Goal: Task Accomplishment & Management: Complete application form

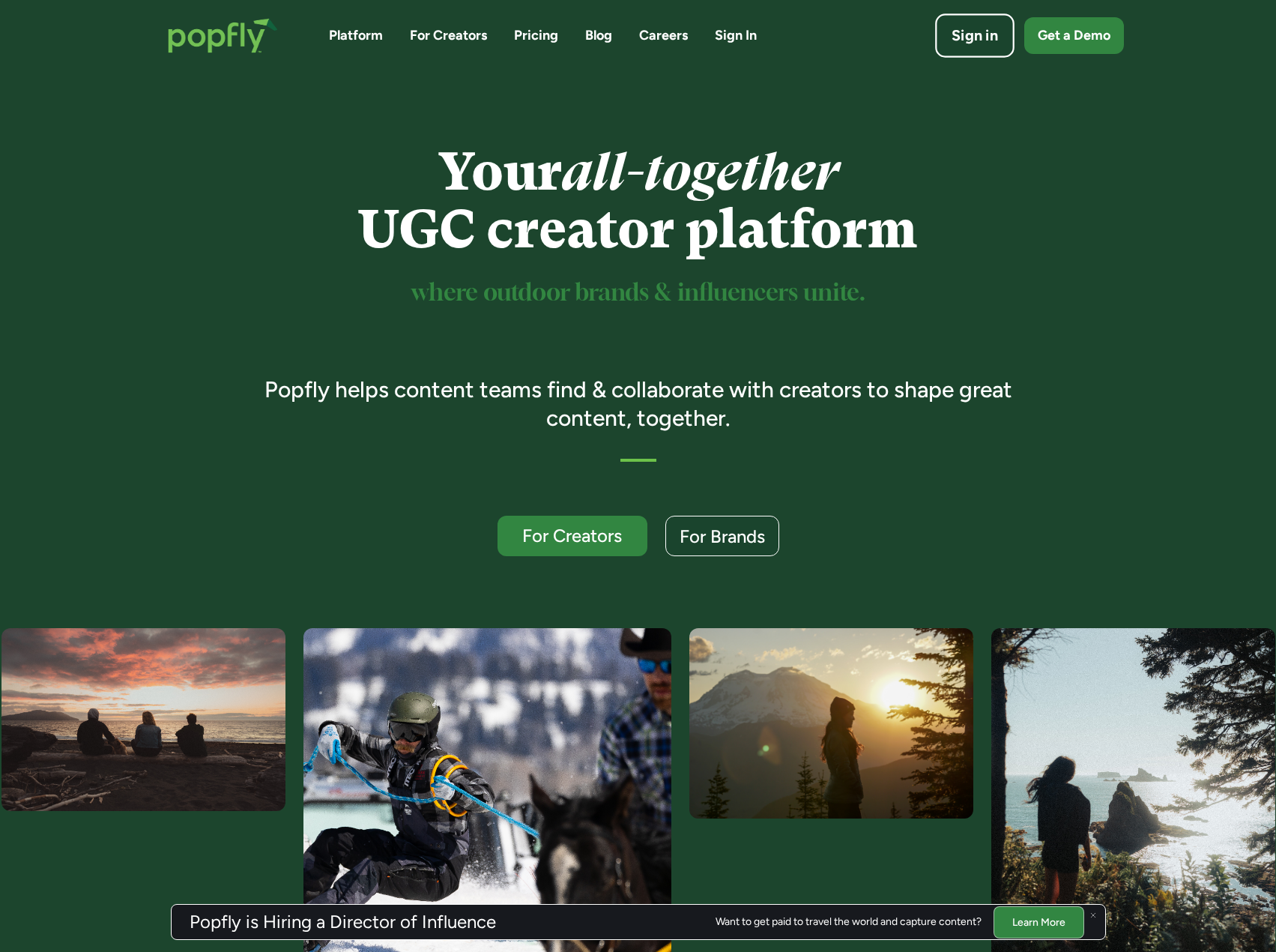
click at [964, 25] on div "Sign in" at bounding box center [975, 36] width 47 height 21
click at [647, 29] on link "Careers" at bounding box center [663, 36] width 48 height 19
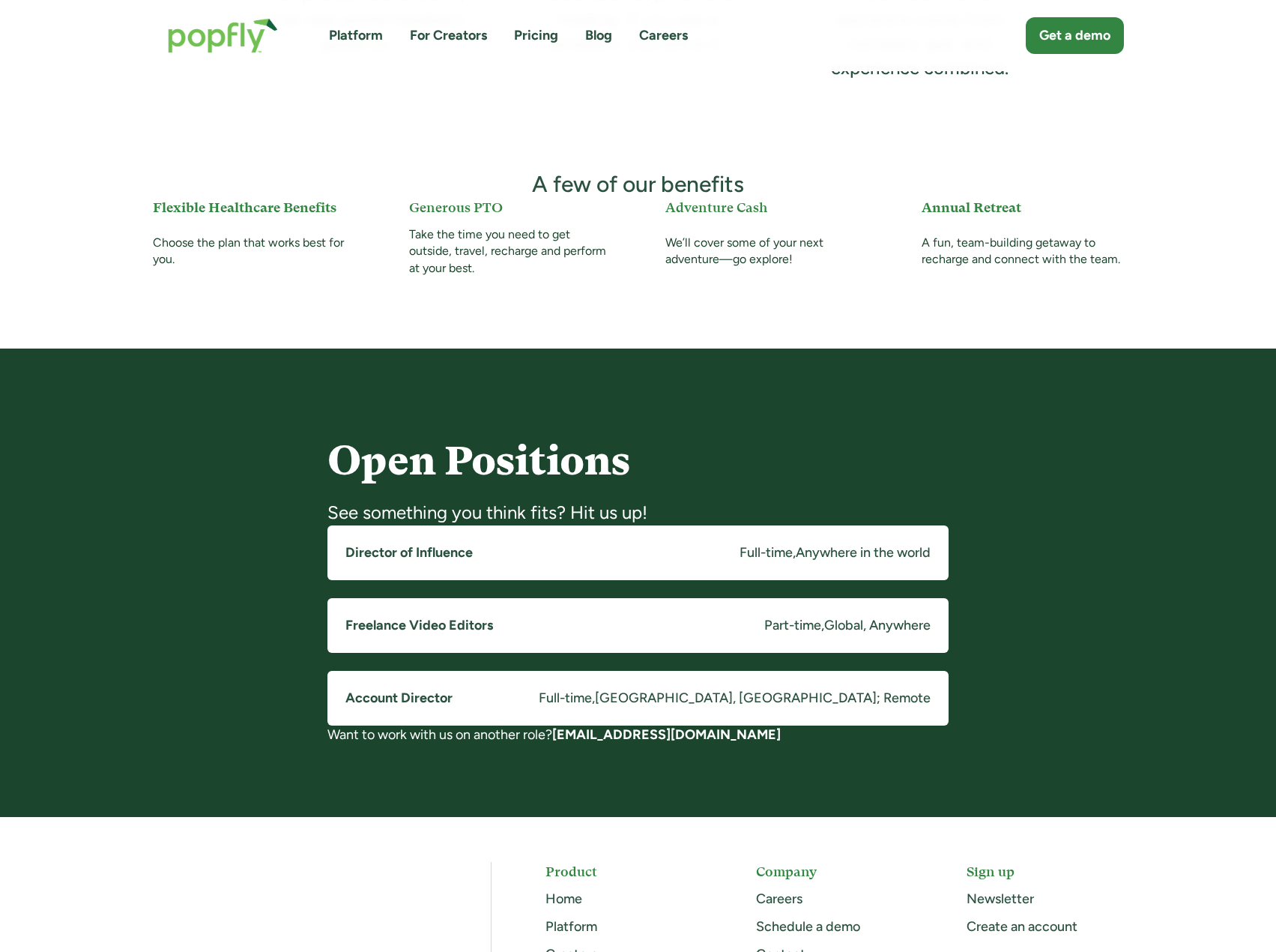
scroll to position [824, 0]
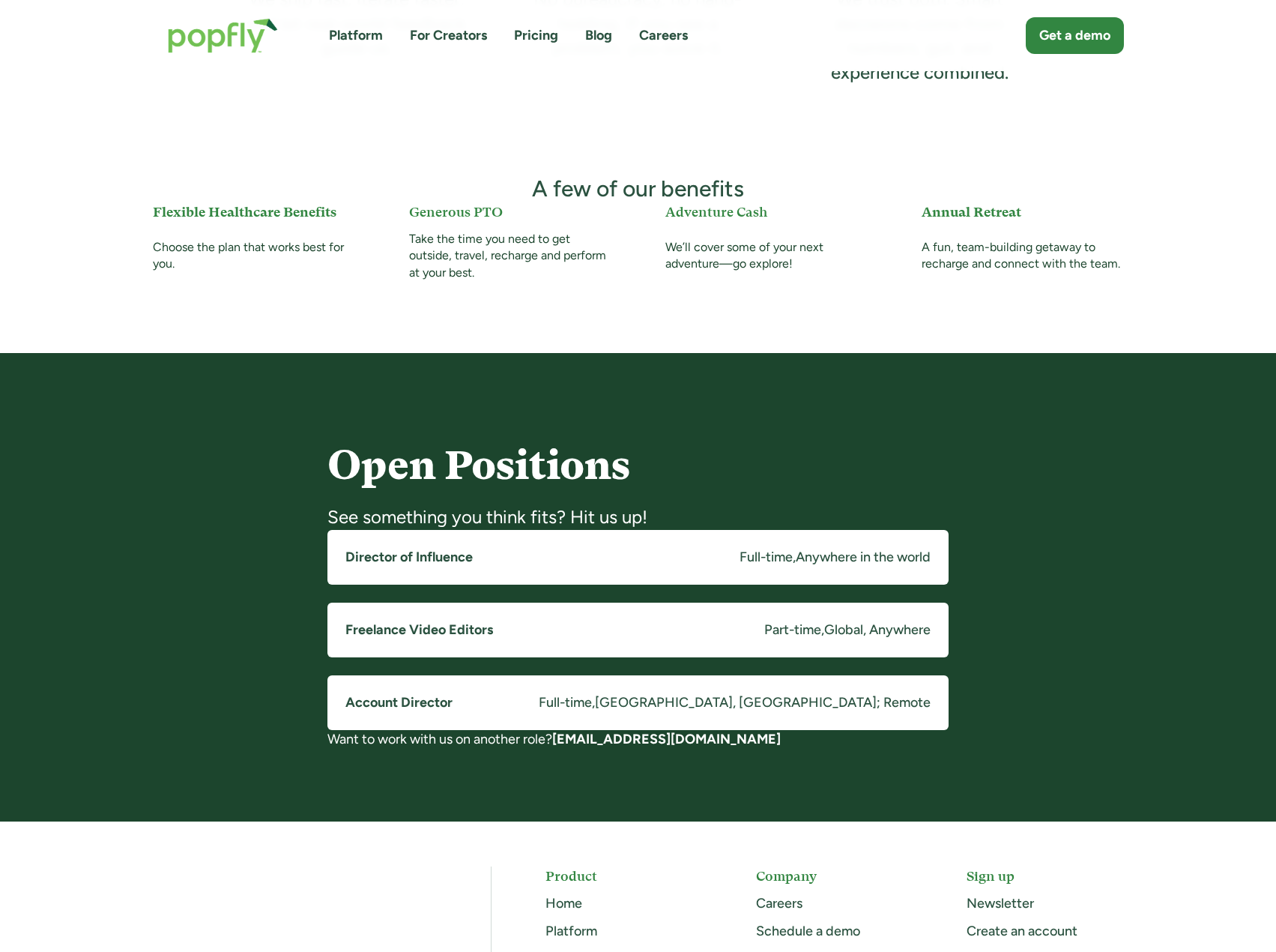
click at [612, 548] on link "Director of Influence Full-time , Anywhere in the world" at bounding box center [638, 557] width 621 height 55
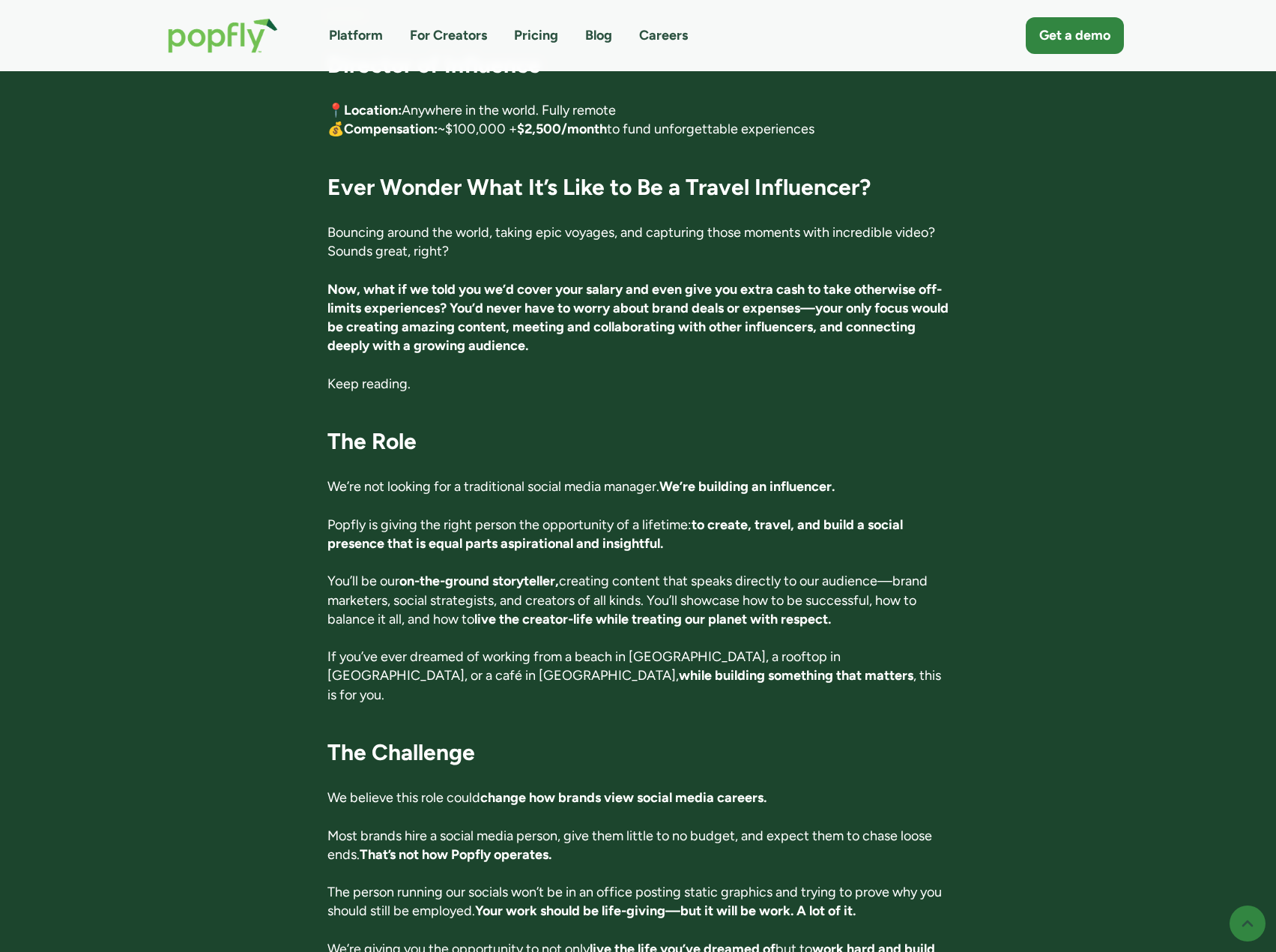
scroll to position [375, 0]
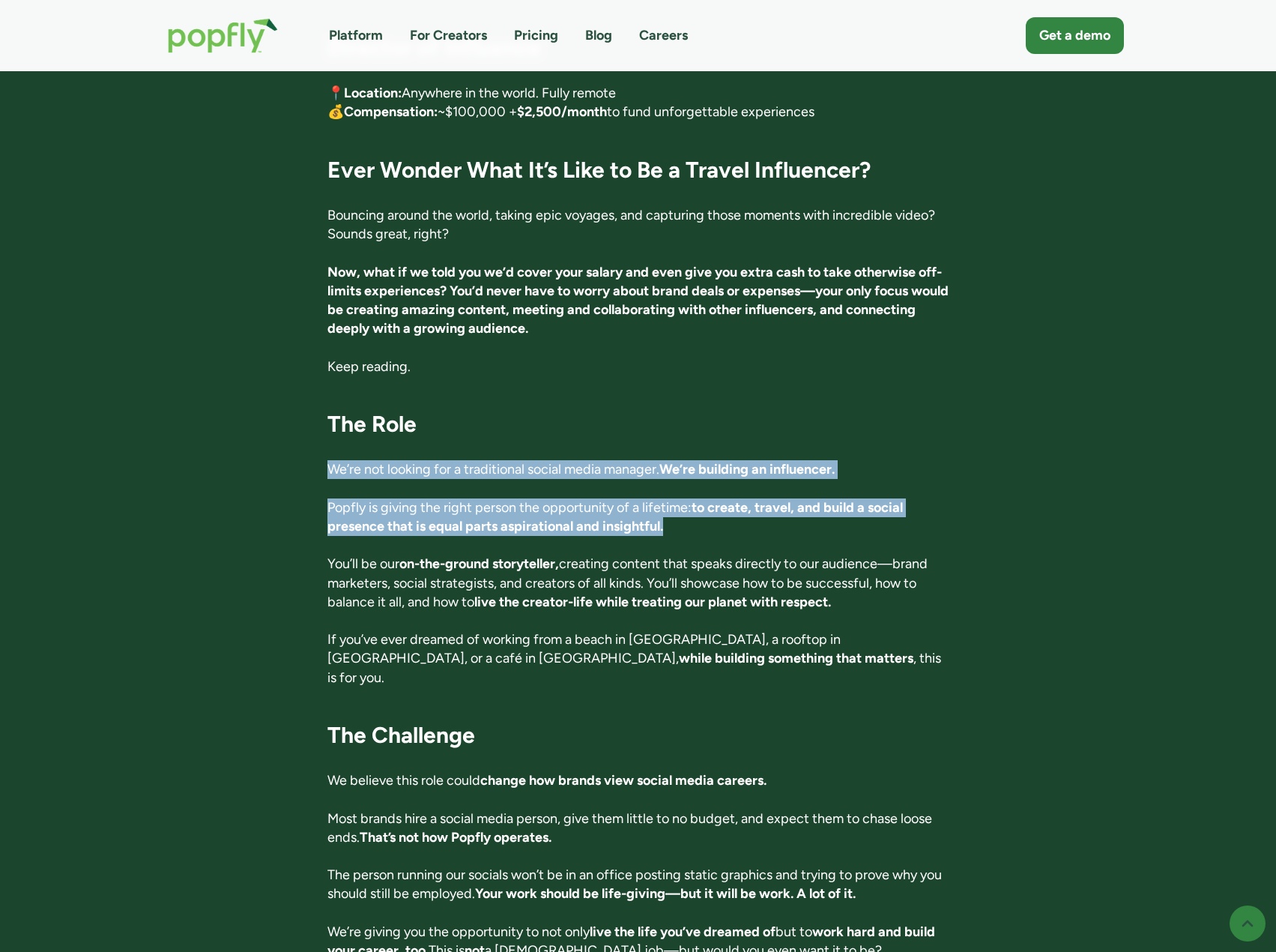
drag, startPoint x: 317, startPoint y: 418, endPoint x: 748, endPoint y: 506, distance: 439.9
click at [748, 506] on p "Popfly is giving the right person the opportunity of a lifetime: to create, tra…" at bounding box center [638, 517] width 621 height 37
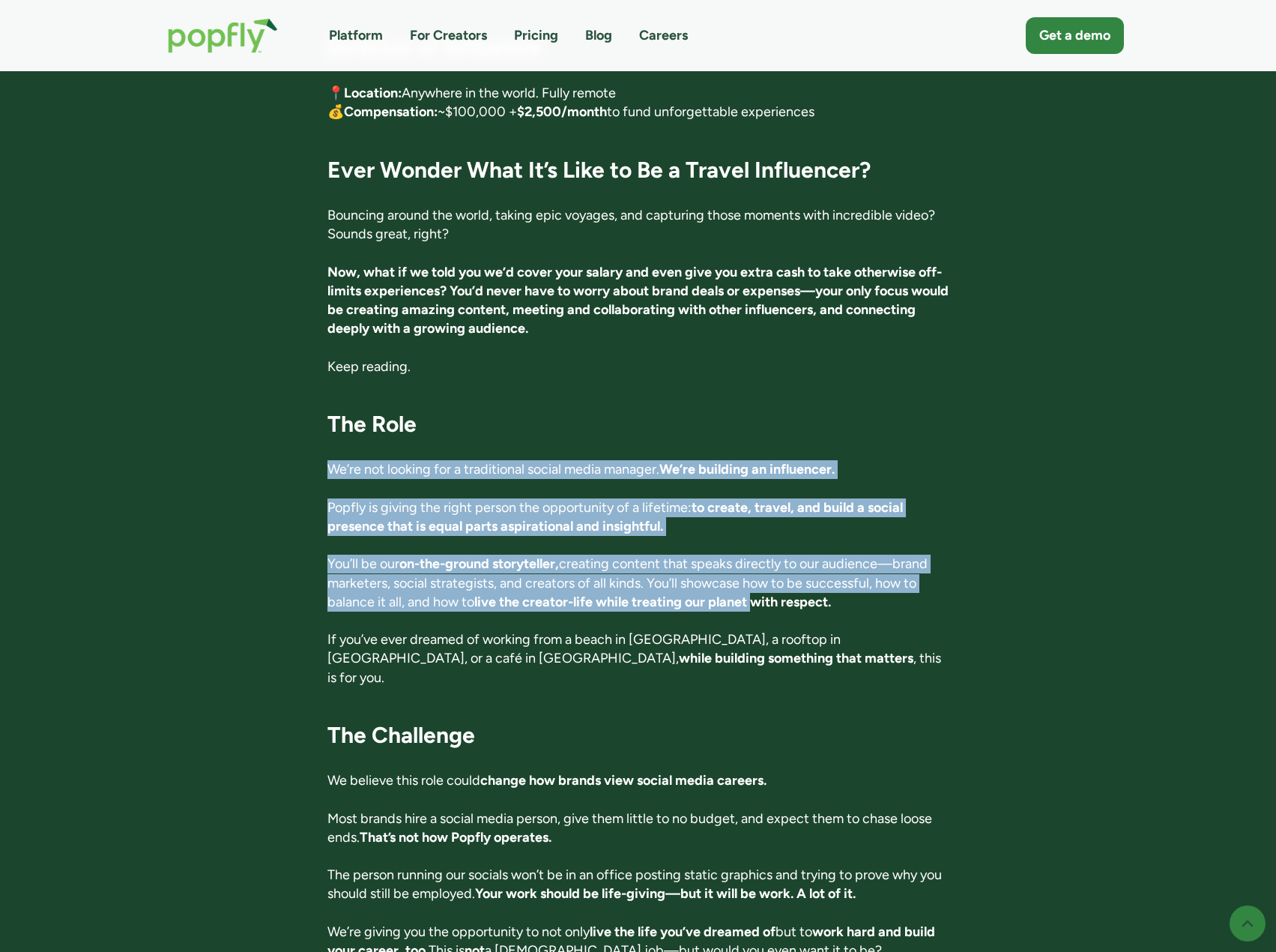
drag, startPoint x: 269, startPoint y: 435, endPoint x: 761, endPoint y: 570, distance: 510.2
click at [761, 594] on strong "live the creator-life while treating our planet with respect." at bounding box center [652, 602] width 357 height 17
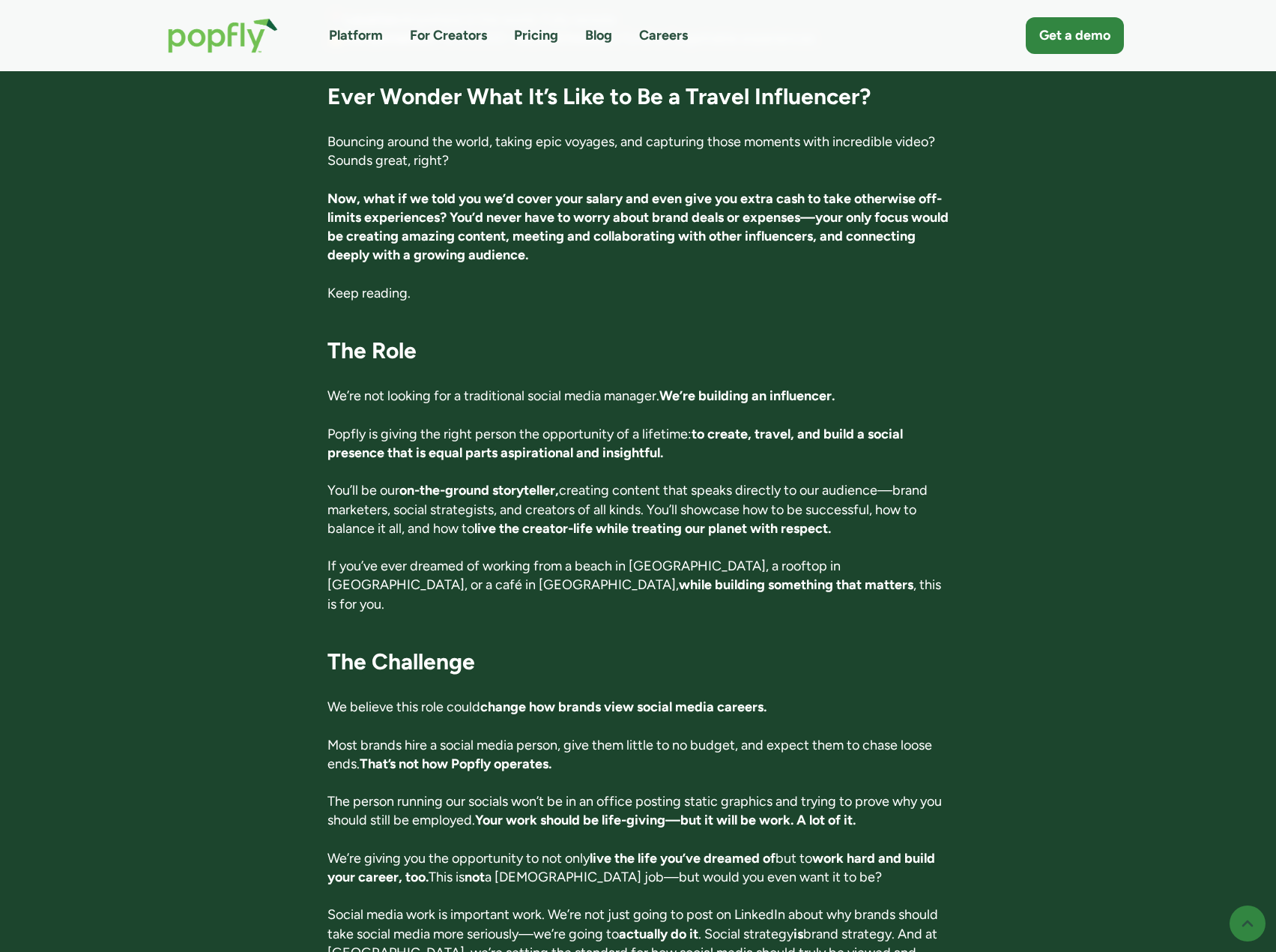
scroll to position [449, 0]
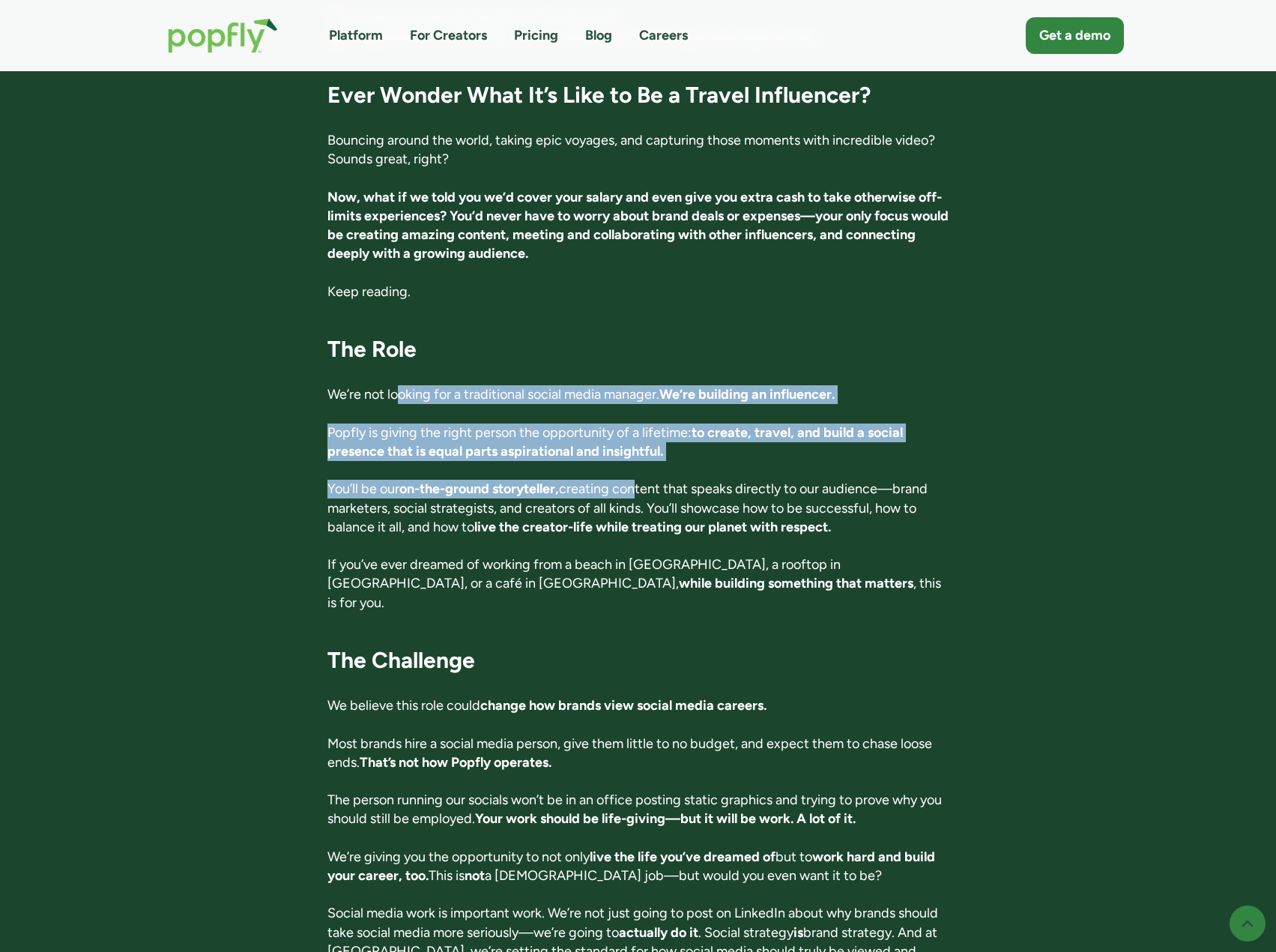
drag, startPoint x: 403, startPoint y: 373, endPoint x: 635, endPoint y: 450, distance: 244.4
click at [637, 480] on p "You’ll be our on-the-ground storyteller, creating content that speaks directly …" at bounding box center [638, 508] width 621 height 57
click at [628, 424] on strong "to create, travel, and build a social presence that is equal parts aspirational…" at bounding box center [615, 441] width 576 height 35
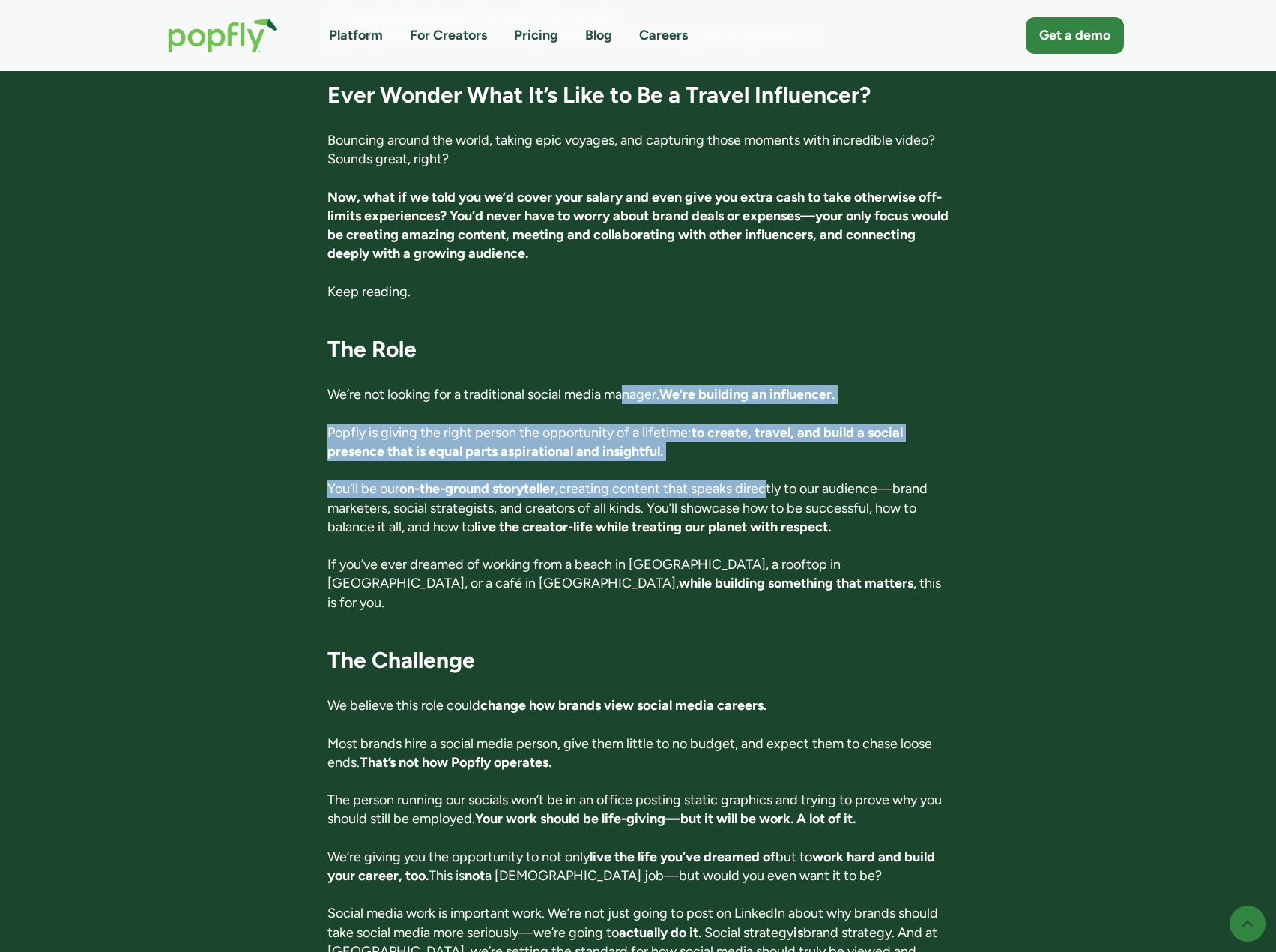
drag, startPoint x: 756, startPoint y: 427, endPoint x: 624, endPoint y: 361, distance: 147.6
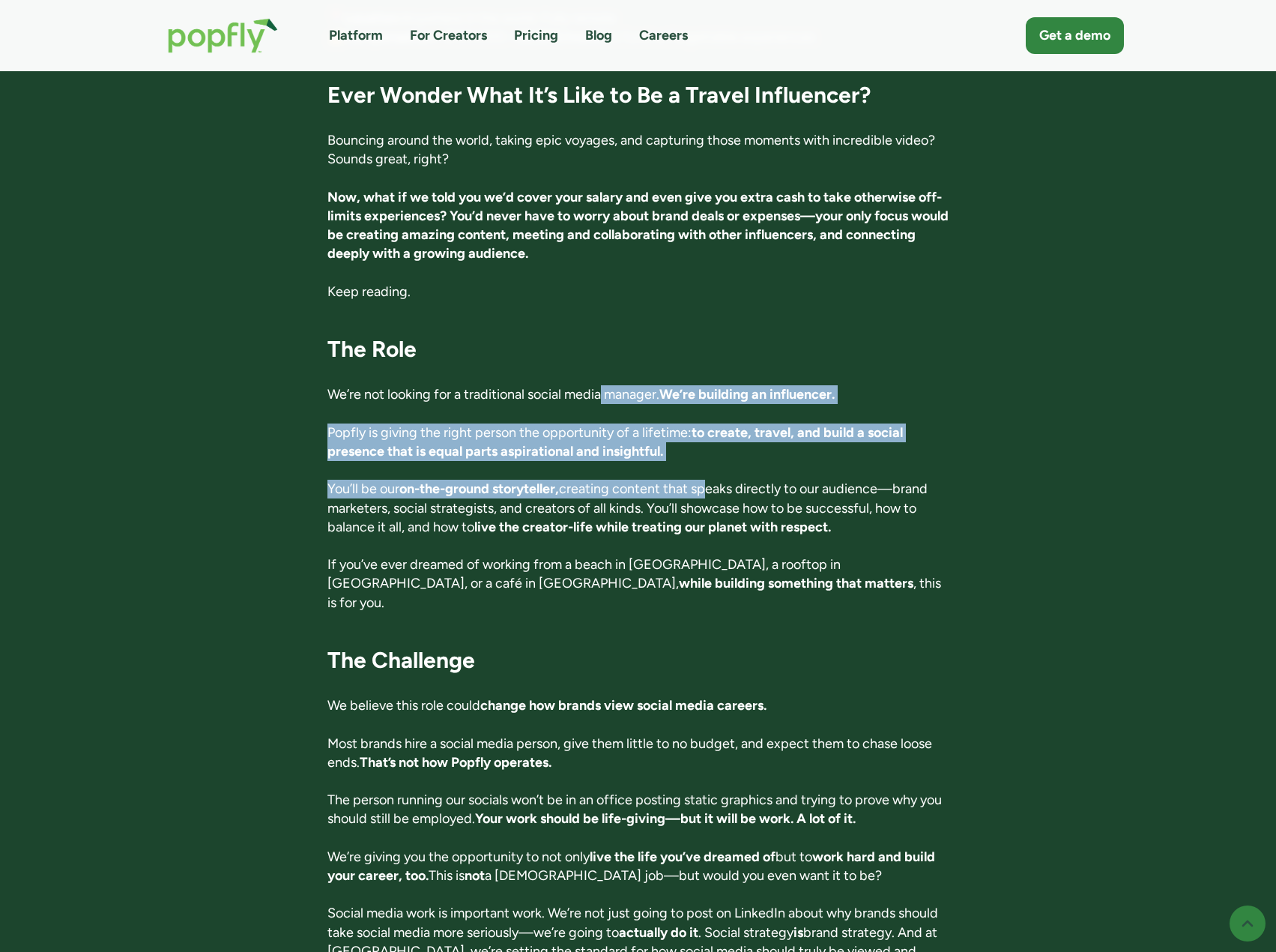
drag, startPoint x: 694, startPoint y: 436, endPoint x: 711, endPoint y: 450, distance: 22.0
click at [711, 480] on p "You’ll be our on-the-ground storyteller, creating content that speaks directly …" at bounding box center [638, 508] width 621 height 57
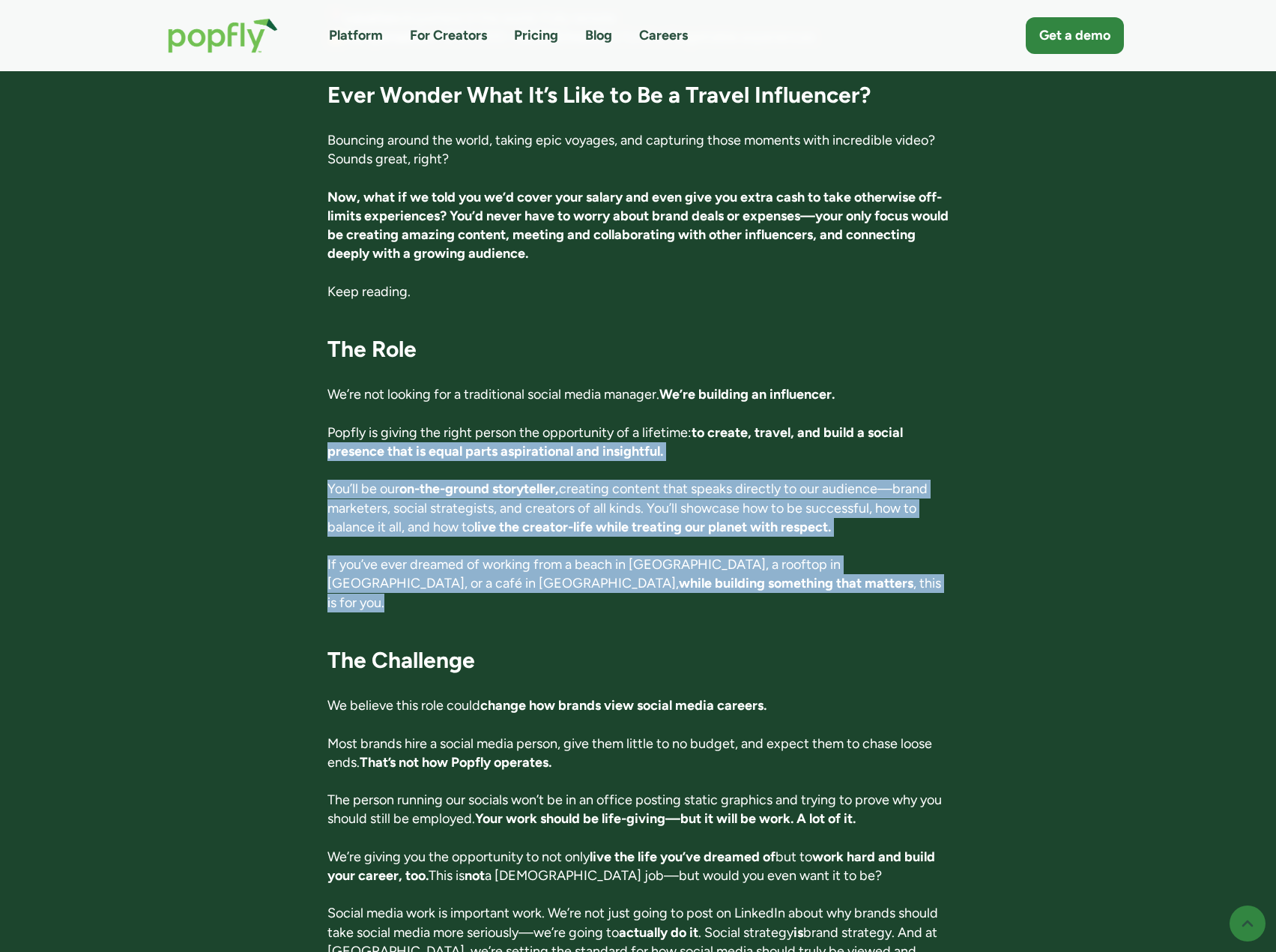
drag, startPoint x: 288, startPoint y: 418, endPoint x: 705, endPoint y: 553, distance: 438.3
click at [705, 555] on p "If you’ve ever dreamed of working from a beach in Costa Rica, a rooftop in Toky…" at bounding box center [638, 584] width 621 height 57
drag, startPoint x: 705, startPoint y: 553, endPoint x: 650, endPoint y: 423, distance: 141.2
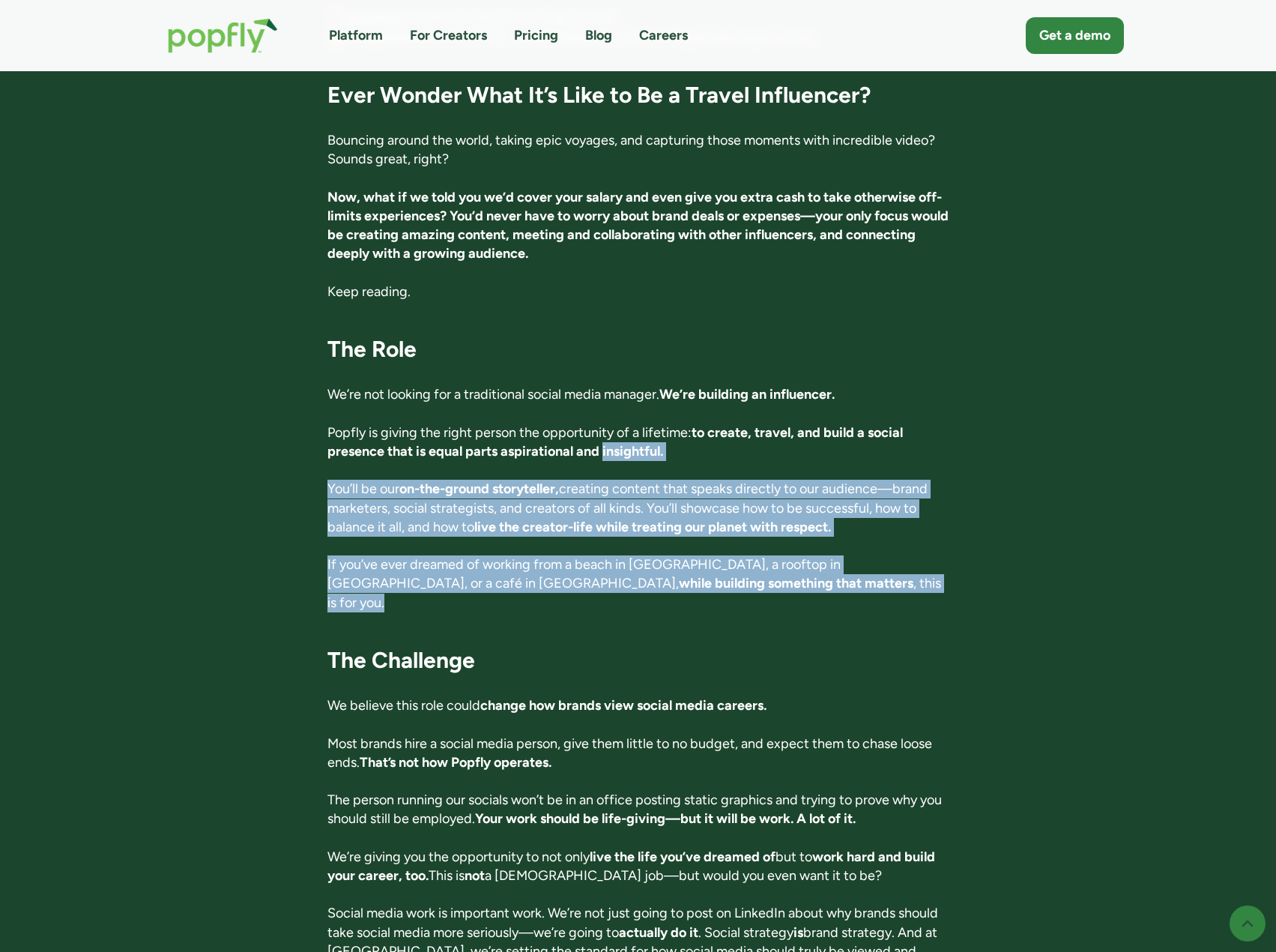
click at [468, 480] on strong "on-the-ground storyteller," at bounding box center [479, 488] width 160 height 17
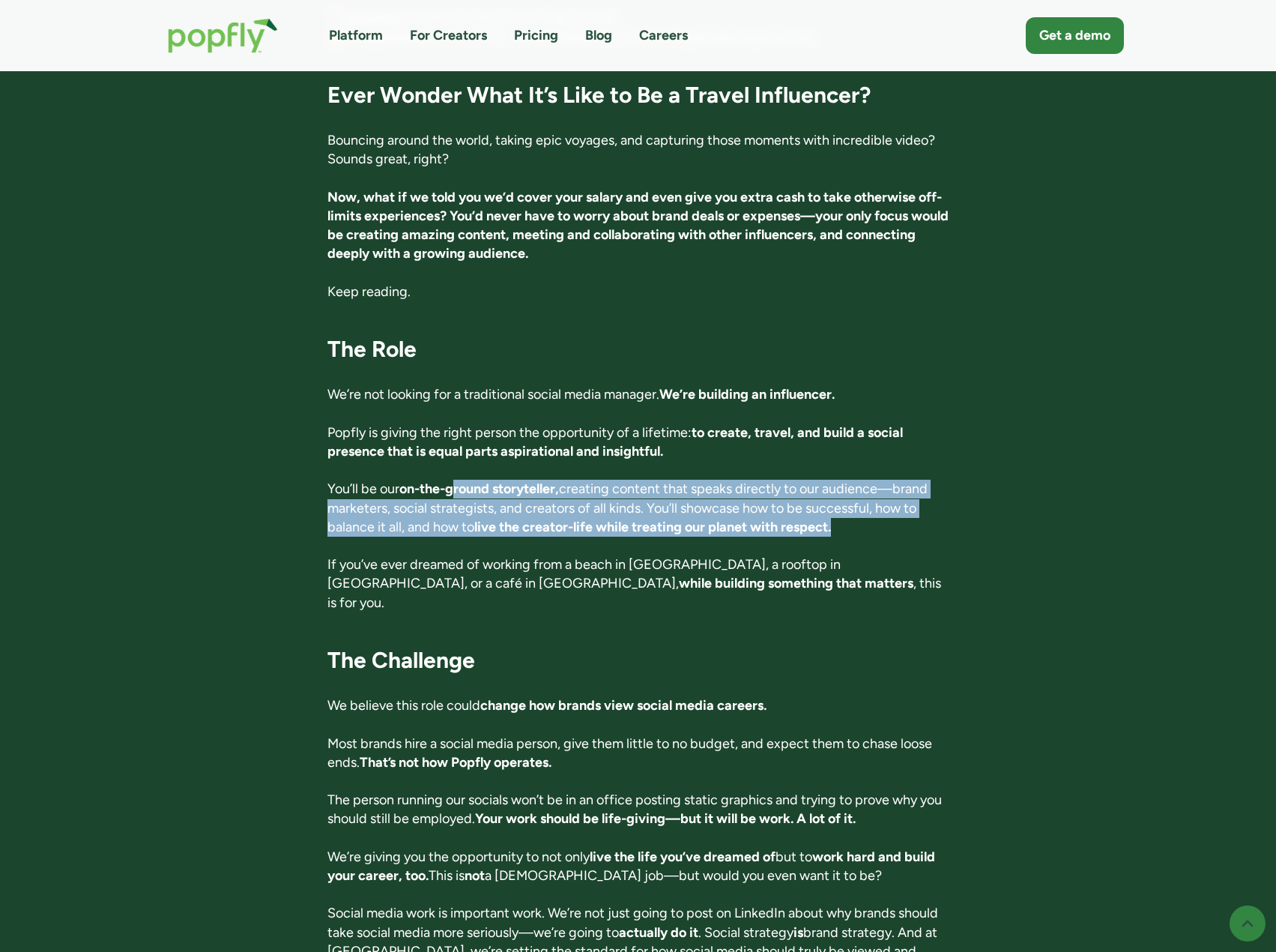
drag, startPoint x: 457, startPoint y: 453, endPoint x: 857, endPoint y: 506, distance: 403.5
click at [857, 506] on p "You’ll be our on-the-ground storyteller, creating content that speaks directly …" at bounding box center [638, 508] width 621 height 57
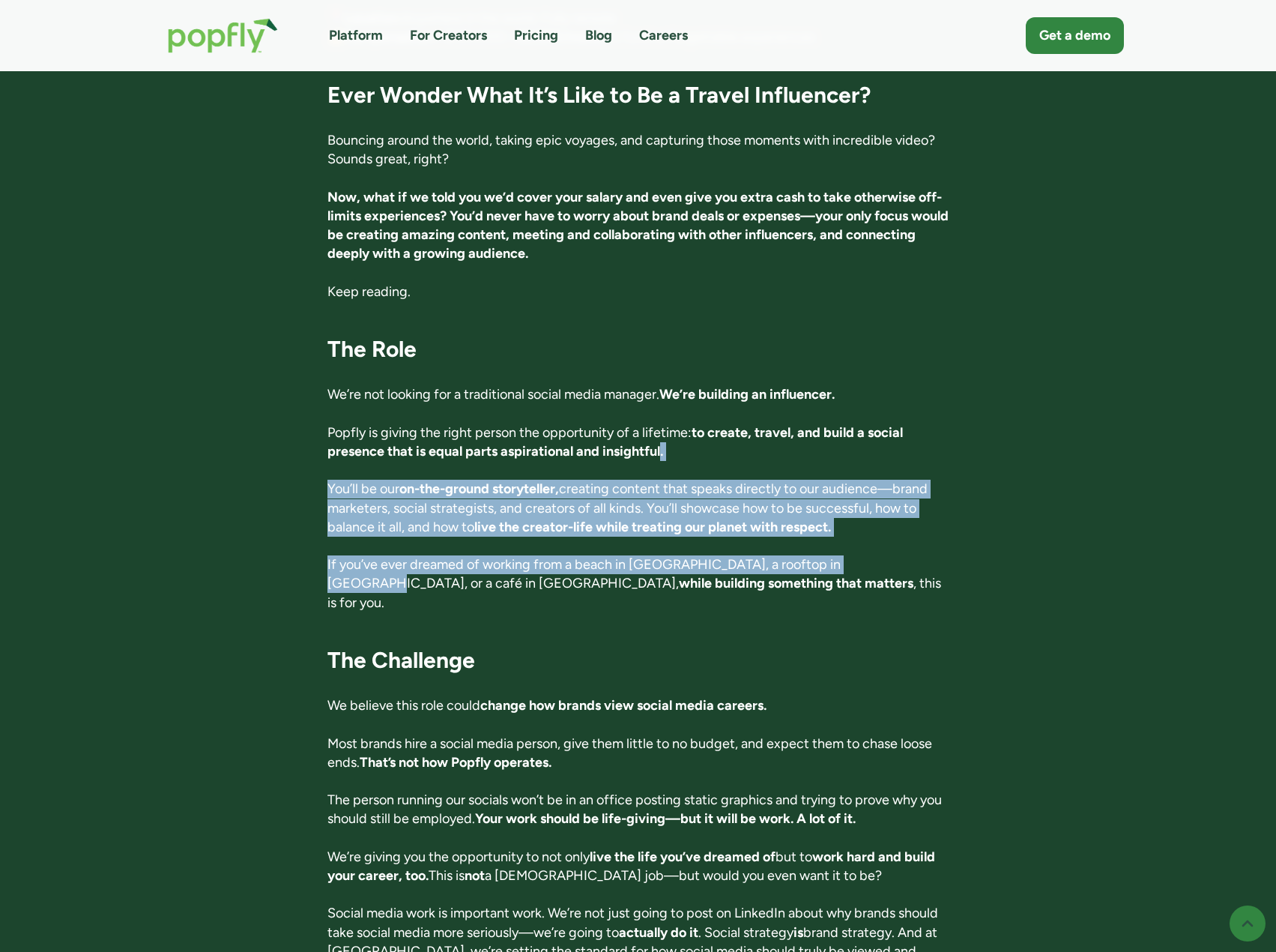
drag, startPoint x: 857, startPoint y: 507, endPoint x: 661, endPoint y: 419, distance: 214.8
click at [661, 424] on strong "to create, travel, and build a social presence that is equal parts aspirational…" at bounding box center [615, 441] width 576 height 35
drag, startPoint x: 537, startPoint y: 452, endPoint x: 872, endPoint y: 513, distance: 340.5
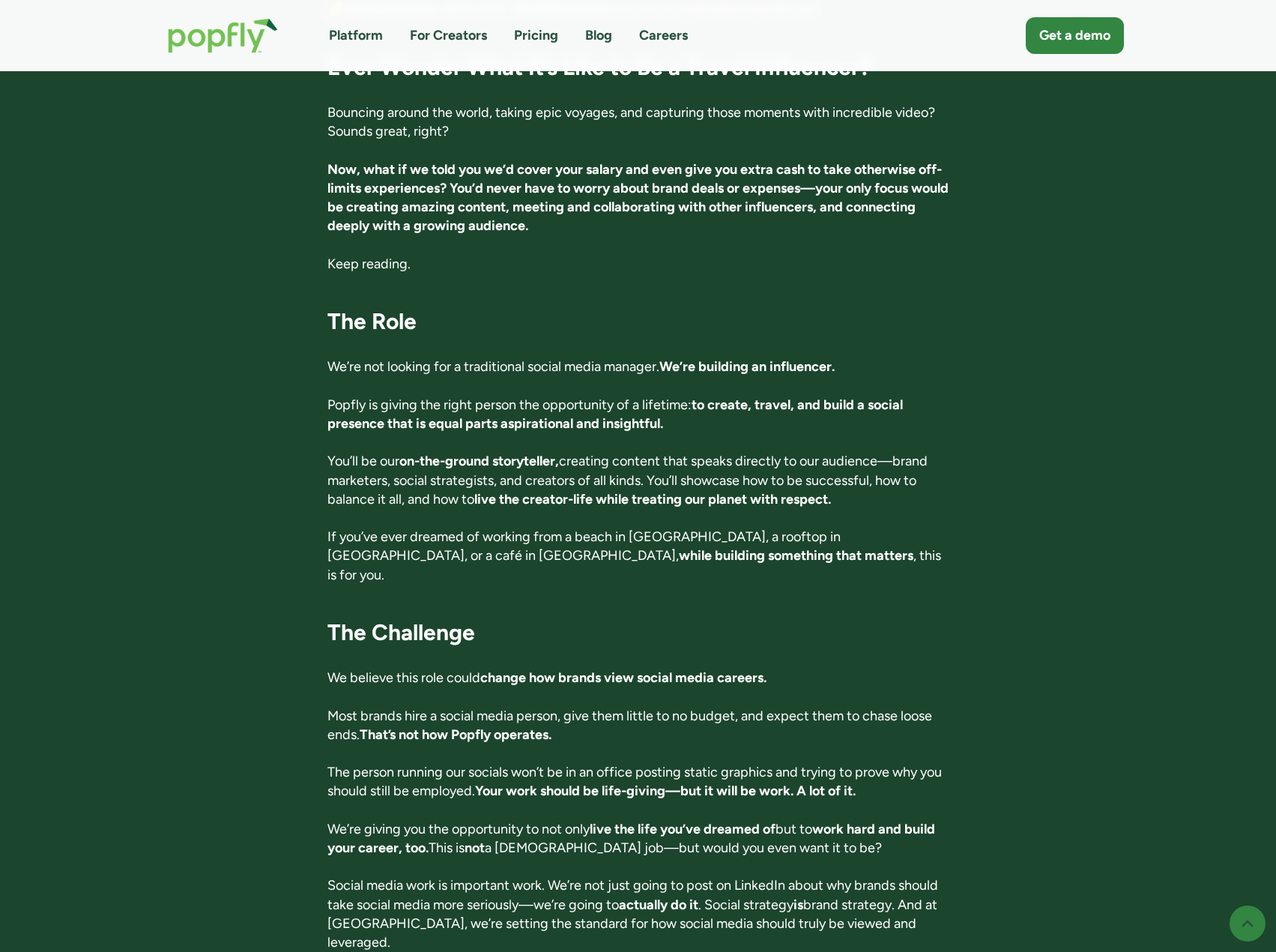
scroll to position [525, 0]
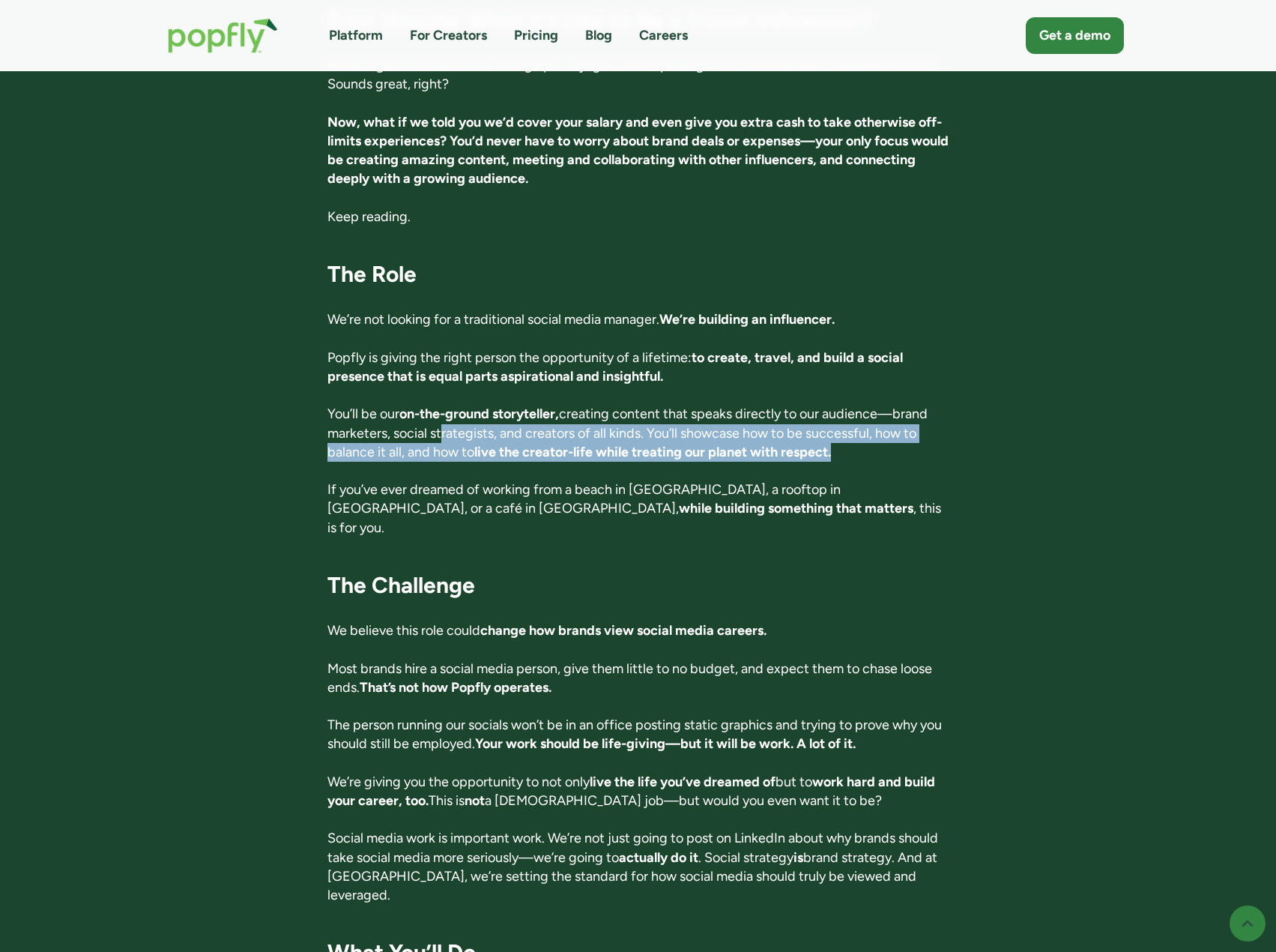
drag, startPoint x: 438, startPoint y: 395, endPoint x: 900, endPoint y: 430, distance: 463.3
click at [900, 430] on p "You’ll be our on-the-ground storyteller, creating content that speaks directly …" at bounding box center [638, 434] width 621 height 57
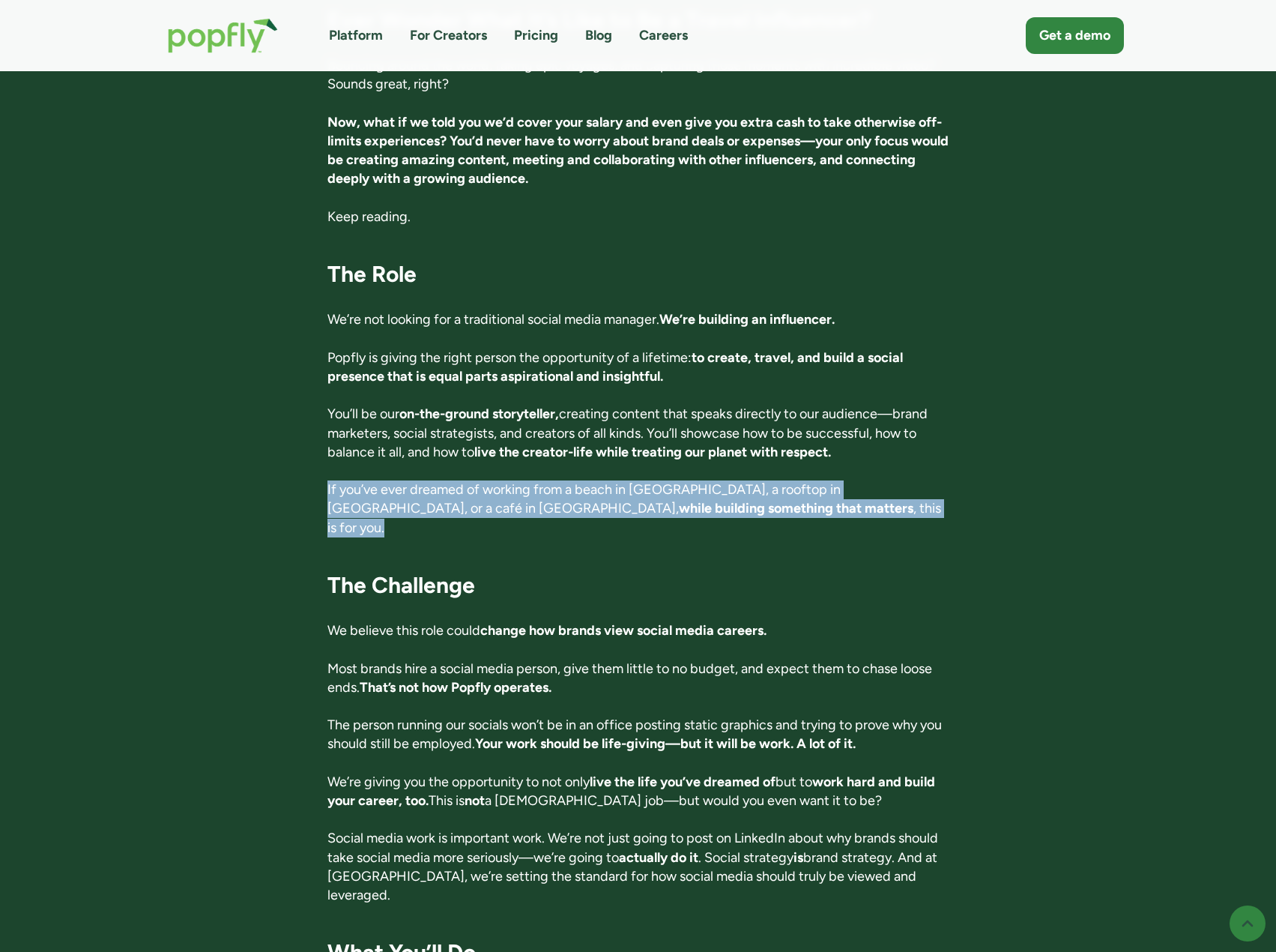
drag, startPoint x: 311, startPoint y: 460, endPoint x: 740, endPoint y: 478, distance: 429.4
click at [740, 480] on p "If you’ve ever dreamed of working from a beach in Costa Rica, a rooftop in Toky…" at bounding box center [638, 509] width 621 height 57
drag, startPoint x: 740, startPoint y: 480, endPoint x: 481, endPoint y: 464, distance: 259.5
click at [481, 480] on p "If you’ve ever dreamed of working from a beach in Costa Rica, a rooftop in Toky…" at bounding box center [638, 509] width 621 height 57
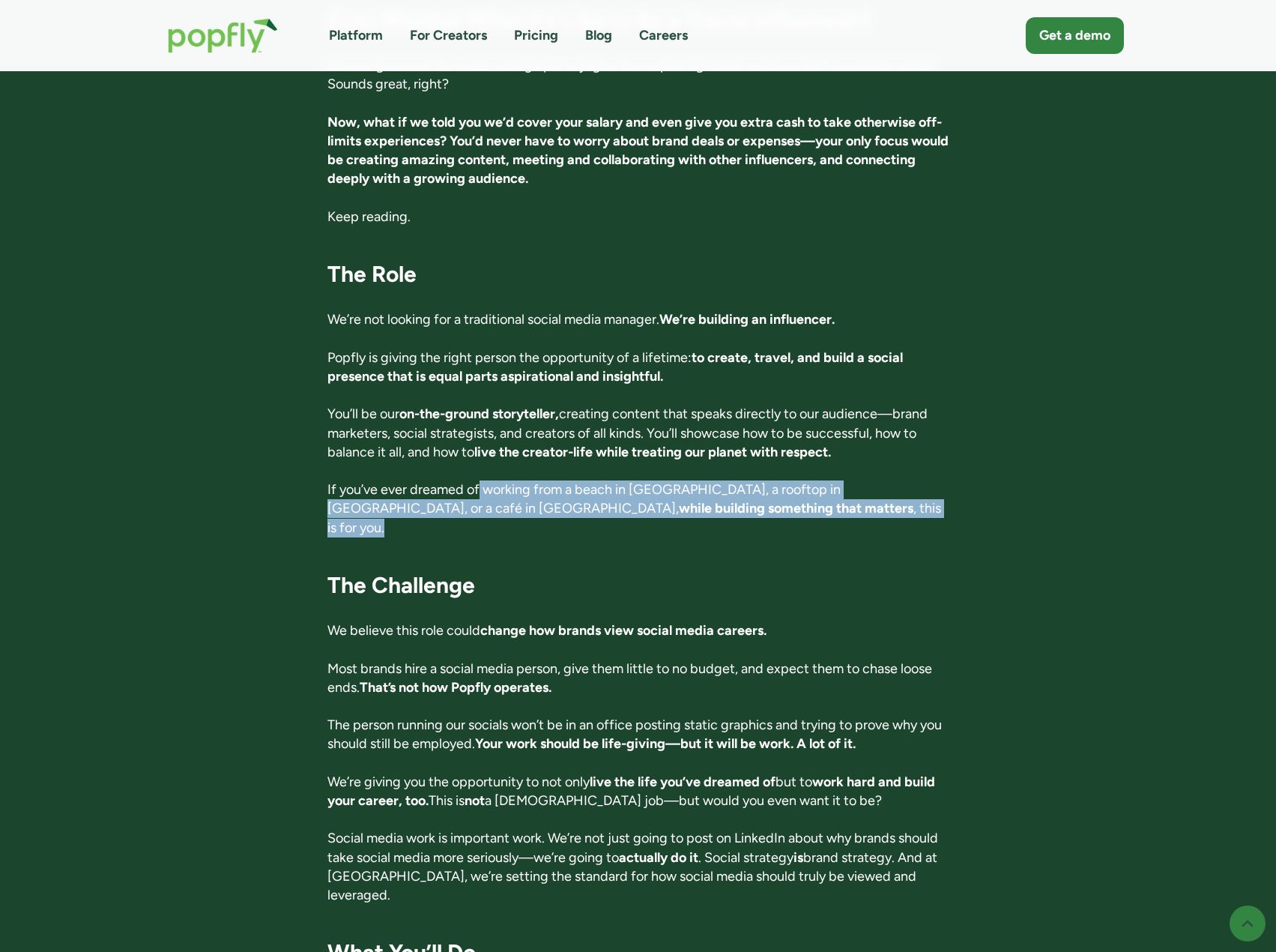
click at [481, 480] on p "If you’ve ever dreamed of working from a beach in Costa Rica, a rooftop in Toky…" at bounding box center [638, 509] width 621 height 57
drag, startPoint x: 481, startPoint y: 464, endPoint x: 867, endPoint y: 485, distance: 386.6
click at [867, 485] on p "If you’ve ever dreamed of working from a beach in Costa Rica, a rooftop in Toky…" at bounding box center [638, 509] width 621 height 57
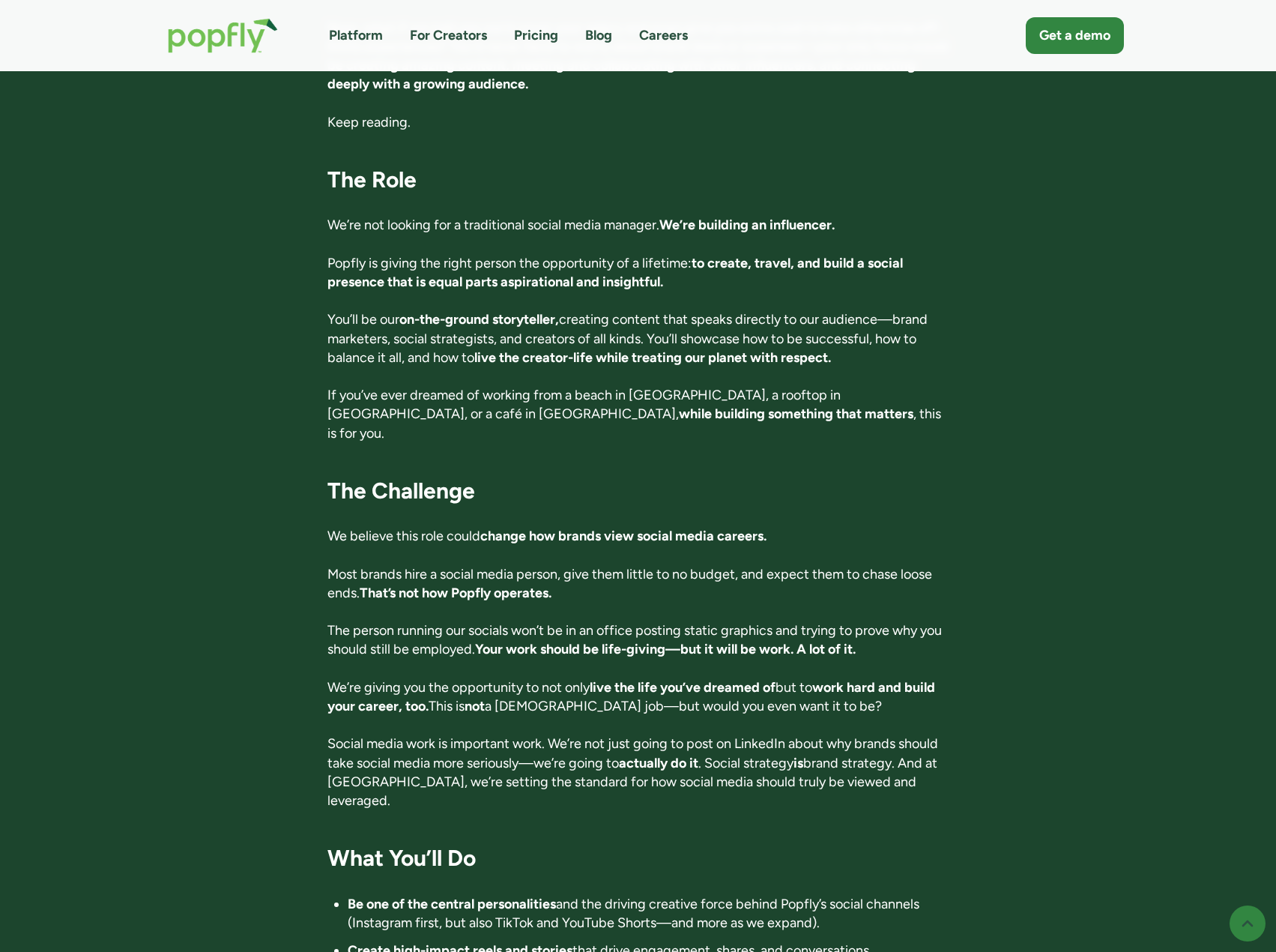
scroll to position [674, 0]
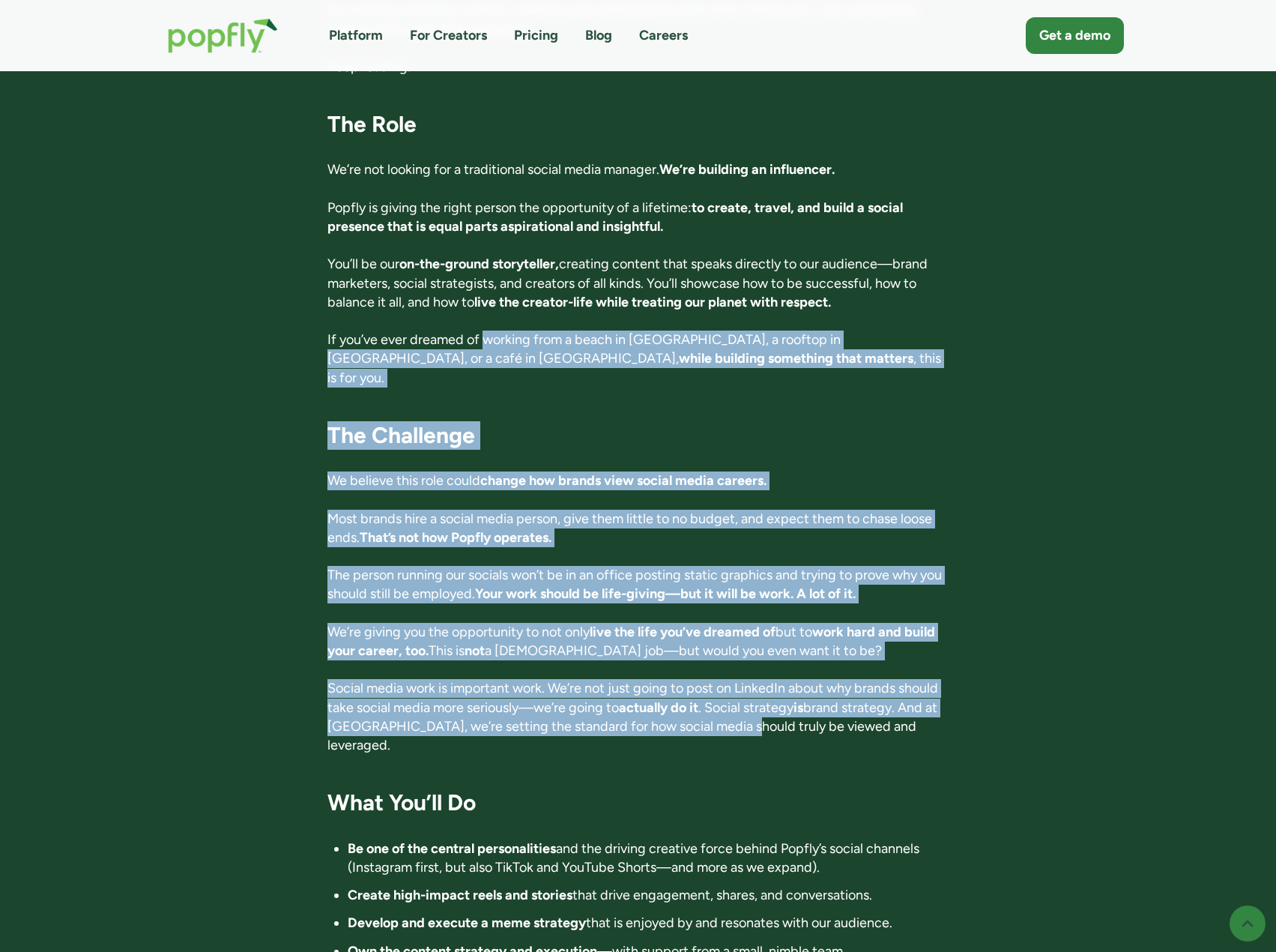
drag, startPoint x: 488, startPoint y: 289, endPoint x: 742, endPoint y: 681, distance: 467.1
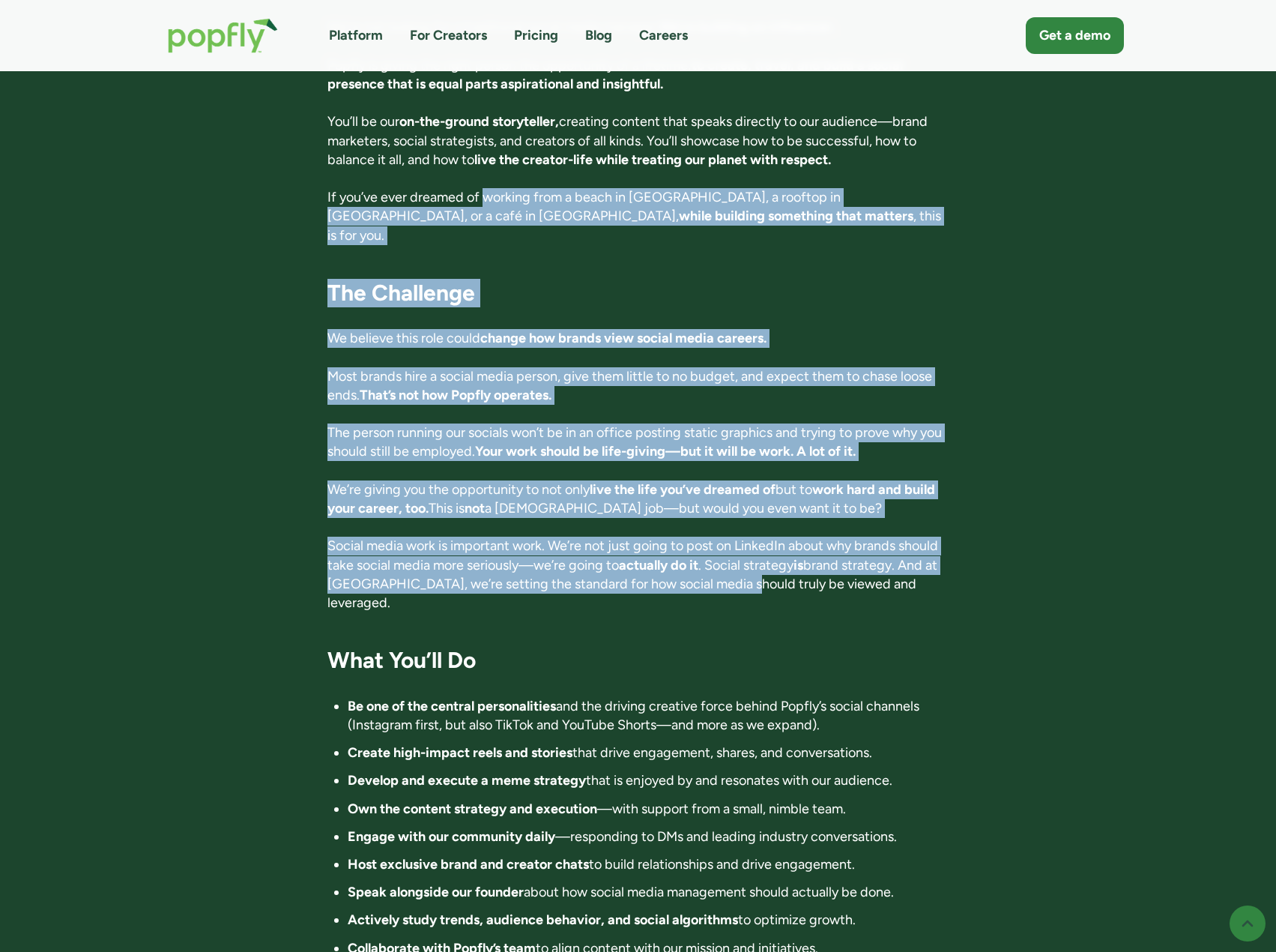
scroll to position [824, 0]
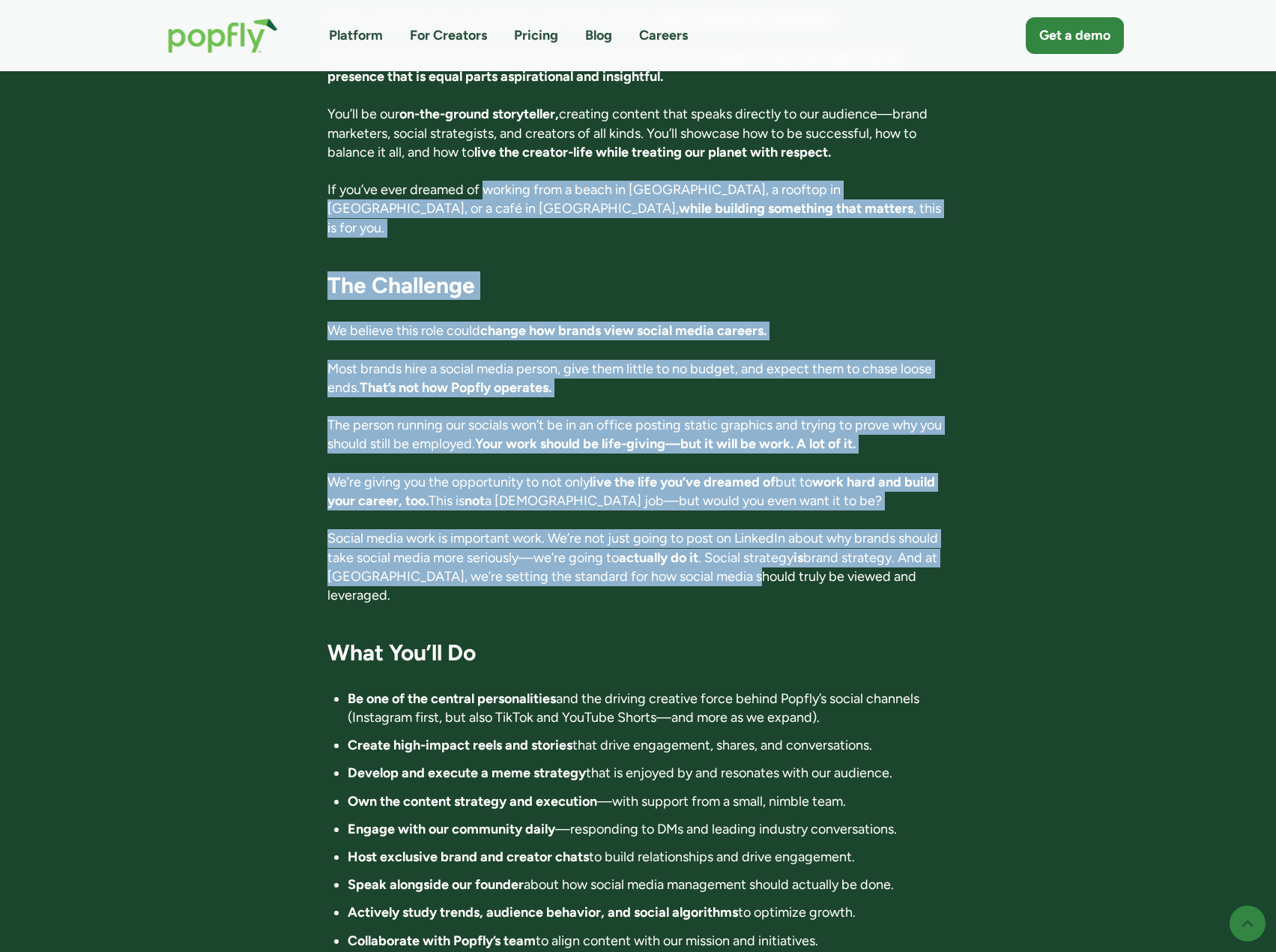
click at [484, 272] on h3 "The Challenge" at bounding box center [638, 286] width 621 height 29
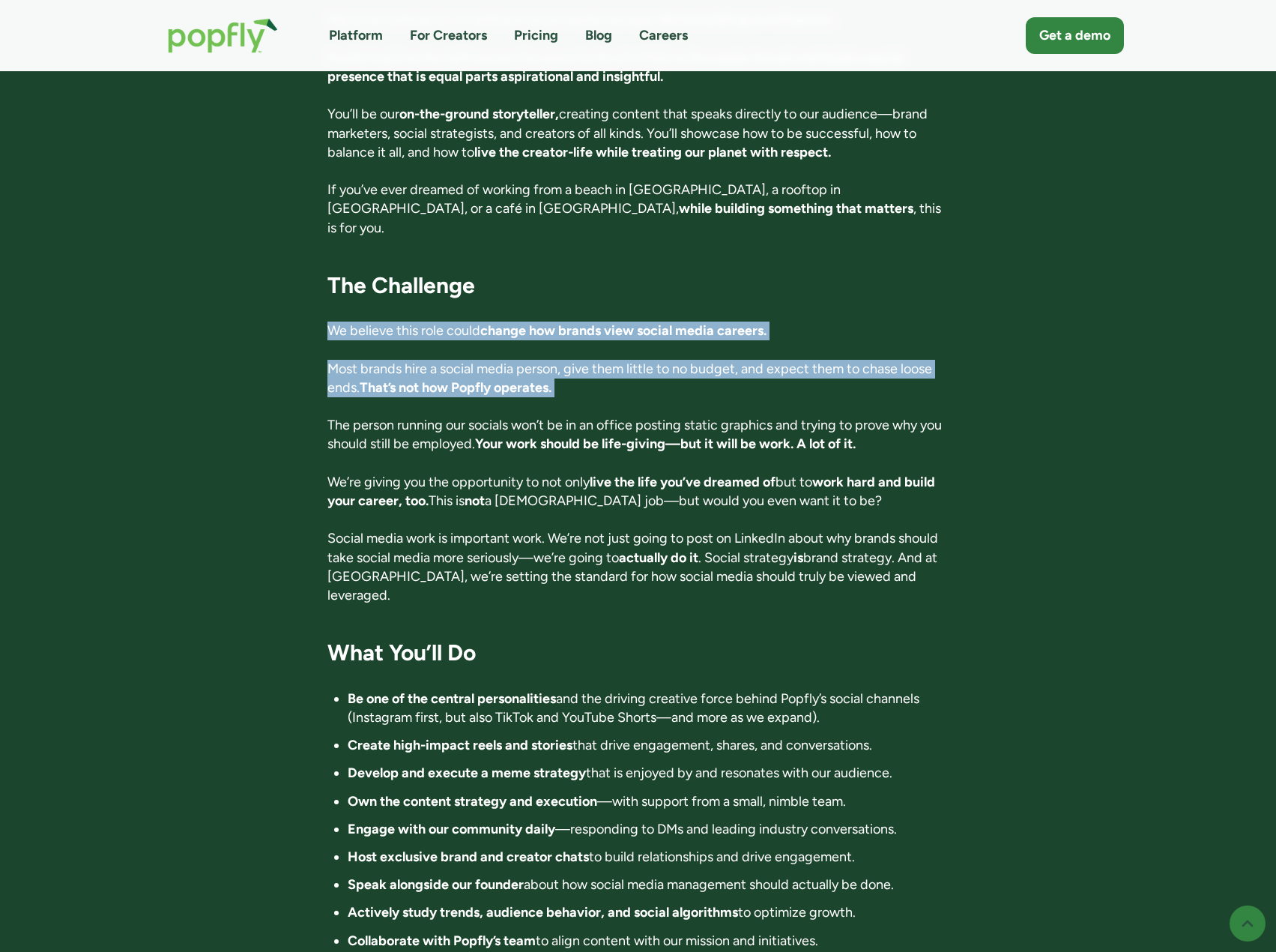
drag, startPoint x: 576, startPoint y: 277, endPoint x: 716, endPoint y: 332, distance: 150.4
click at [716, 360] on p "Most brands hire a social media person, give them little to no budget, and expe…" at bounding box center [638, 378] width 621 height 37
drag, startPoint x: 380, startPoint y: 322, endPoint x: 655, endPoint y: 337, distance: 275.4
click at [655, 360] on p "Most brands hire a social media person, give them little to no budget, and expe…" at bounding box center [638, 378] width 621 height 37
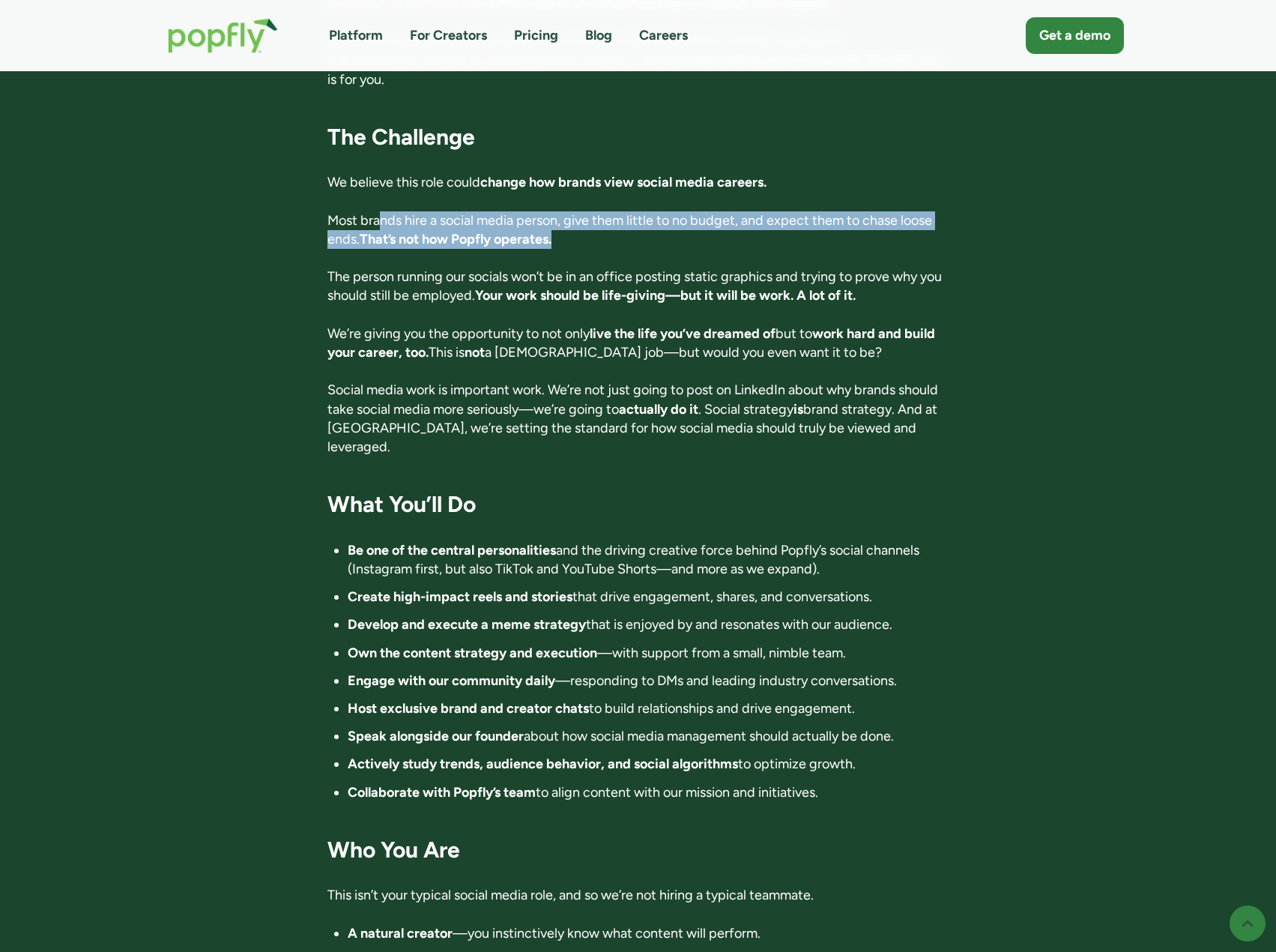
scroll to position [974, 0]
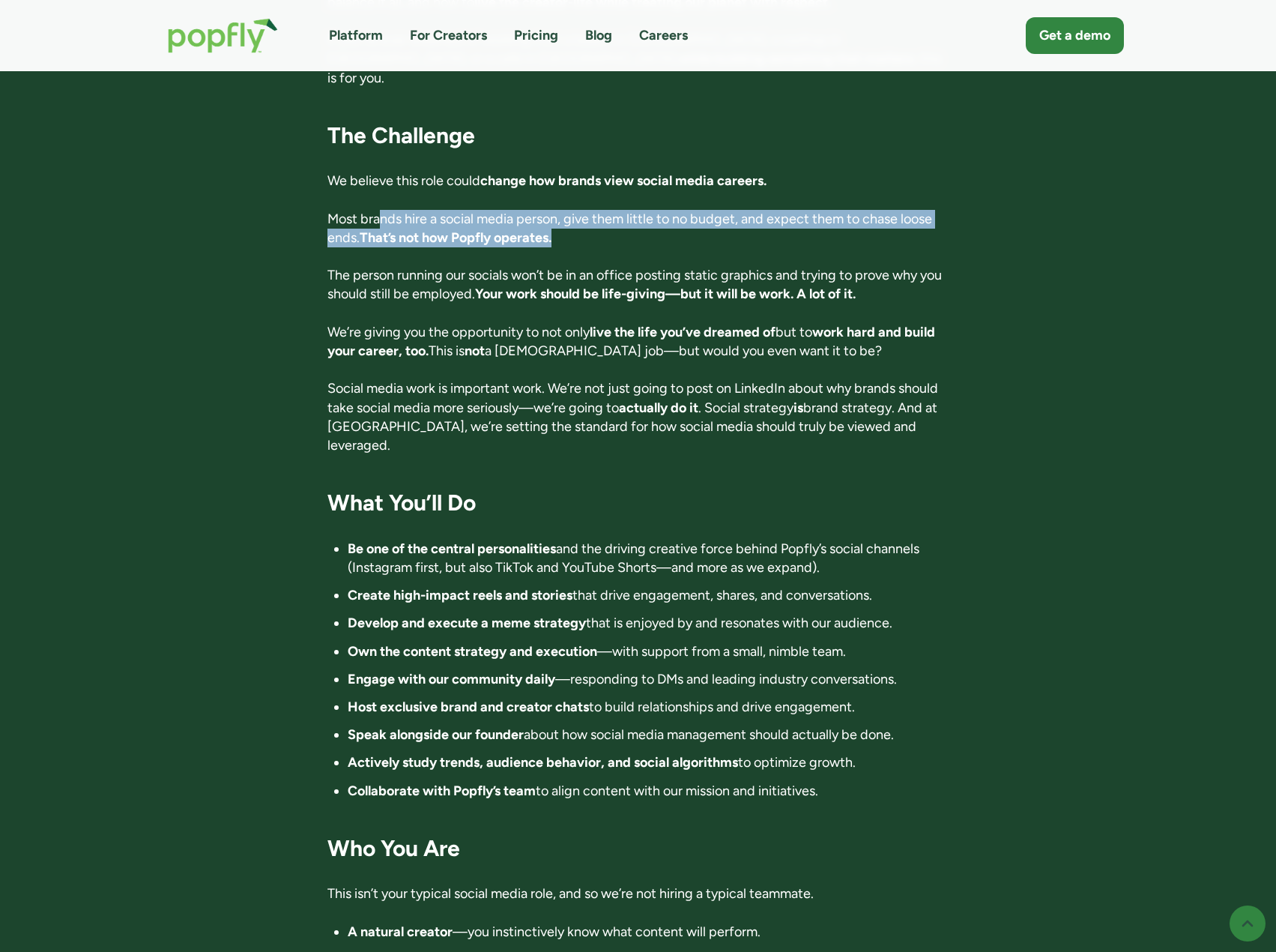
click at [352, 210] on p "Most brands hire a social media person, give them little to no budget, and expe…" at bounding box center [638, 228] width 621 height 37
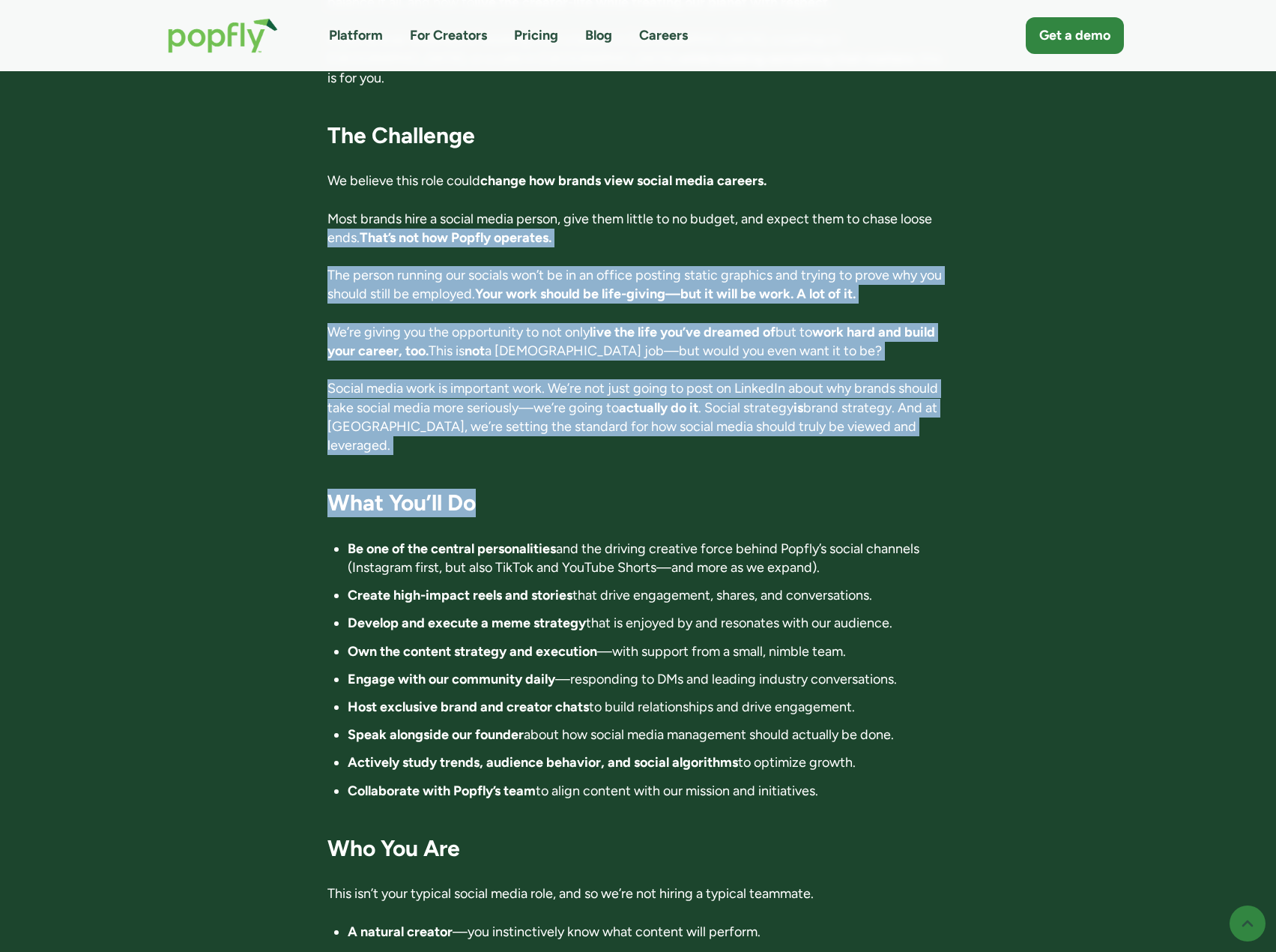
drag, startPoint x: 354, startPoint y: 186, endPoint x: 764, endPoint y: 429, distance: 476.6
click at [764, 429] on div "Director of Influence 📍 Location: Anywhere in the world. Fully remote 💰 Compens…" at bounding box center [638, 827] width 621 height 2852
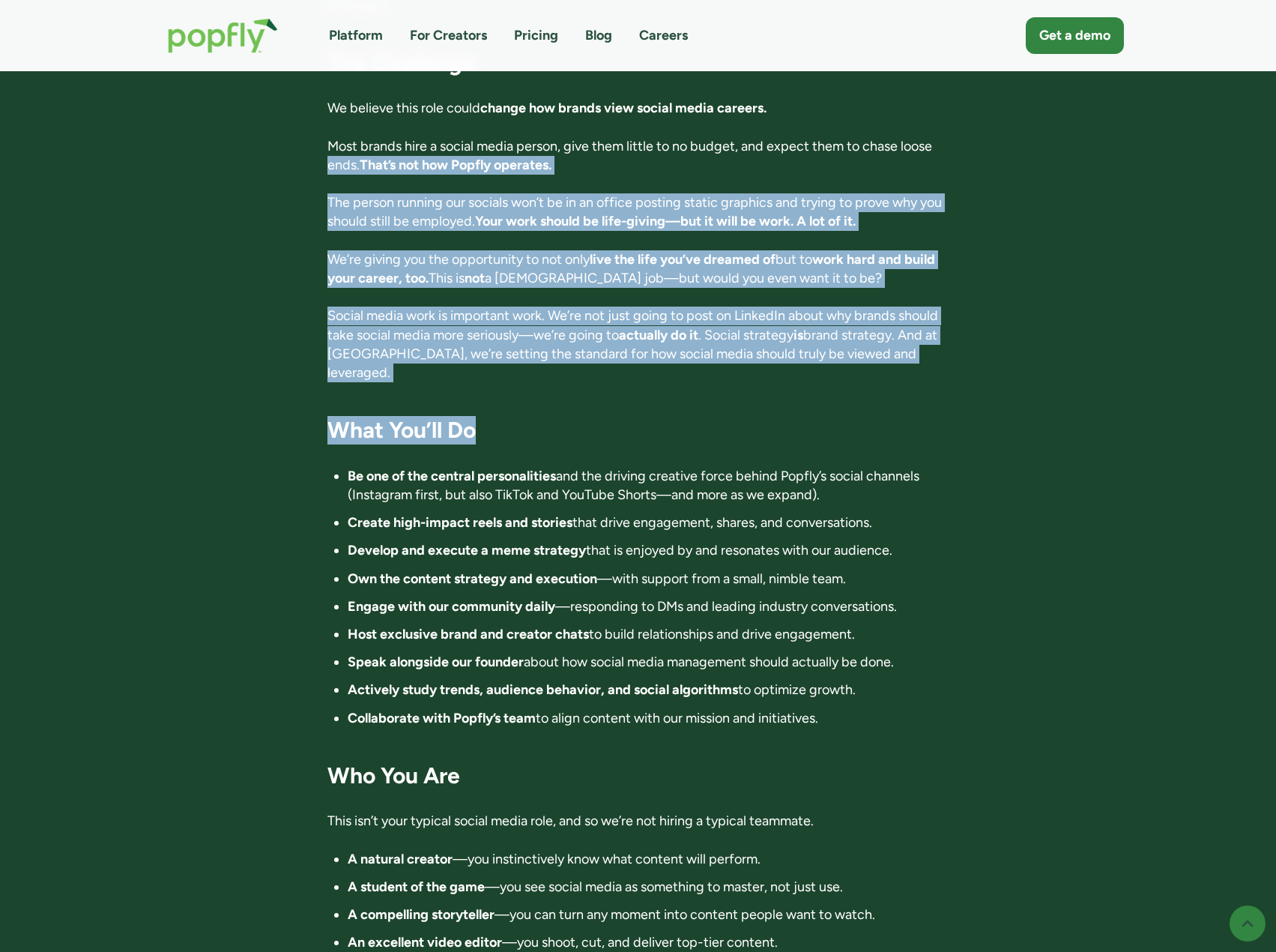
scroll to position [1049, 0]
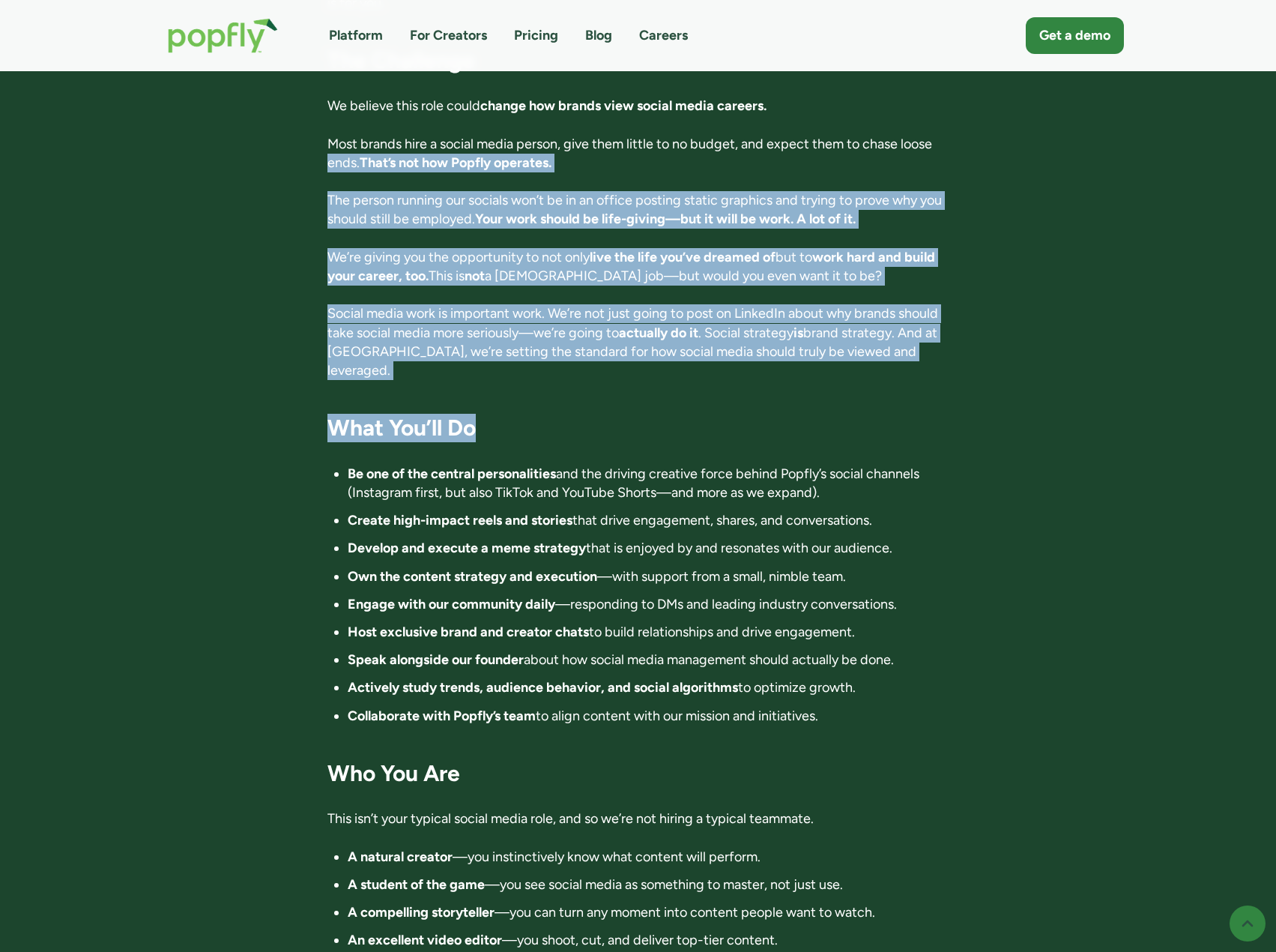
click at [597, 133] on div "Director of Influence 📍 Location: Anywhere in the world. Fully remote 💰 Compens…" at bounding box center [638, 752] width 621 height 2852
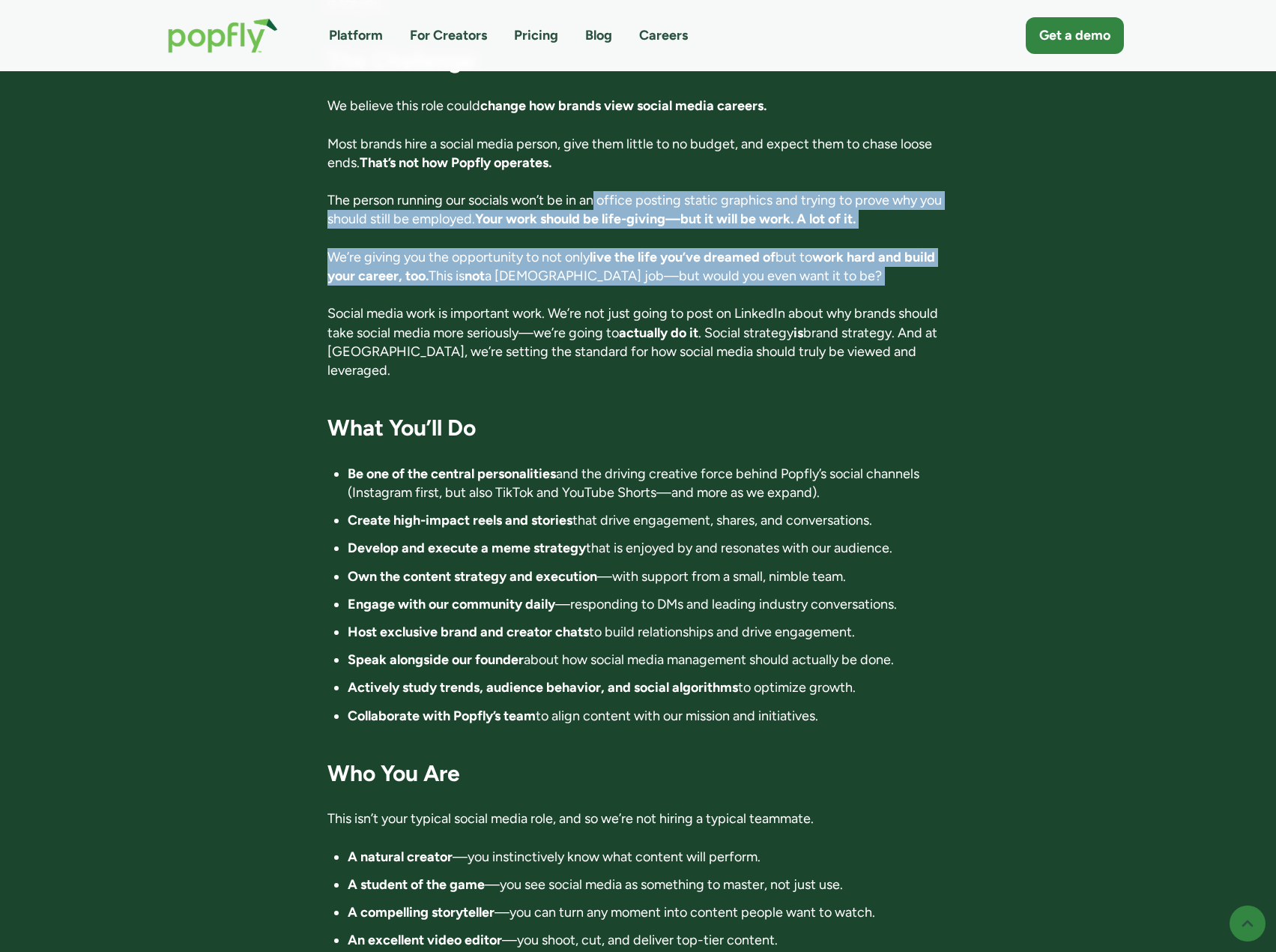
drag, startPoint x: 597, startPoint y: 133, endPoint x: 900, endPoint y: 227, distance: 317.2
click at [900, 227] on div "Director of Influence 📍 Location: Anywhere in the world. Fully remote 💰 Compens…" at bounding box center [638, 752] width 621 height 2852
click at [900, 248] on p "We’re giving you the opportunity to not only live the life you’ve dreamed of bu…" at bounding box center [638, 266] width 621 height 37
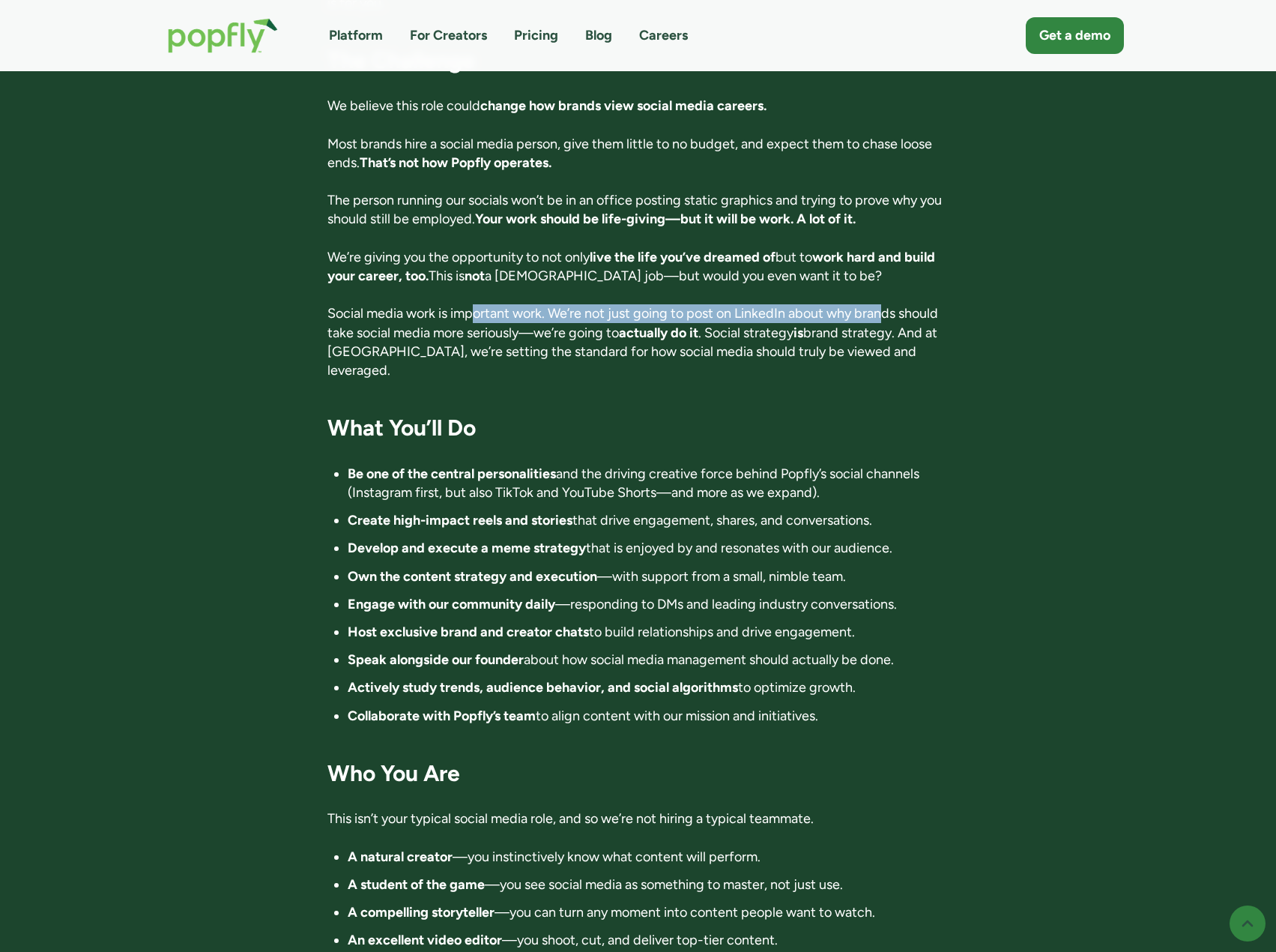
drag, startPoint x: 887, startPoint y: 254, endPoint x: 477, endPoint y: 247, distance: 410.1
click at [477, 247] on div "Director of Influence 📍 Location: Anywhere in the world. Fully remote 💰 Compens…" at bounding box center [638, 752] width 621 height 2852
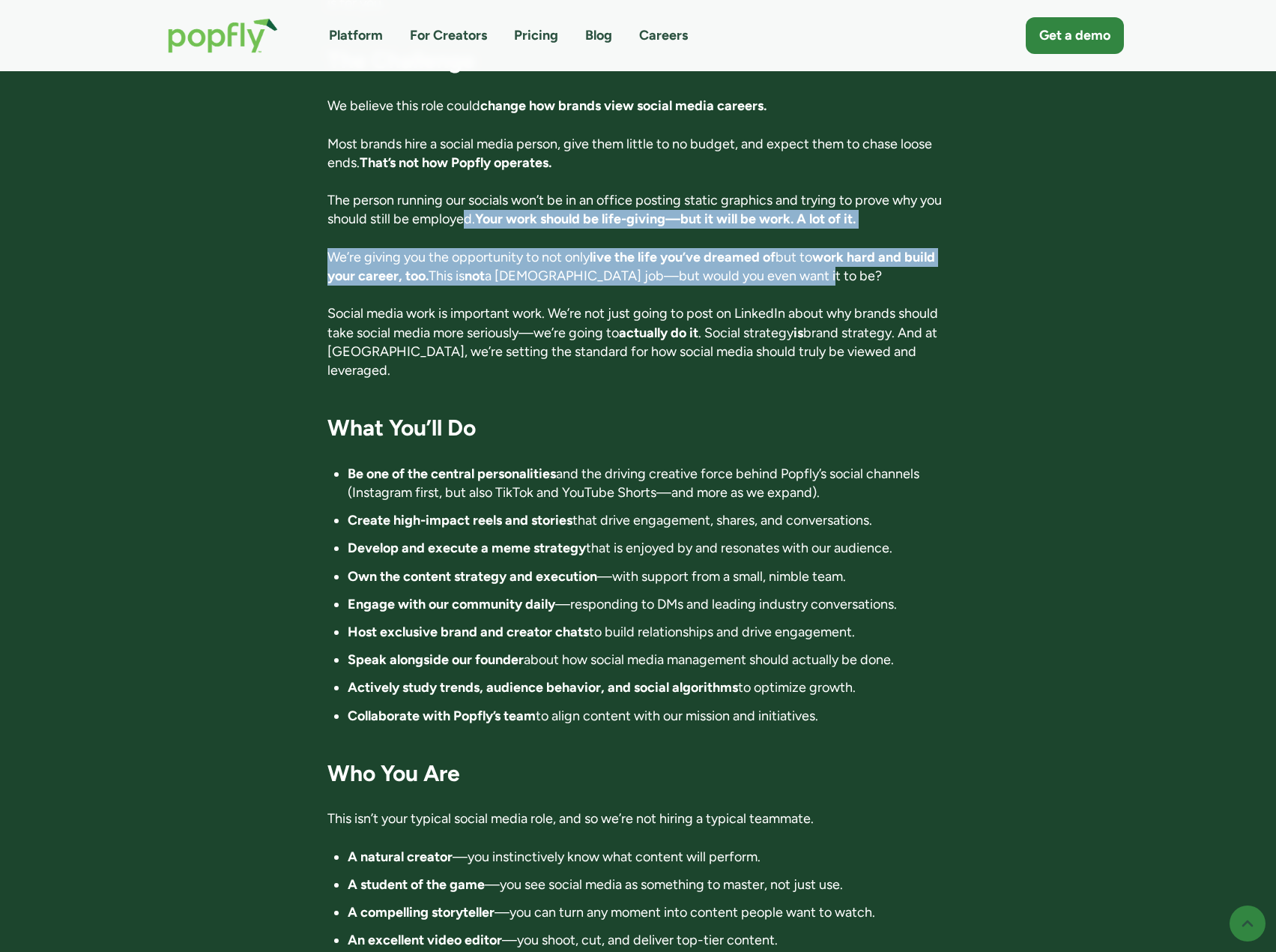
drag, startPoint x: 492, startPoint y: 173, endPoint x: 883, endPoint y: 230, distance: 395.1
click at [883, 230] on div "Director of Influence 📍 Location: Anywhere in the world. Fully remote 💰 Compens…" at bounding box center [638, 752] width 621 height 2852
click at [883, 248] on p "We’re giving you the opportunity to not only live the life you’ve dreamed of bu…" at bounding box center [638, 266] width 621 height 37
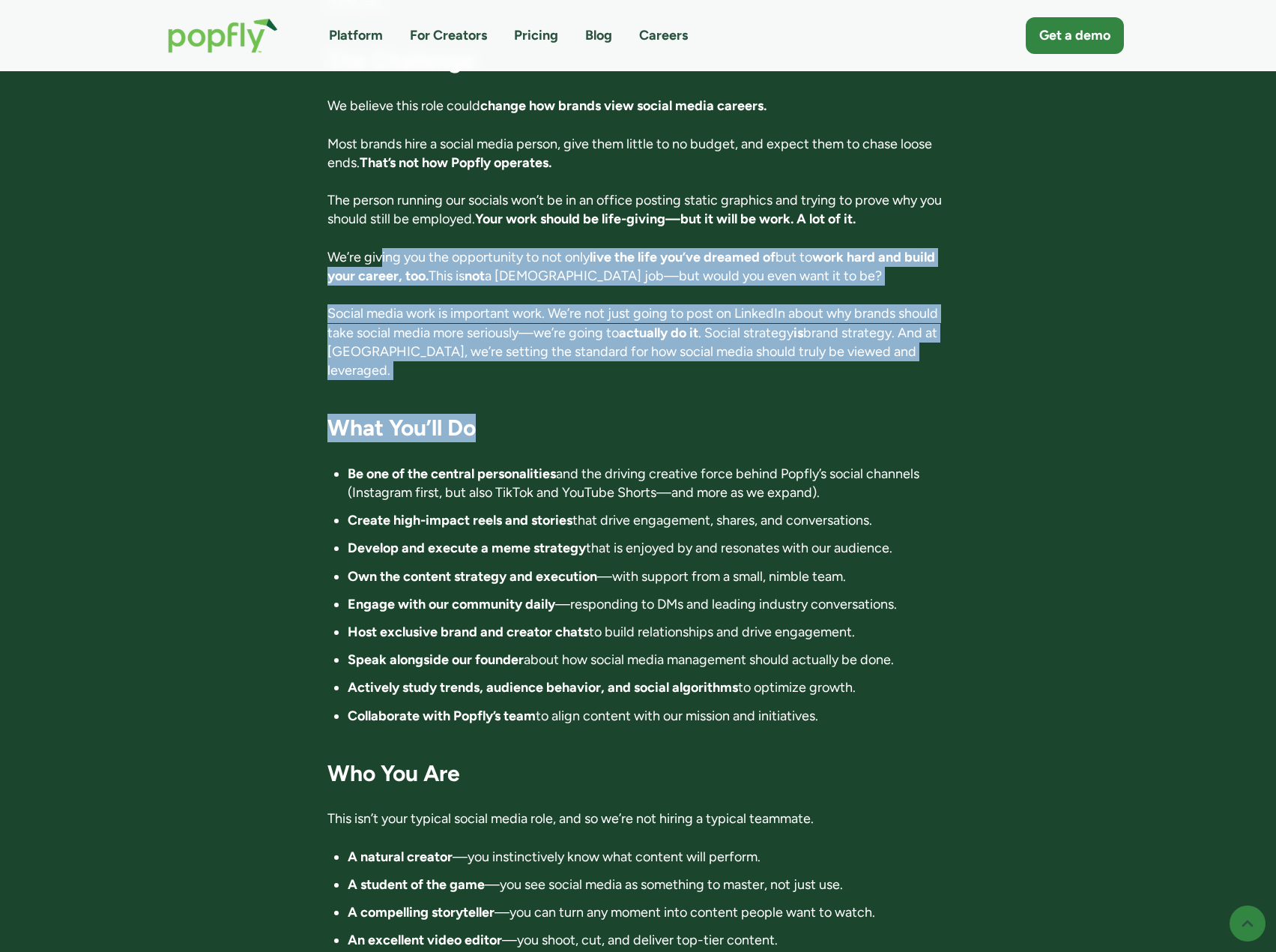
drag, startPoint x: 403, startPoint y: 206, endPoint x: 920, endPoint y: 371, distance: 542.7
click at [920, 370] on div "Director of Influence 📍 Location: Anywhere in the world. Fully remote 💰 Compens…" at bounding box center [638, 752] width 621 height 2852
click at [920, 414] on h3 "What You’ll Do" at bounding box center [638, 428] width 621 height 29
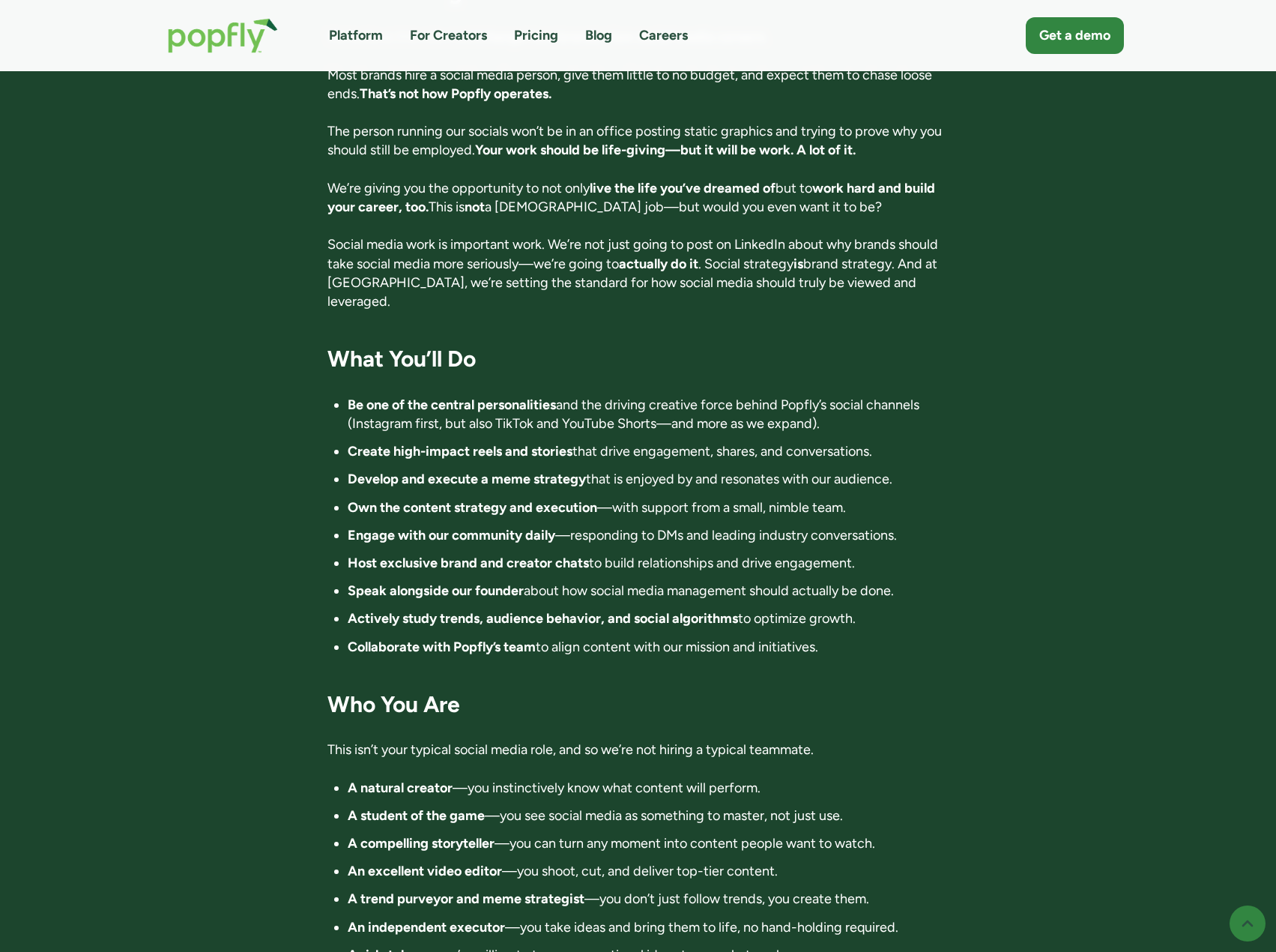
scroll to position [1124, 0]
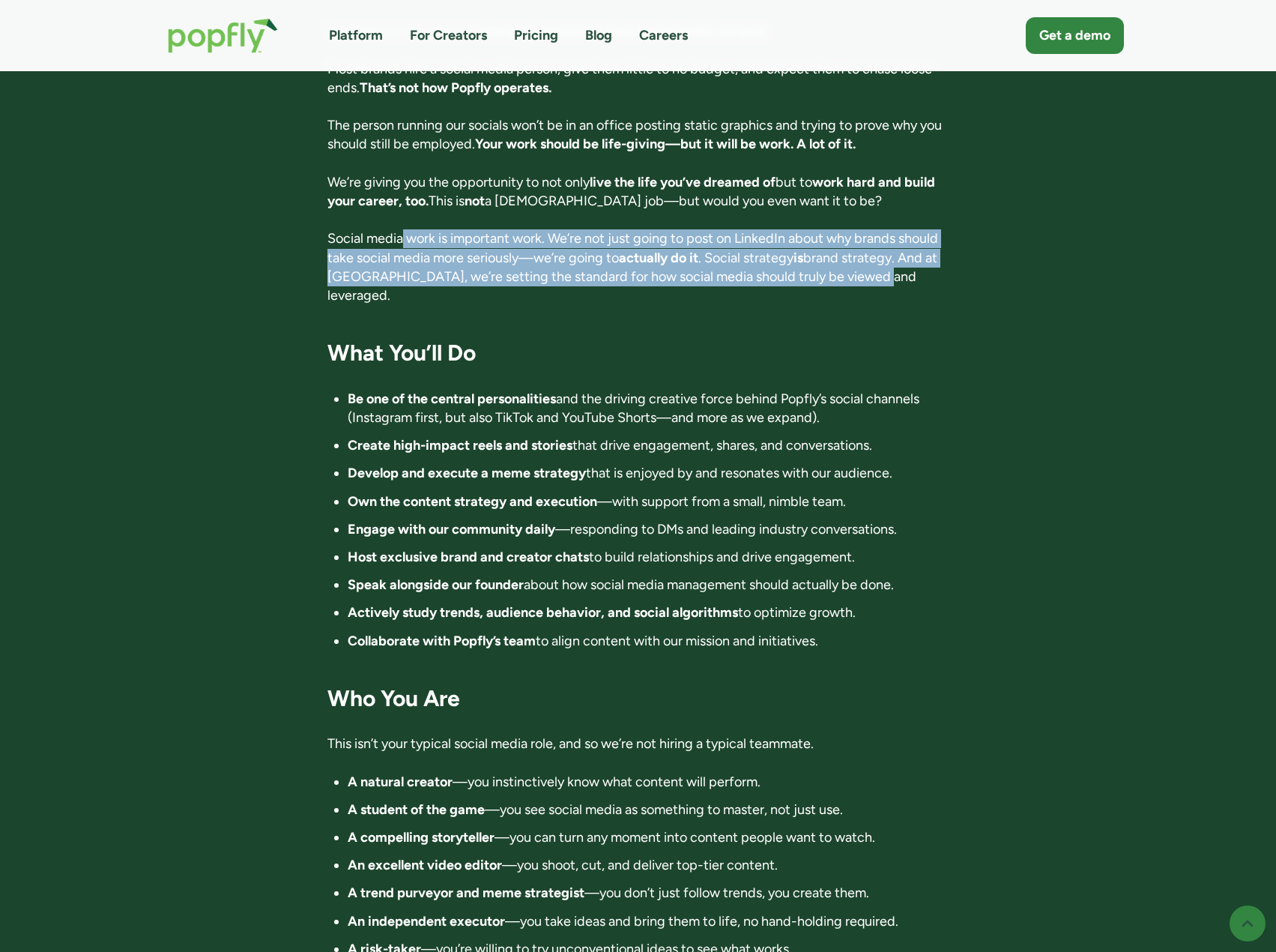
drag, startPoint x: 402, startPoint y: 183, endPoint x: 877, endPoint y: 235, distance: 477.8
click at [877, 235] on p "Social media work is important work. We’re not just going to post on LinkedIn a…" at bounding box center [638, 267] width 621 height 75
click at [877, 236] on p "Social media work is important work. We’re not just going to post on LinkedIn a…" at bounding box center [638, 267] width 621 height 75
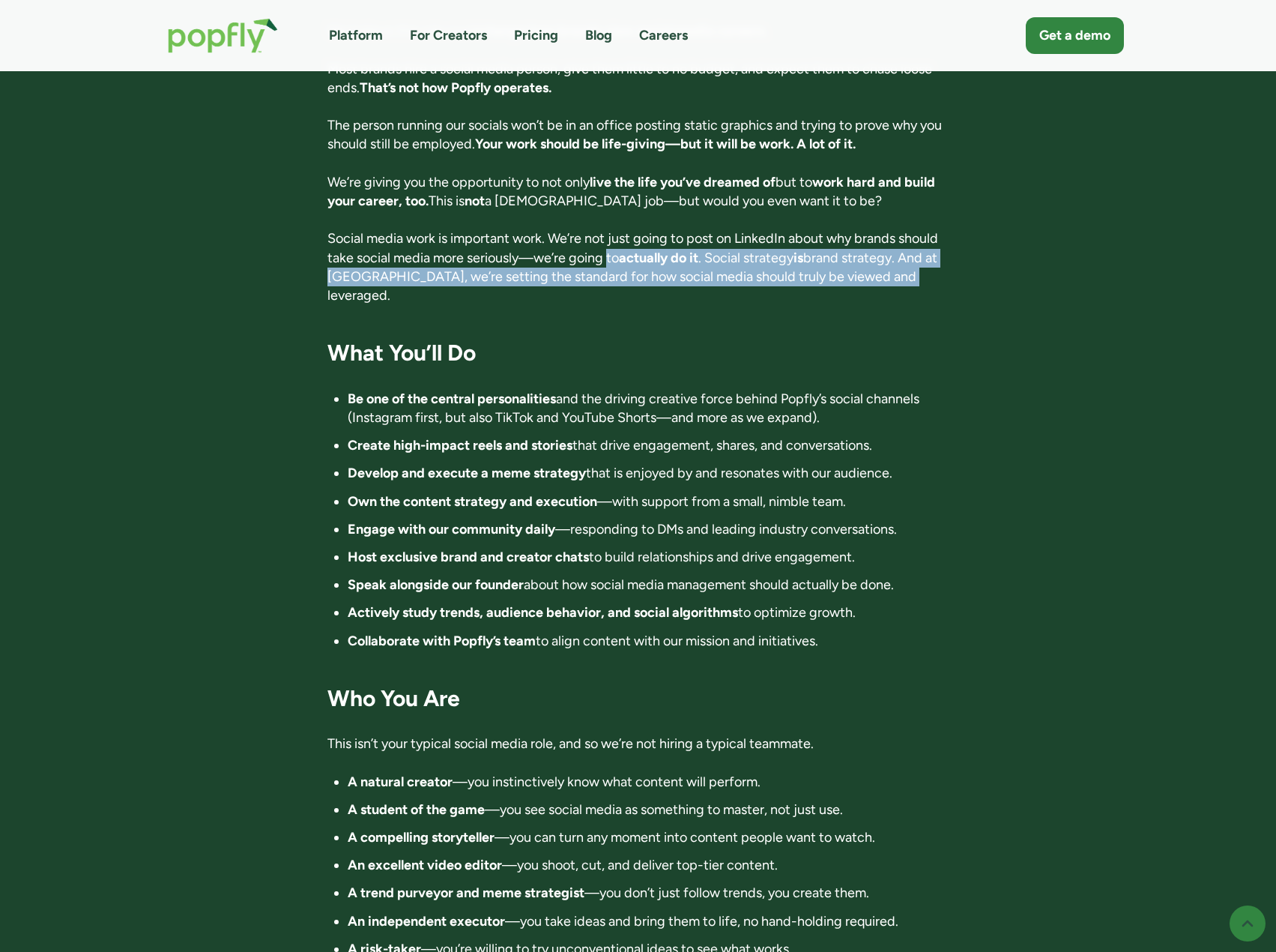
drag, startPoint x: 610, startPoint y: 218, endPoint x: 941, endPoint y: 233, distance: 331.3
click at [941, 230] on p "Social media work is important work. We’re not just going to post on LinkedIn a…" at bounding box center [638, 267] width 621 height 75
click at [749, 229] on p "Social media work is important work. We’re not just going to post on LinkedIn a…" at bounding box center [638, 267] width 621 height 75
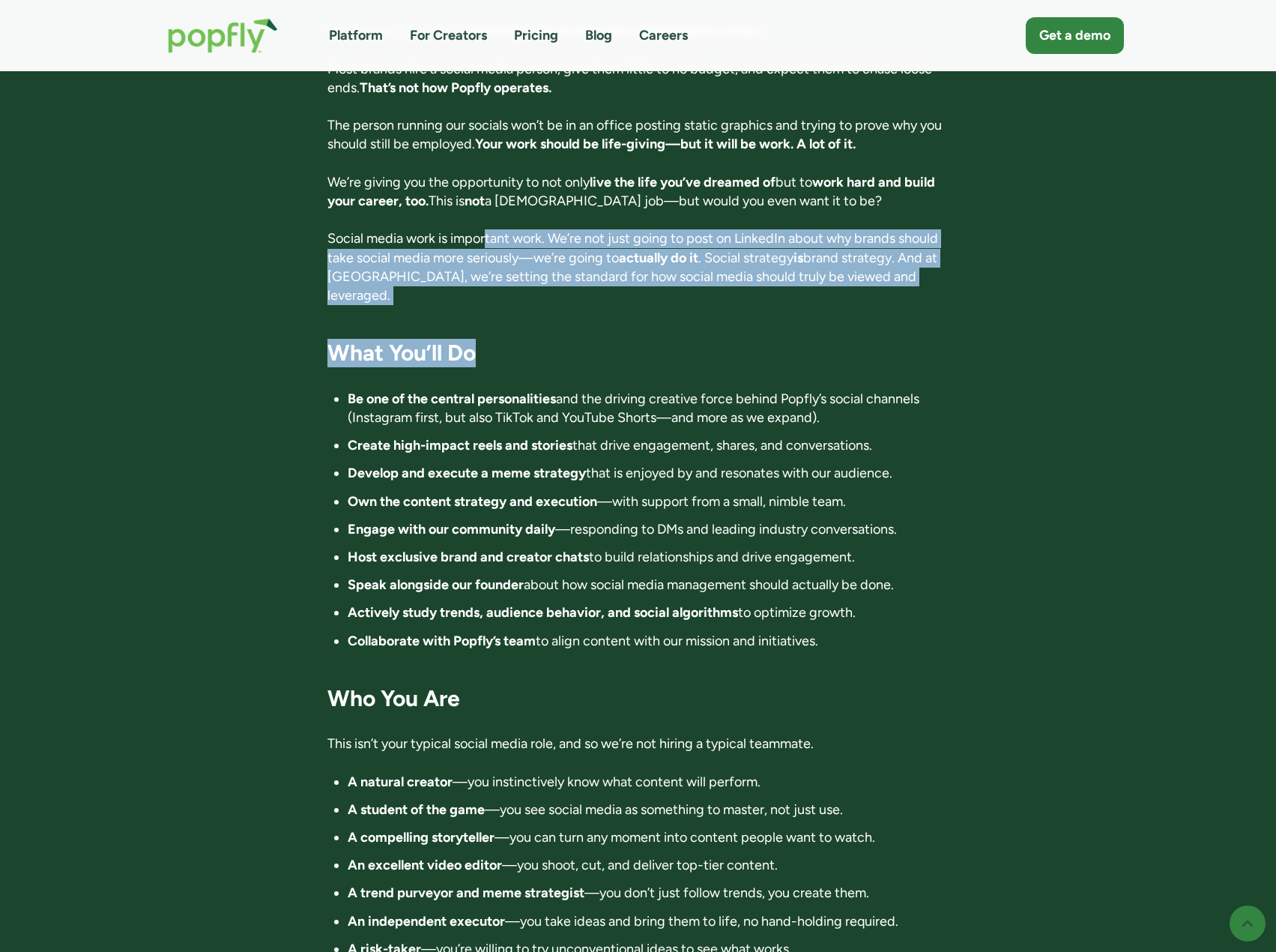
drag, startPoint x: 488, startPoint y: 187, endPoint x: 554, endPoint y: 254, distance: 94.0
click at [554, 254] on div "Director of Influence 📍 Location: Anywhere in the world. Fully remote 💰 Compens…" at bounding box center [638, 676] width 621 height 2852
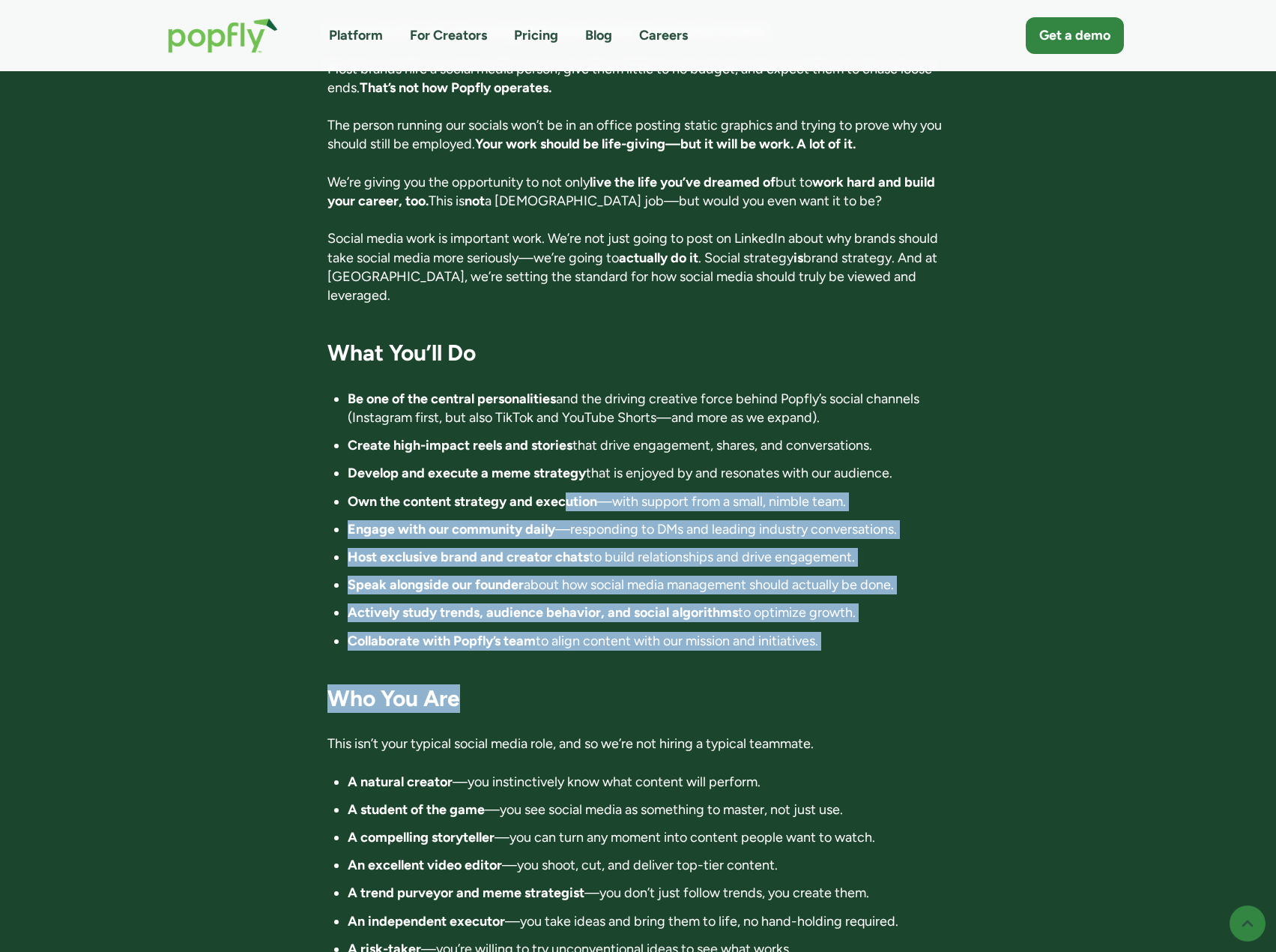
drag, startPoint x: 592, startPoint y: 490, endPoint x: 653, endPoint y: 638, distance: 160.1
click at [657, 642] on div "Director of Influence 📍 Location: Anywhere in the world. Fully remote 💰 Compens…" at bounding box center [638, 676] width 621 height 2852
click at [653, 684] on h3 "Who You Are" at bounding box center [638, 699] width 621 height 29
click at [589, 684] on h3 "Who You Are" at bounding box center [638, 699] width 621 height 29
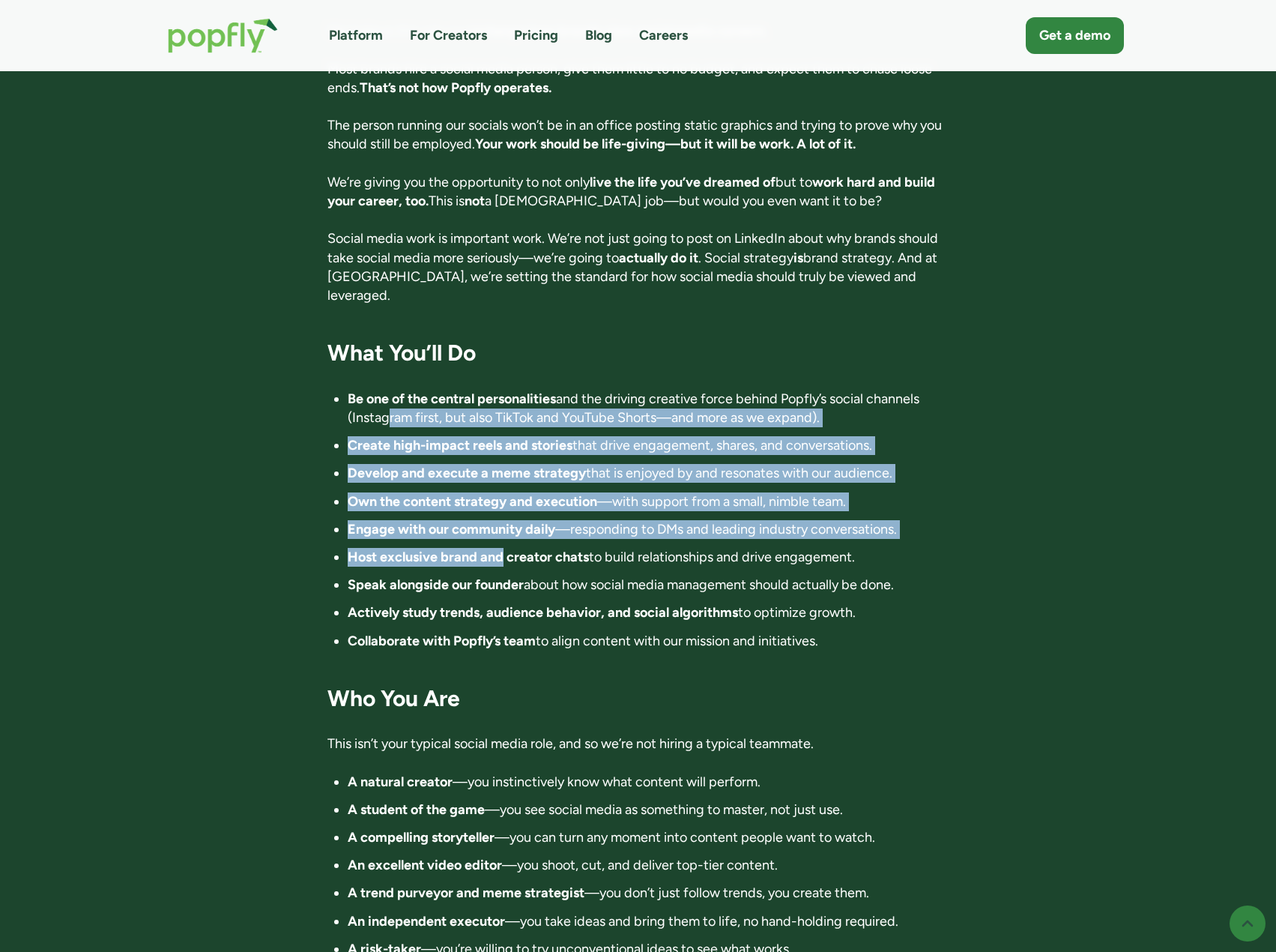
drag, startPoint x: 381, startPoint y: 341, endPoint x: 501, endPoint y: 502, distance: 200.8
click at [501, 502] on ul "Be one of the central personalities and the driving creative force behind Popfl…" at bounding box center [638, 520] width 621 height 260
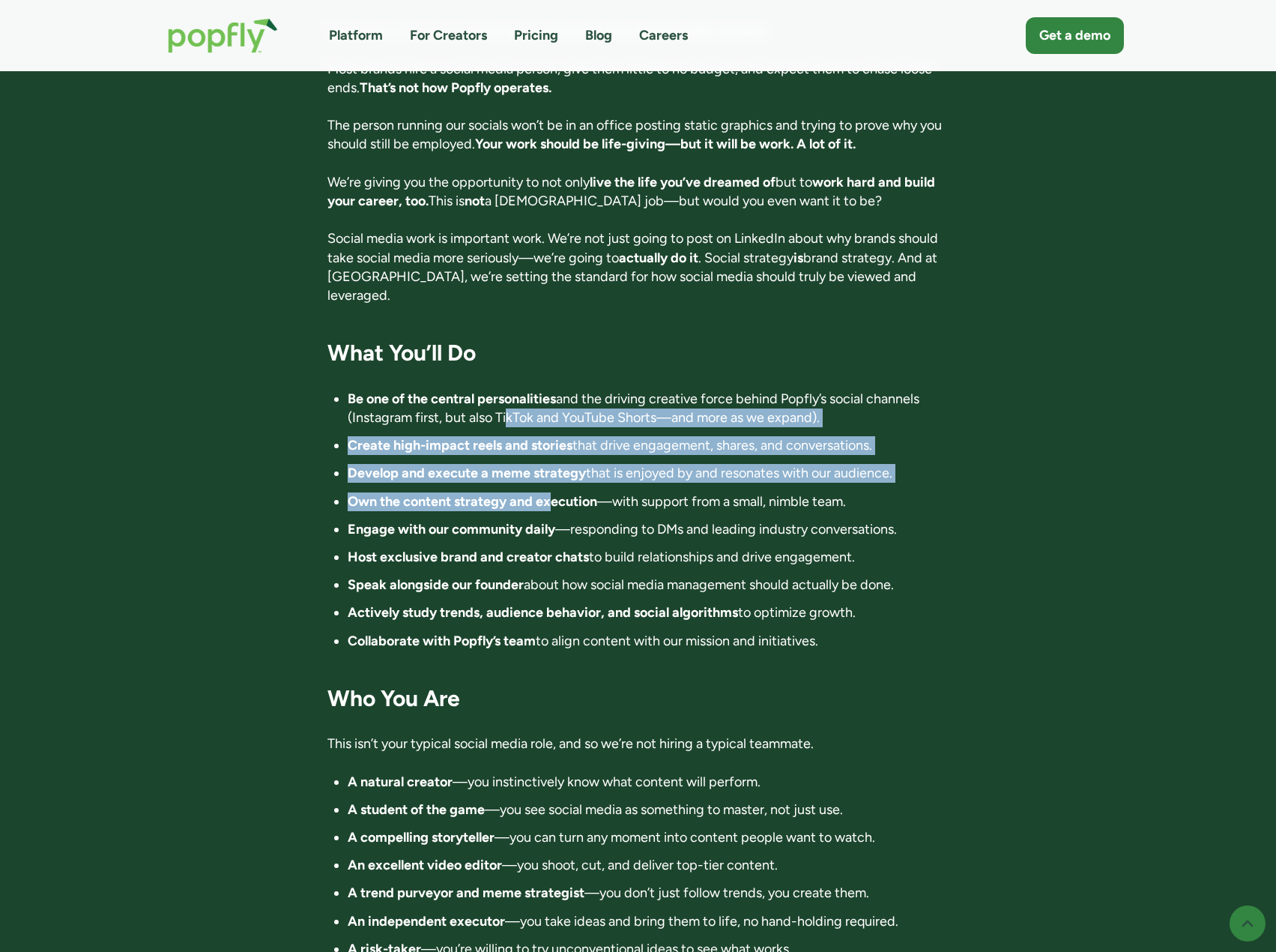
drag, startPoint x: 503, startPoint y: 358, endPoint x: 552, endPoint y: 427, distance: 84.6
click at [552, 426] on ul "Be one of the central personalities and the driving creative force behind Popfl…" at bounding box center [638, 520] width 621 height 260
click at [552, 493] on strong "Own the content strategy and execution" at bounding box center [472, 501] width 249 height 17
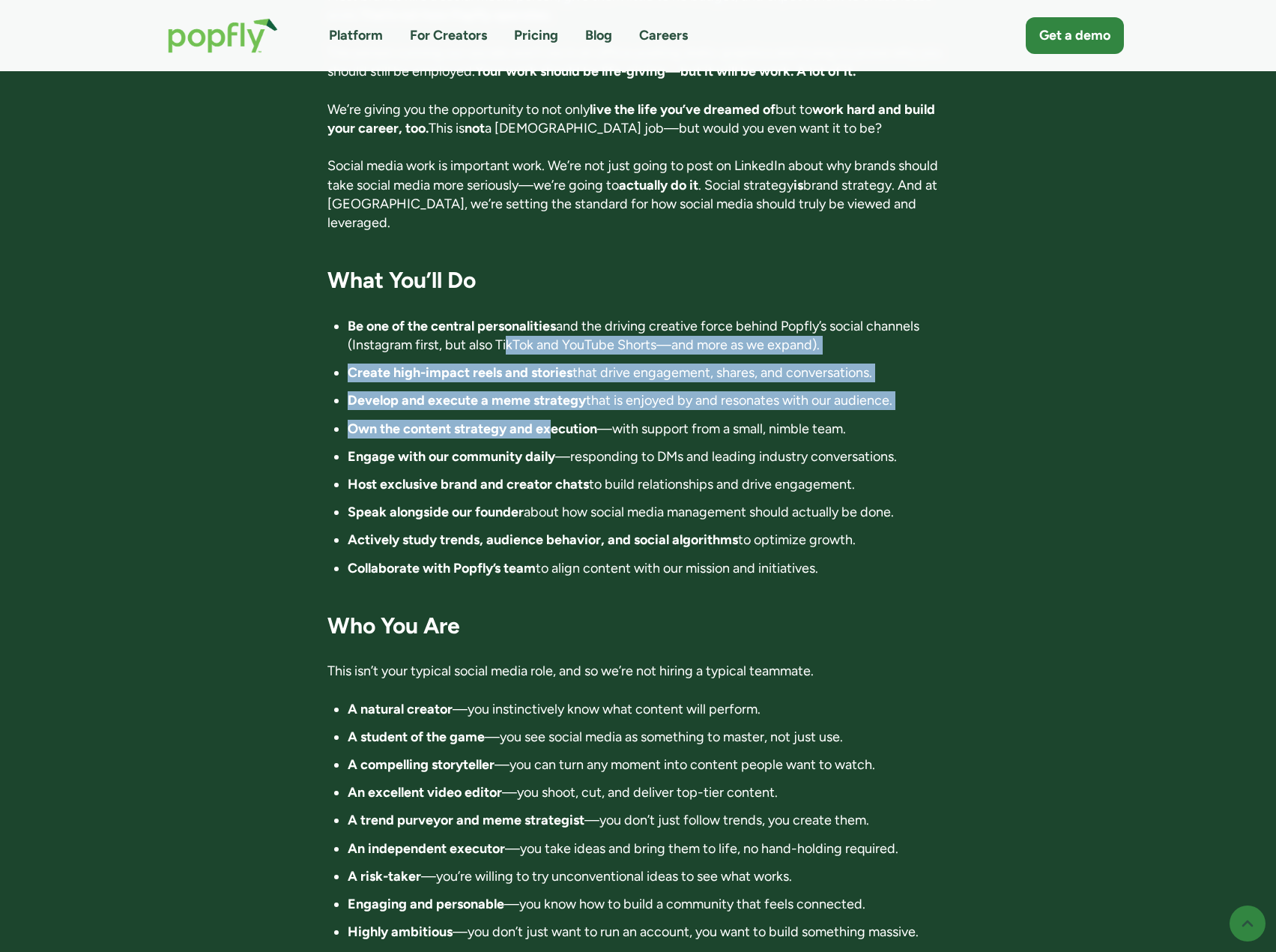
scroll to position [1199, 0]
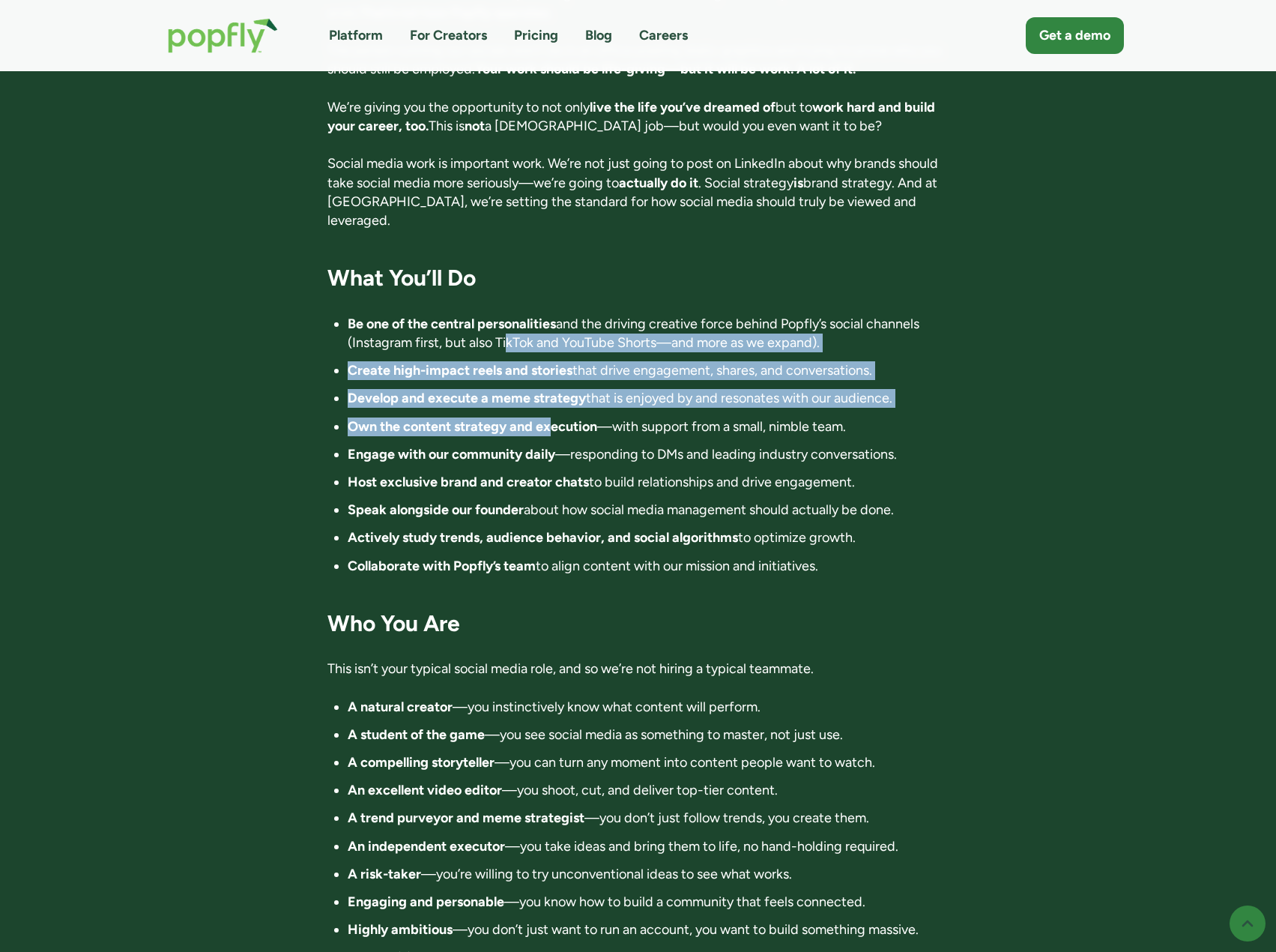
click at [463, 390] on strong "Develop and execute a meme strategy" at bounding box center [467, 398] width 238 height 17
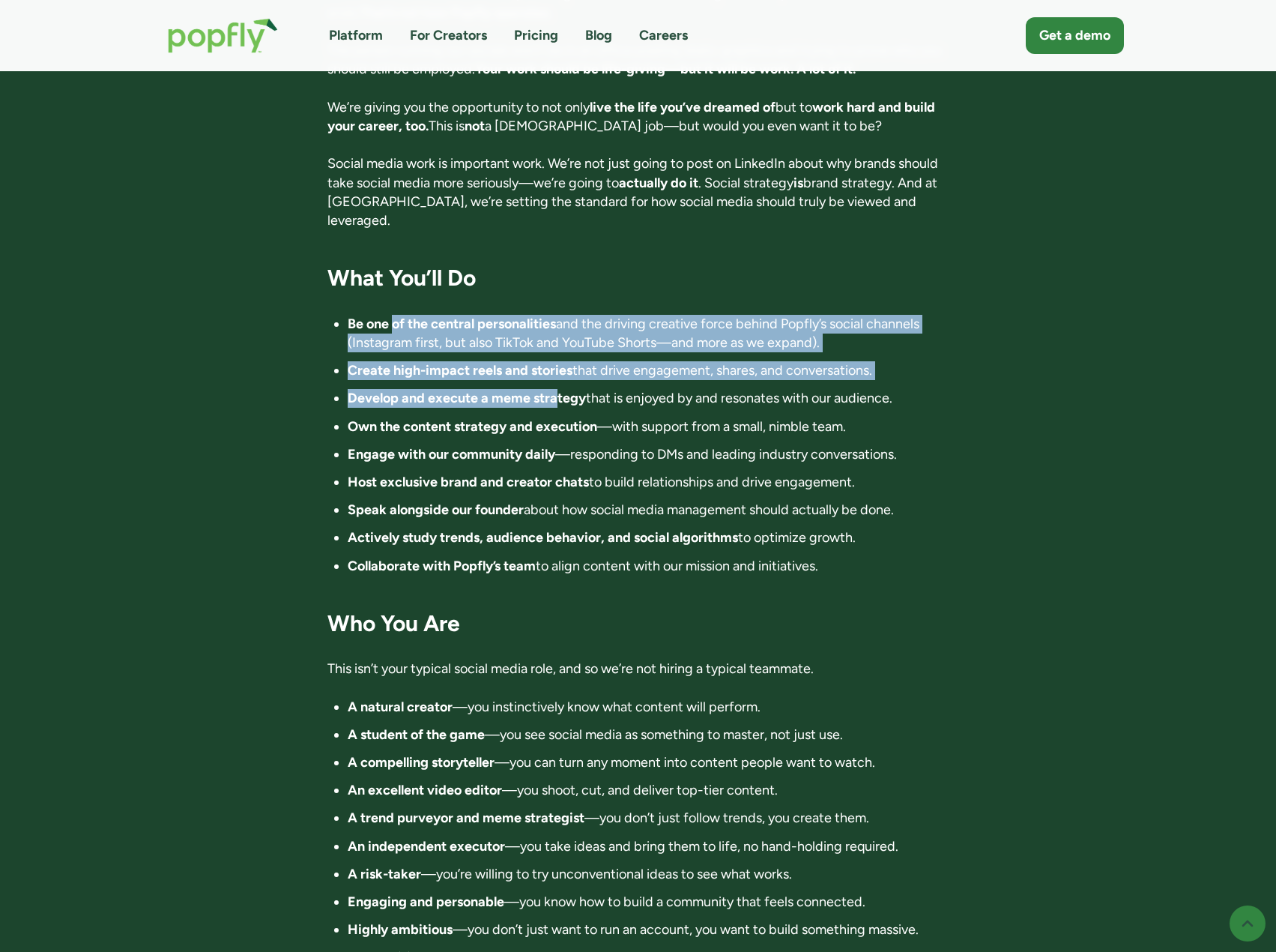
drag, startPoint x: 393, startPoint y: 259, endPoint x: 573, endPoint y: 351, distance: 202.1
click at [571, 348] on ul "Be one of the central personalities and the driving creative force behind Popfl…" at bounding box center [638, 445] width 621 height 260
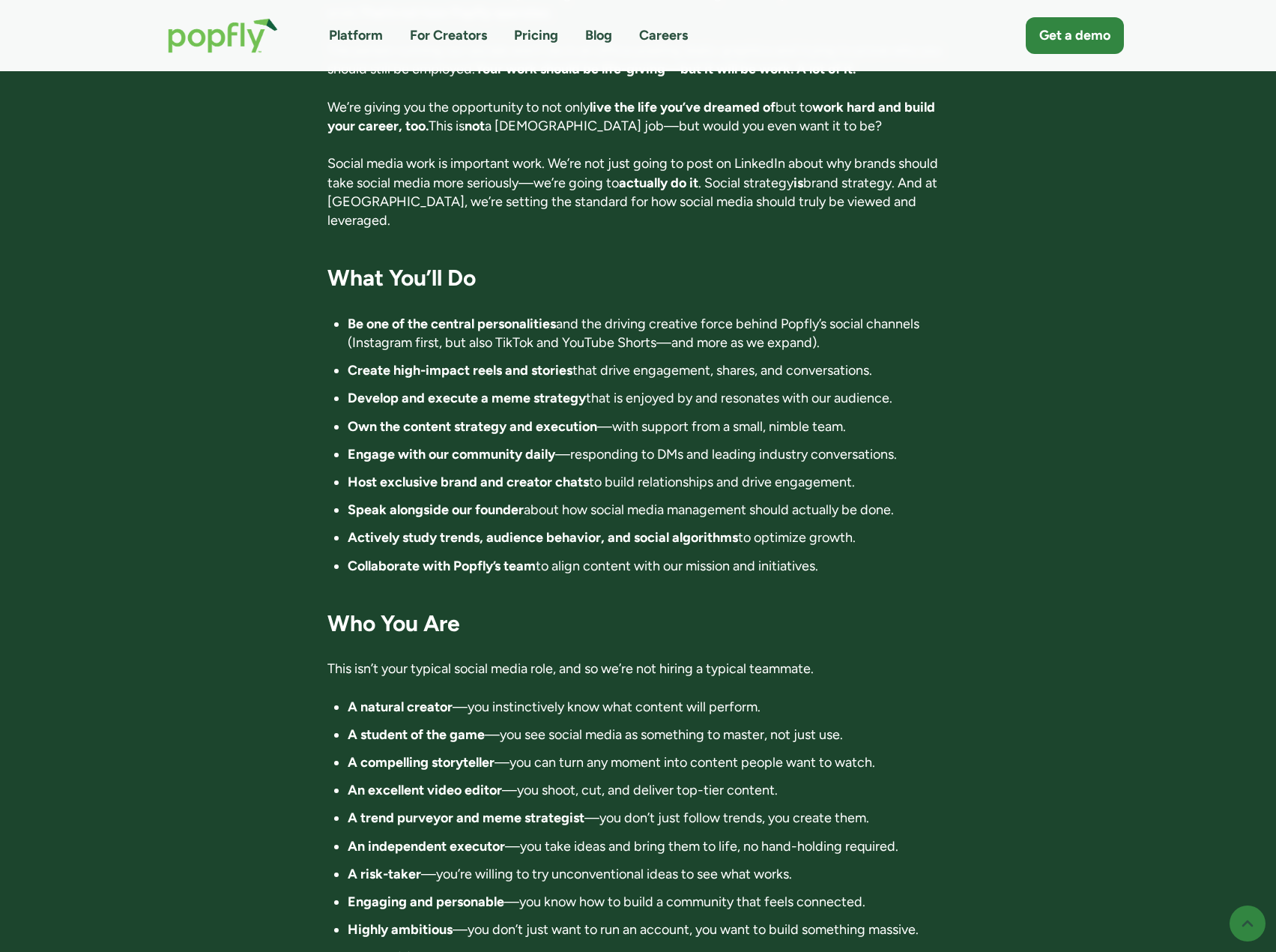
click at [572, 418] on strong "Own the content strategy and execution" at bounding box center [472, 426] width 249 height 17
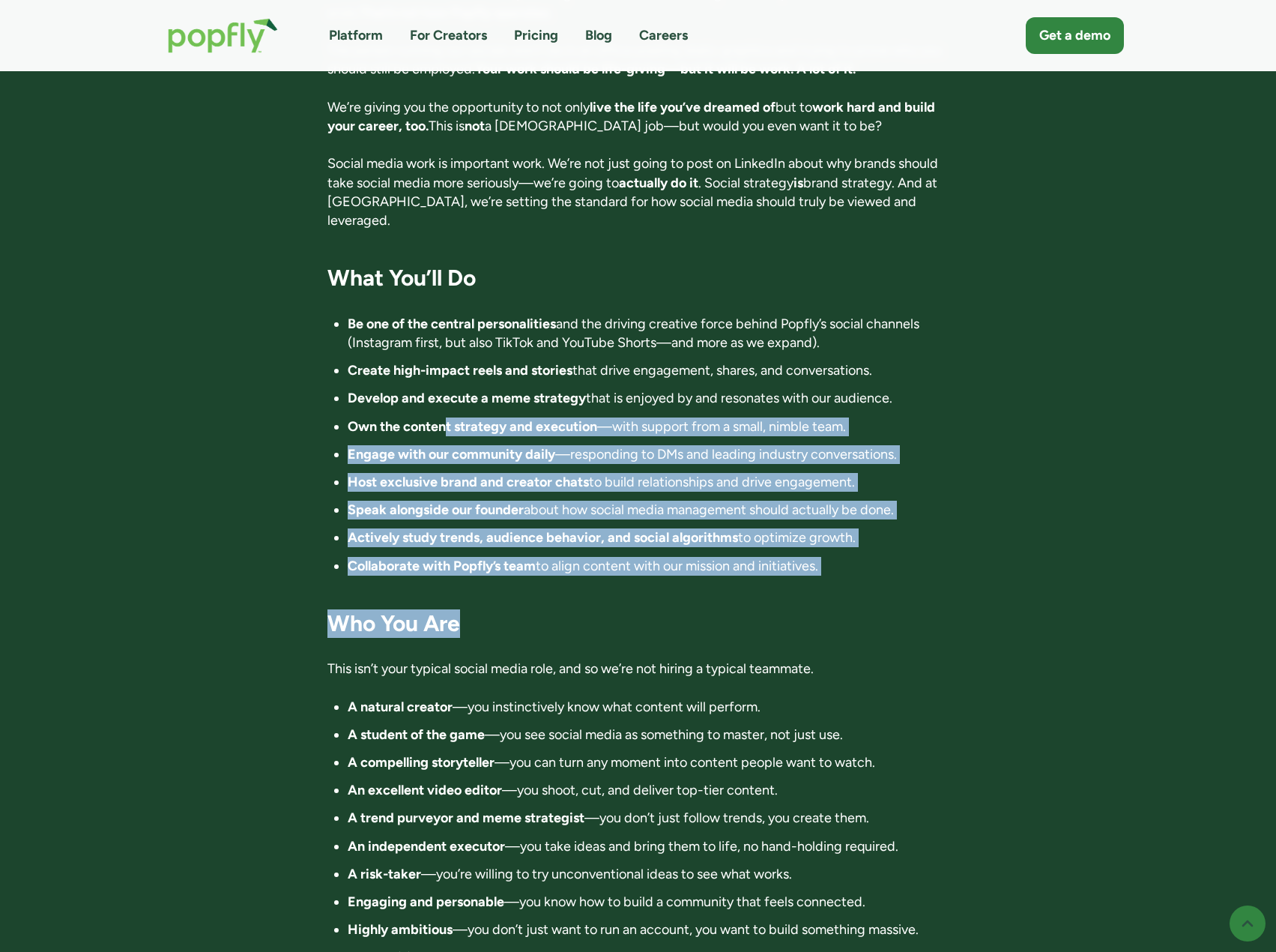
drag, startPoint x: 448, startPoint y: 372, endPoint x: 537, endPoint y: 527, distance: 178.7
click at [536, 526] on div "Director of Influence 📍 Location: Anywhere in the world. Fully remote 💰 Compens…" at bounding box center [638, 602] width 621 height 2852
click at [538, 527] on div "Director of Influence 📍 Location: Anywhere in the world. Fully remote 💰 Compens…" at bounding box center [638, 602] width 621 height 2852
click at [518, 557] on strong "Collaborate with Popfly’s team" at bounding box center [441, 565] width 188 height 17
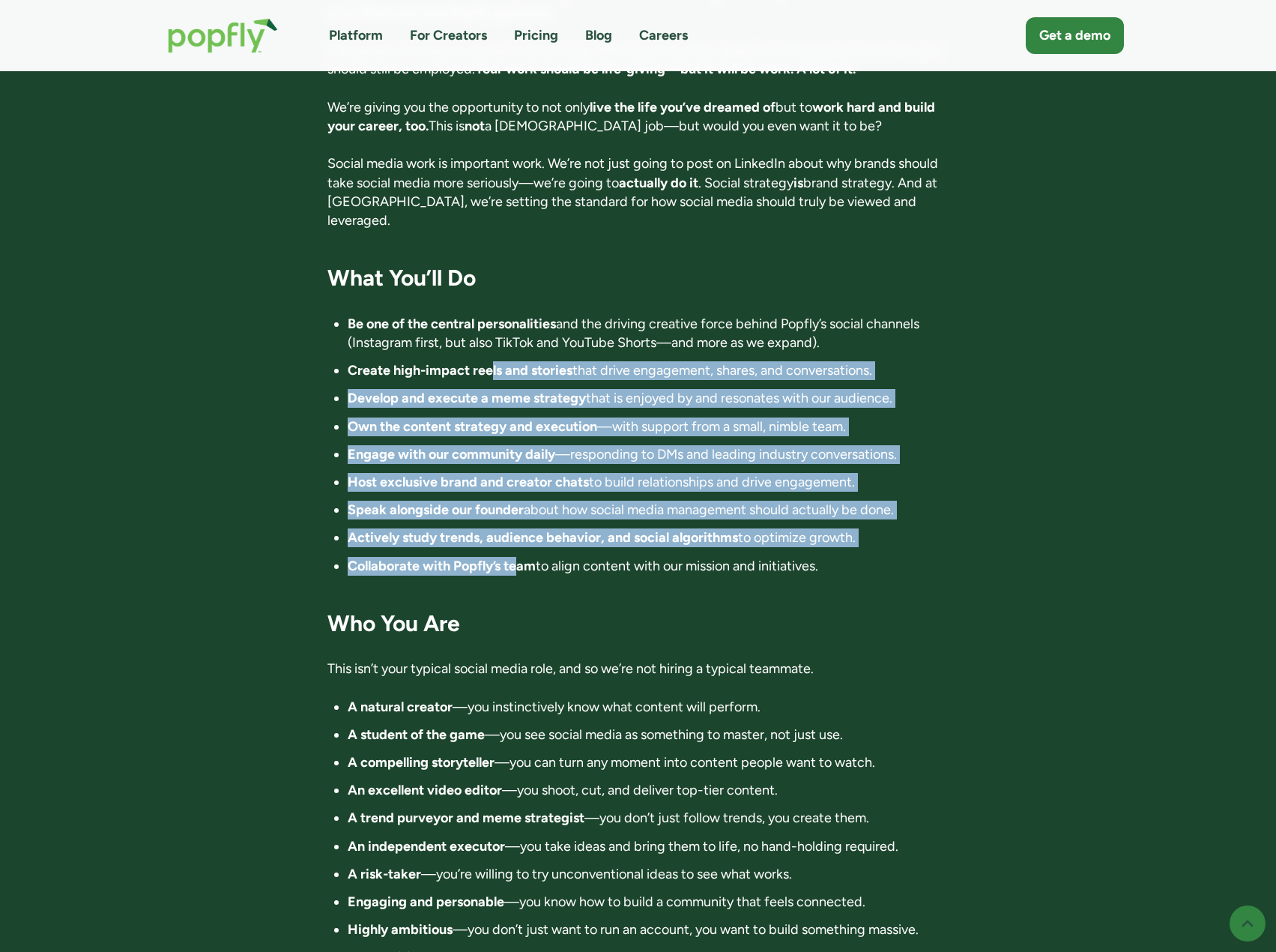
drag, startPoint x: 518, startPoint y: 505, endPoint x: 492, endPoint y: 293, distance: 213.6
click at [492, 314] on ul "Be one of the central personalities and the driving creative force behind Popfl…" at bounding box center [638, 445] width 621 height 260
click at [492, 362] on strong "Create high-impact reels and stories" at bounding box center [460, 370] width 225 height 17
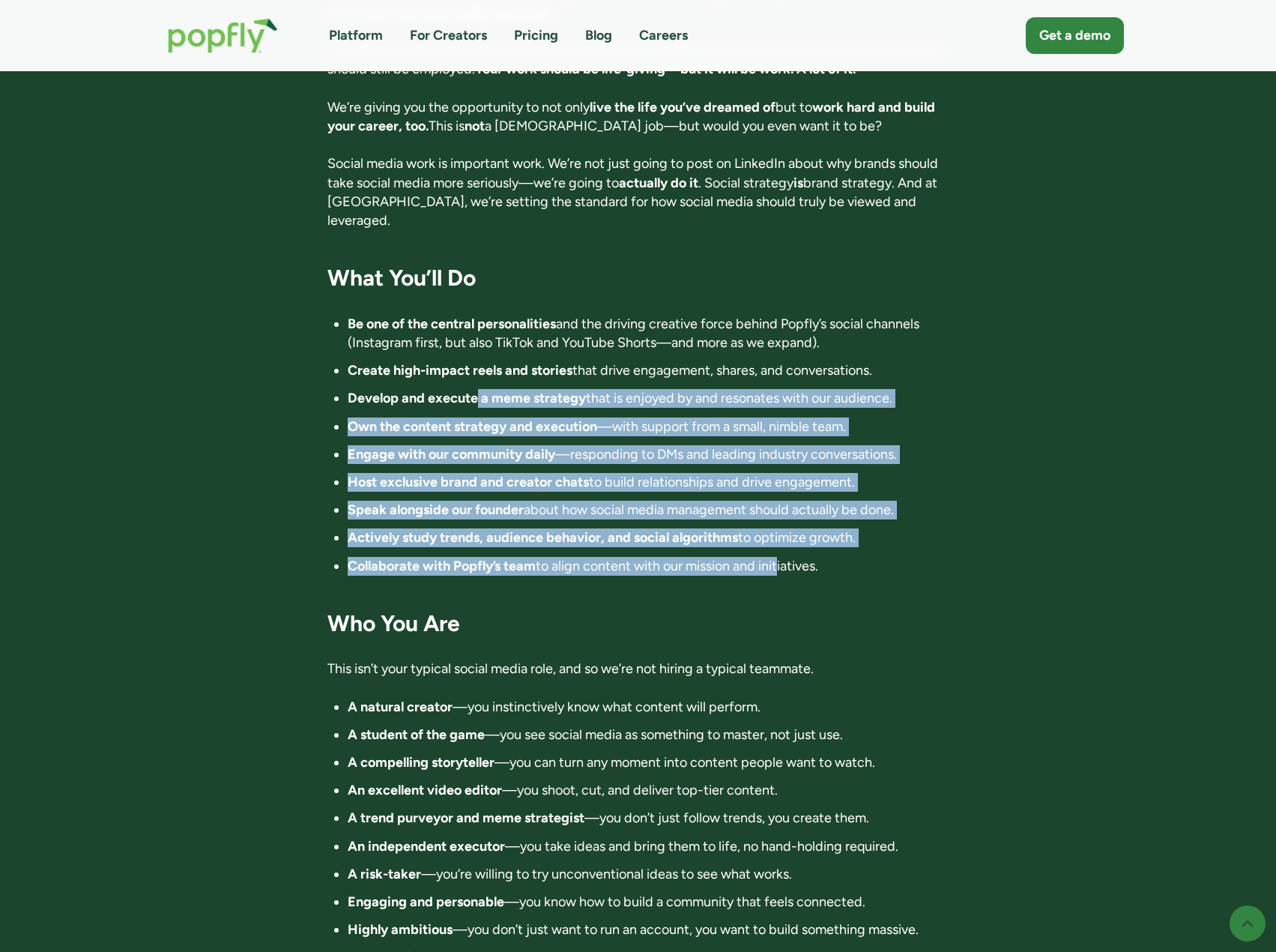
drag, startPoint x: 476, startPoint y: 323, endPoint x: 782, endPoint y: 500, distance: 353.5
click at [782, 500] on ul "Be one of the central personalities and the driving creative force behind Popfl…" at bounding box center [638, 445] width 621 height 260
click at [782, 557] on li "Collaborate with Popfly’s team to align content with our mission and initiative…" at bounding box center [648, 566] width 601 height 19
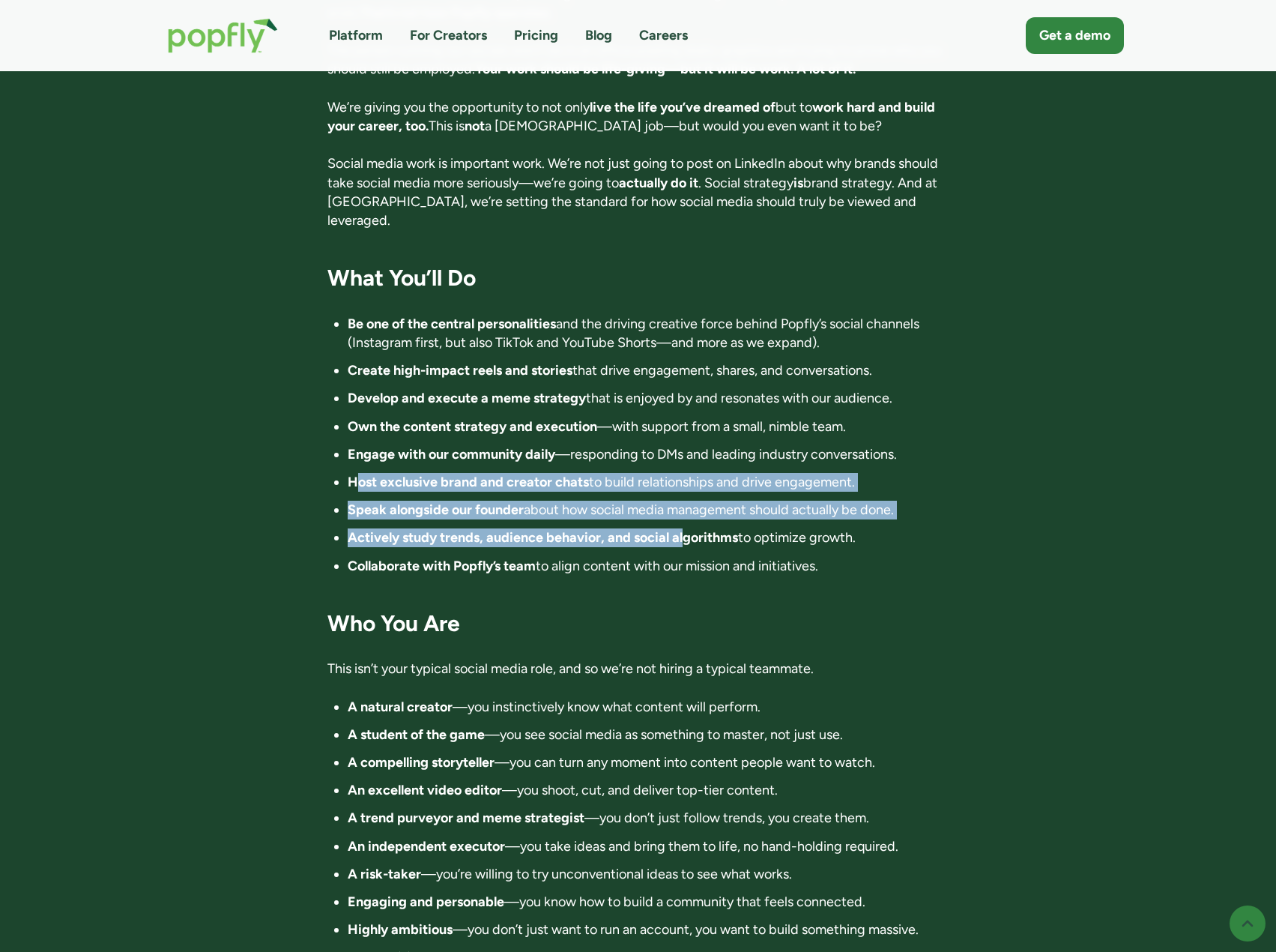
drag, startPoint x: 353, startPoint y: 407, endPoint x: 691, endPoint y: 488, distance: 347.6
click at [688, 485] on ul "Be one of the central personalities and the driving creative force behind Popfl…" at bounding box center [638, 445] width 621 height 260
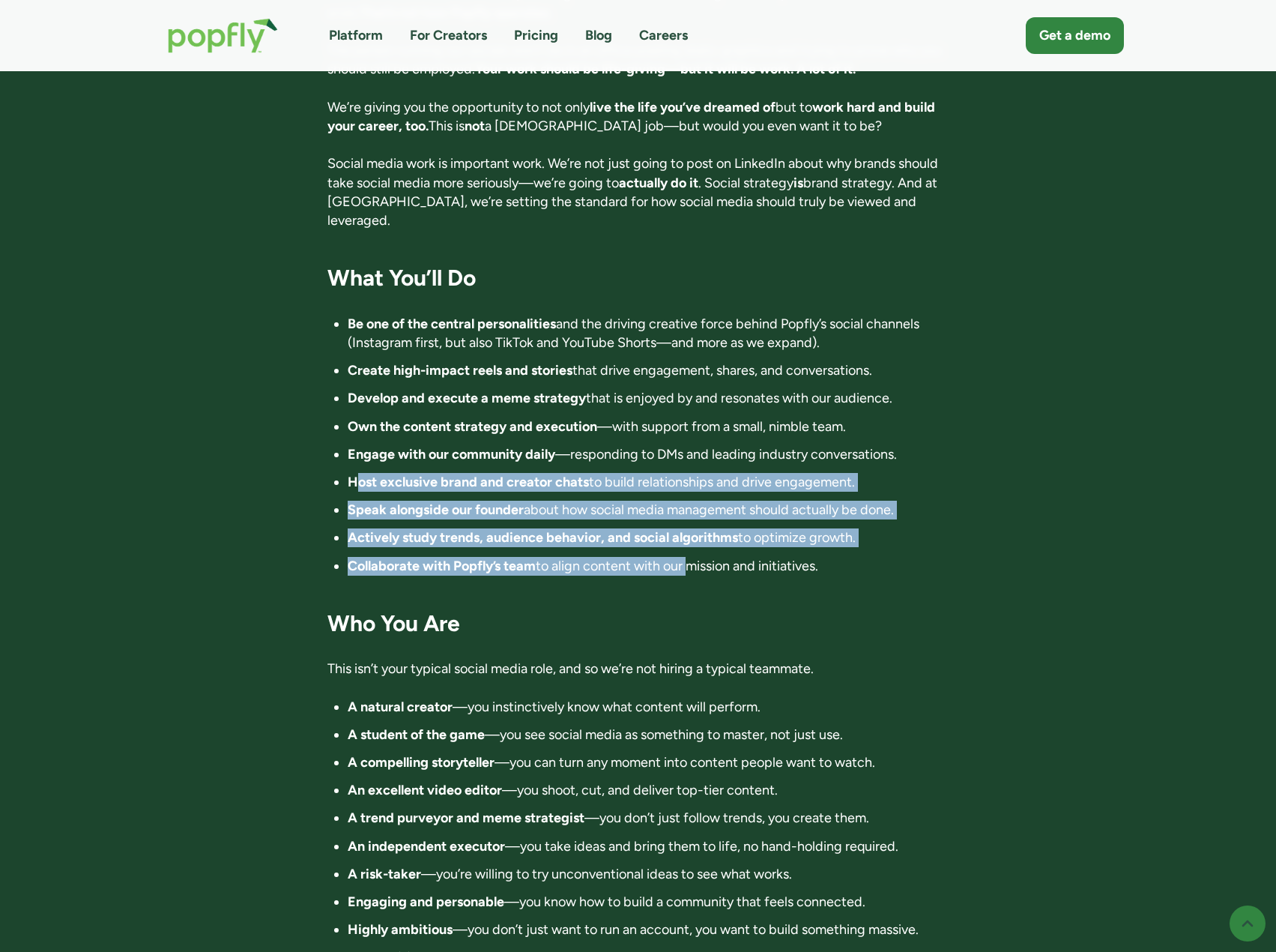
click at [691, 488] on ul "Be one of the central personalities and the driving creative force behind Popfl…" at bounding box center [638, 445] width 621 height 260
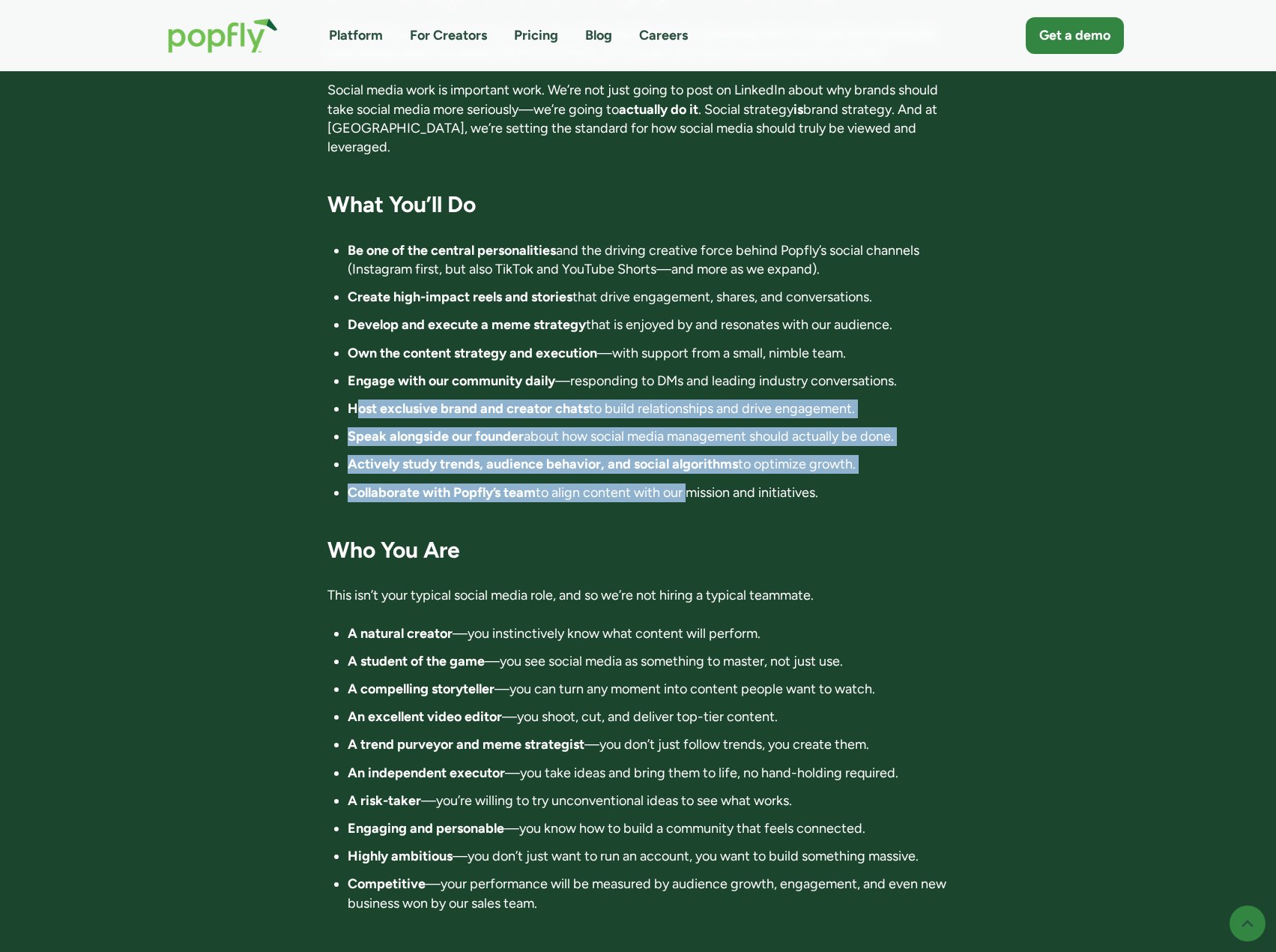
scroll to position [1274, 0]
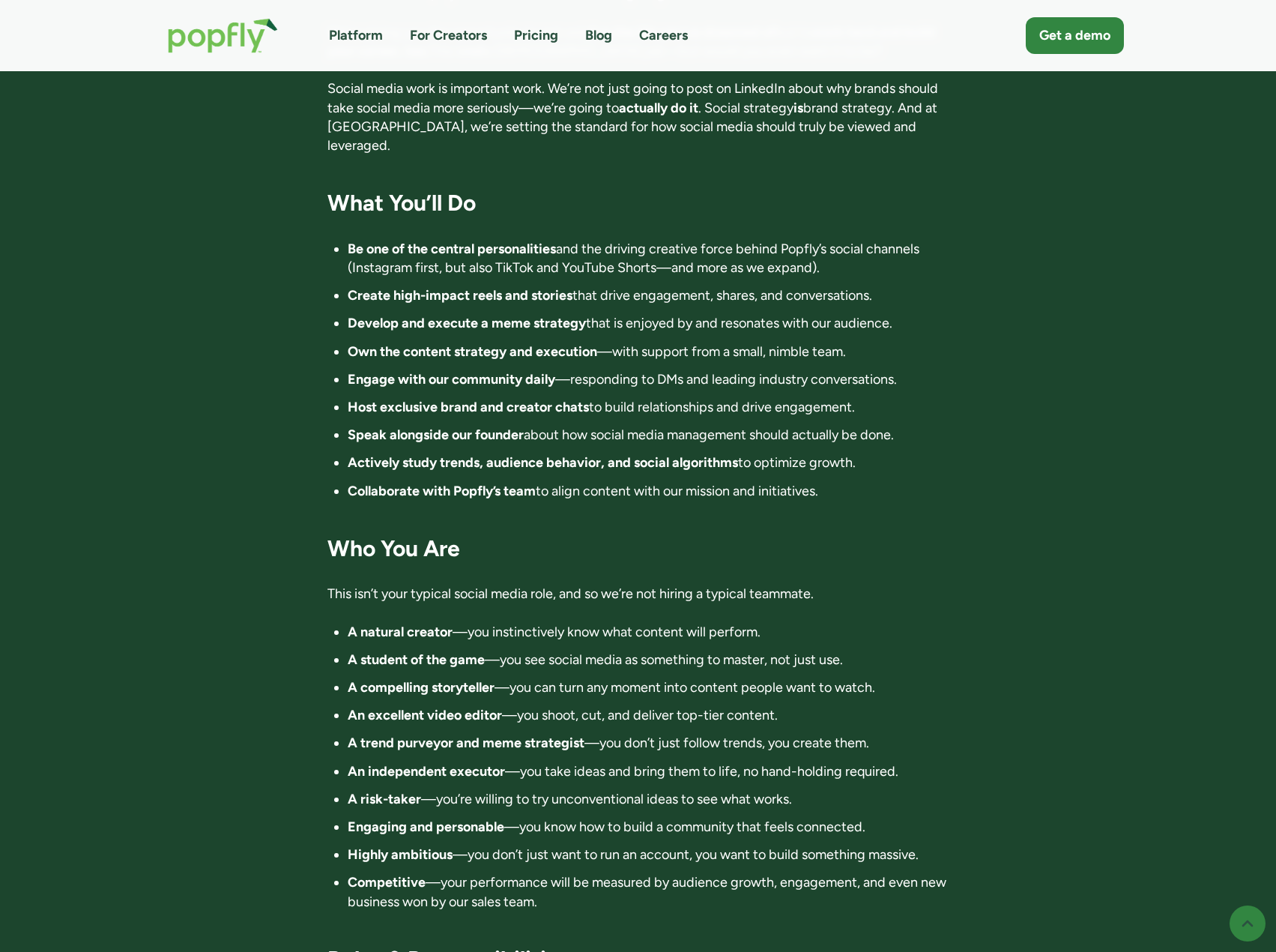
click at [601, 370] on li "Engage with our community daily —responding to DMs and leading industry convers…" at bounding box center [648, 380] width 601 height 19
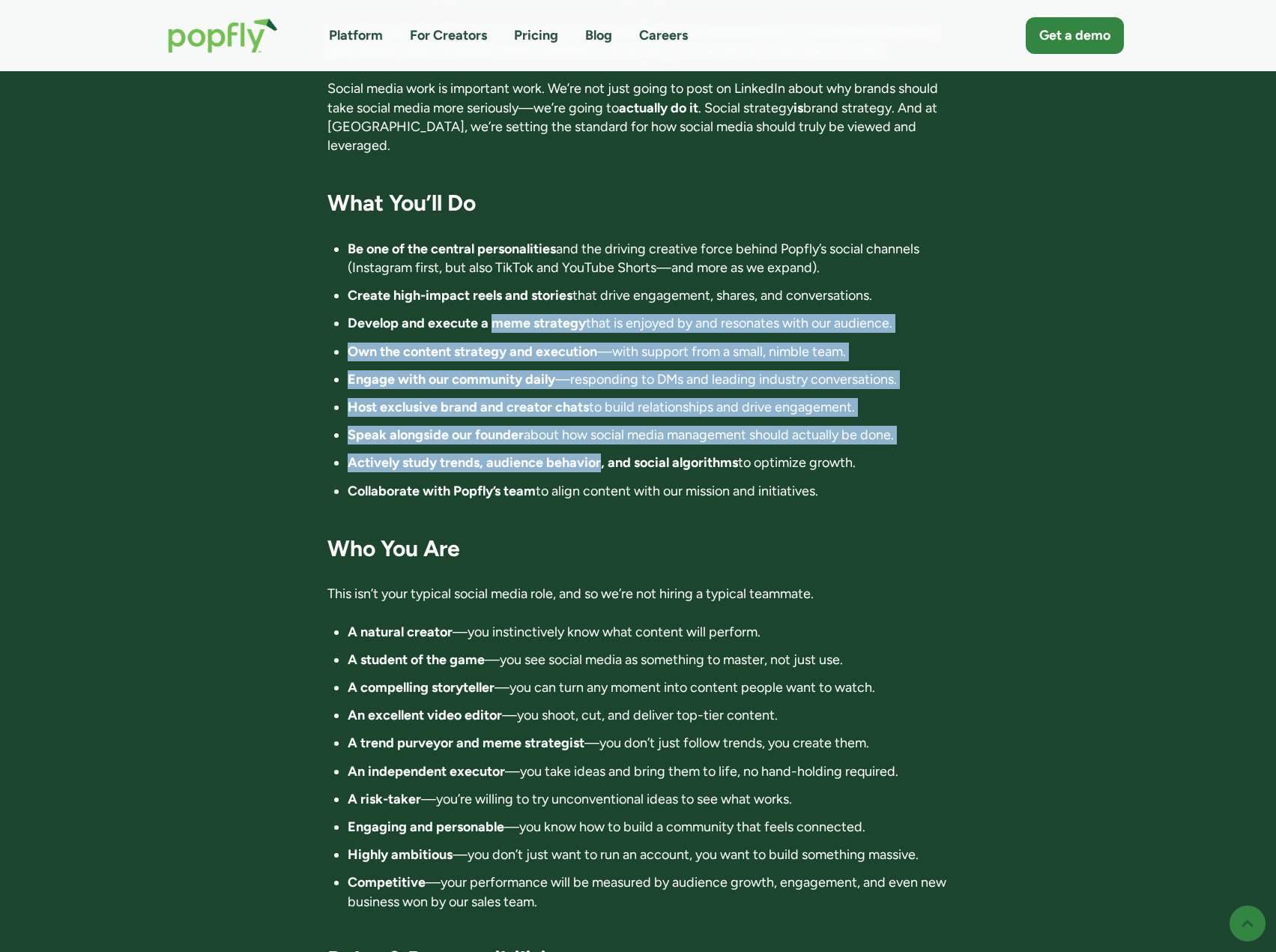
drag, startPoint x: 496, startPoint y: 241, endPoint x: 601, endPoint y: 407, distance: 196.4
click at [601, 407] on ul "Be one of the central personalities and the driving creative force behind Popfl…" at bounding box center [638, 370] width 621 height 260
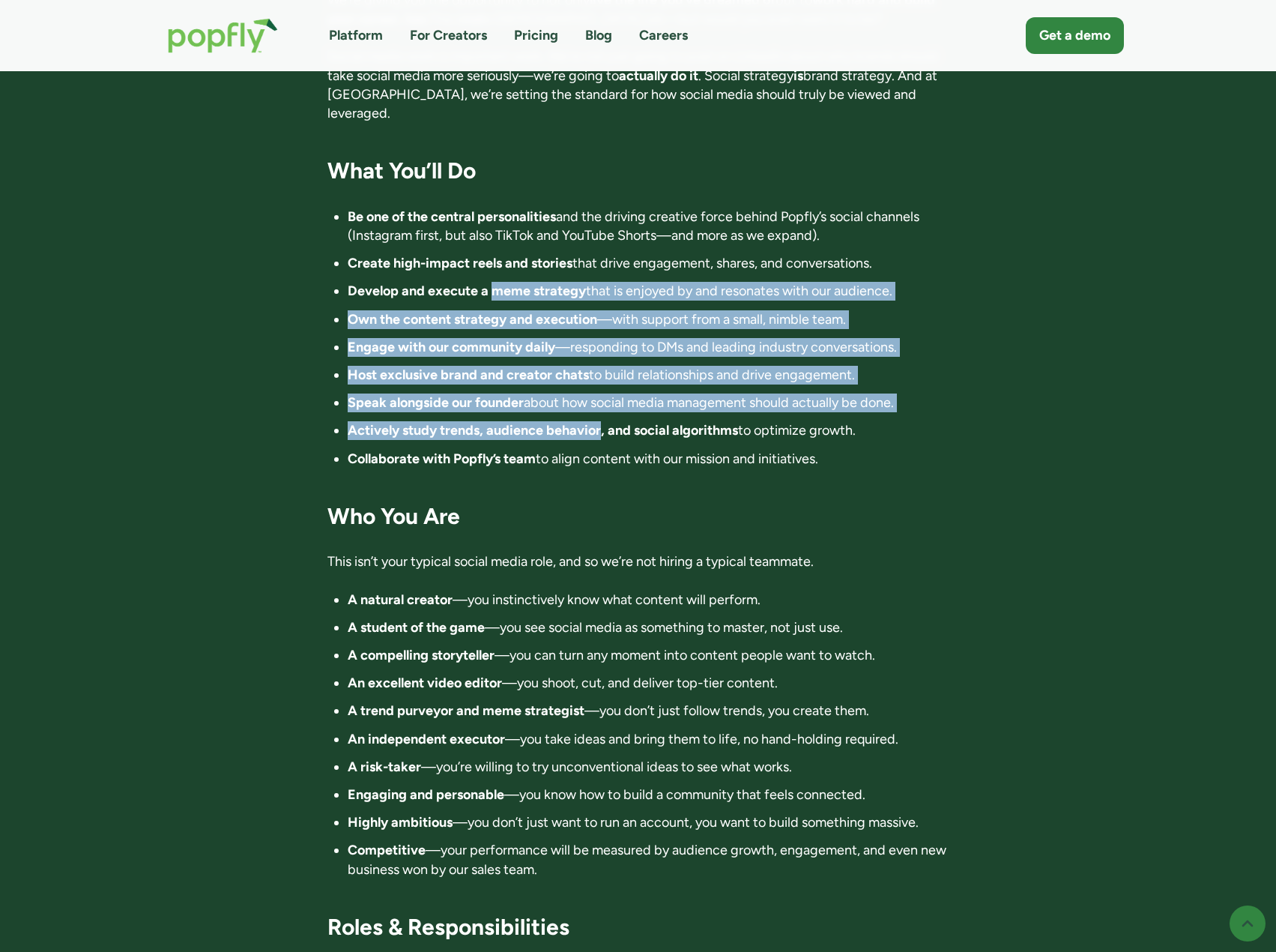
scroll to position [1424, 0]
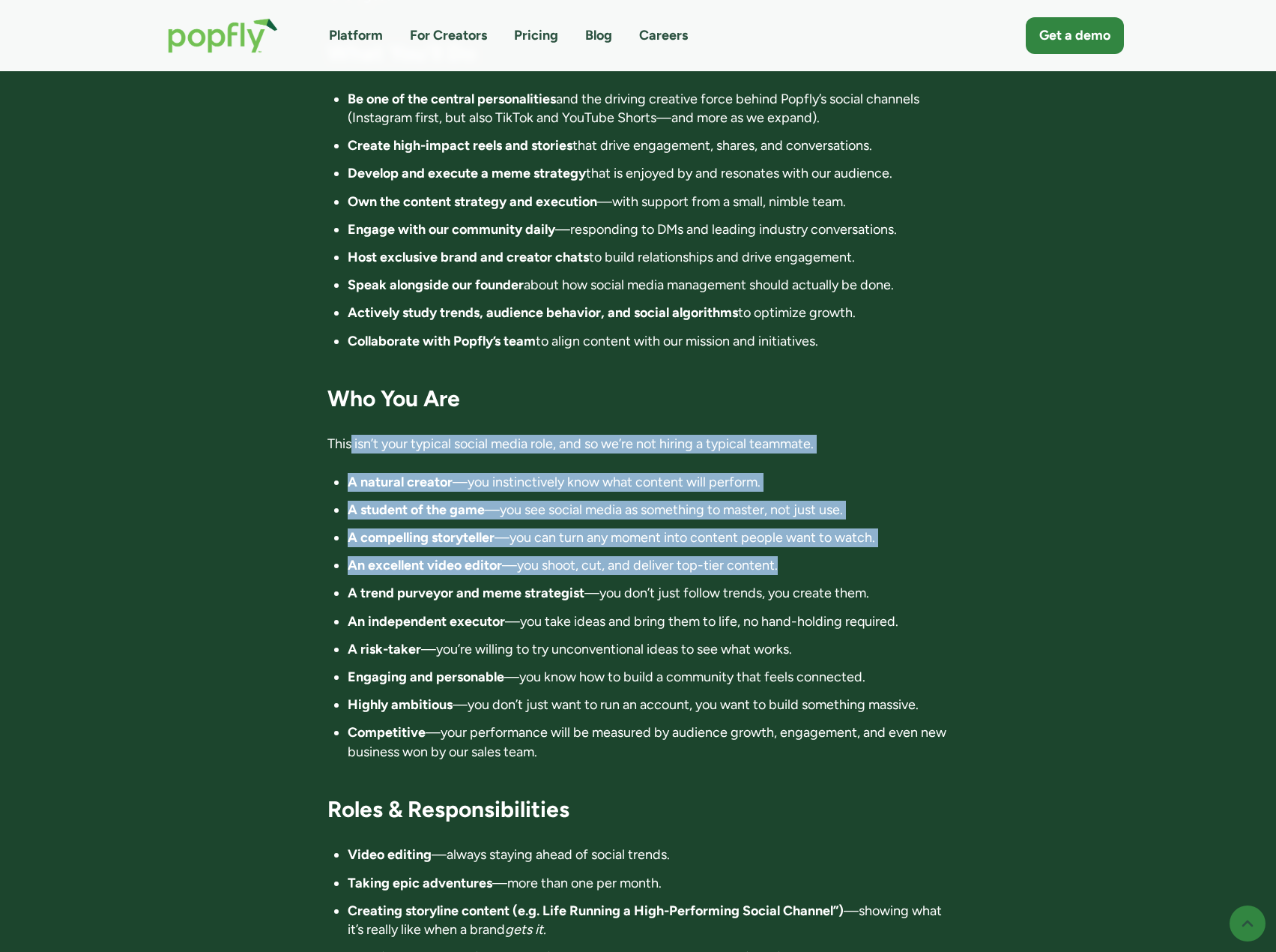
drag, startPoint x: 351, startPoint y: 369, endPoint x: 920, endPoint y: 499, distance: 583.7
click at [921, 498] on div "Director of Influence 📍 Location: Anywhere in the world. Fully remote 💰 Compens…" at bounding box center [638, 377] width 621 height 2852
click at [920, 556] on li "An excellent video editor —you shoot, cut, and deliver top-tier content." at bounding box center [648, 565] width 601 height 19
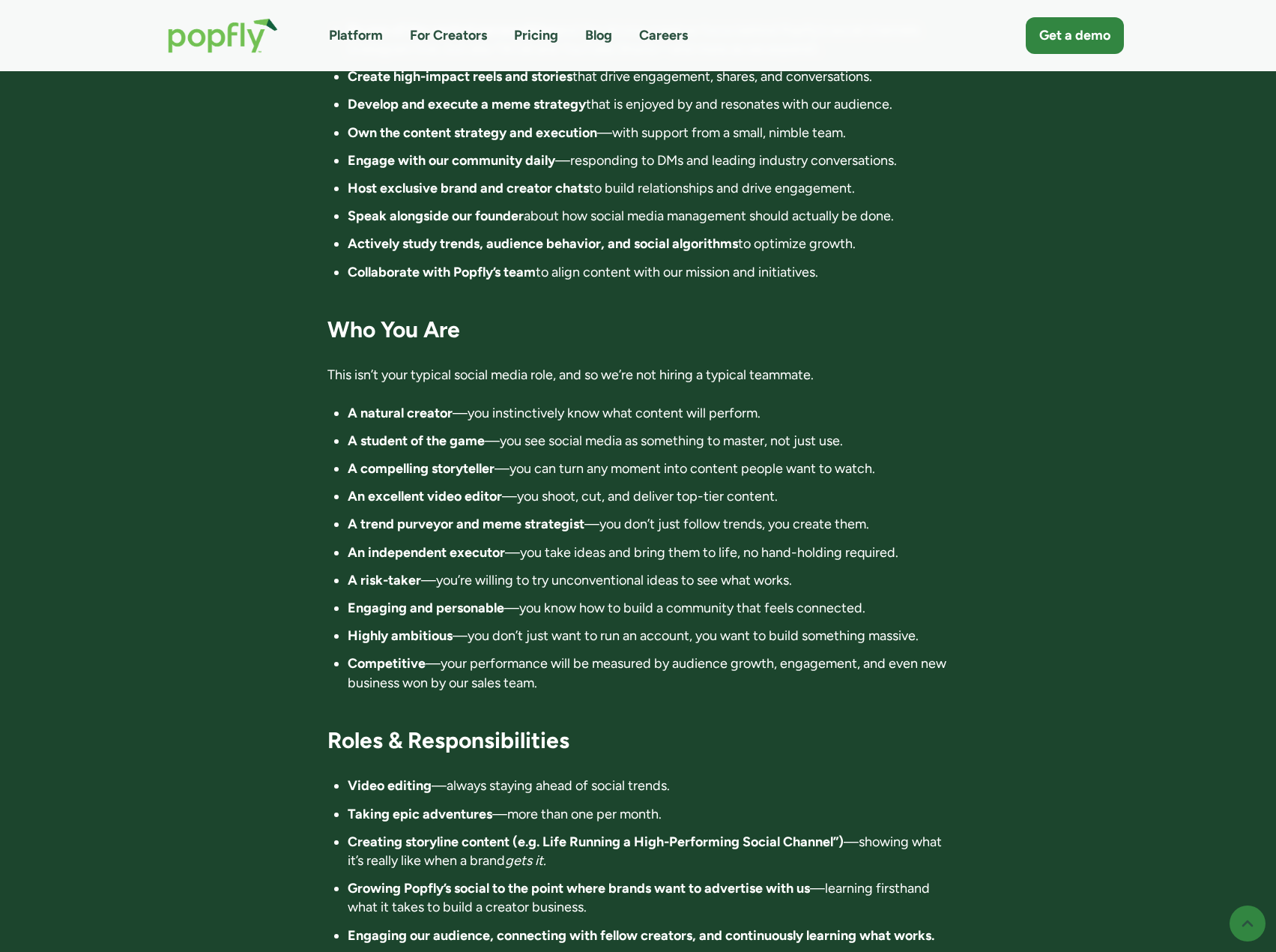
scroll to position [1499, 0]
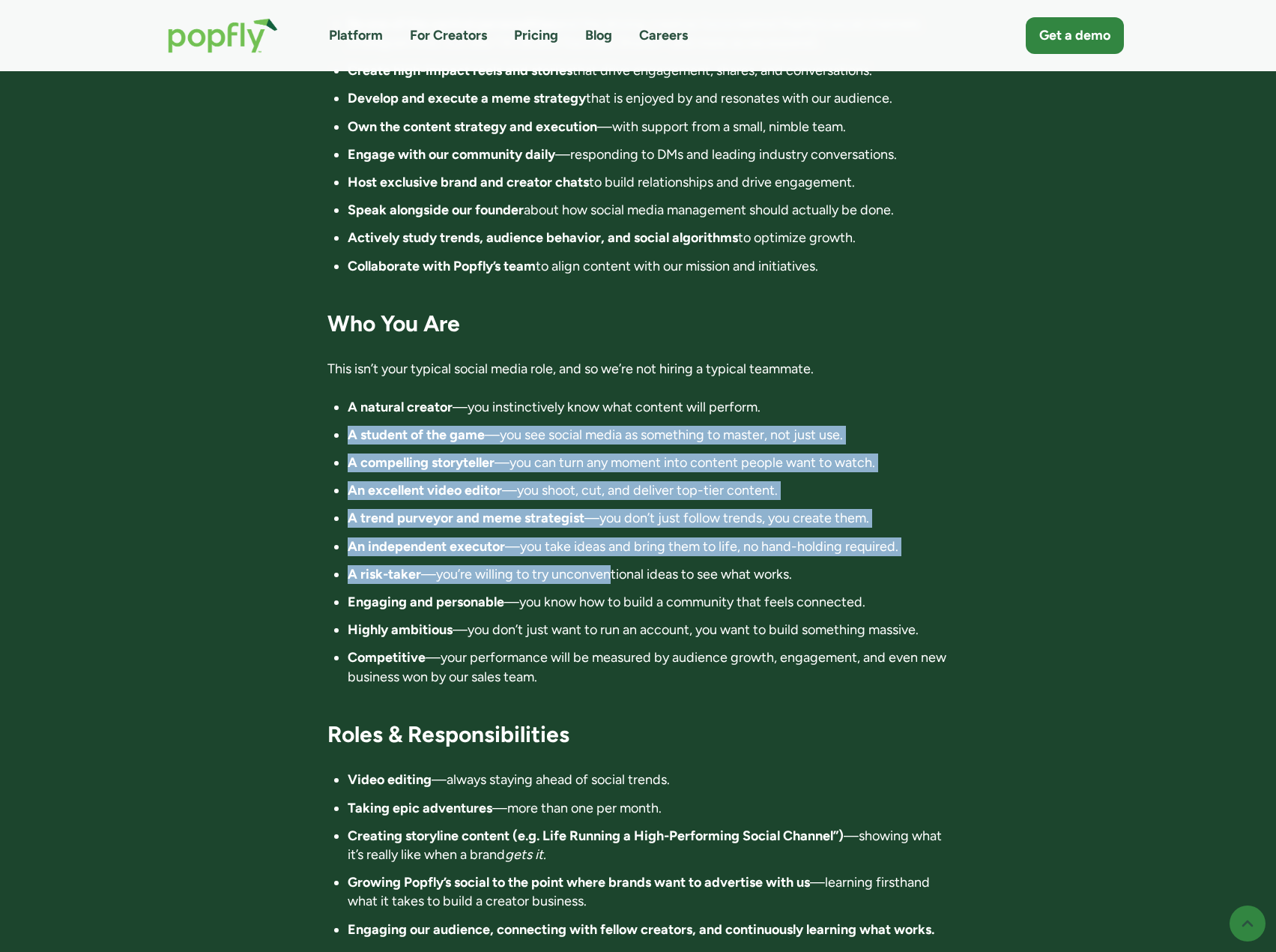
drag, startPoint x: 364, startPoint y: 372, endPoint x: 613, endPoint y: 496, distance: 278.2
click at [613, 495] on ul "A natural creator —you instinctively know what content will perform. A student …" at bounding box center [638, 542] width 621 height 288
click at [487, 481] on li "An excellent video editor —you shoot, cut, and deliver top-tier content." at bounding box center [648, 491] width 601 height 19
click at [622, 538] on li "An independent executor —you take ideas and bring them to life, no hand-holding…" at bounding box center [648, 547] width 601 height 19
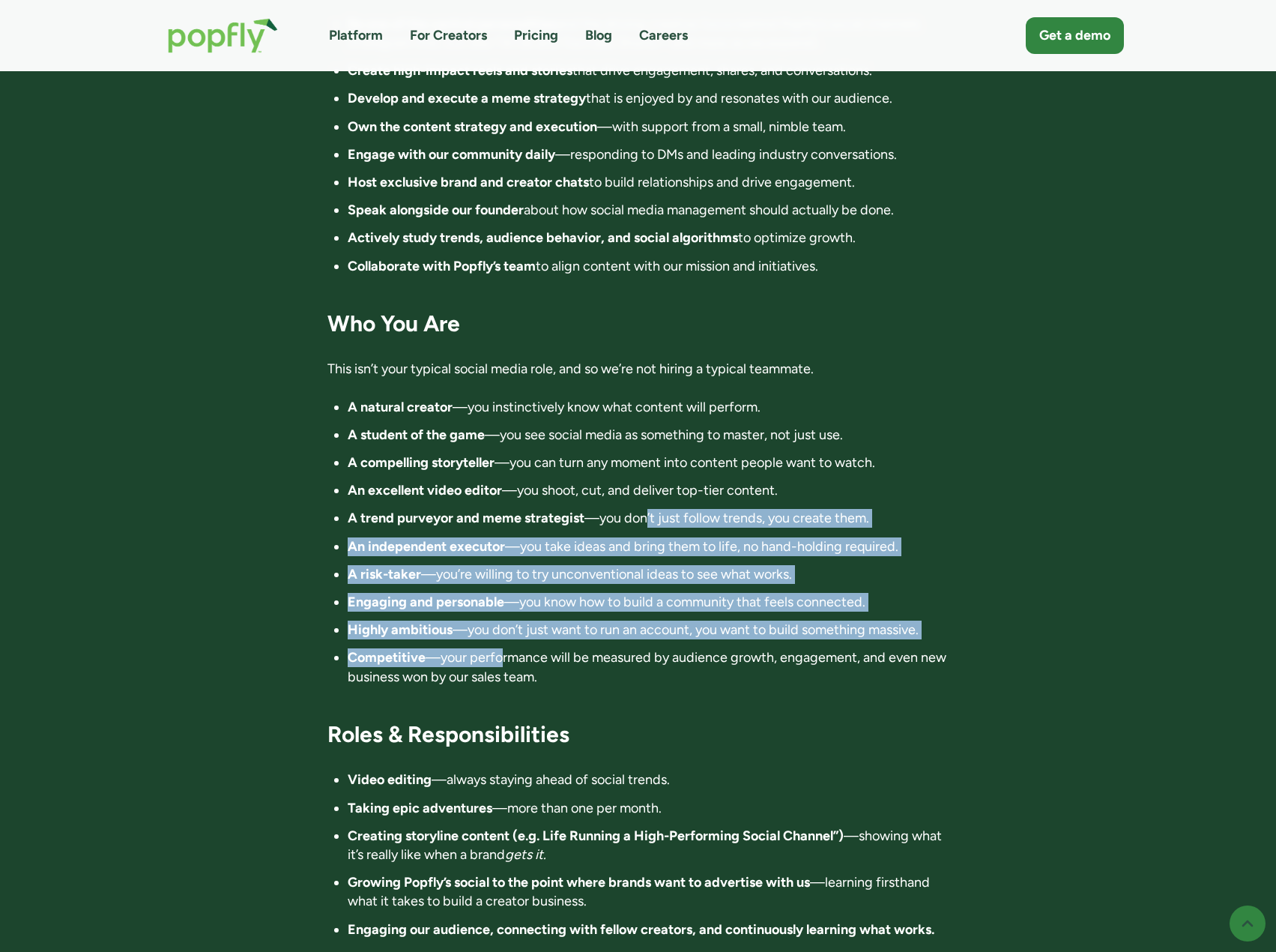
drag, startPoint x: 646, startPoint y: 453, endPoint x: 503, endPoint y: 581, distance: 191.9
click at [503, 581] on ul "A natural creator —you instinctively know what content will perform. A student …" at bounding box center [638, 542] width 621 height 288
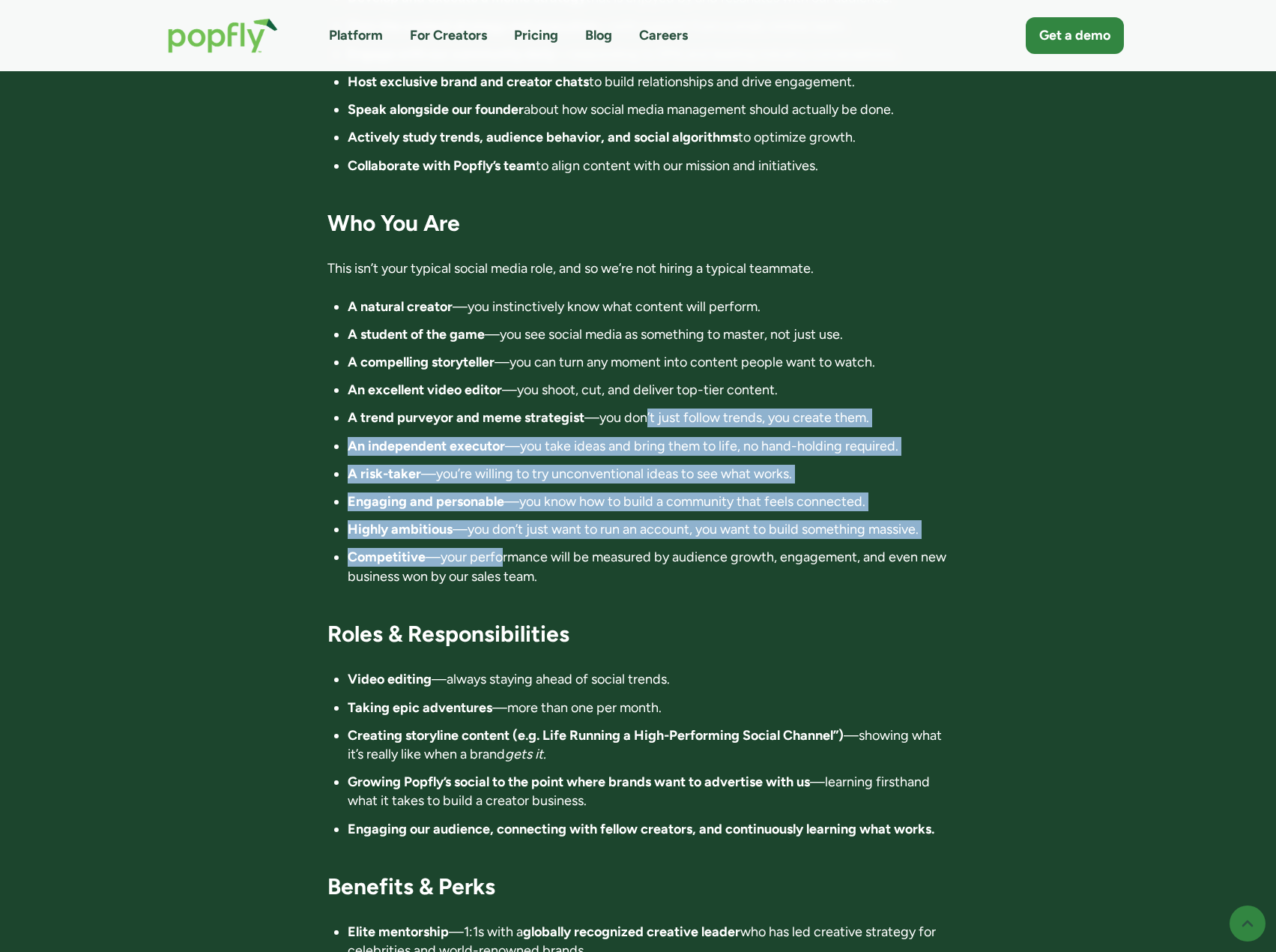
scroll to position [1648, 0]
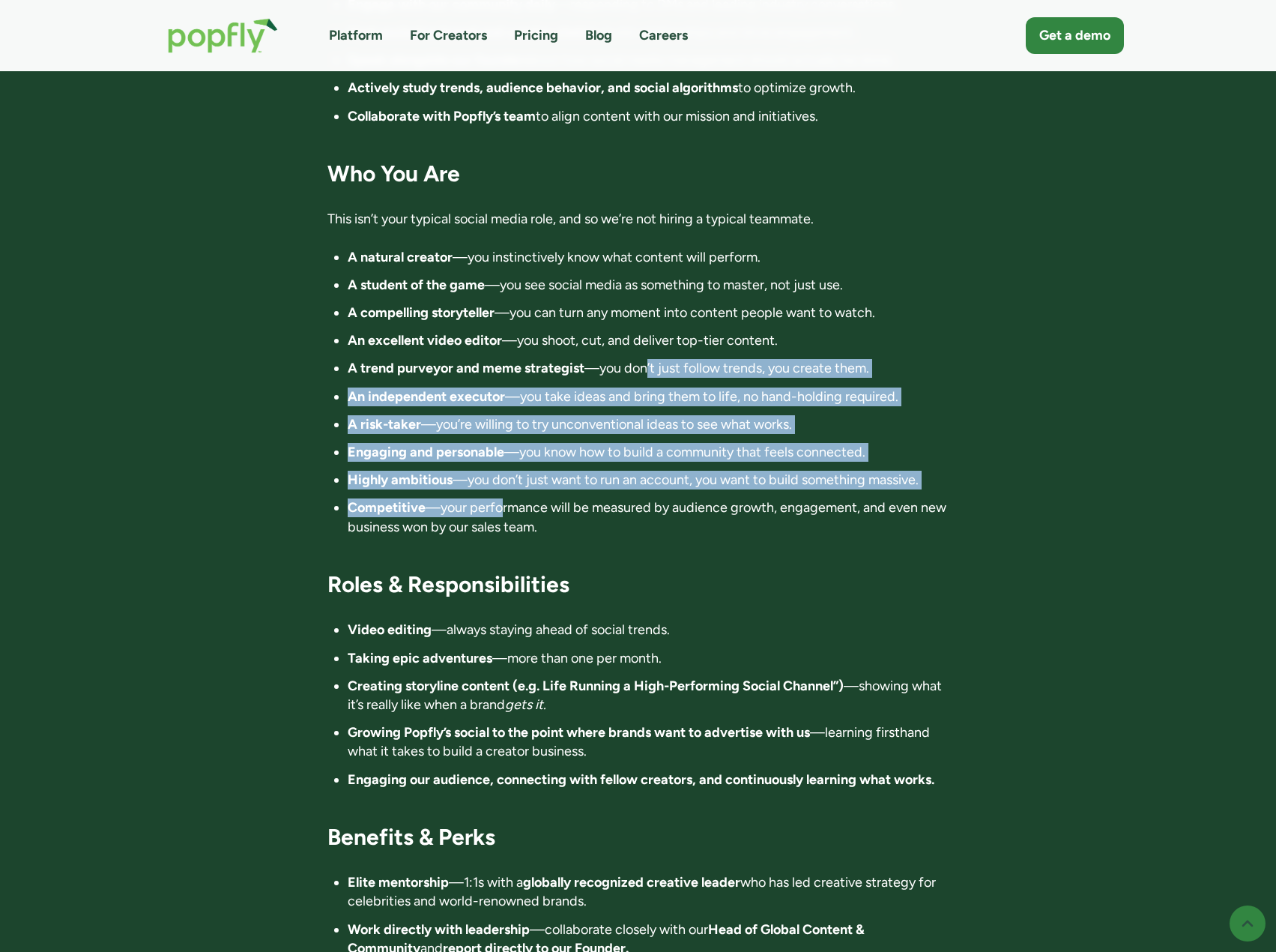
click at [412, 444] on strong "Engaging and personable" at bounding box center [426, 452] width 156 height 17
click at [376, 499] on strong "Competitive" at bounding box center [387, 507] width 78 height 17
click at [396, 499] on strong "Competitive" at bounding box center [387, 507] width 78 height 17
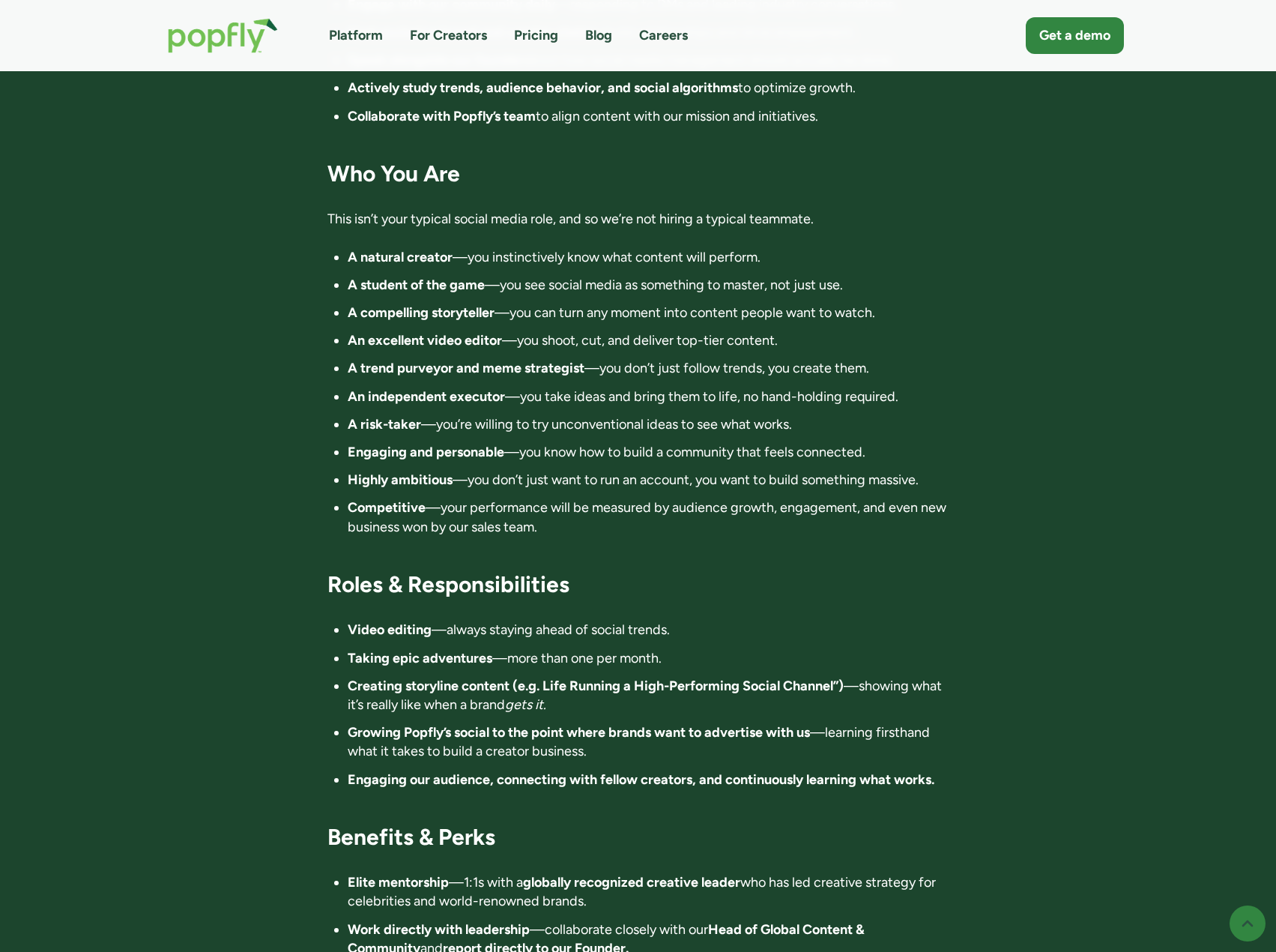
click at [547, 469] on div "Director of Influence 📍 Location: Anywhere in the world. Fully remote 💰 Compens…" at bounding box center [638, 152] width 621 height 2852
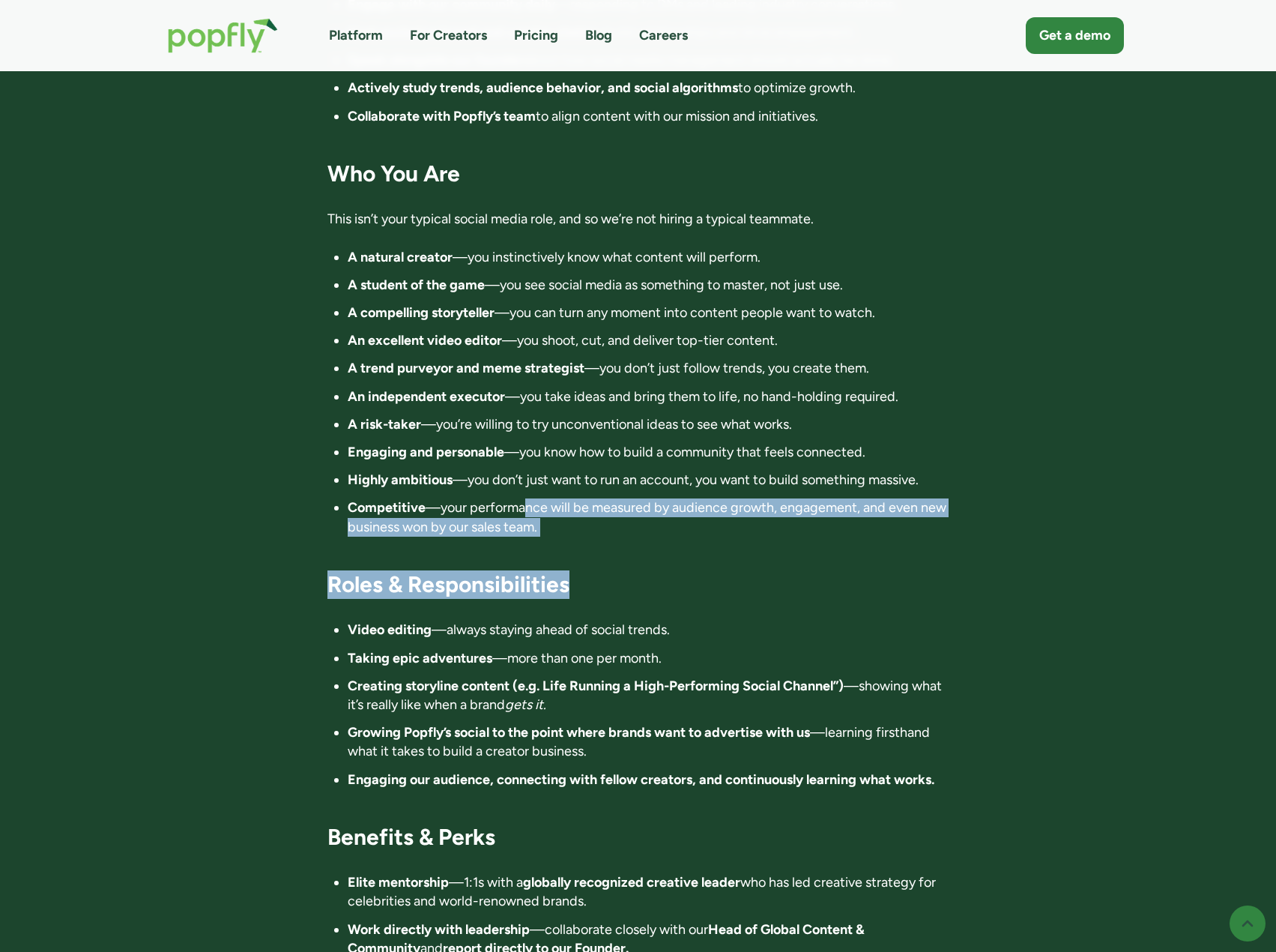
drag, startPoint x: 530, startPoint y: 441, endPoint x: 607, endPoint y: 484, distance: 88.2
click at [607, 484] on div "Director of Influence 📍 Location: Anywhere in the world. Fully remote 💰 Compens…" at bounding box center [638, 152] width 621 height 2852
click at [606, 480] on div "Director of Influence 📍 Location: Anywhere in the world. Fully remote 💰 Compens…" at bounding box center [638, 152] width 621 height 2852
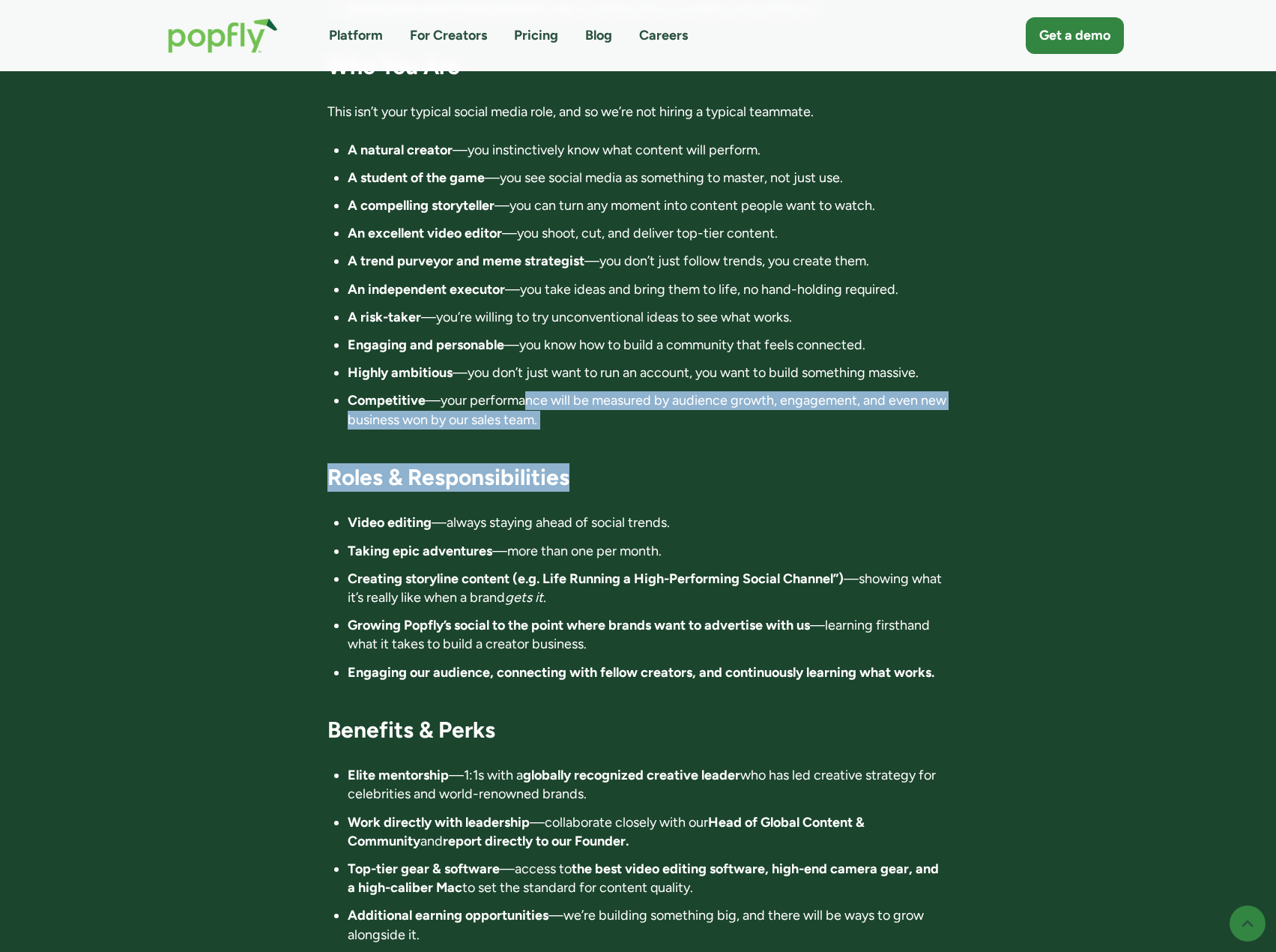
scroll to position [1798, 0]
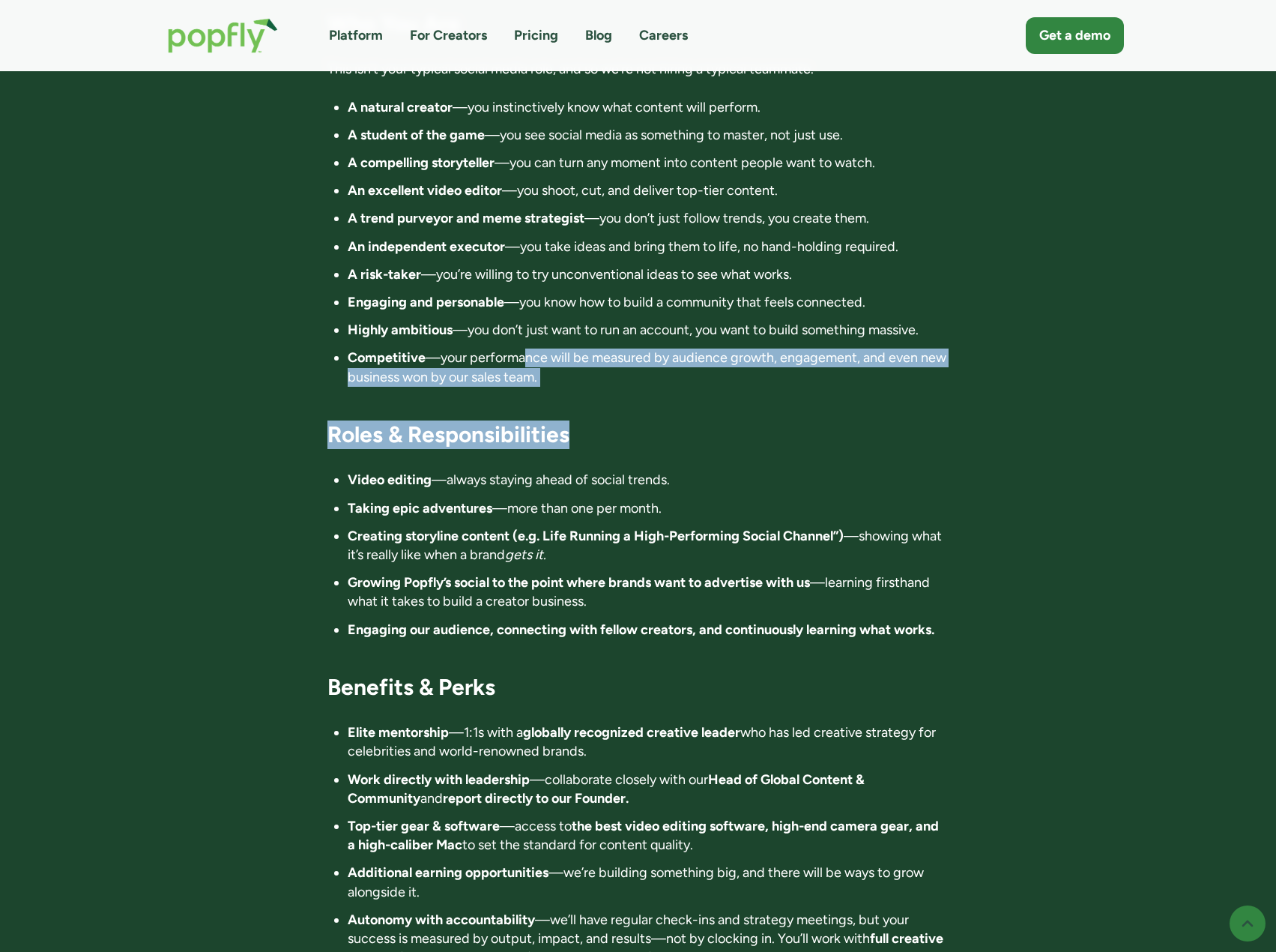
click at [630, 349] on li "Competitive —your performance will be measured by audience growth, engagement, …" at bounding box center [648, 367] width 601 height 37
click at [565, 421] on strong "Roles & Responsibilities" at bounding box center [448, 434] width 242 height 28
drag, startPoint x: 599, startPoint y: 389, endPoint x: 337, endPoint y: 295, distance: 278.4
click at [337, 295] on div "Director of Influence 📍 Location: Anywhere in the world. Fully remote 💰 Compens…" at bounding box center [638, 2] width 621 height 2852
click at [387, 349] on strong "Competitive" at bounding box center [387, 357] width 78 height 17
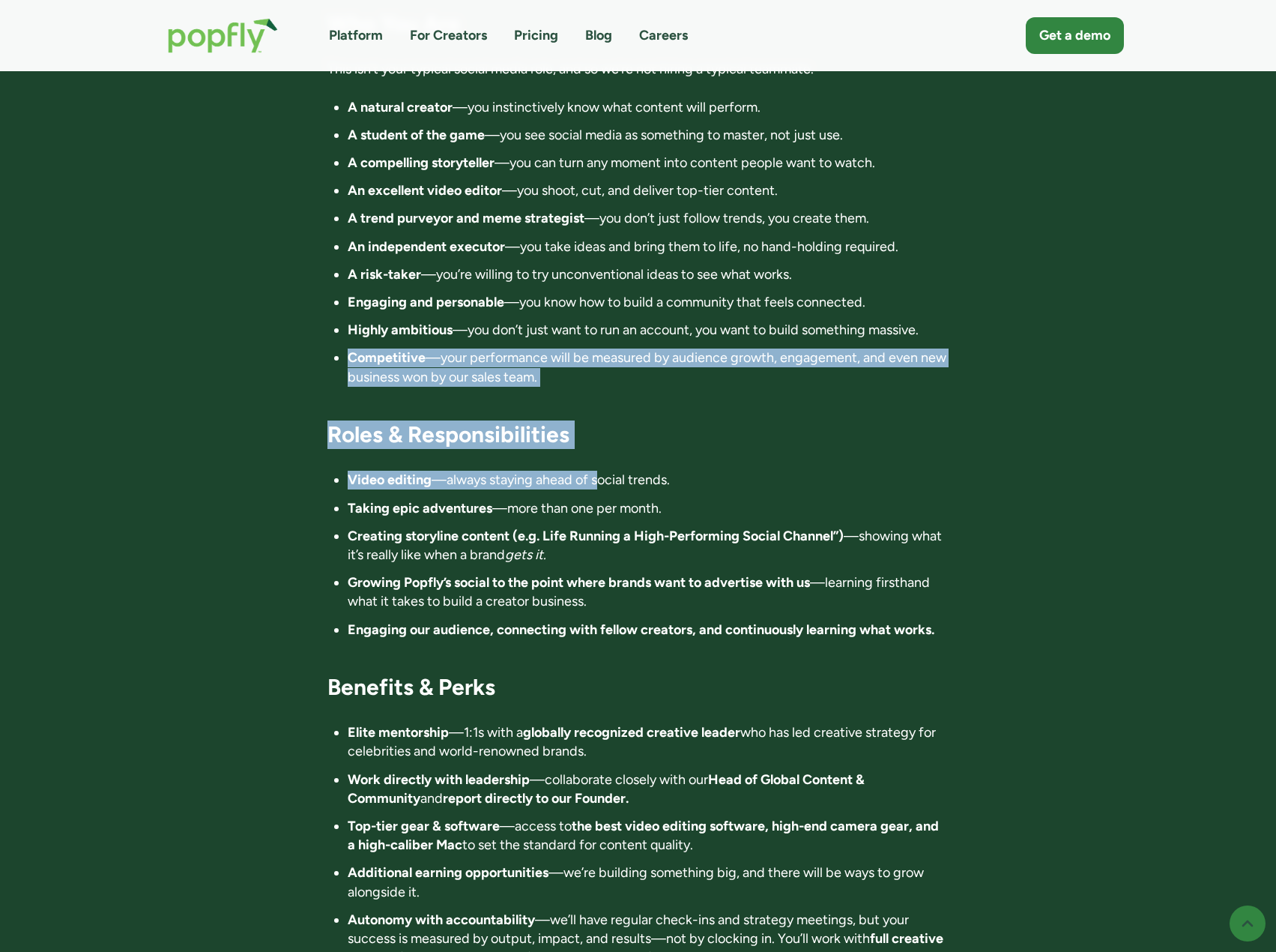
click at [387, 349] on strong "Competitive" at bounding box center [387, 357] width 78 height 17
click at [583, 421] on h3 "Roles & Responsibilities" at bounding box center [638, 435] width 621 height 29
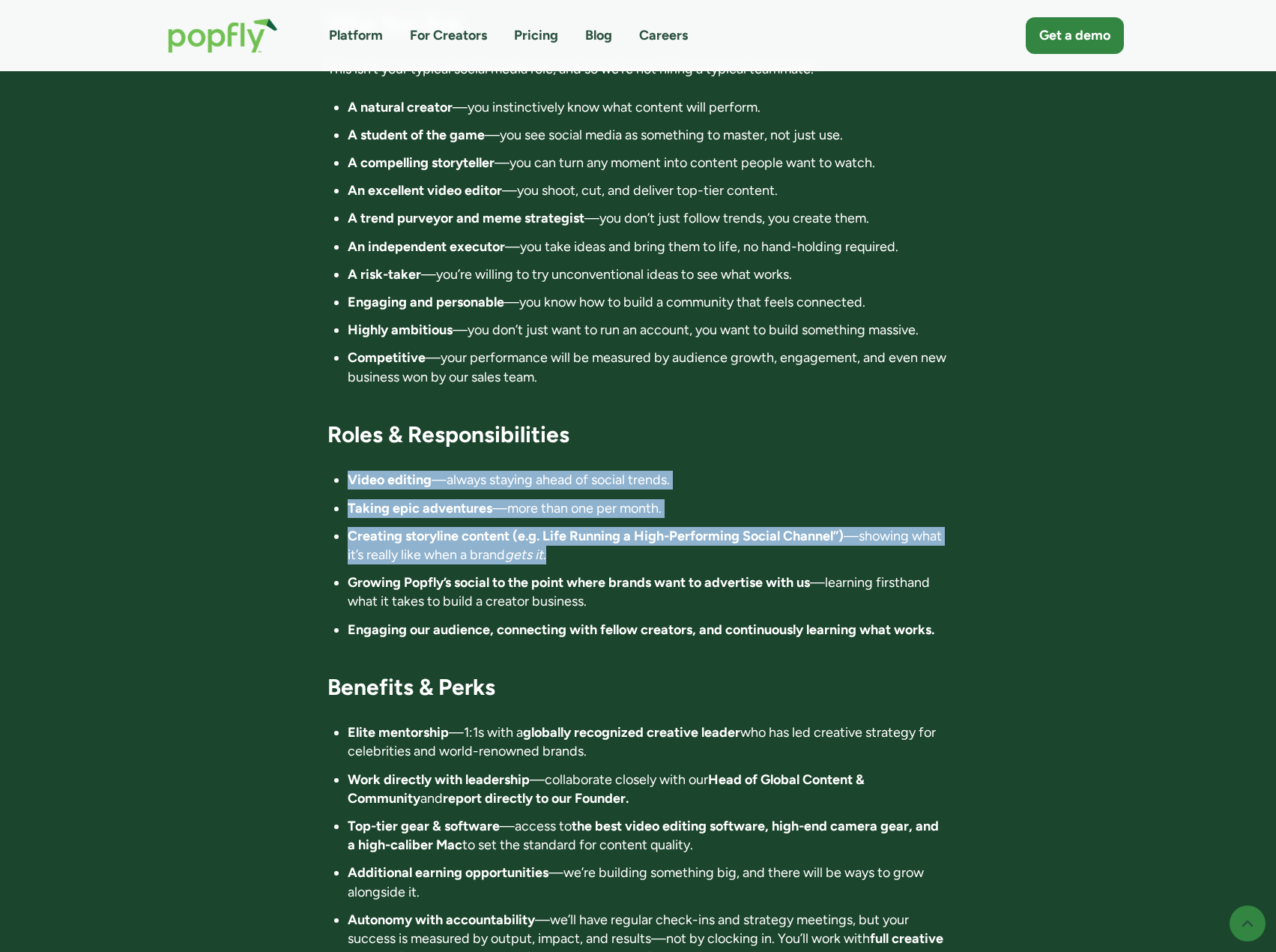
drag, startPoint x: 583, startPoint y: 341, endPoint x: 756, endPoint y: 500, distance: 235.0
click at [756, 500] on div "Director of Influence 📍 Location: Anywhere in the world. Fully remote 💰 Compens…" at bounding box center [638, 2] width 621 height 2852
click at [756, 500] on ul "Video editing —always staying ahead of social trends. Taking epic adventures —m…" at bounding box center [638, 554] width 621 height 168
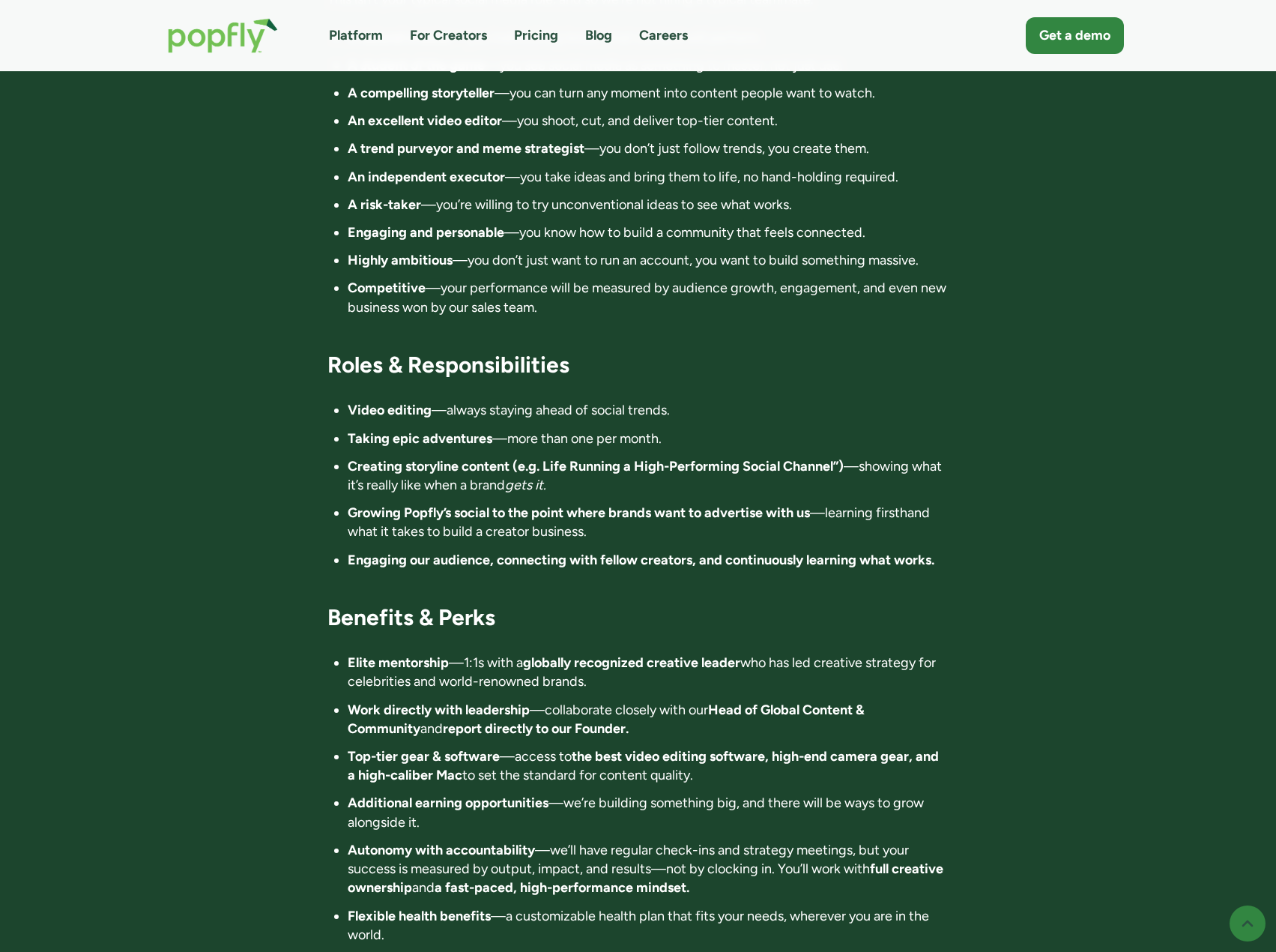
scroll to position [1948, 0]
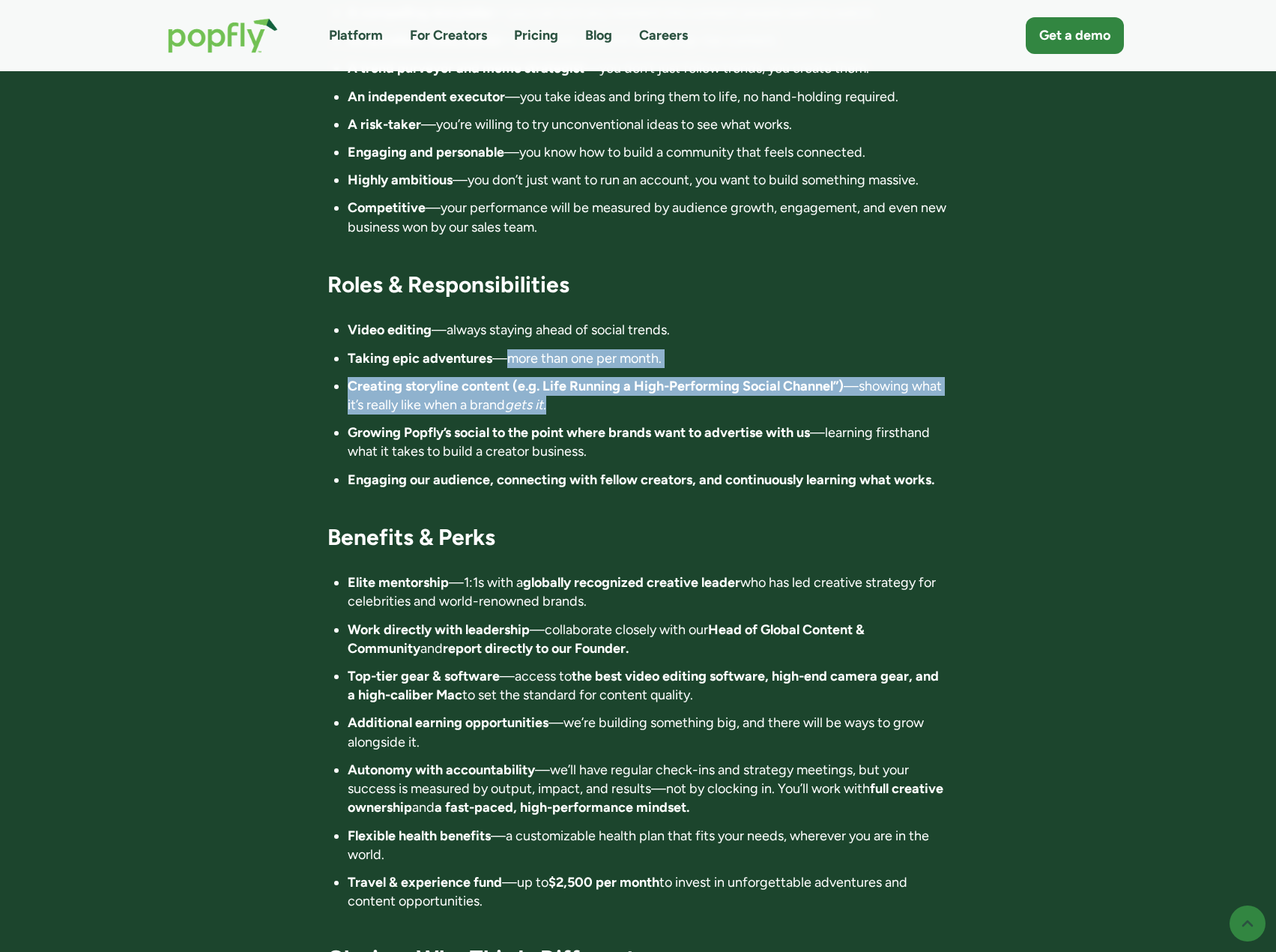
drag, startPoint x: 508, startPoint y: 290, endPoint x: 678, endPoint y: 337, distance: 176.4
click at [678, 337] on ul "Video editing —always staying ahead of social trends. Taking epic adventures —m…" at bounding box center [638, 404] width 621 height 168
click at [678, 377] on li "Creating storyline content (e.g. Life Running a High-Performing Social Channel”…" at bounding box center [648, 395] width 601 height 37
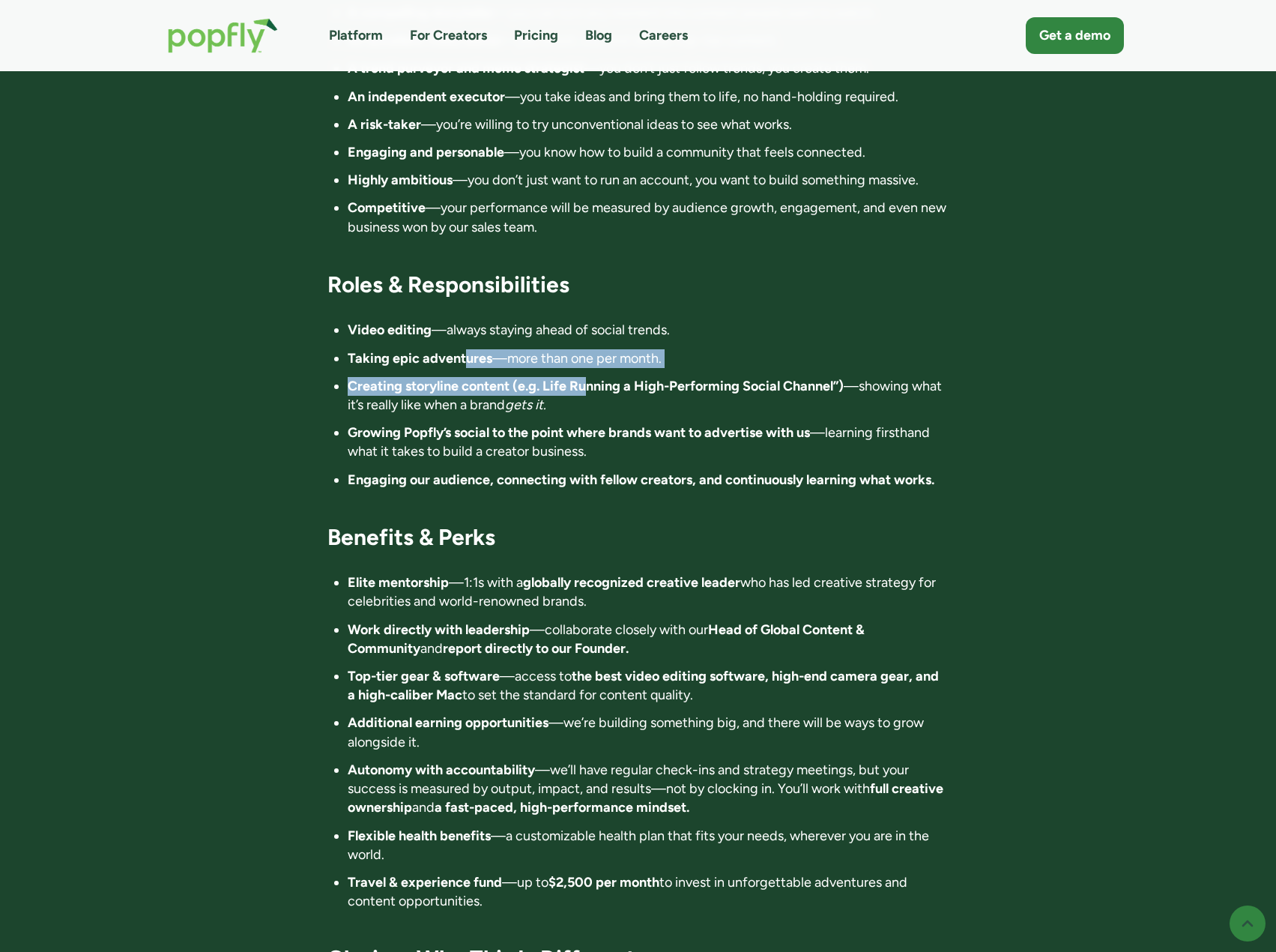
drag, startPoint x: 588, startPoint y: 323, endPoint x: 453, endPoint y: 288, distance: 139.5
click at [457, 321] on ul "Video editing —always staying ahead of social trends. Taking epic adventures —m…" at bounding box center [638, 404] width 621 height 168
drag, startPoint x: 453, startPoint y: 288, endPoint x: 438, endPoint y: 294, distance: 16.2
click at [453, 350] on strong "Taking epic adventures" at bounding box center [420, 358] width 145 height 17
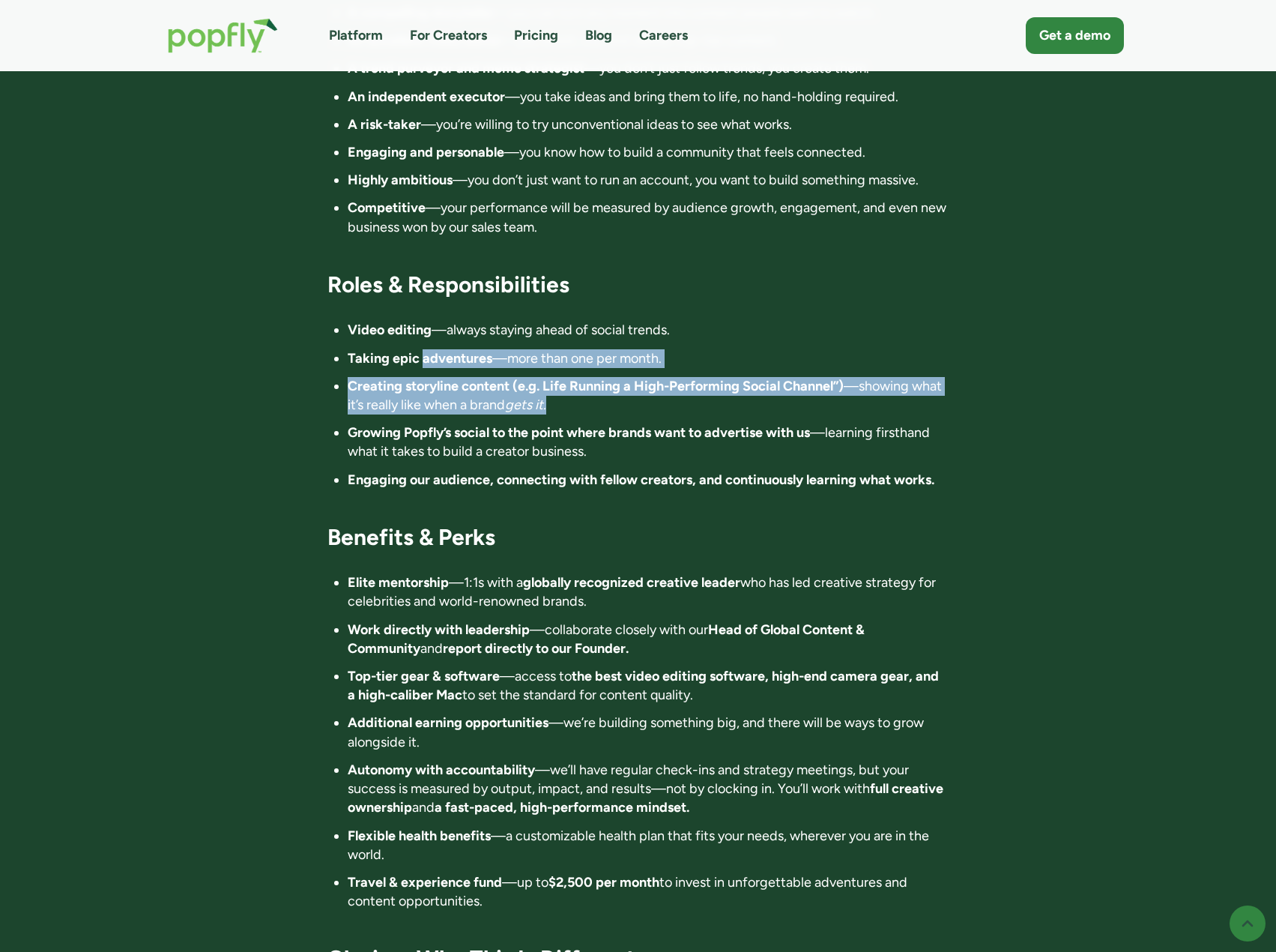
drag, startPoint x: 424, startPoint y: 296, endPoint x: 610, endPoint y: 341, distance: 191.4
click at [610, 341] on ul "Video editing —always staying ahead of social trends. Taking epic adventures —m…" at bounding box center [638, 404] width 621 height 168
click at [610, 377] on li "Creating storyline content (e.g. Life Running a High-Performing Social Channel”…" at bounding box center [648, 395] width 601 height 37
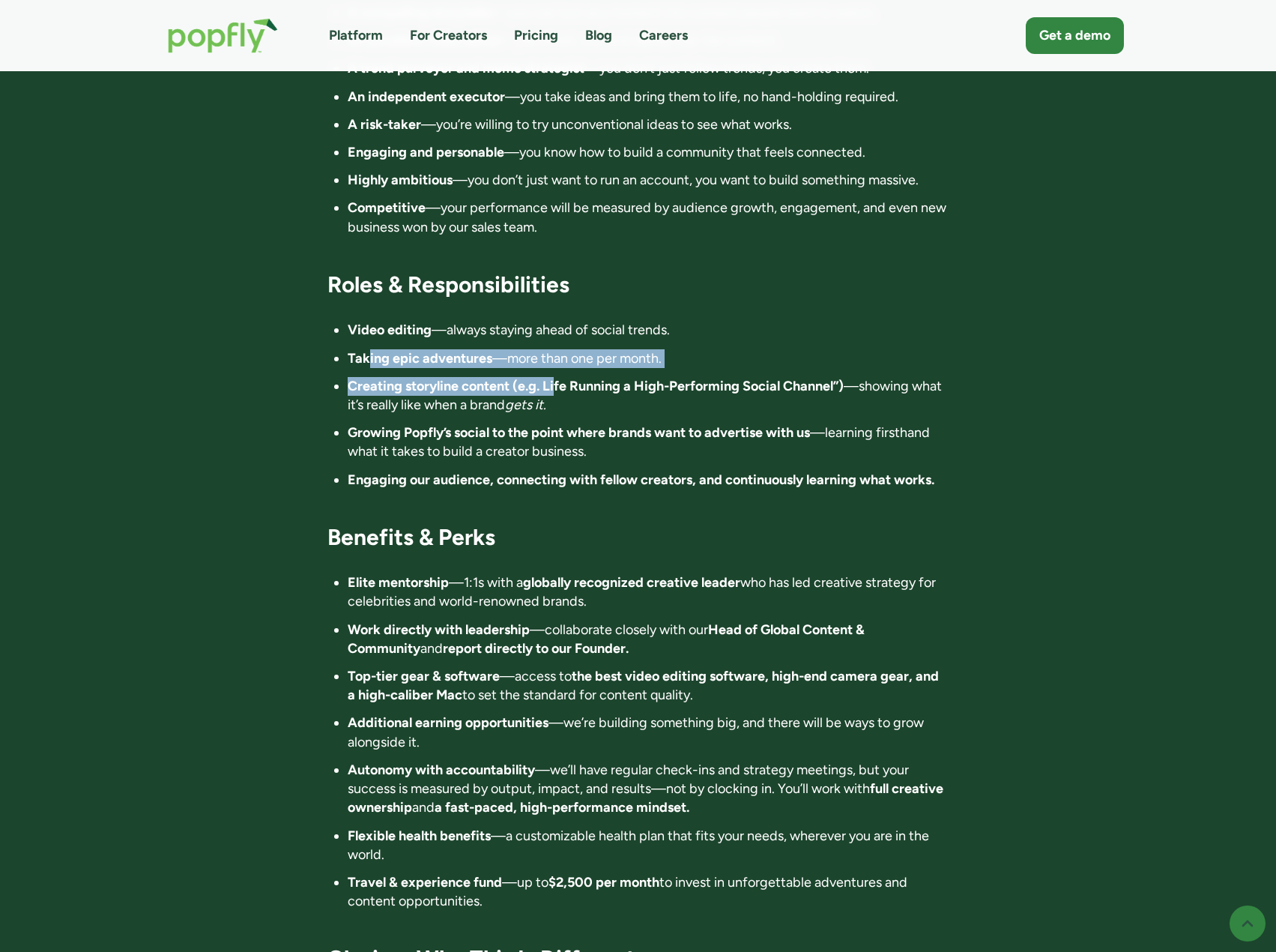
drag, startPoint x: 557, startPoint y: 325, endPoint x: 367, endPoint y: 296, distance: 192.2
click at [367, 321] on ul "Video editing —always staying ahead of social trends. Taking epic adventures —m…" at bounding box center [638, 404] width 621 height 168
click at [367, 350] on strong "Taking epic adventures" at bounding box center [420, 358] width 145 height 17
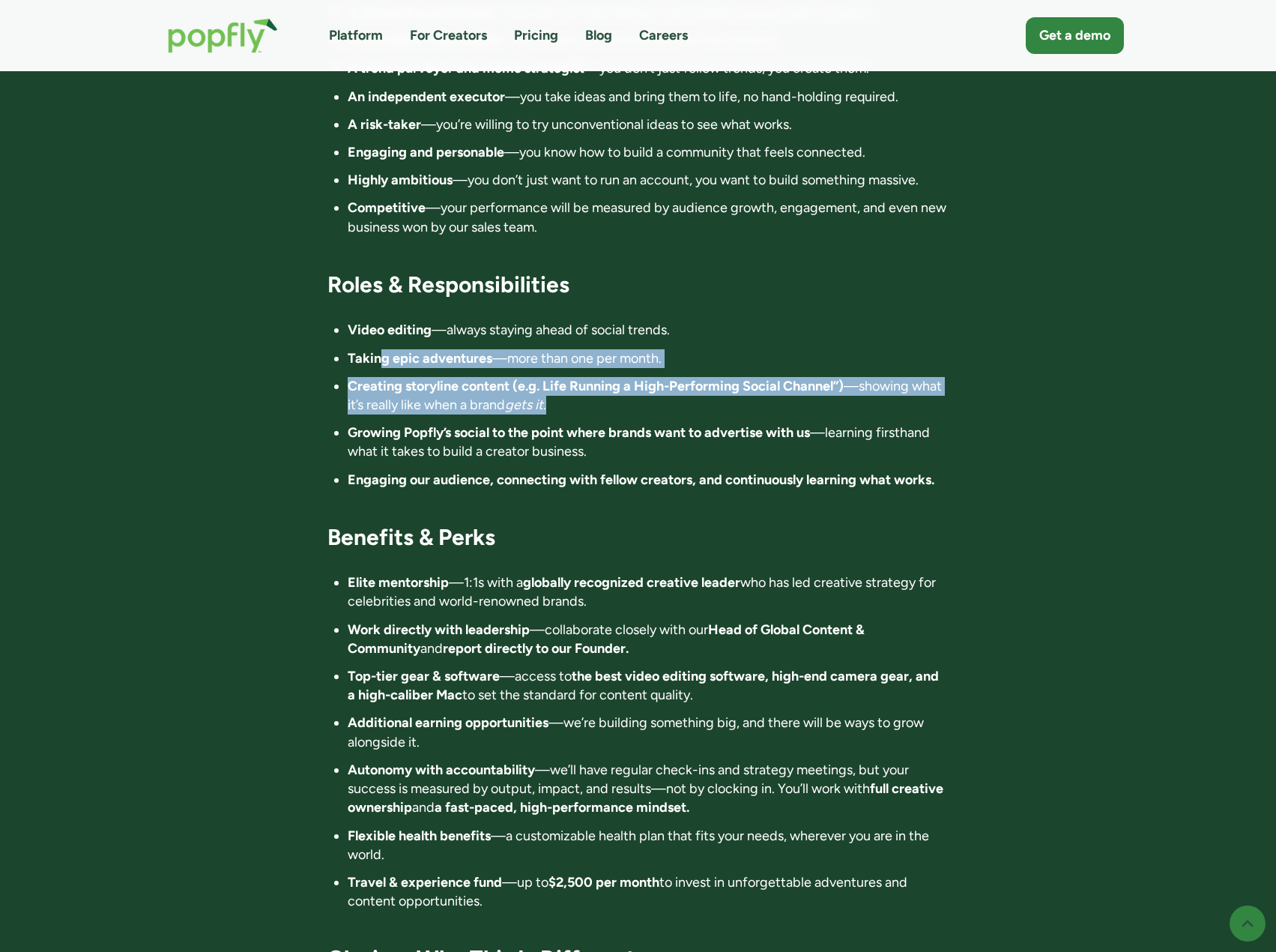
drag, startPoint x: 476, startPoint y: 295, endPoint x: 577, endPoint y: 337, distance: 109.4
click at [577, 337] on ul "Video editing —always staying ahead of social trends. Taking epic adventures —m…" at bounding box center [638, 404] width 621 height 168
click at [577, 377] on li "Creating storyline content (e.g. Life Running a High-Performing Social Channel”…" at bounding box center [648, 395] width 601 height 37
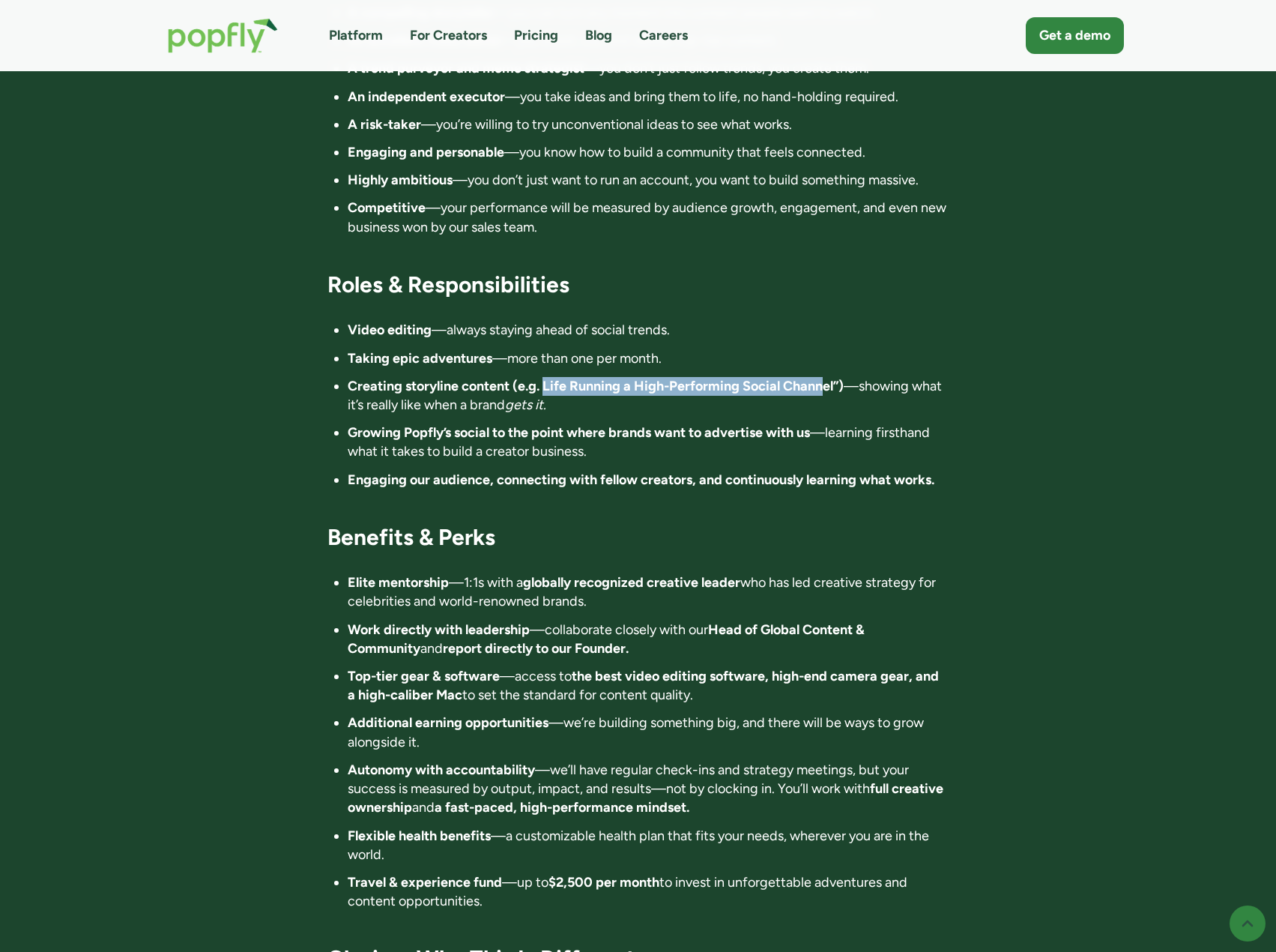
drag, startPoint x: 549, startPoint y: 318, endPoint x: 825, endPoint y: 322, distance: 276.0
click at [825, 378] on strong "Creating storyline content (e.g. Life Running a High-Performing Social Channel”)" at bounding box center [596, 386] width 496 height 17
click at [827, 378] on strong "Creating storyline content (e.g. Life Running a High-Performing Social Channel”)" at bounding box center [596, 386] width 496 height 17
drag, startPoint x: 827, startPoint y: 315, endPoint x: 493, endPoint y: 314, distance: 334.0
click at [493, 378] on strong "Creating storyline content (e.g. Life Running a High-Performing Social Channel”)" at bounding box center [596, 386] width 496 height 17
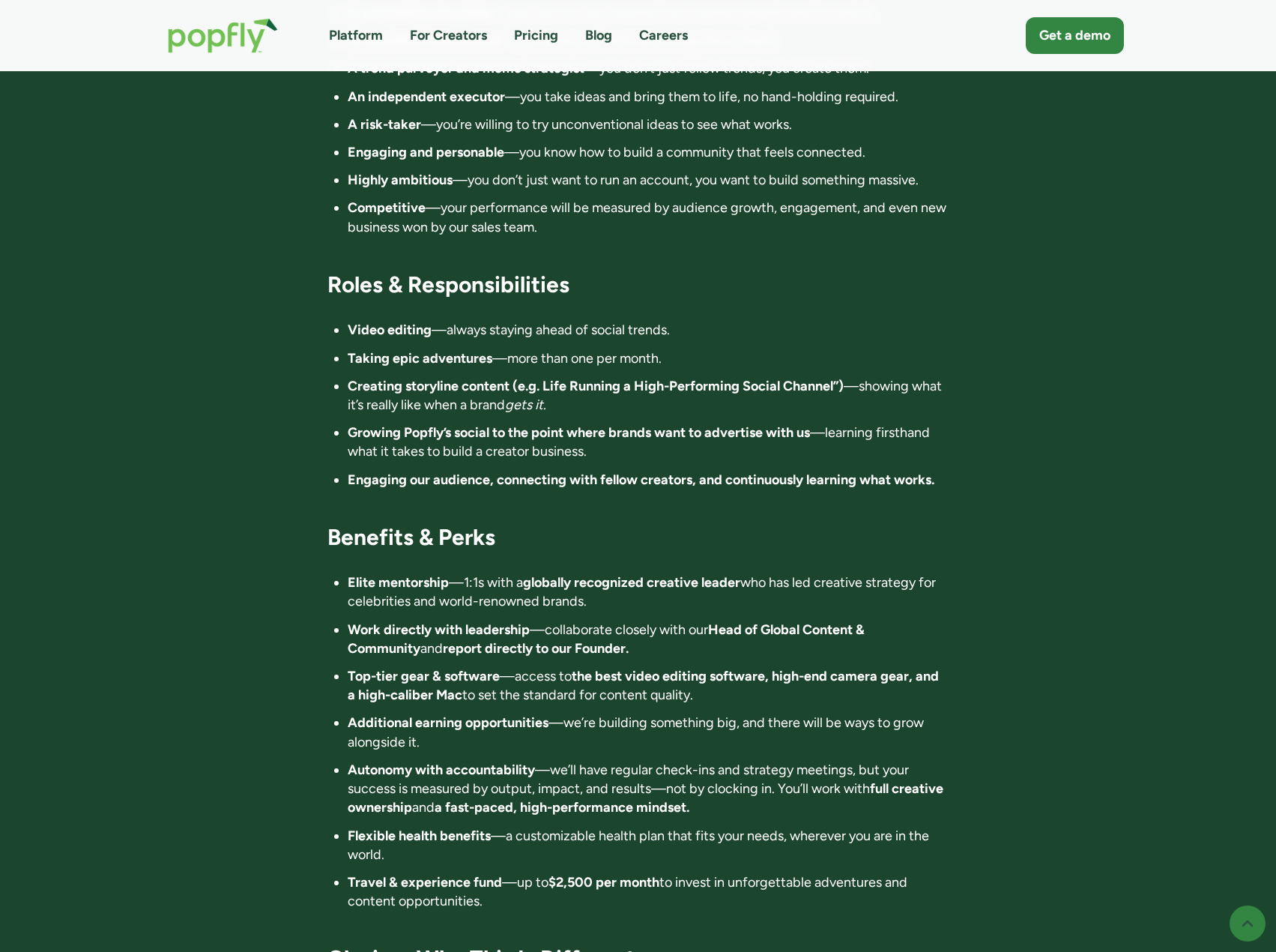
click at [457, 378] on strong "Creating storyline content (e.g. Life Running a High-Performing Social Channel”)" at bounding box center [596, 386] width 496 height 17
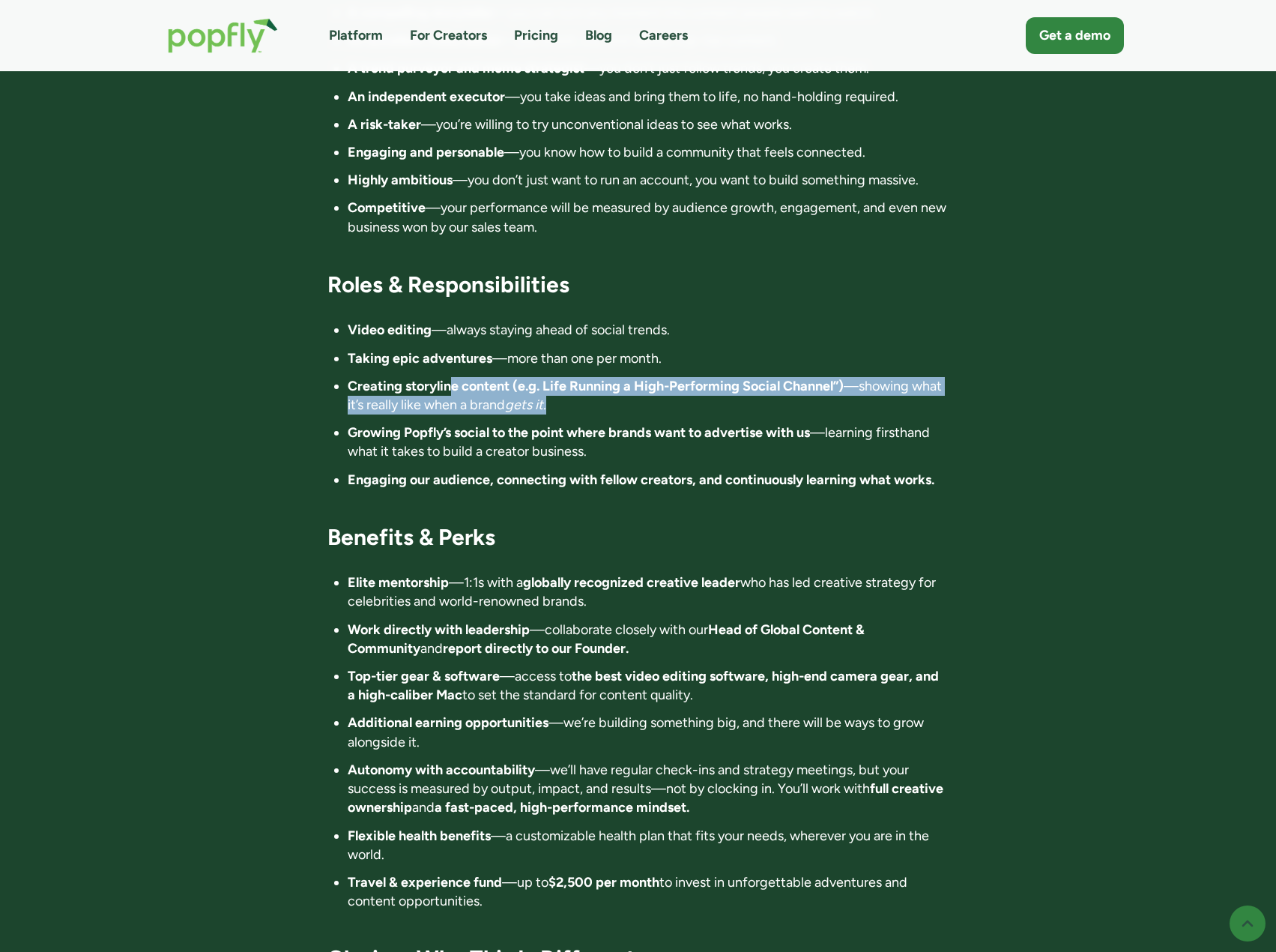
drag, startPoint x: 453, startPoint y: 316, endPoint x: 619, endPoint y: 341, distance: 167.9
click at [619, 377] on li "Creating storyline content (e.g. Life Running a High-Performing Social Channel”…" at bounding box center [648, 395] width 601 height 37
click at [619, 377] on li "Creating storyline content (e.g. Life Running a High-Performing Social Channel”…" at bounding box center [648, 395] width 601 height 37
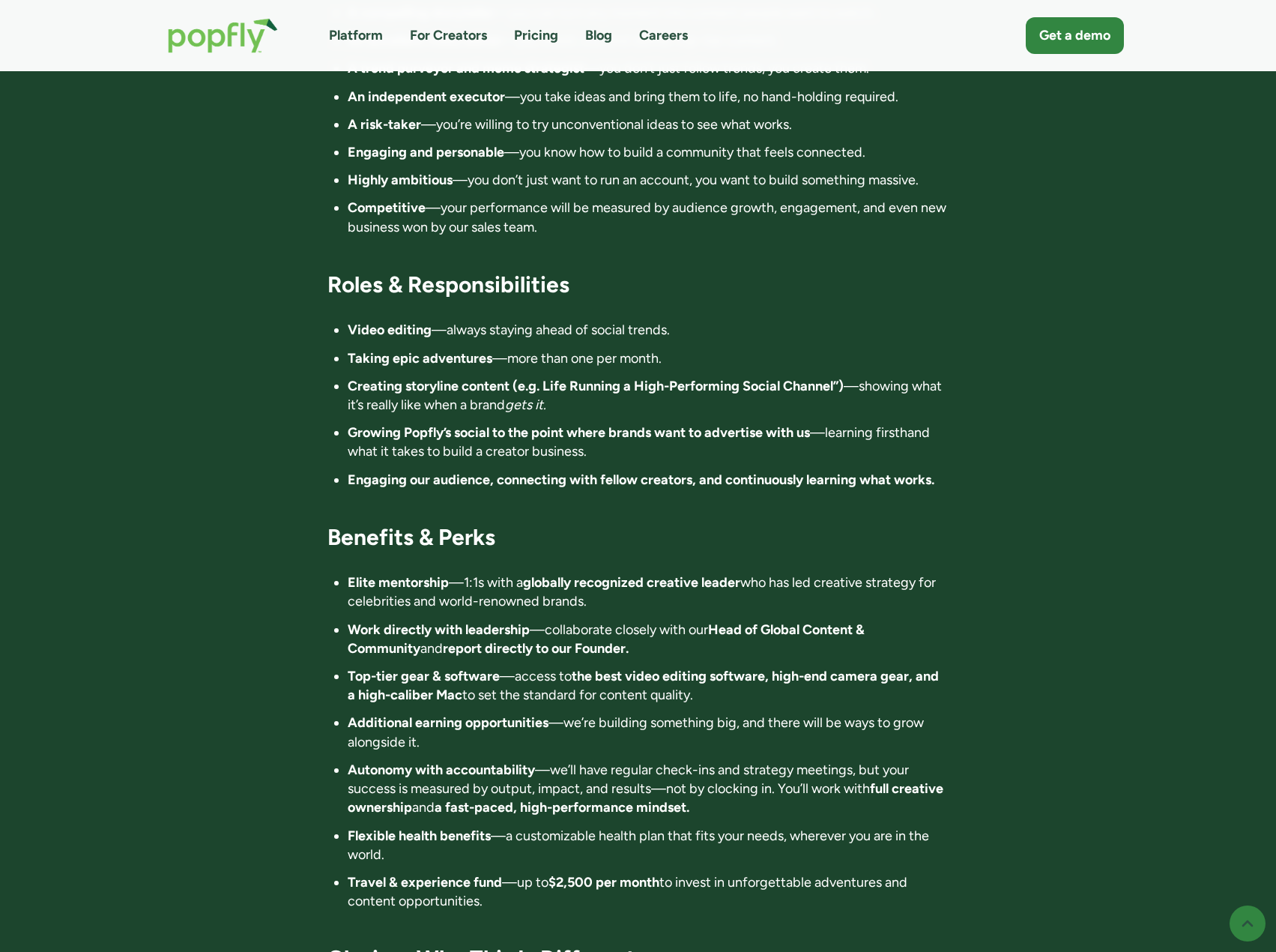
click at [344, 362] on ul "Video editing —always staying ahead of social trends. Taking epic adventures —m…" at bounding box center [638, 404] width 621 height 168
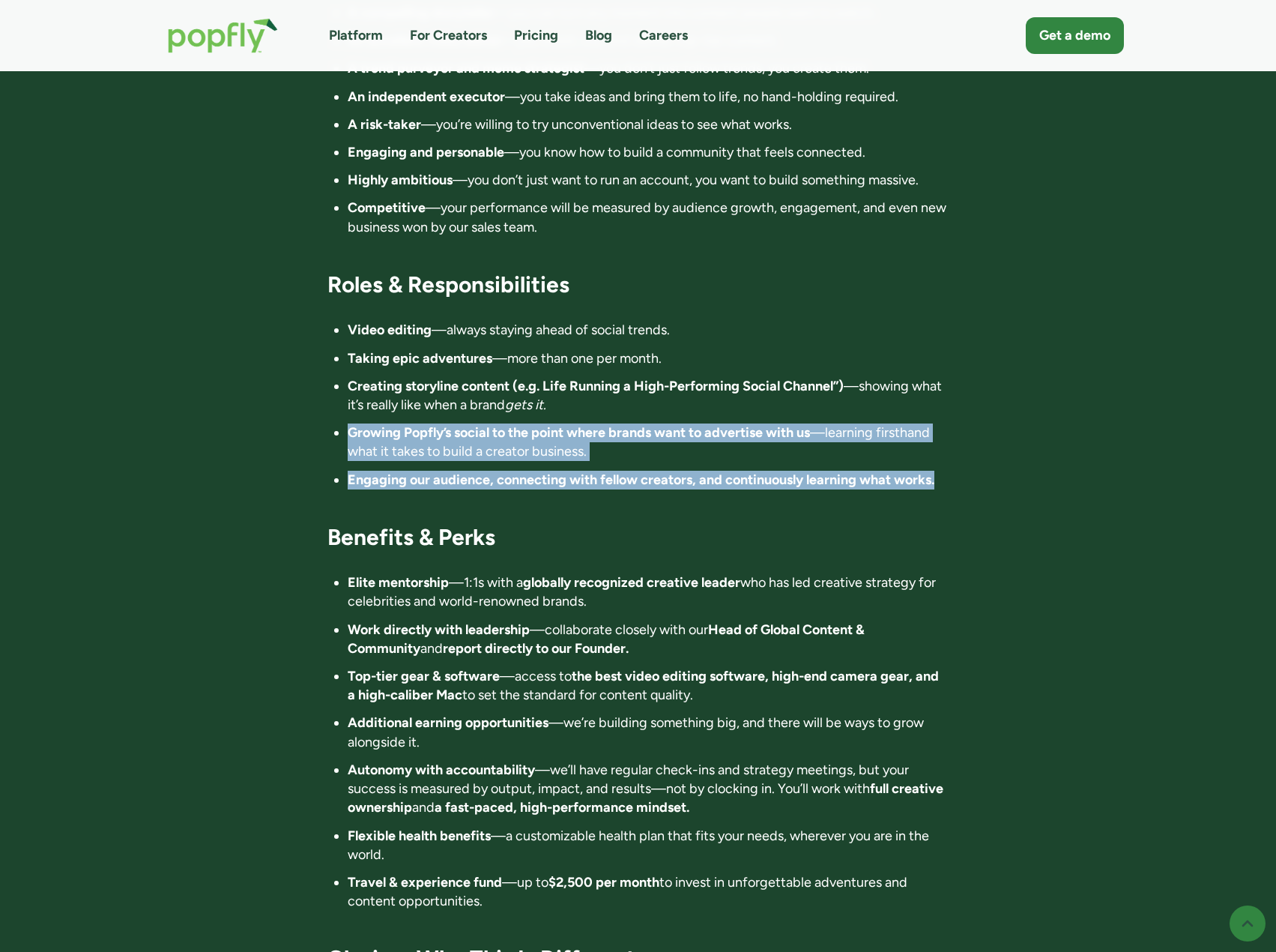
drag, startPoint x: 383, startPoint y: 364, endPoint x: 945, endPoint y: 418, distance: 564.6
click at [945, 418] on ul "Video editing —always staying ahead of social trends. Taking epic adventures —m…" at bounding box center [638, 404] width 621 height 168
click at [943, 471] on li "Engaging our audience, connecting with fellow creators, and continuously learni…" at bounding box center [648, 480] width 601 height 19
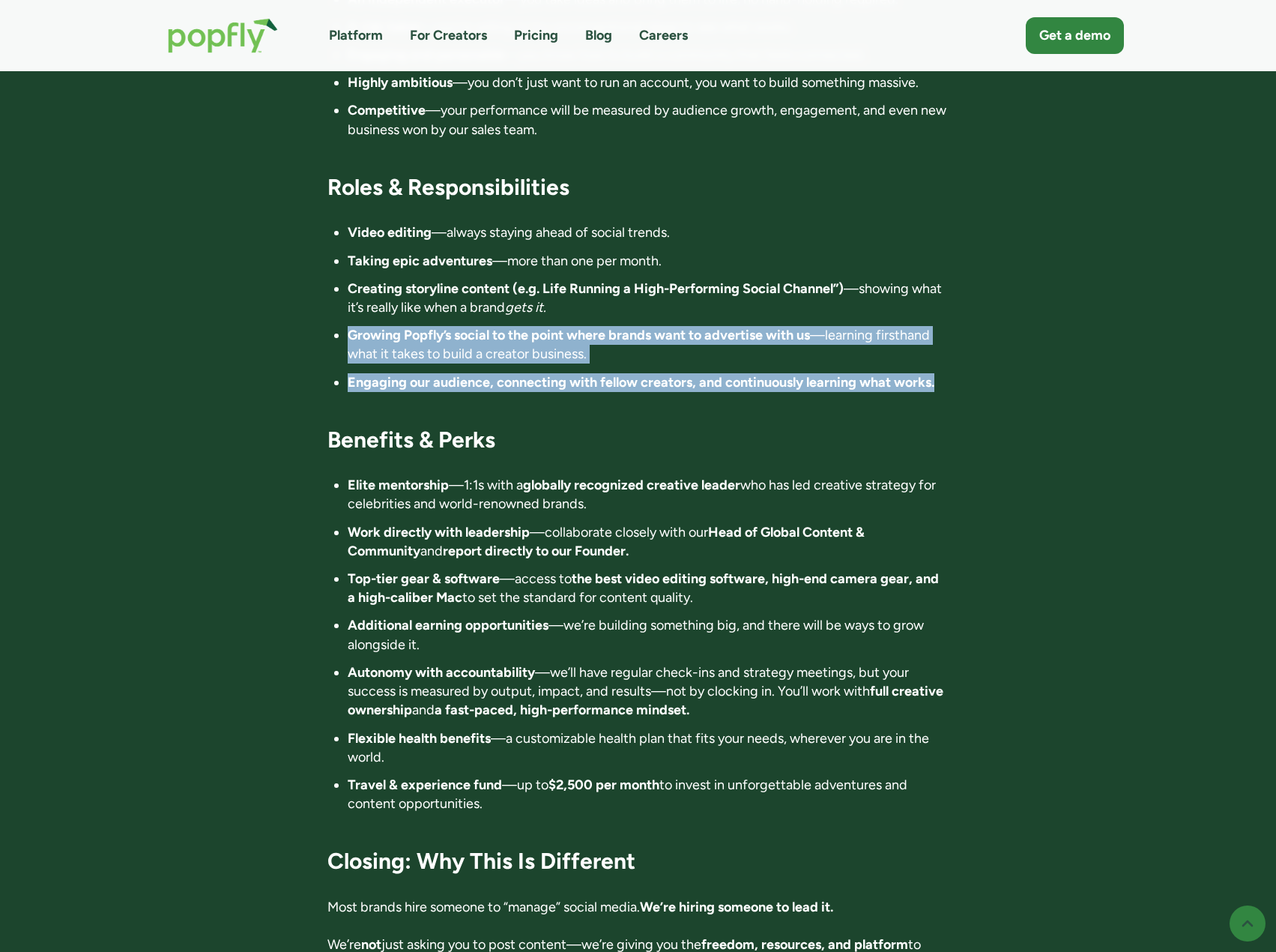
scroll to position [2099, 0]
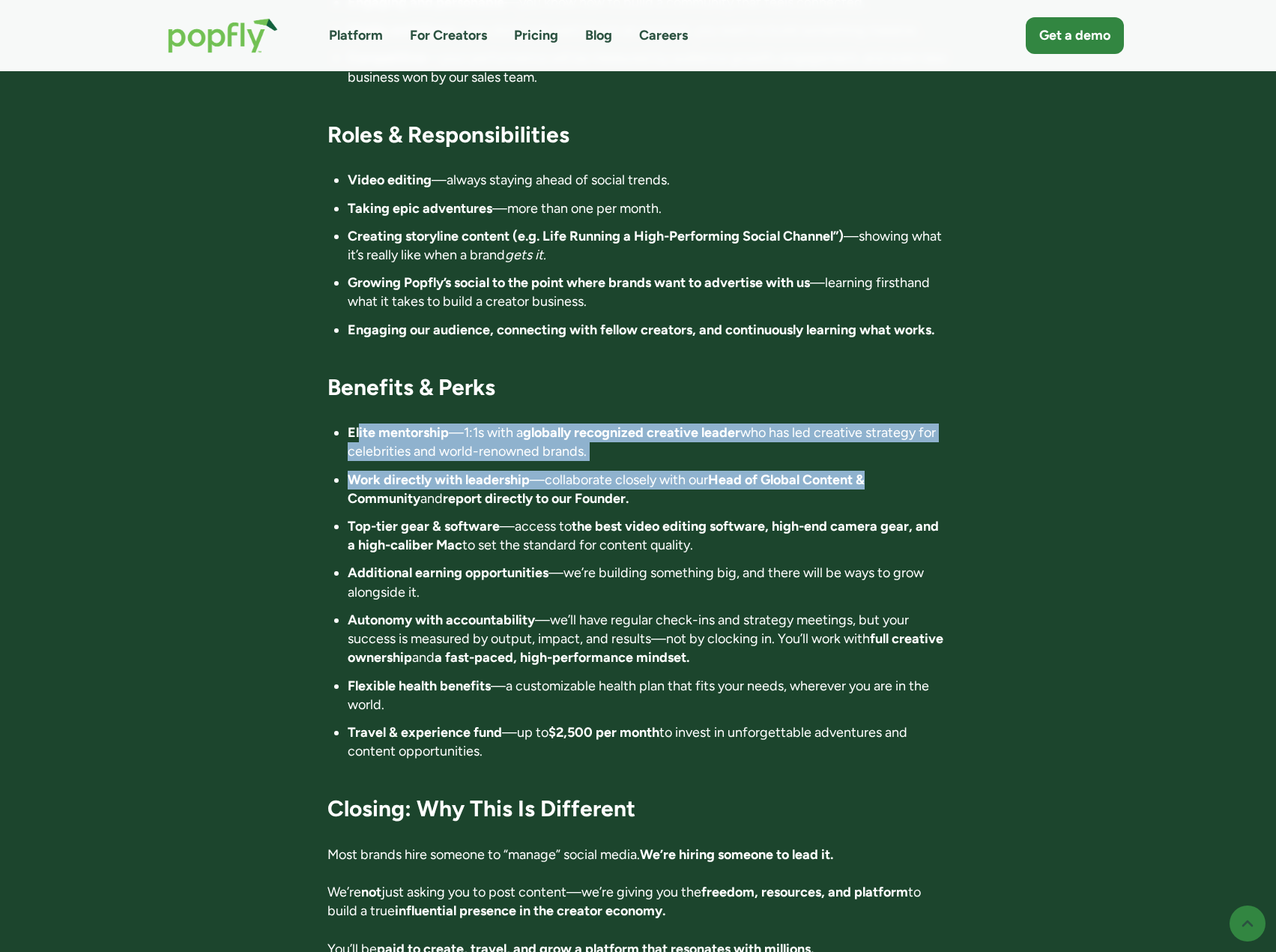
drag, startPoint x: 358, startPoint y: 360, endPoint x: 873, endPoint y: 403, distance: 516.8
click at [873, 423] on ul "Elite mentorship —1:1s with a globally recognized creative leader who has led c…" at bounding box center [638, 592] width 621 height 337
click at [618, 423] on li "Elite mentorship —1:1s with a globally recognized creative leader who has led c…" at bounding box center [648, 441] width 601 height 37
drag, startPoint x: 649, startPoint y: 358, endPoint x: 795, endPoint y: 382, distance: 148.0
click at [795, 423] on li "Elite mentorship —1:1s with a globally recognized creative leader who has led c…" at bounding box center [648, 441] width 601 height 37
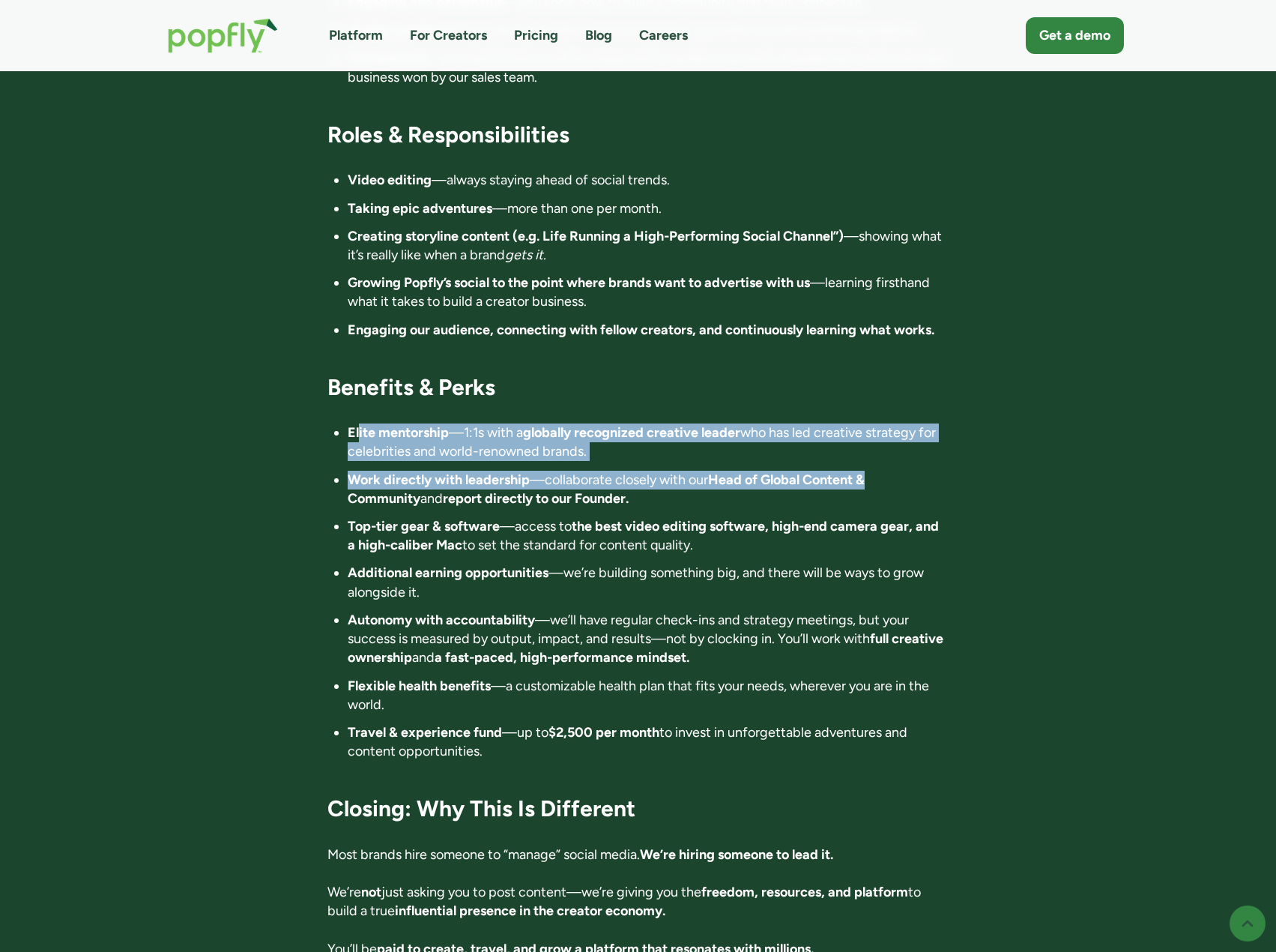
click at [795, 423] on li "Elite mentorship —1:1s with a globally recognized creative leader who has led c…" at bounding box center [648, 441] width 601 height 37
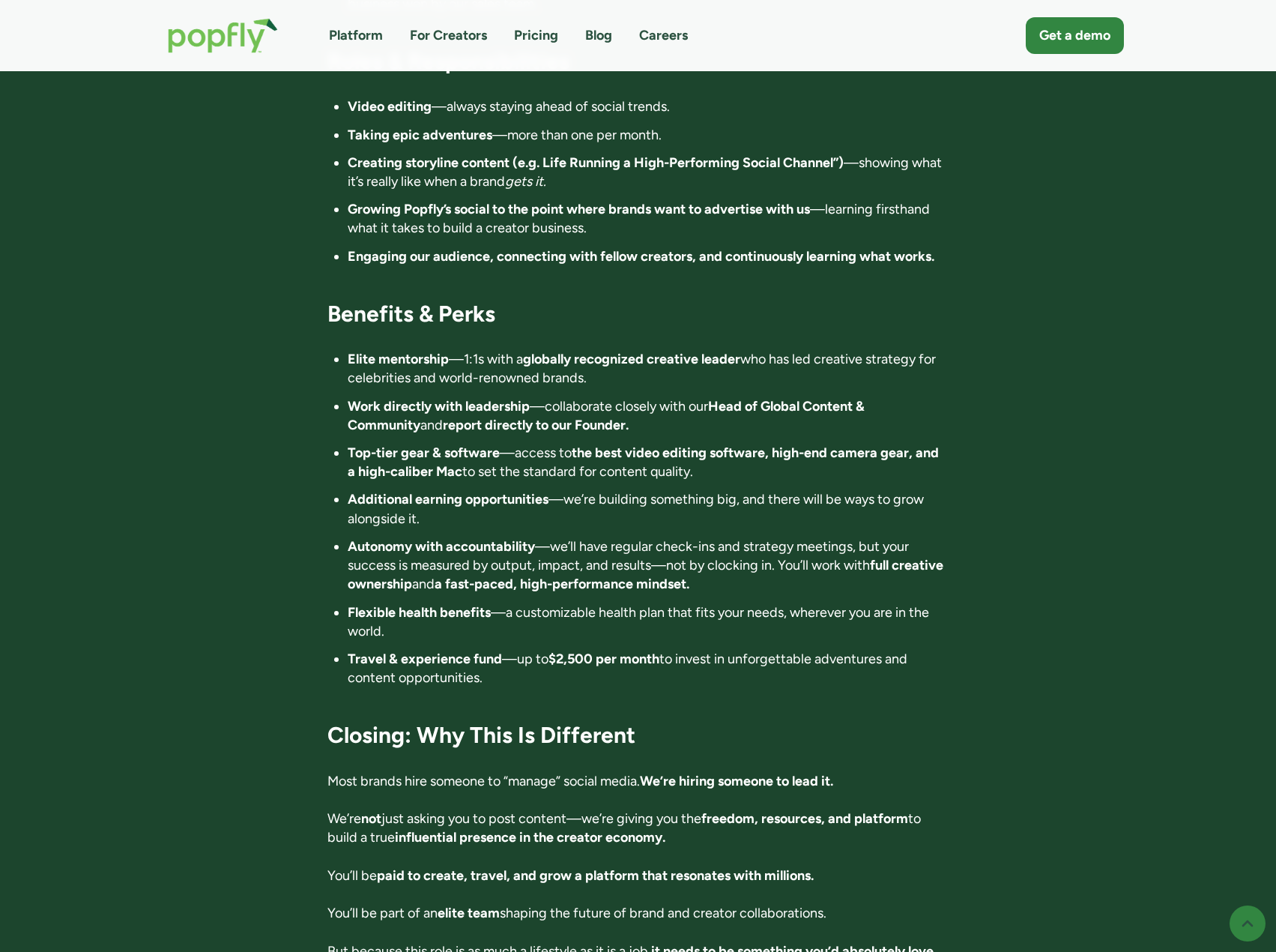
scroll to position [2173, 0]
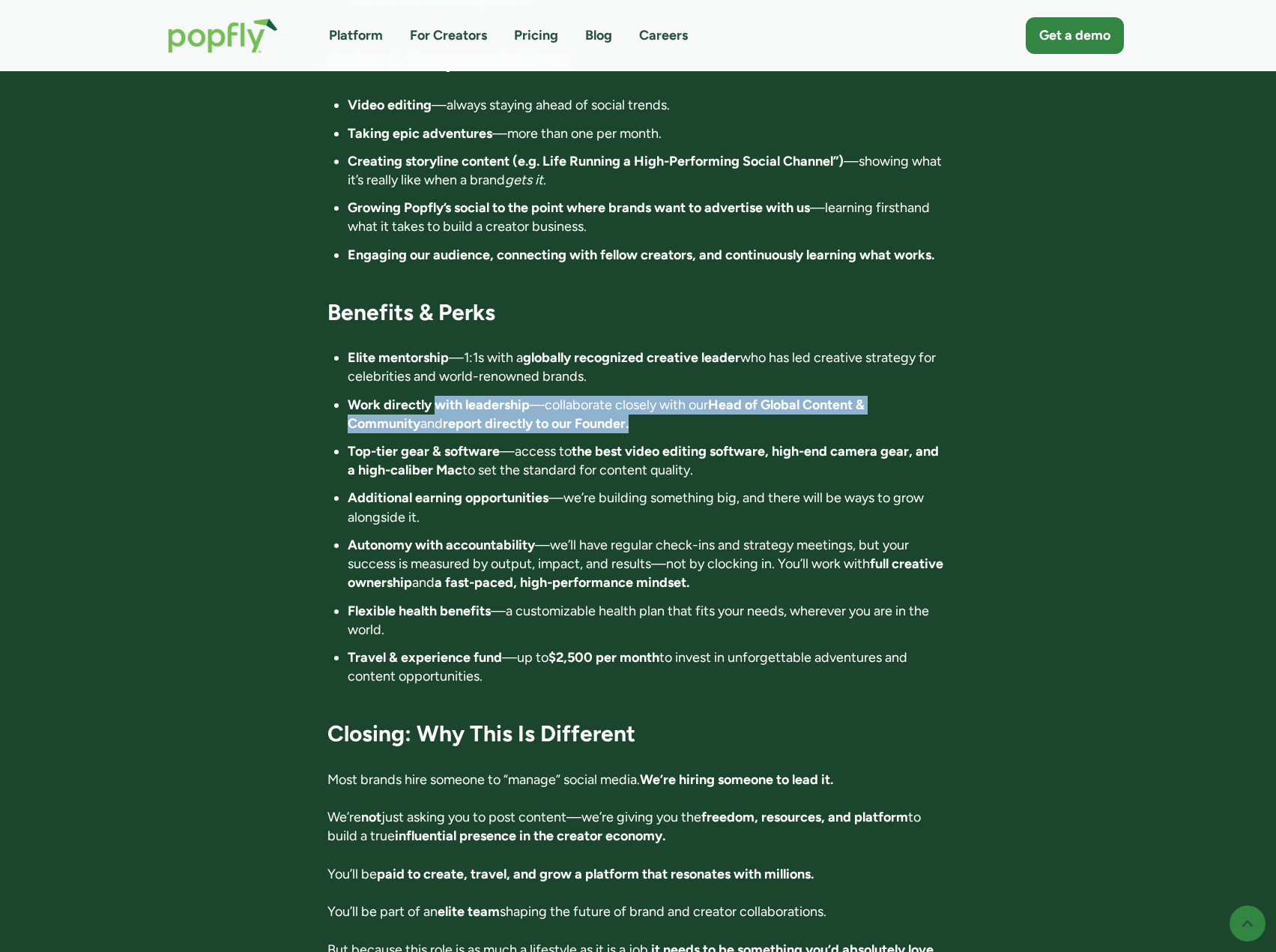
drag, startPoint x: 435, startPoint y: 337, endPoint x: 718, endPoint y: 353, distance: 283.5
click at [718, 395] on li "Work directly with leadership —collaborate closely with our Head of Global Cont…" at bounding box center [648, 414] width 601 height 37
drag, startPoint x: 422, startPoint y: 387, endPoint x: 758, endPoint y: 402, distance: 336.3
click at [758, 442] on li "Top-tier gear & software —access to the best video editing software, high-end c…" at bounding box center [648, 461] width 601 height 37
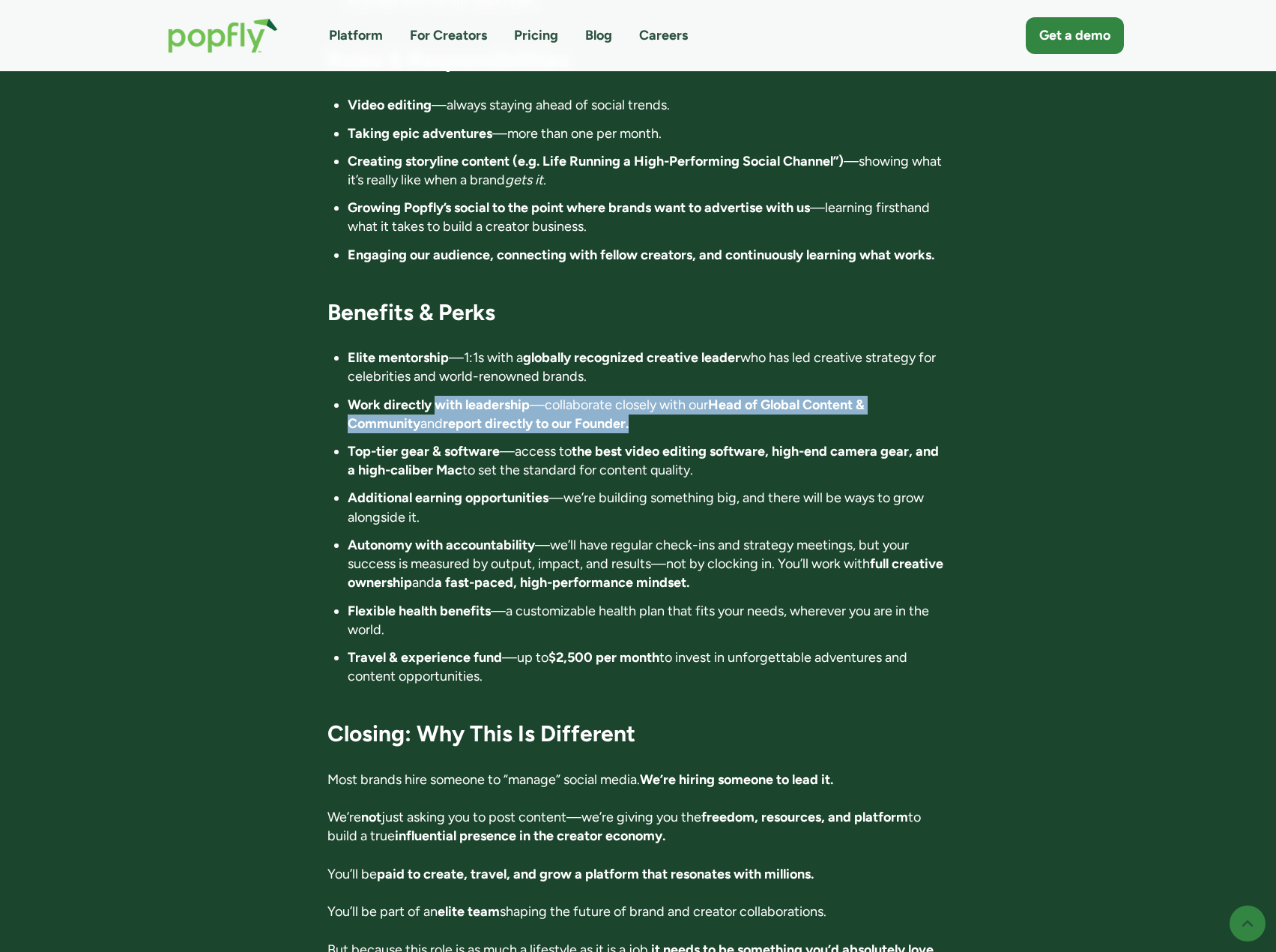
click at [758, 442] on li "Top-tier gear & software —access to the best video editing software, high-end c…" at bounding box center [648, 461] width 601 height 37
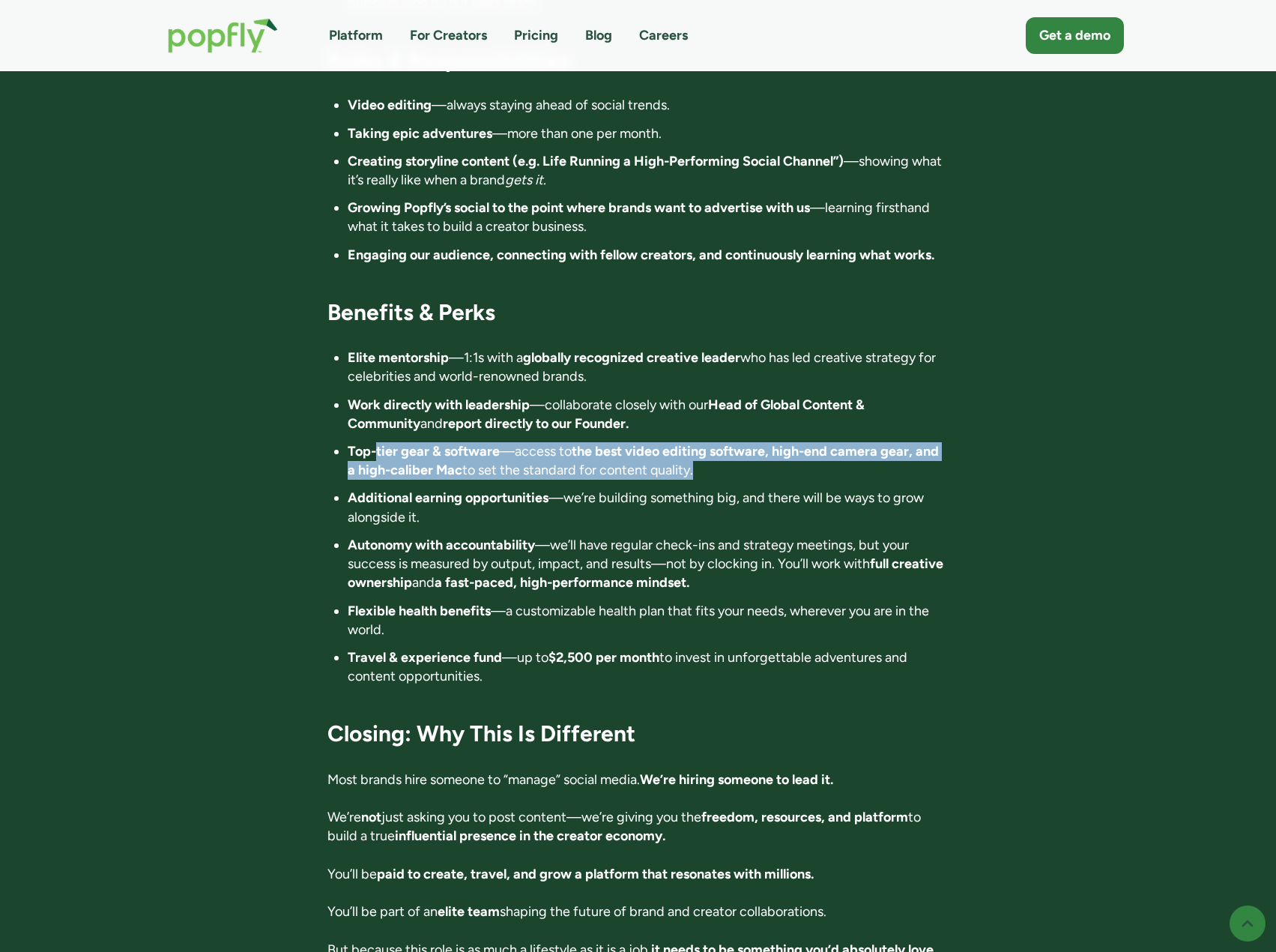
drag, startPoint x: 758, startPoint y: 402, endPoint x: 388, endPoint y: 391, distance: 370.2
click at [388, 442] on li "Top-tier gear & software —access to the best video editing software, high-end c…" at bounding box center [648, 461] width 601 height 37
click at [382, 443] on strong "Top-tier gear & software" at bounding box center [424, 451] width 152 height 17
drag, startPoint x: 388, startPoint y: 384, endPoint x: 793, endPoint y: 412, distance: 406.0
click at [793, 442] on li "Top-tier gear & software —access to the best video editing software, high-end c…" at bounding box center [648, 461] width 601 height 37
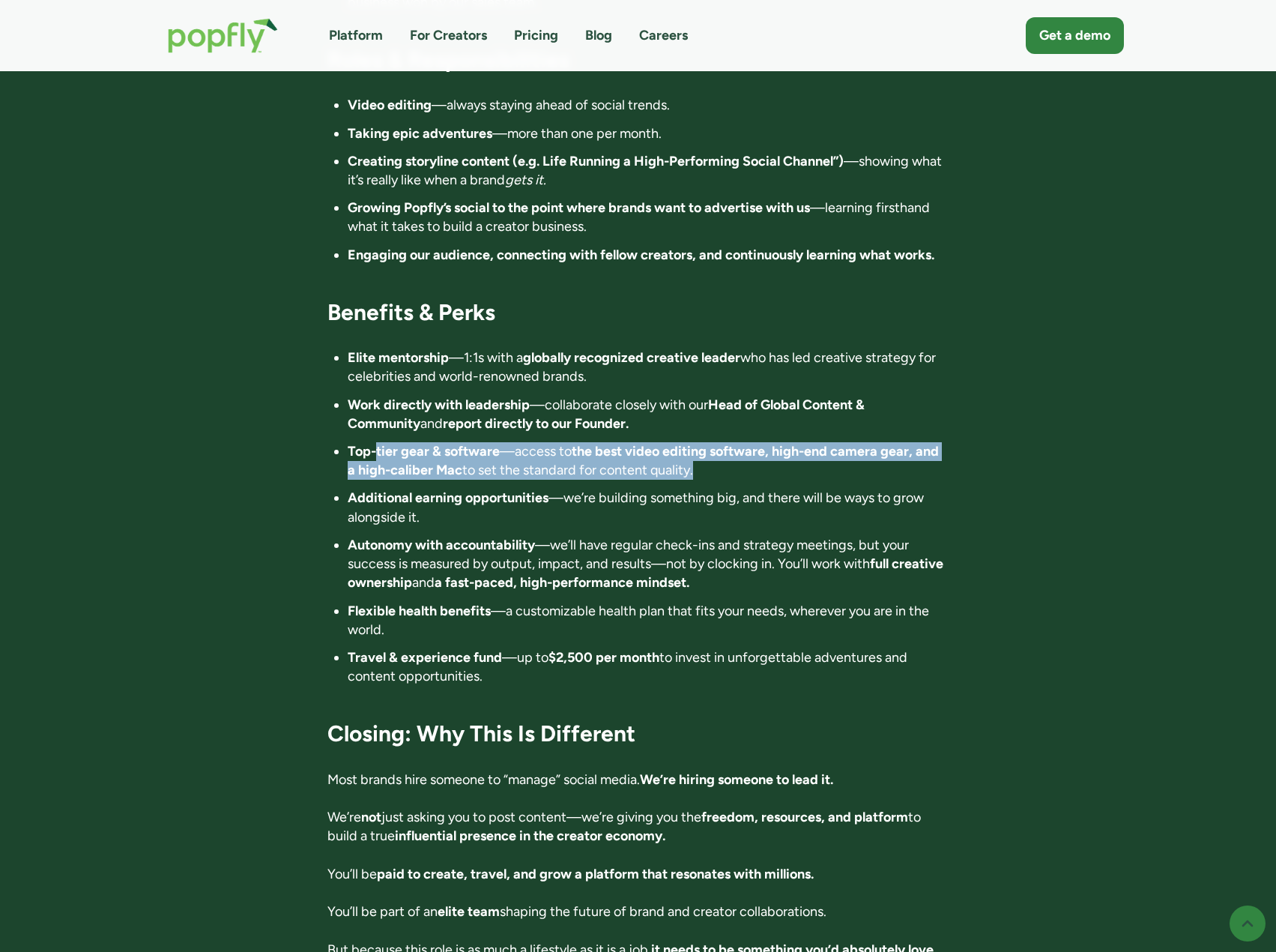
click at [793, 442] on li "Top-tier gear & software —access to the best video editing software, high-end c…" at bounding box center [648, 461] width 601 height 37
drag, startPoint x: 655, startPoint y: 383, endPoint x: 842, endPoint y: 399, distance: 187.7
click at [842, 442] on li "Top-tier gear & software —access to the best video editing software, high-end c…" at bounding box center [648, 461] width 601 height 37
click at [842, 442] on li "Top-tier gear & software —access to the best video editing software, high-end c…" at bounding box center [648, 461] width 601 height 37
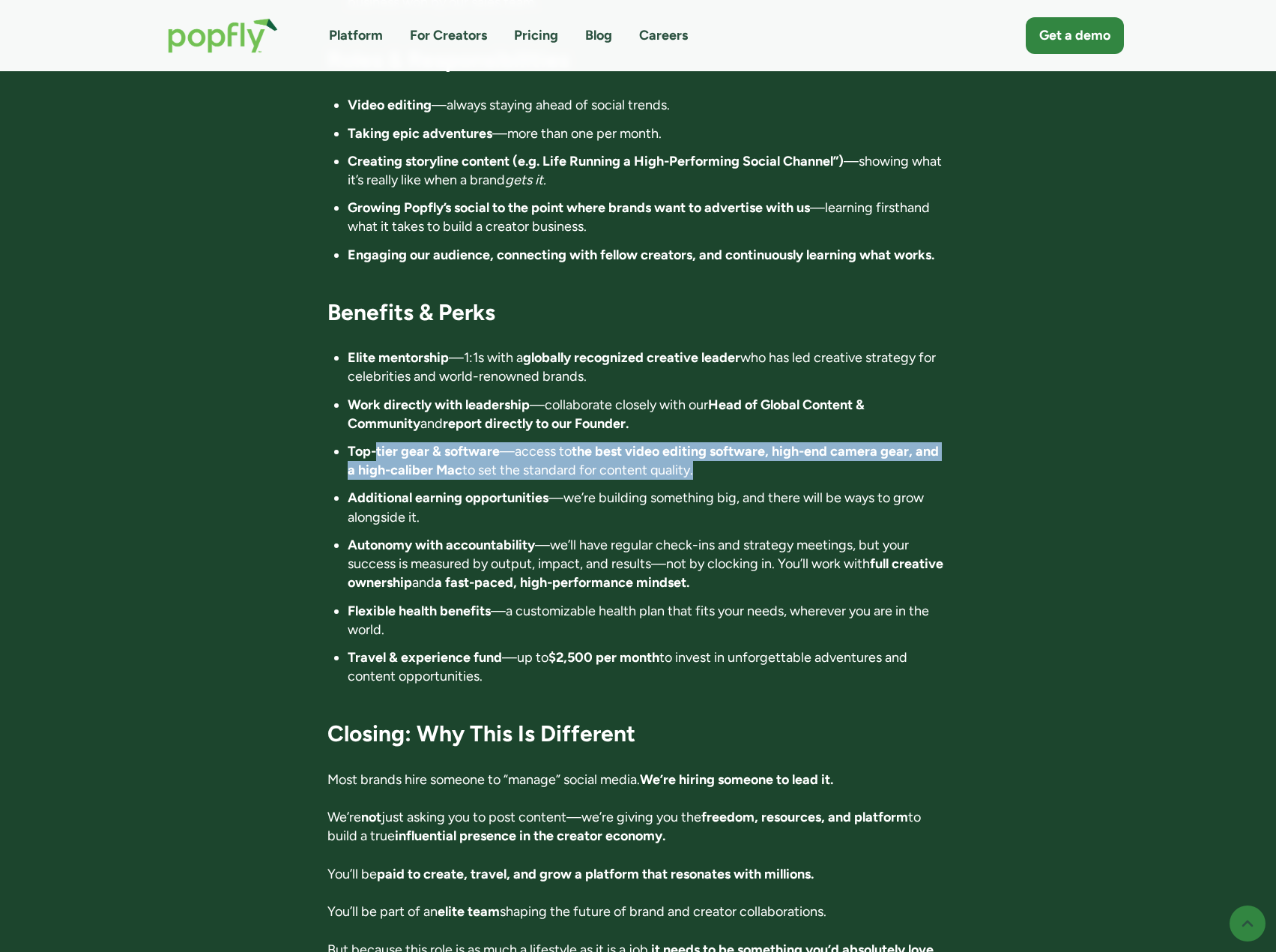
click at [489, 442] on li "Top-tier gear & software —access to the best video editing software, high-end c…" at bounding box center [648, 461] width 601 height 37
click at [490, 414] on ul "Elite mentorship —1:1s with a globally recognized creative leader who has led c…" at bounding box center [638, 517] width 621 height 337
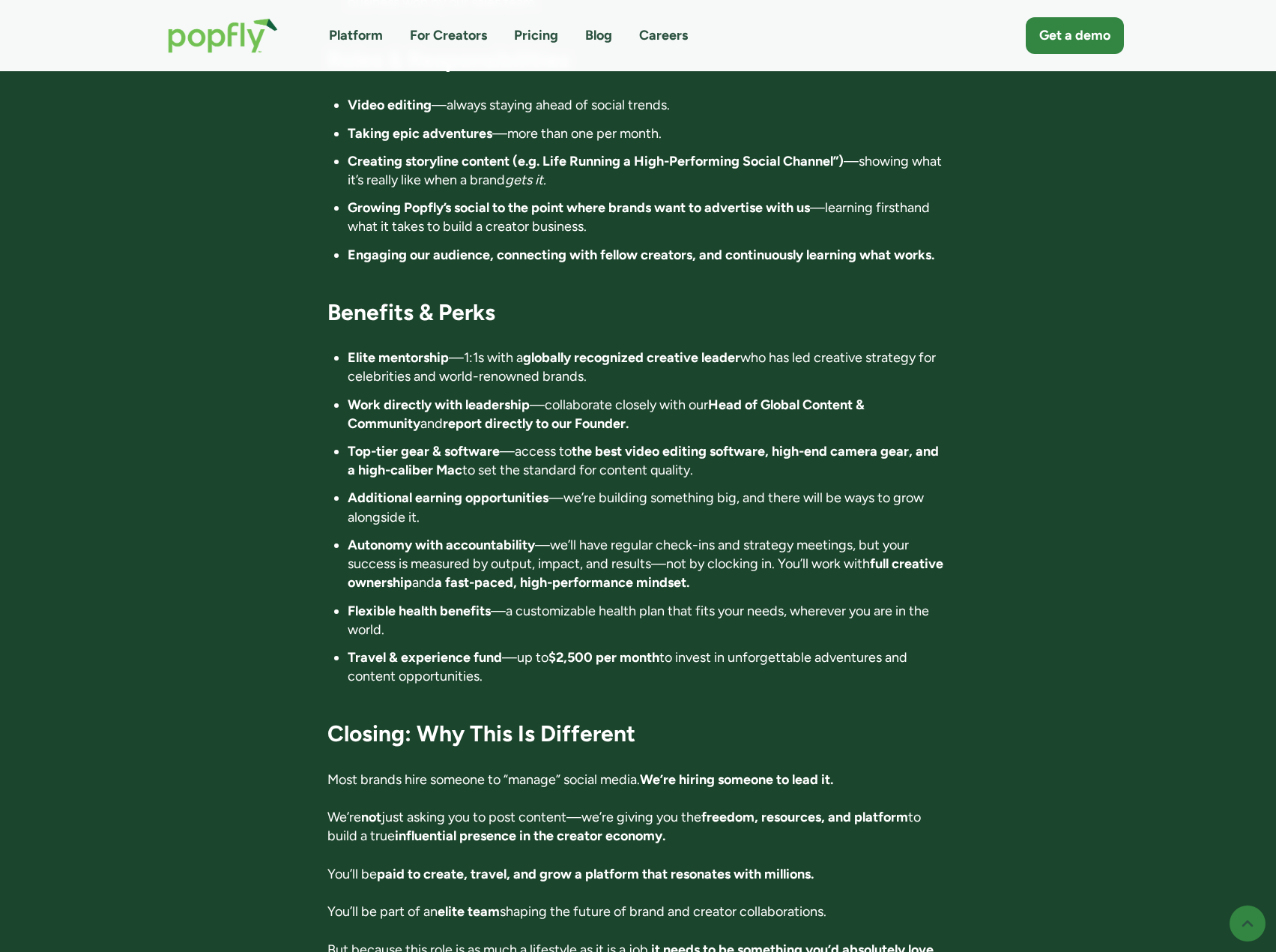
click at [461, 489] on strong "Additional earning opportunities" at bounding box center [448, 497] width 201 height 17
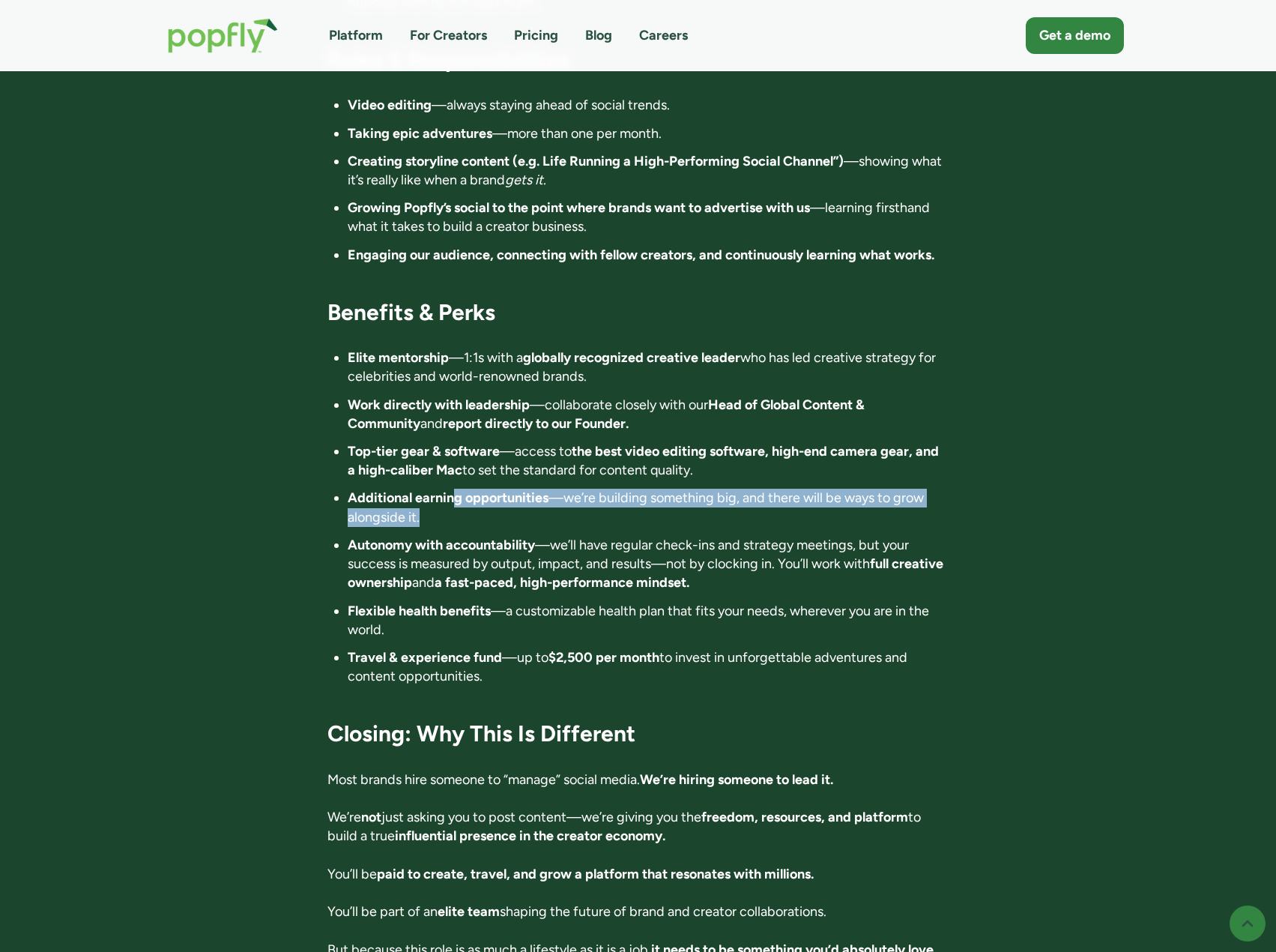
drag, startPoint x: 457, startPoint y: 422, endPoint x: 630, endPoint y: 459, distance: 176.9
click at [630, 488] on li "Additional earning opportunities —we’re building something big, and there will …" at bounding box center [648, 507] width 601 height 37
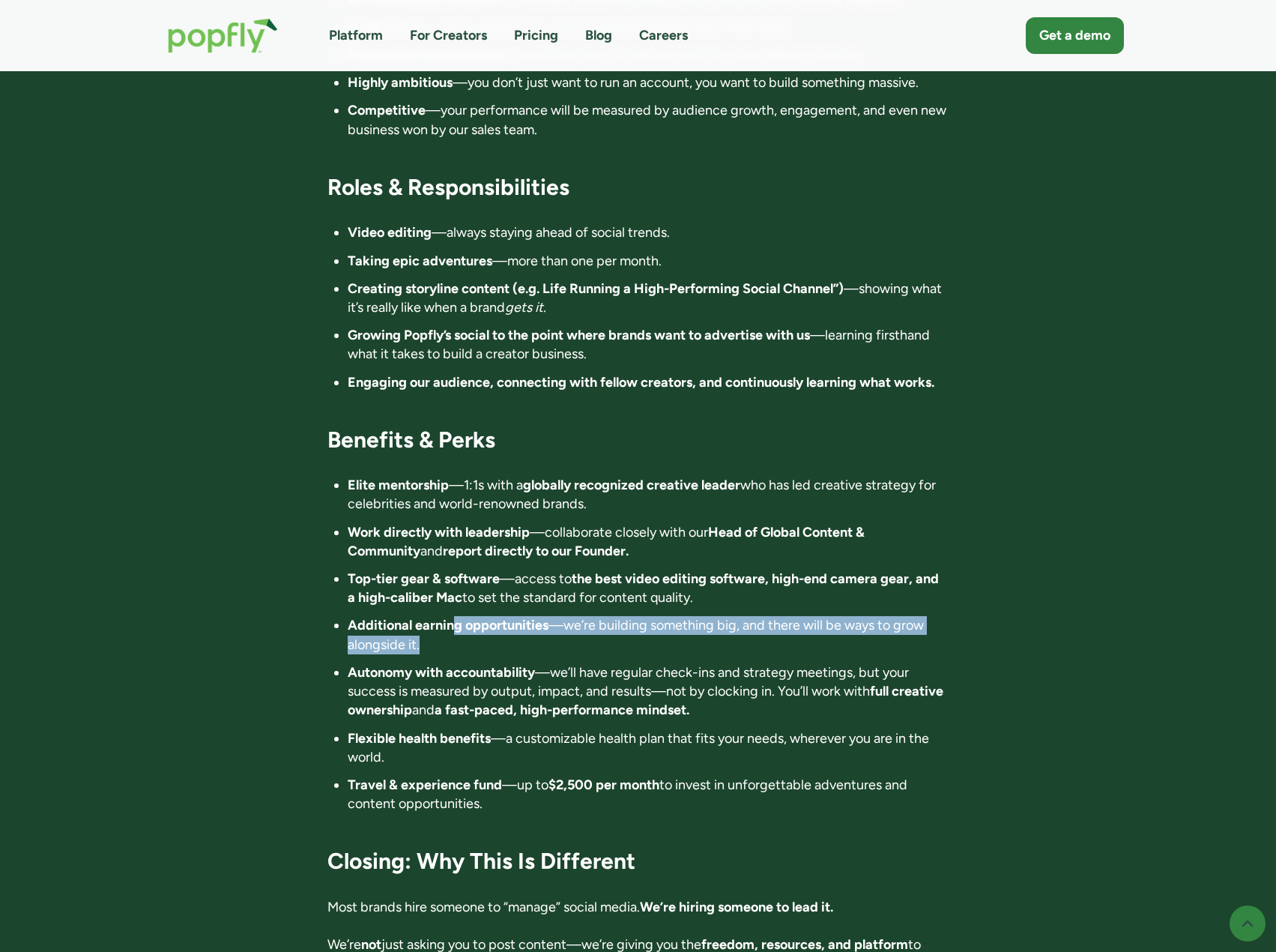
scroll to position [2315, 0]
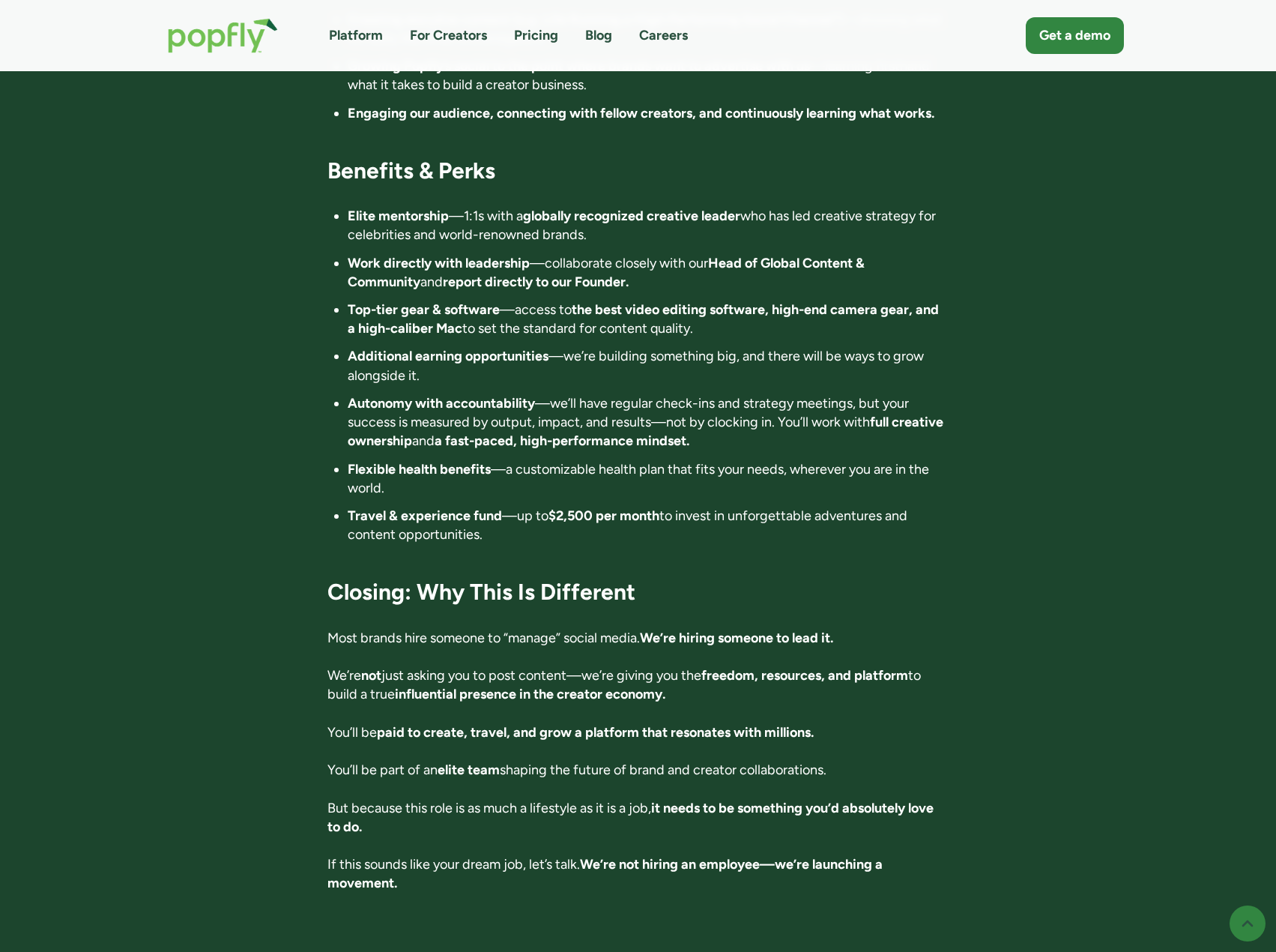
click at [435, 394] on li "Autonomy with accountability —we’ll have regular check-ins and strategy meeting…" at bounding box center [648, 422] width 601 height 57
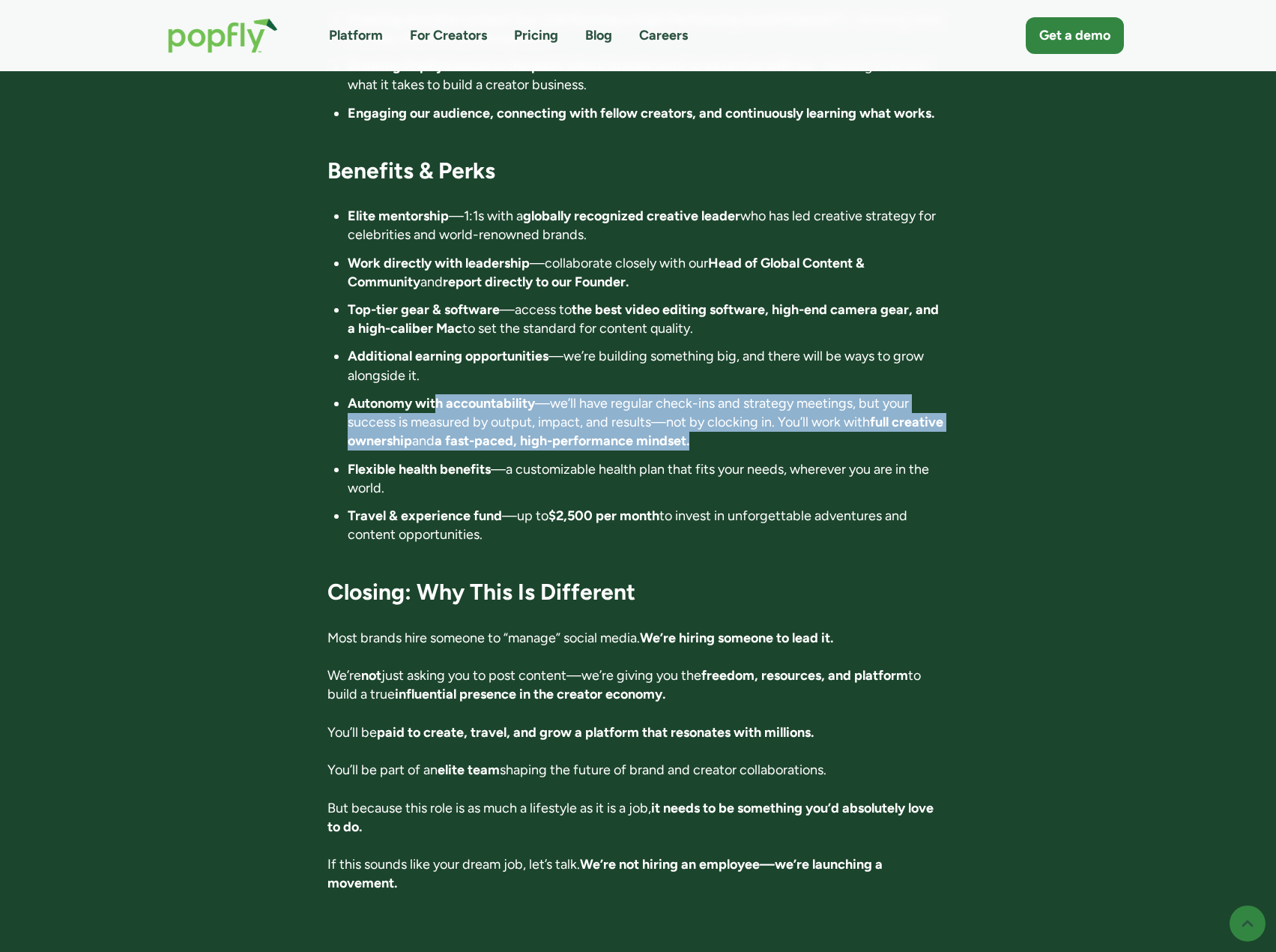
drag, startPoint x: 438, startPoint y: 331, endPoint x: 776, endPoint y: 367, distance: 339.9
click at [776, 394] on li "Autonomy with accountability —we’ll have regular check-ins and strategy meeting…" at bounding box center [648, 422] width 601 height 57
drag, startPoint x: 788, startPoint y: 327, endPoint x: 802, endPoint y: 378, distance: 52.9
click at [802, 394] on li "Autonomy with accountability —we’ll have regular check-ins and strategy meeting…" at bounding box center [648, 422] width 601 height 57
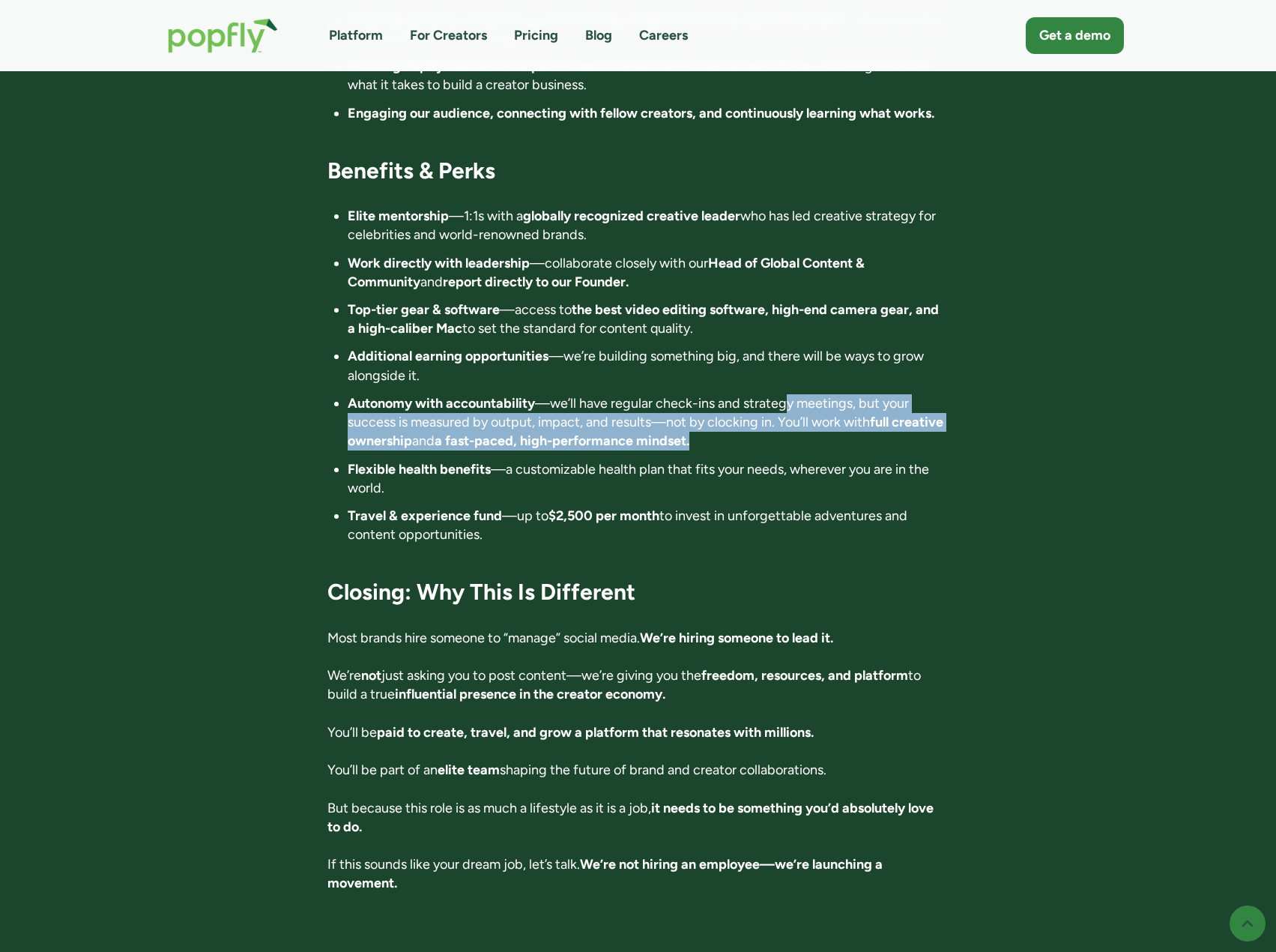
click at [802, 394] on li "Autonomy with accountability —we’ll have regular check-ins and strategy meeting…" at bounding box center [648, 422] width 601 height 57
drag, startPoint x: 540, startPoint y: 349, endPoint x: 765, endPoint y: 380, distance: 227.1
click at [765, 394] on li "Autonomy with accountability —we’ll have regular check-ins and strategy meeting…" at bounding box center [648, 422] width 601 height 57
drag, startPoint x: 766, startPoint y: 380, endPoint x: 758, endPoint y: 341, distance: 39.8
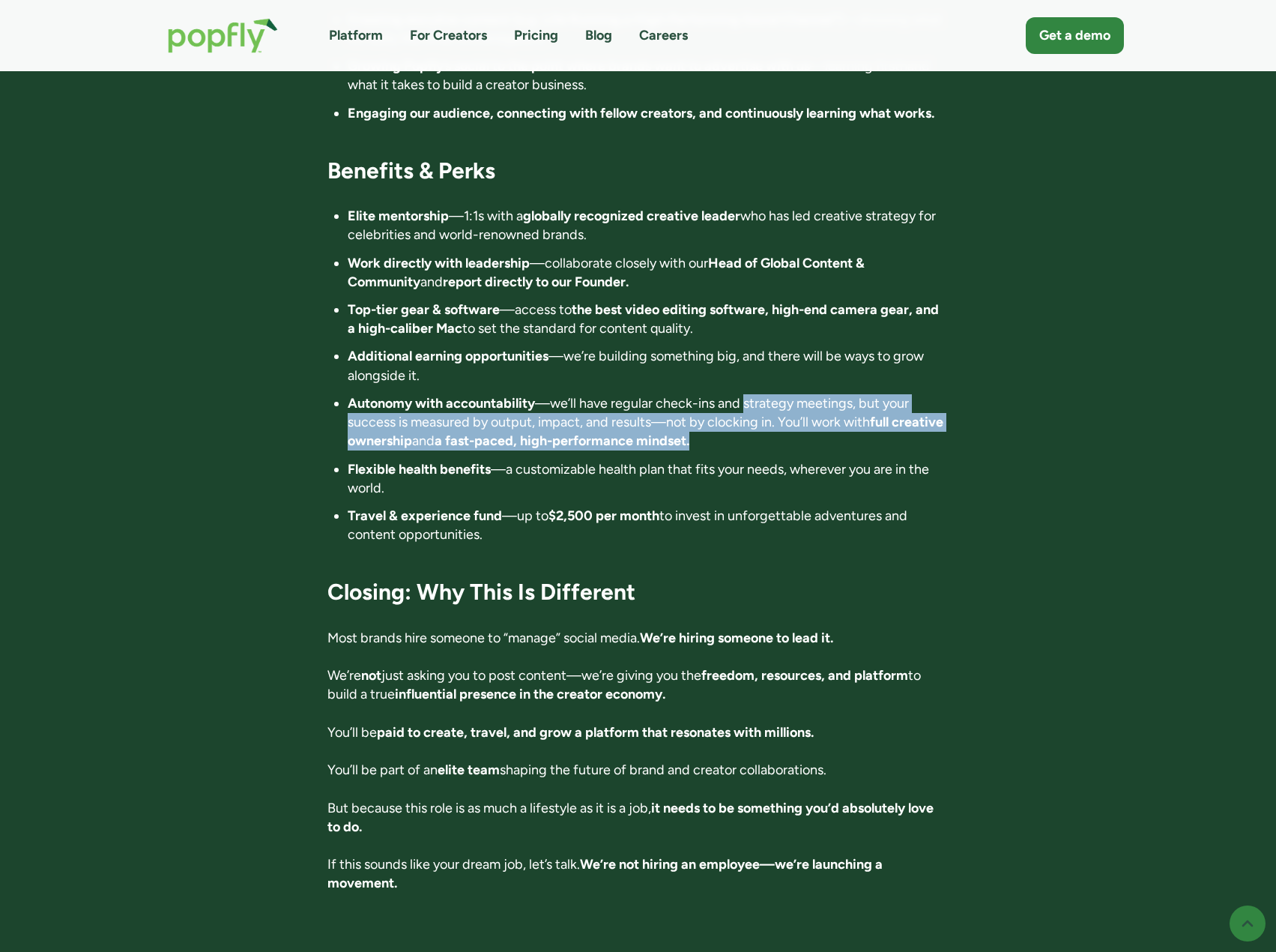
click at [758, 394] on li "Autonomy with accountability —we’ll have regular check-ins and strategy meeting…" at bounding box center [648, 422] width 601 height 57
drag, startPoint x: 765, startPoint y: 361, endPoint x: 775, endPoint y: 371, distance: 14.1
click at [775, 394] on li "Autonomy with accountability —we’ll have regular check-ins and strategy meeting…" at bounding box center [648, 422] width 601 height 57
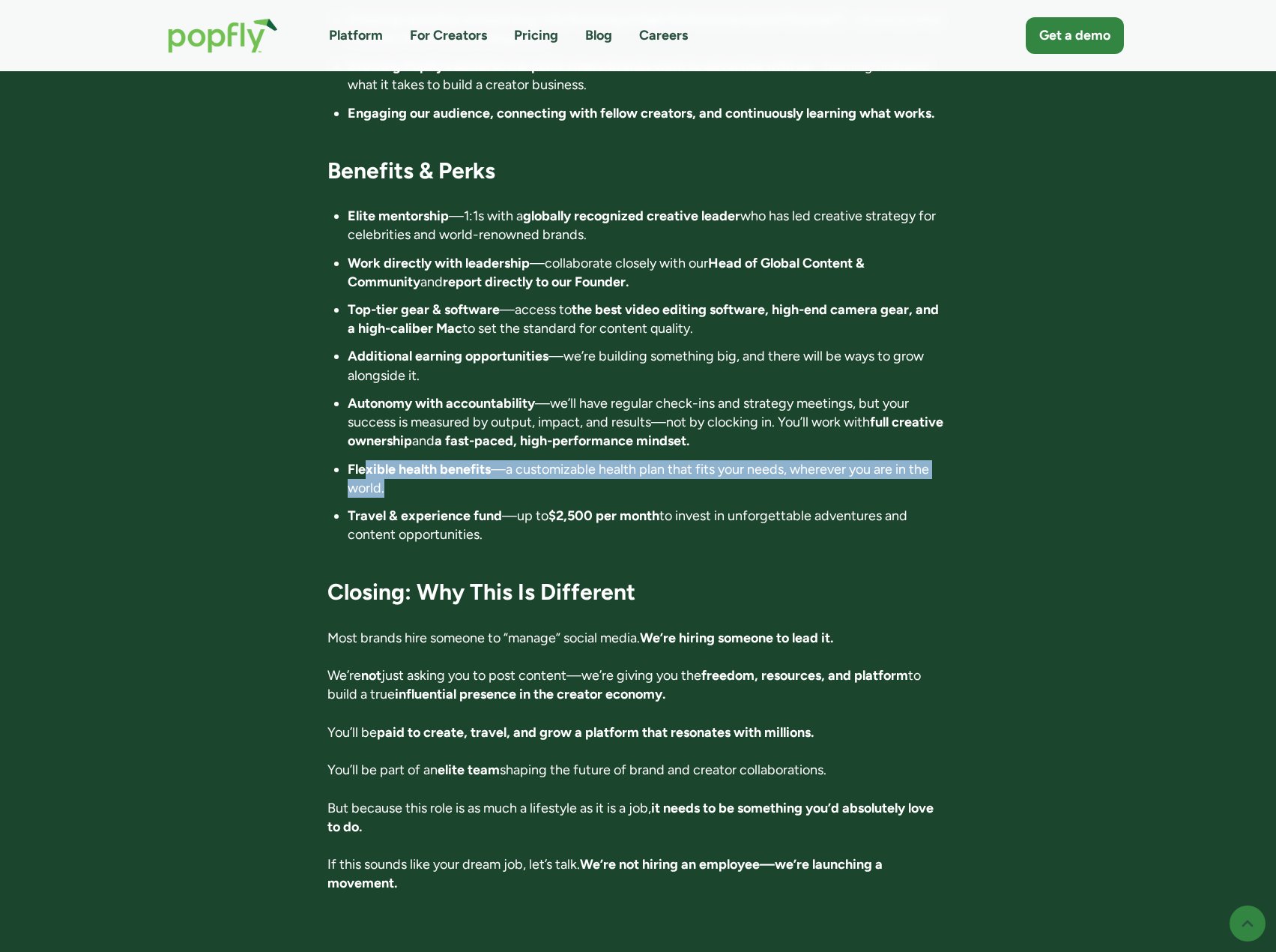
drag, startPoint x: 368, startPoint y: 399, endPoint x: 636, endPoint y: 430, distance: 269.8
click at [636, 461] on li "Flexible health benefits —a customizable health plan that fits your needs, wher…" at bounding box center [648, 479] width 601 height 37
drag, startPoint x: 636, startPoint y: 430, endPoint x: 491, endPoint y: 400, distance: 148.1
click at [491, 461] on li "Flexible health benefits —a customizable health plan that fits your needs, wher…" at bounding box center [648, 479] width 601 height 37
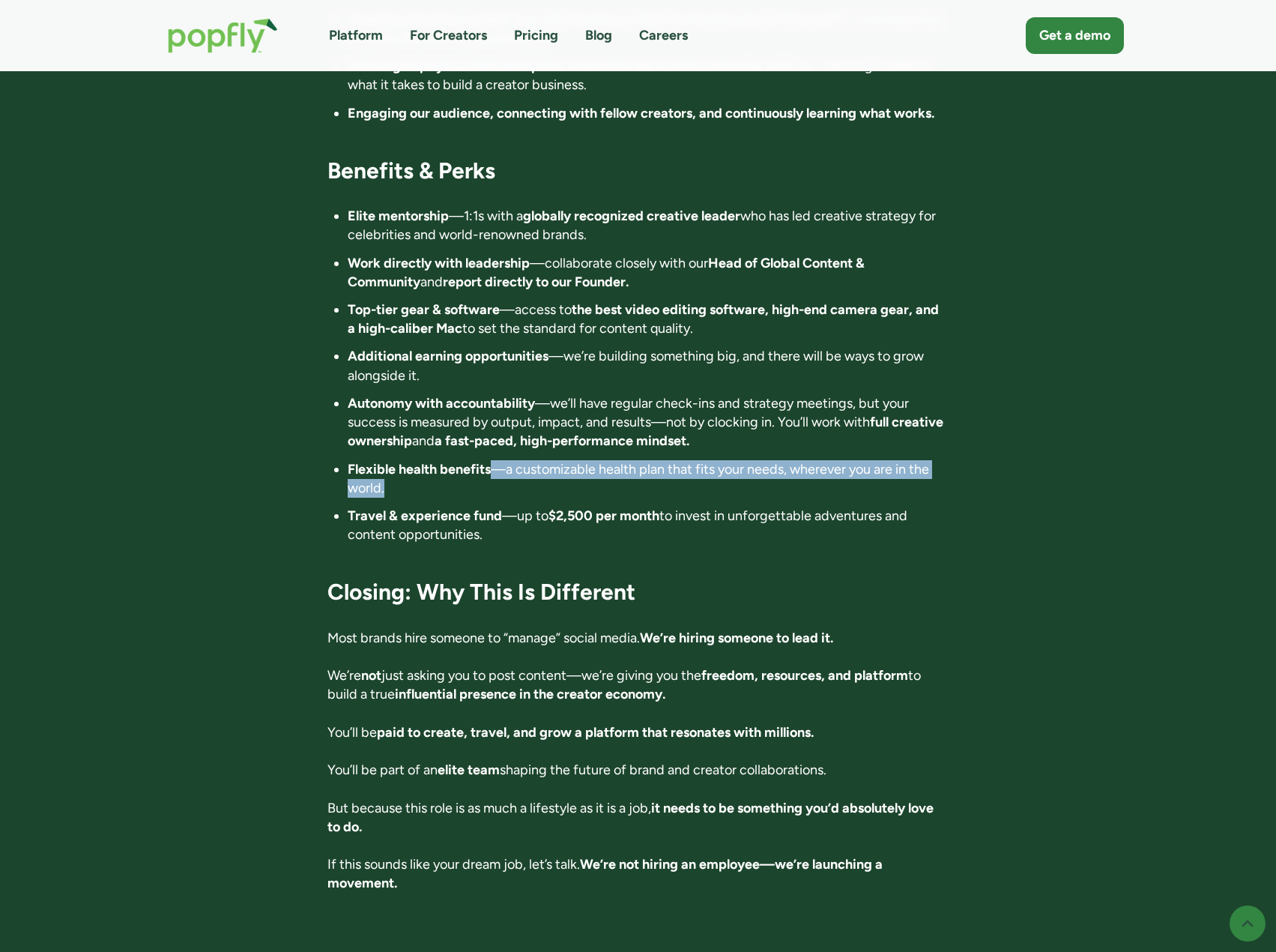
click at [491, 461] on strong "Flexible health benefits" at bounding box center [419, 468] width 143 height 17
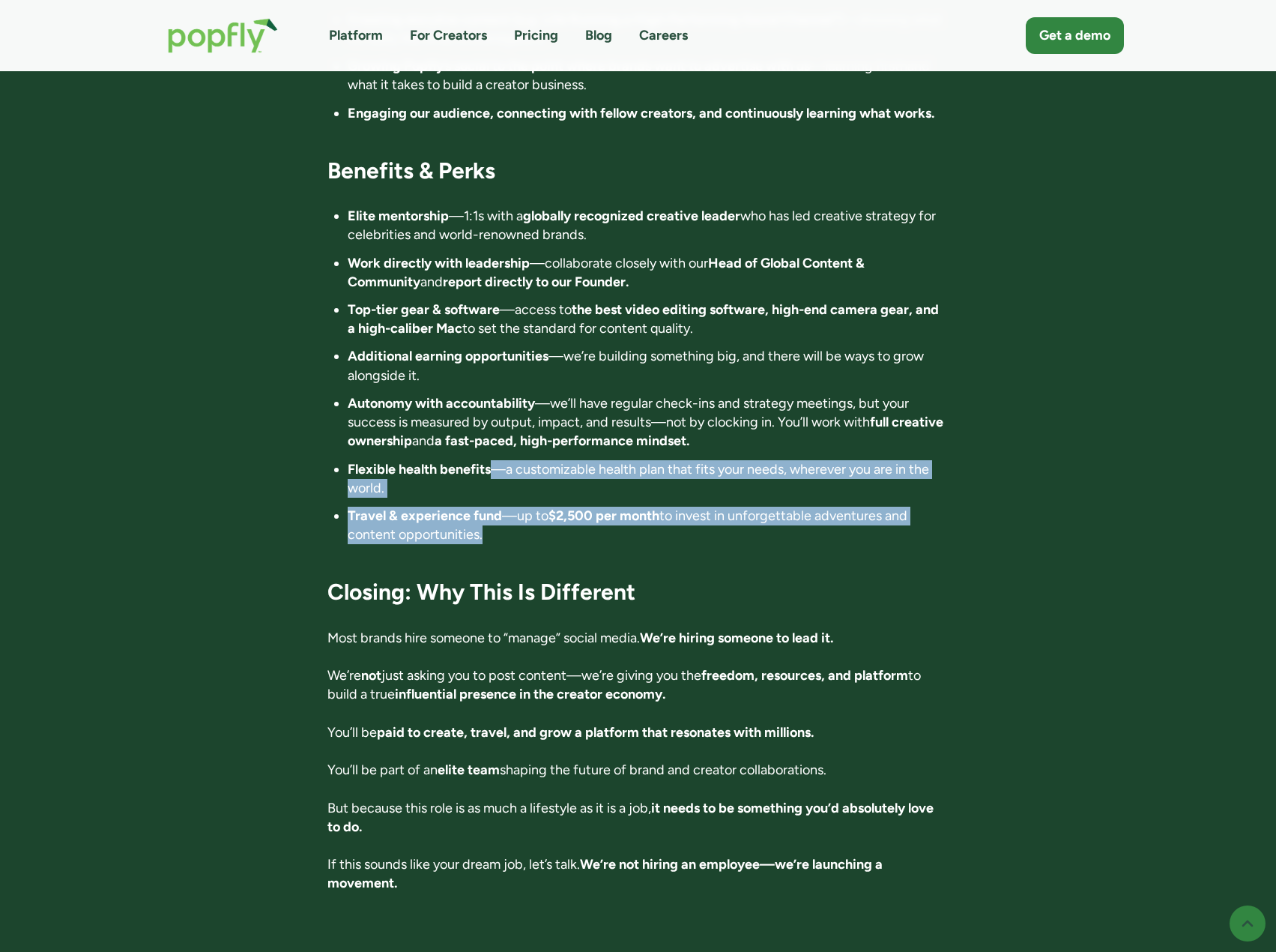
drag, startPoint x: 491, startPoint y: 401, endPoint x: 588, endPoint y: 471, distance: 119.6
click at [588, 471] on ul "Elite mentorship —1:1s with a globally recognized creative leader who has led c…" at bounding box center [638, 376] width 621 height 337
click at [588, 507] on li "Travel & experience fund —up to $2,500 per month to invest in unforgettable adv…" at bounding box center [648, 525] width 601 height 37
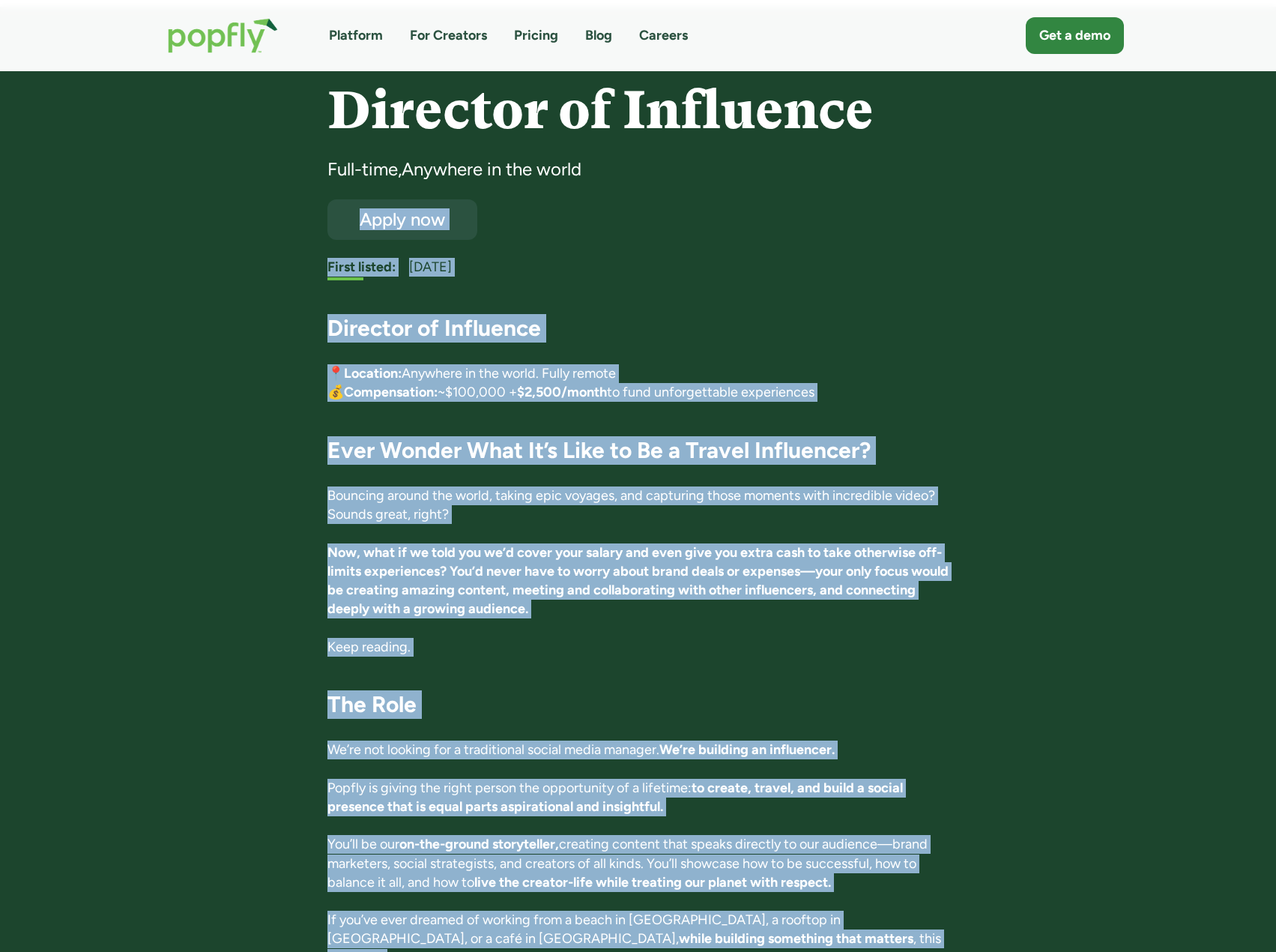
scroll to position [0, 0]
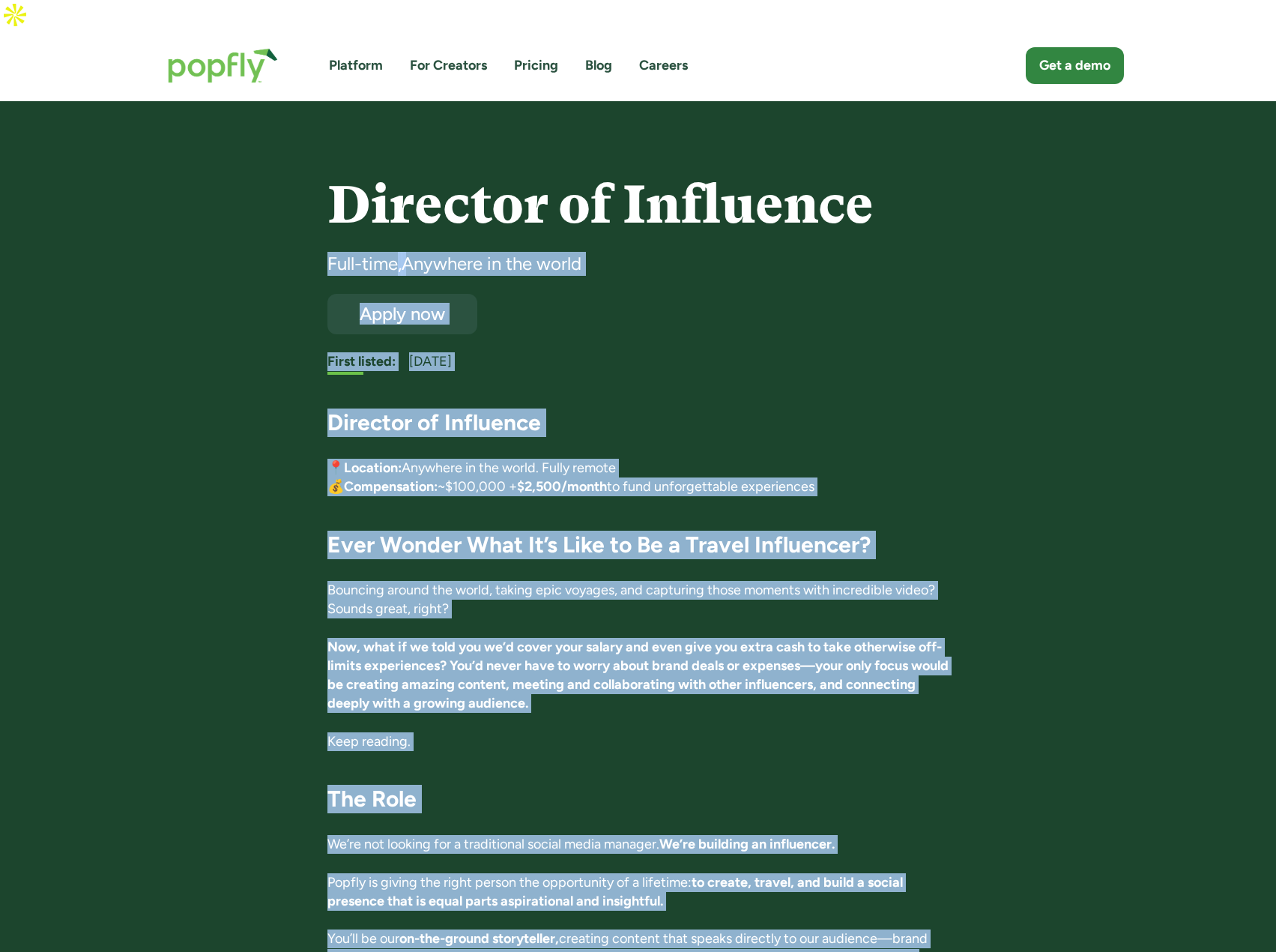
drag, startPoint x: 475, startPoint y: 669, endPoint x: 323, endPoint y: 222, distance: 472.1
copy div "Full-time , Anywhere in the world Apply now First listed: March 20, 2025 Direct…"
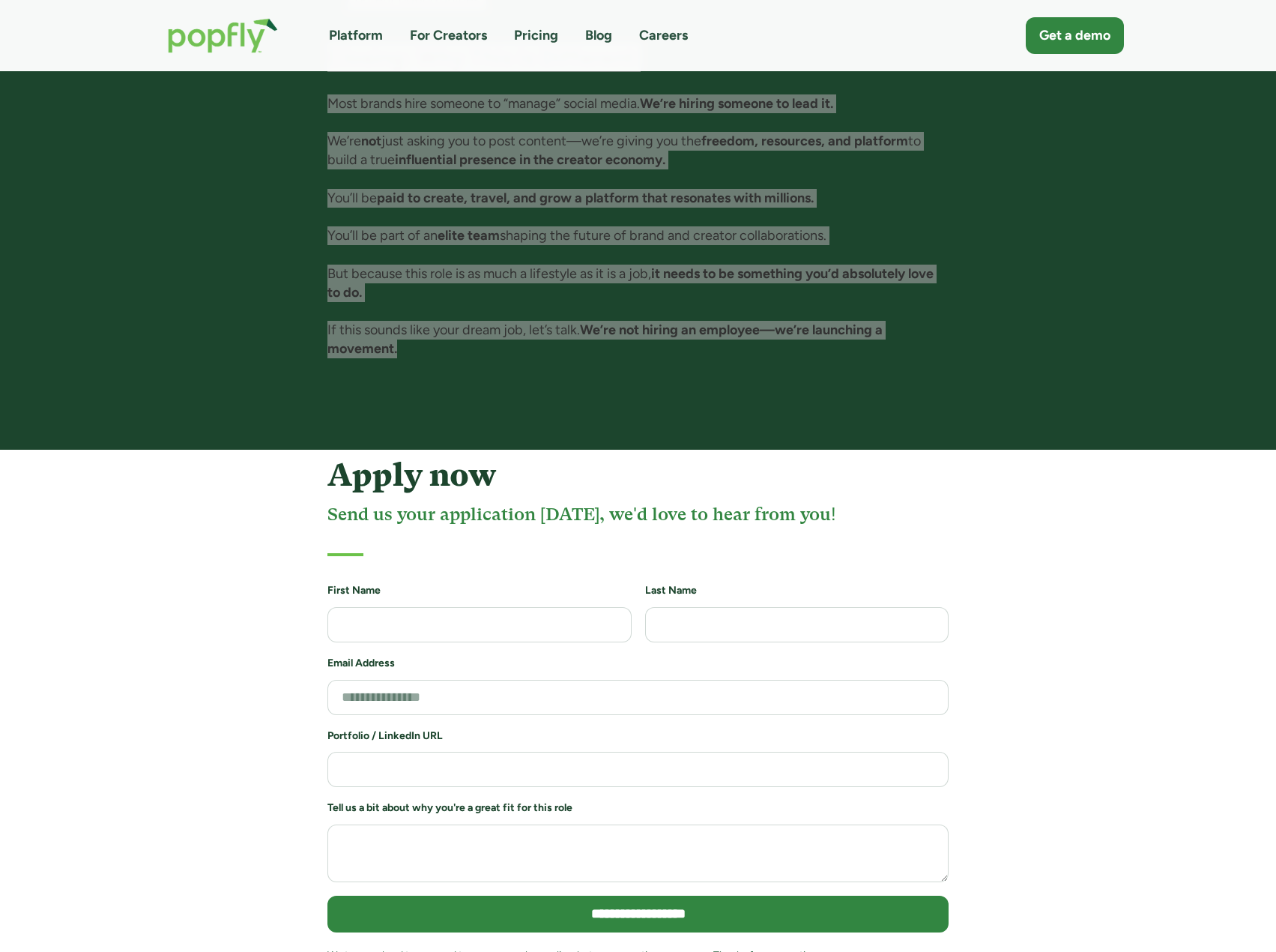
scroll to position [2848, 0]
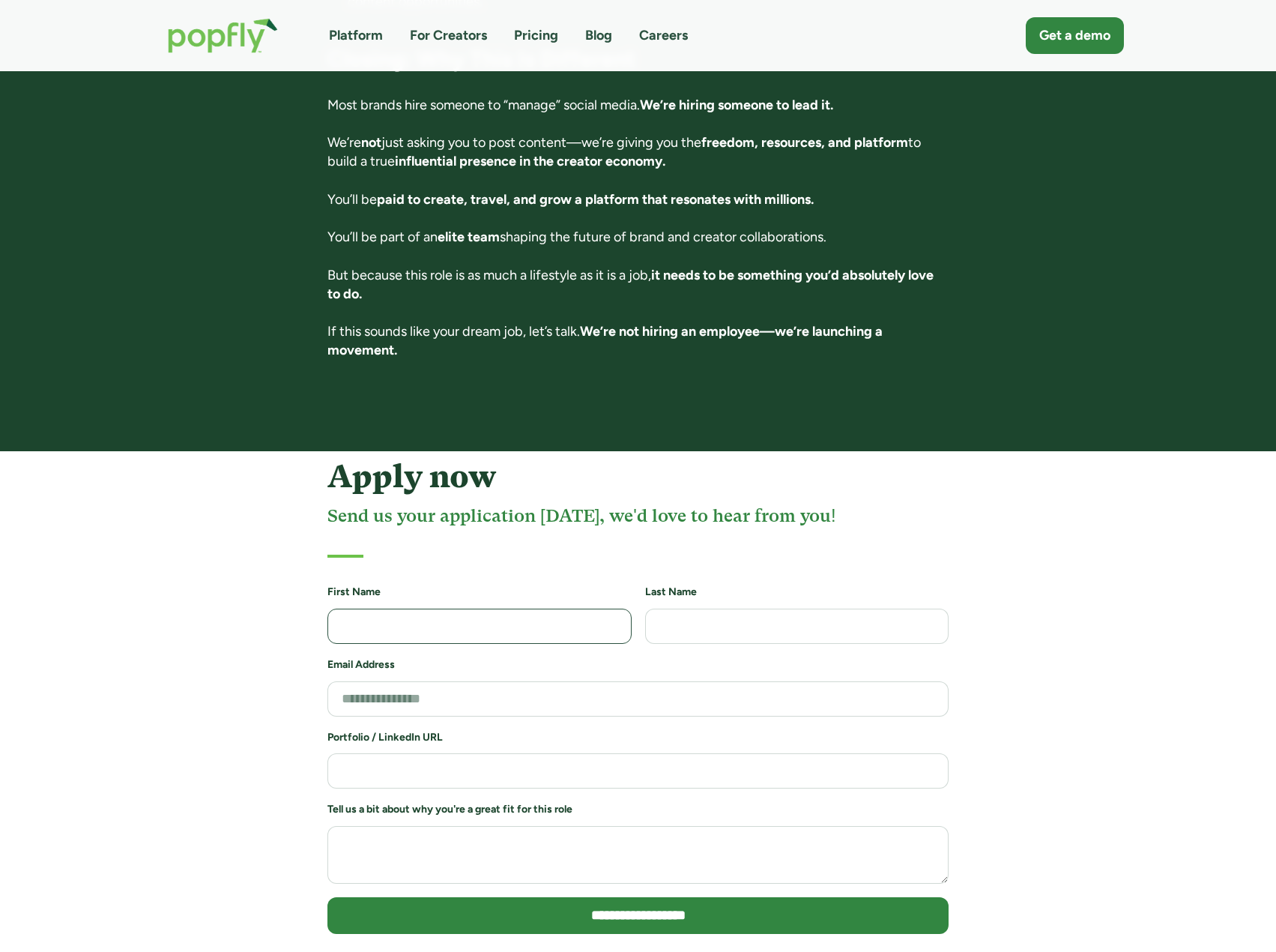
click at [445, 608] on input "Job Application Form" at bounding box center [479, 626] width 304 height 35
type input "******"
type input "****"
click at [423, 681] on input "Job Application Form" at bounding box center [638, 699] width 621 height 35
type input "**********"
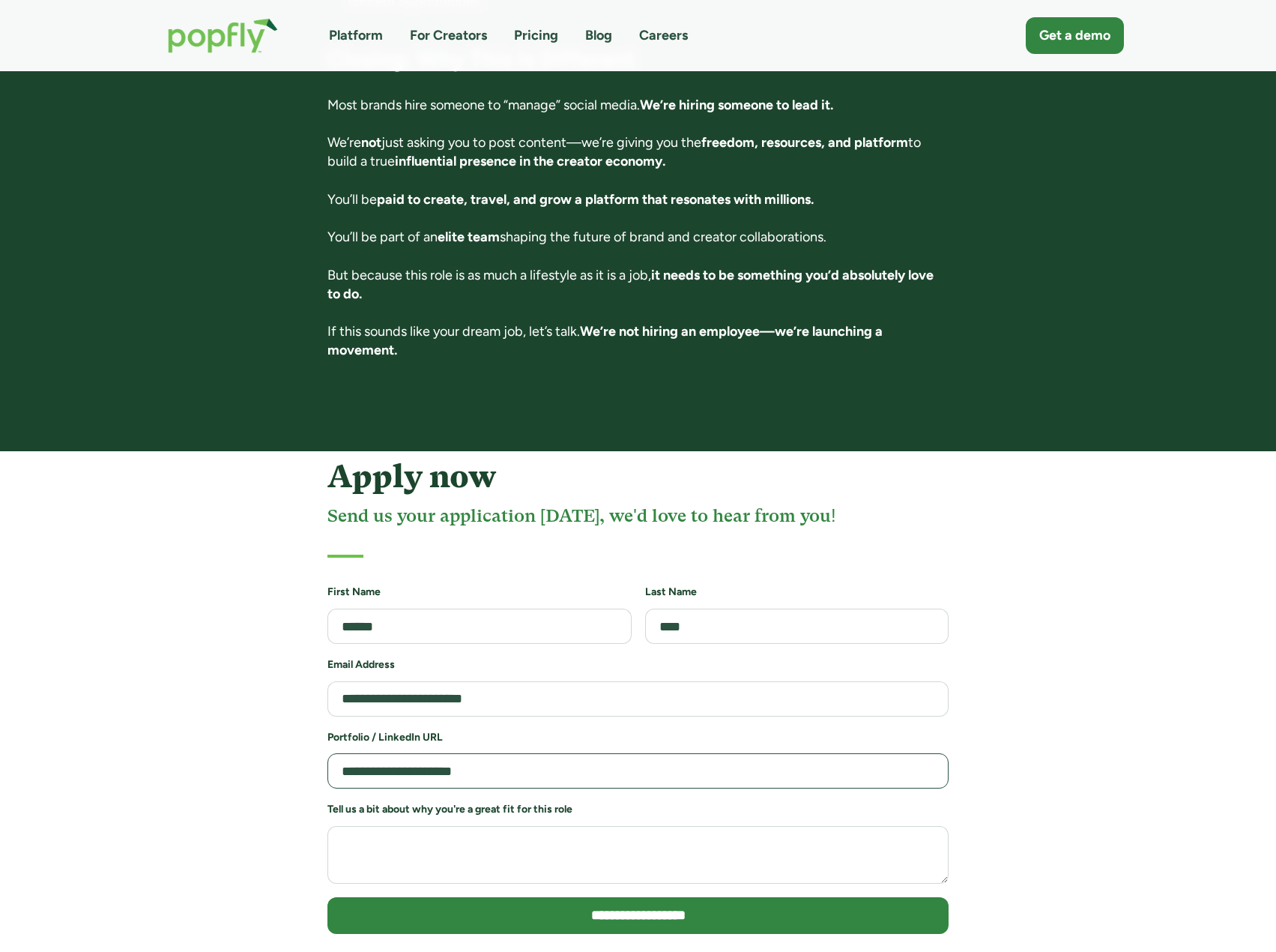
click at [417, 754] on input "**********" at bounding box center [638, 771] width 621 height 35
click at [430, 826] on textarea "Job Application Form" at bounding box center [638, 854] width 621 height 58
click at [584, 754] on input "**********" at bounding box center [638, 771] width 621 height 35
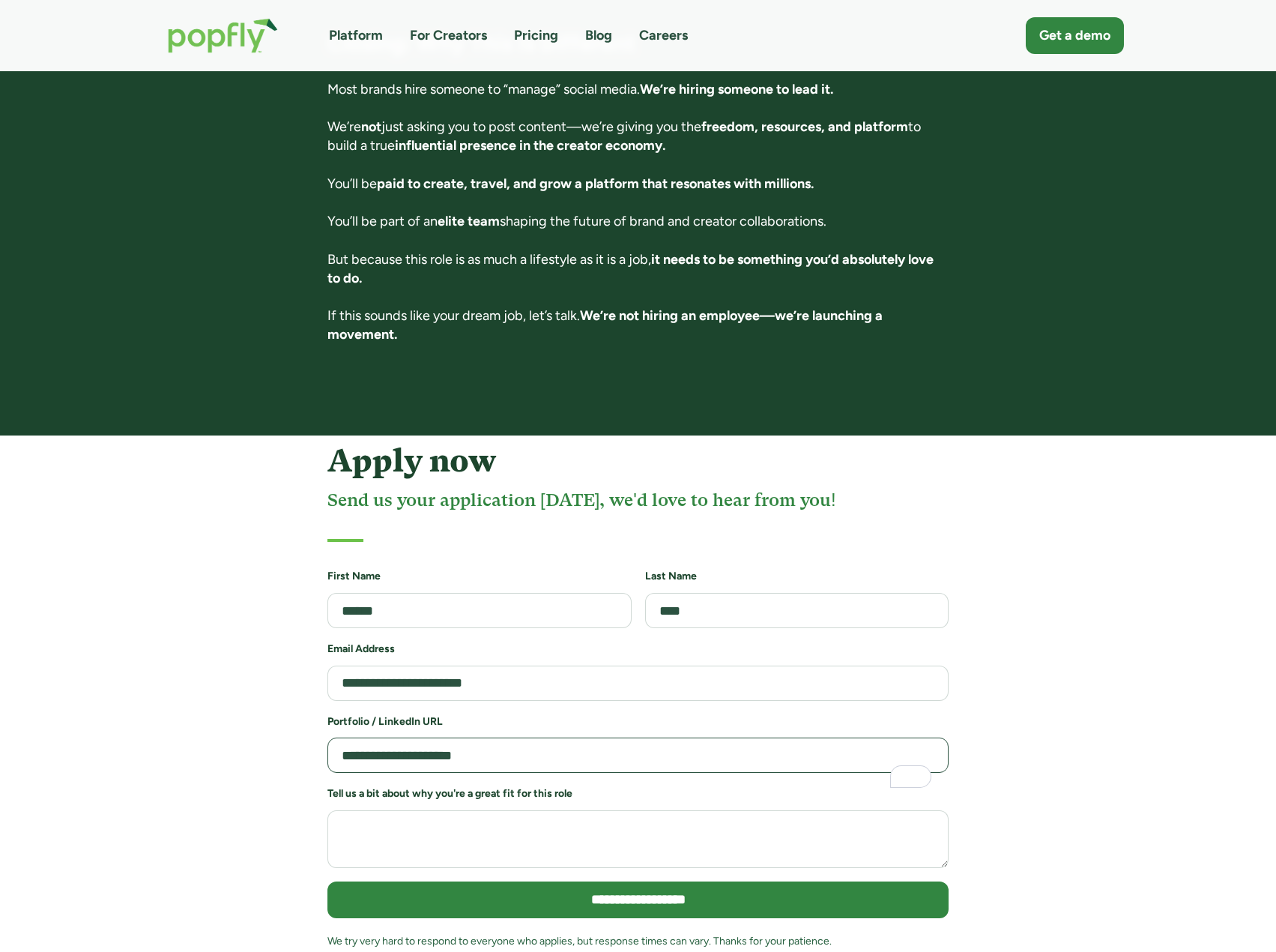
scroll to position [2923, 0]
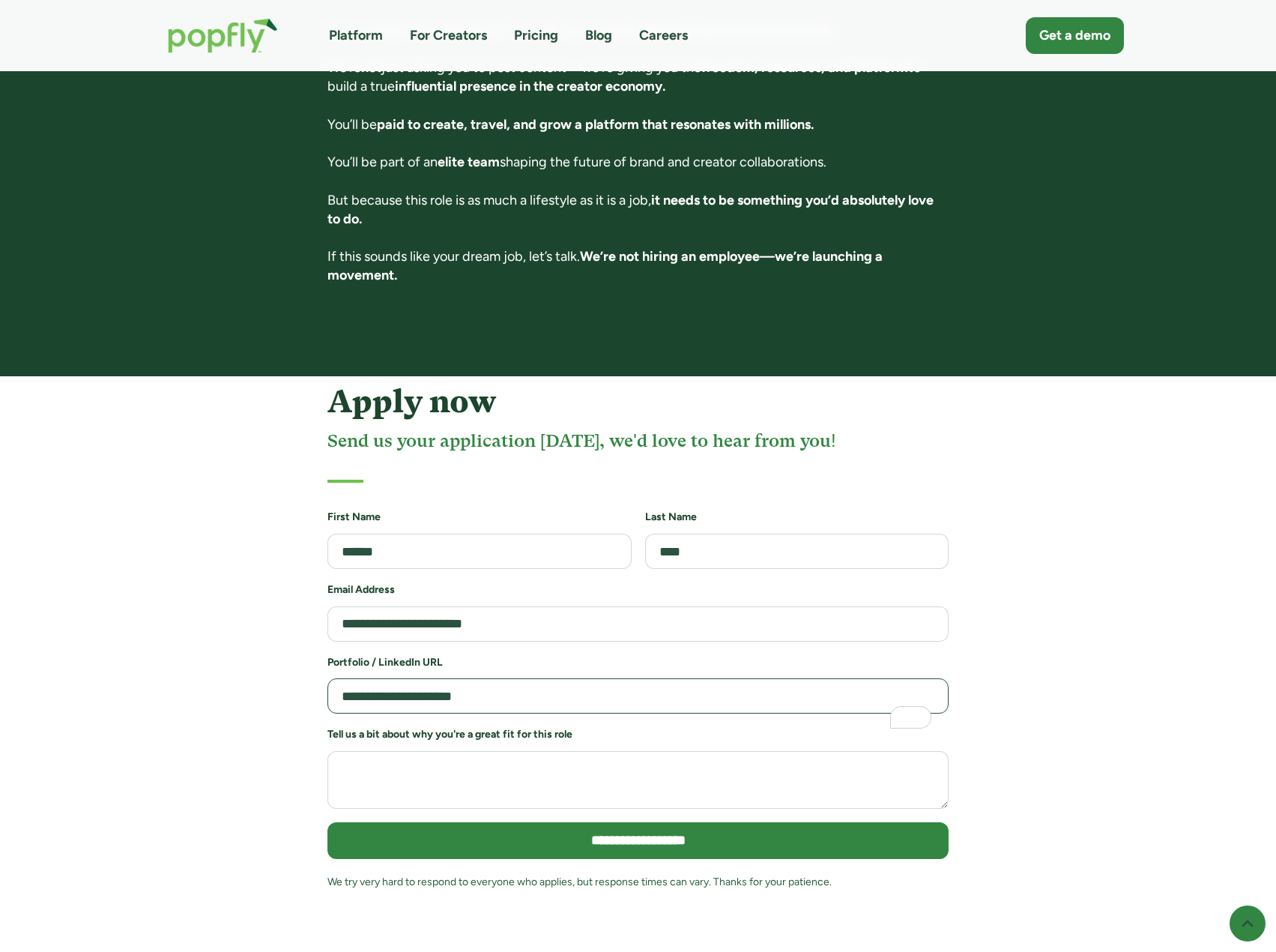
type input "**********"
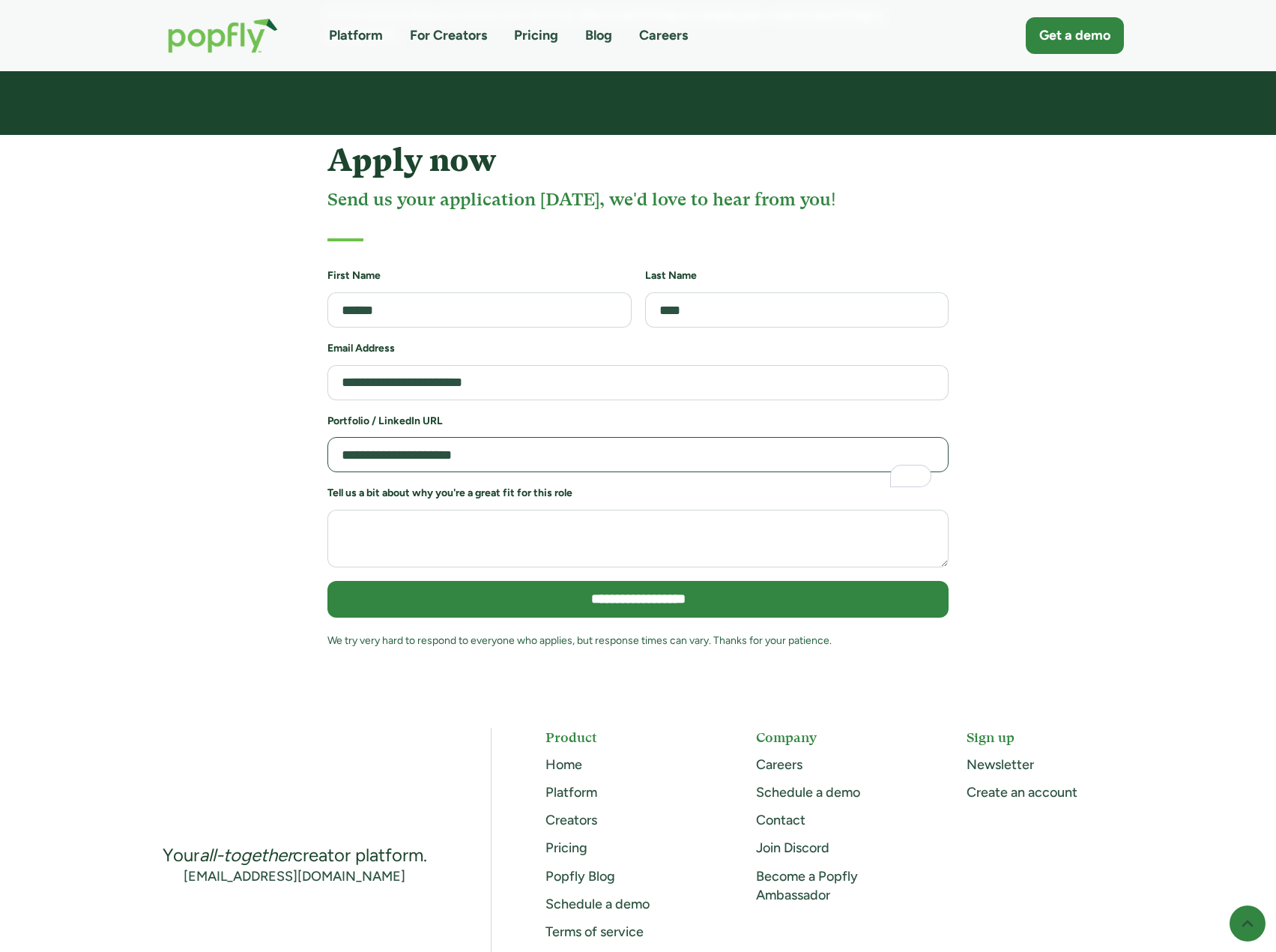
scroll to position [3295, 0]
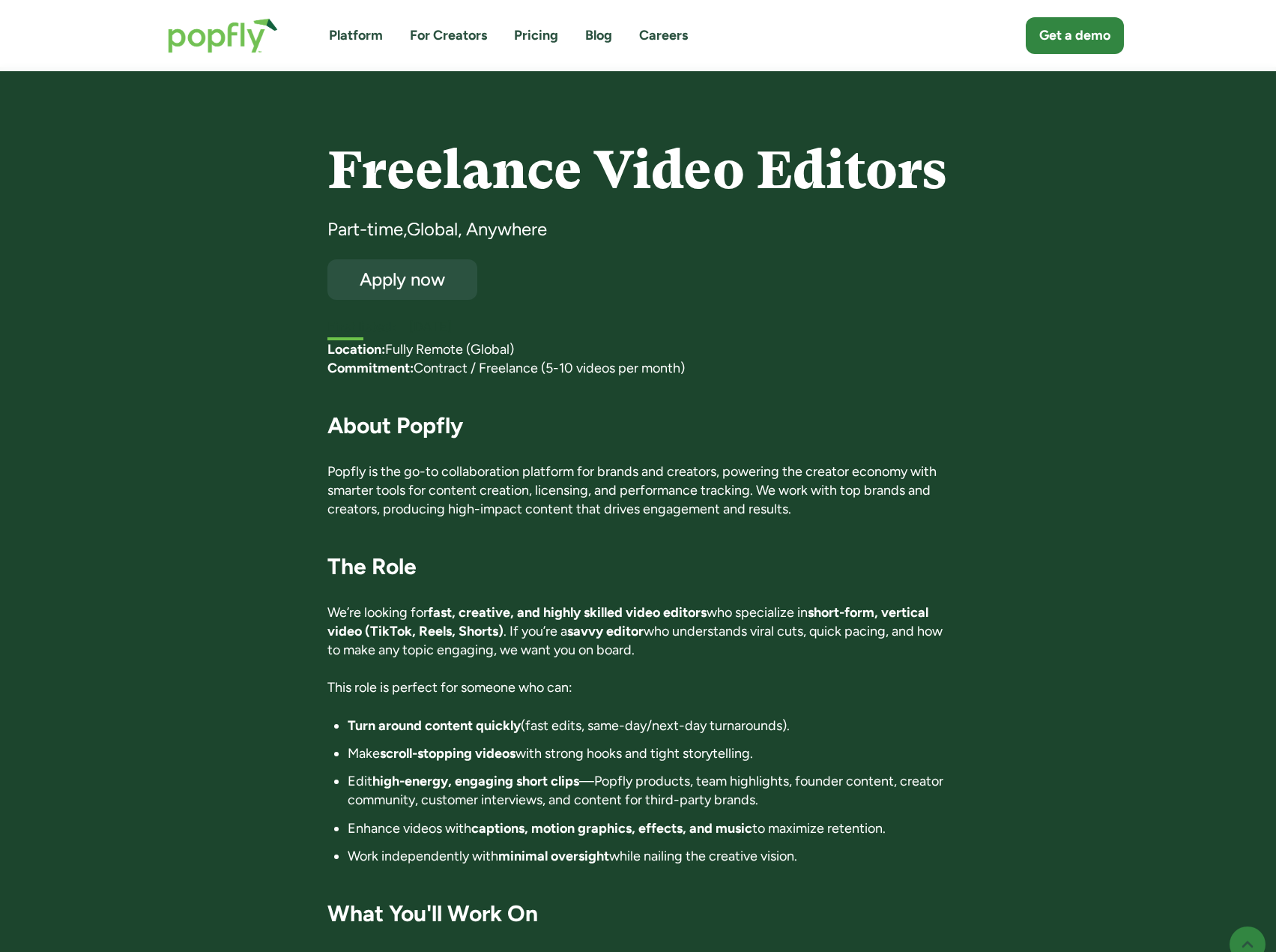
scroll to position [150, 0]
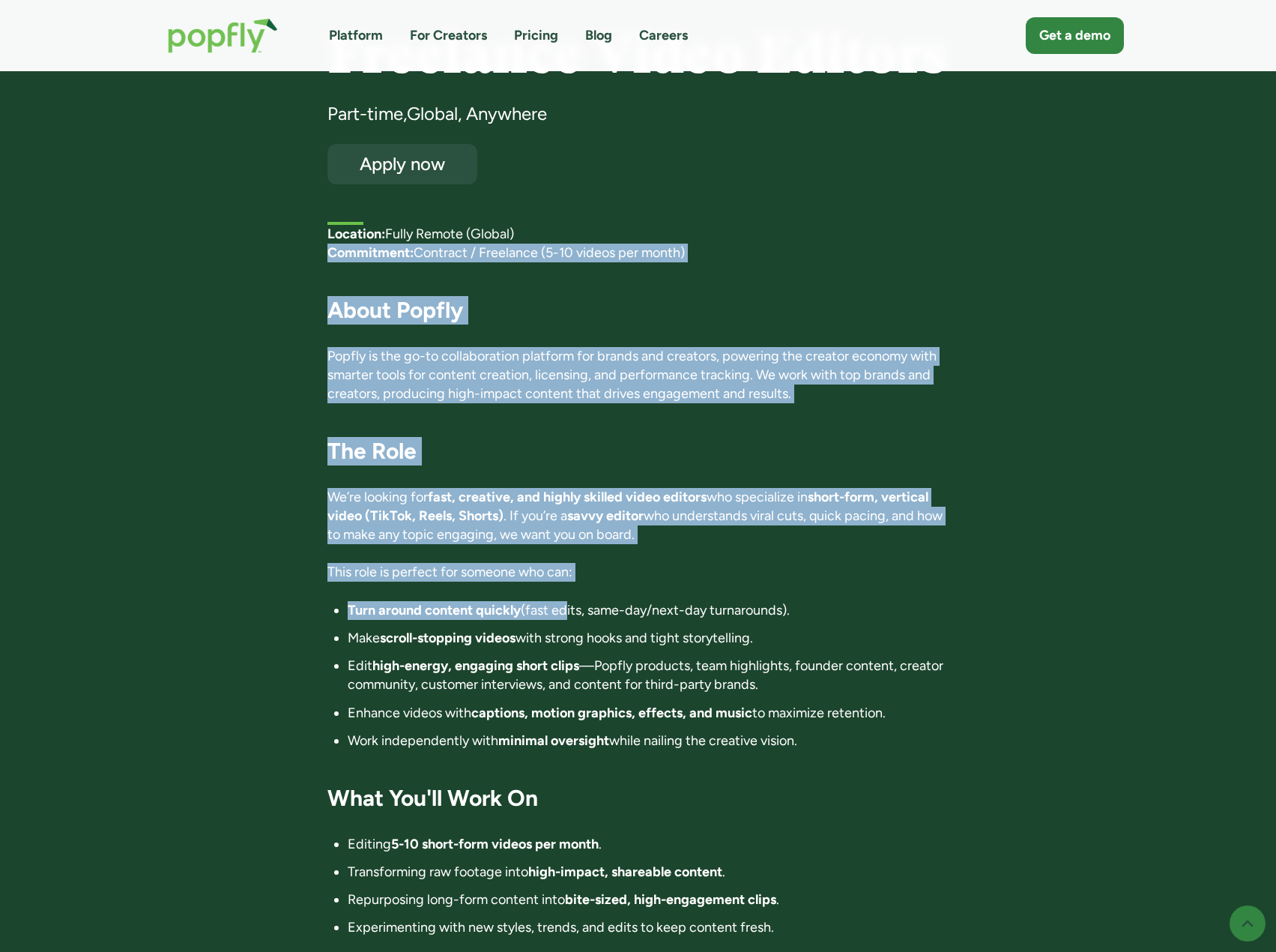
drag, startPoint x: 373, startPoint y: 277, endPoint x: 564, endPoint y: 585, distance: 362.4
click at [564, 585] on div "Freelance Video Editors Part-time , Global, Anywhere Apply now First listed: [D…" at bounding box center [638, 738] width 971 height 1425
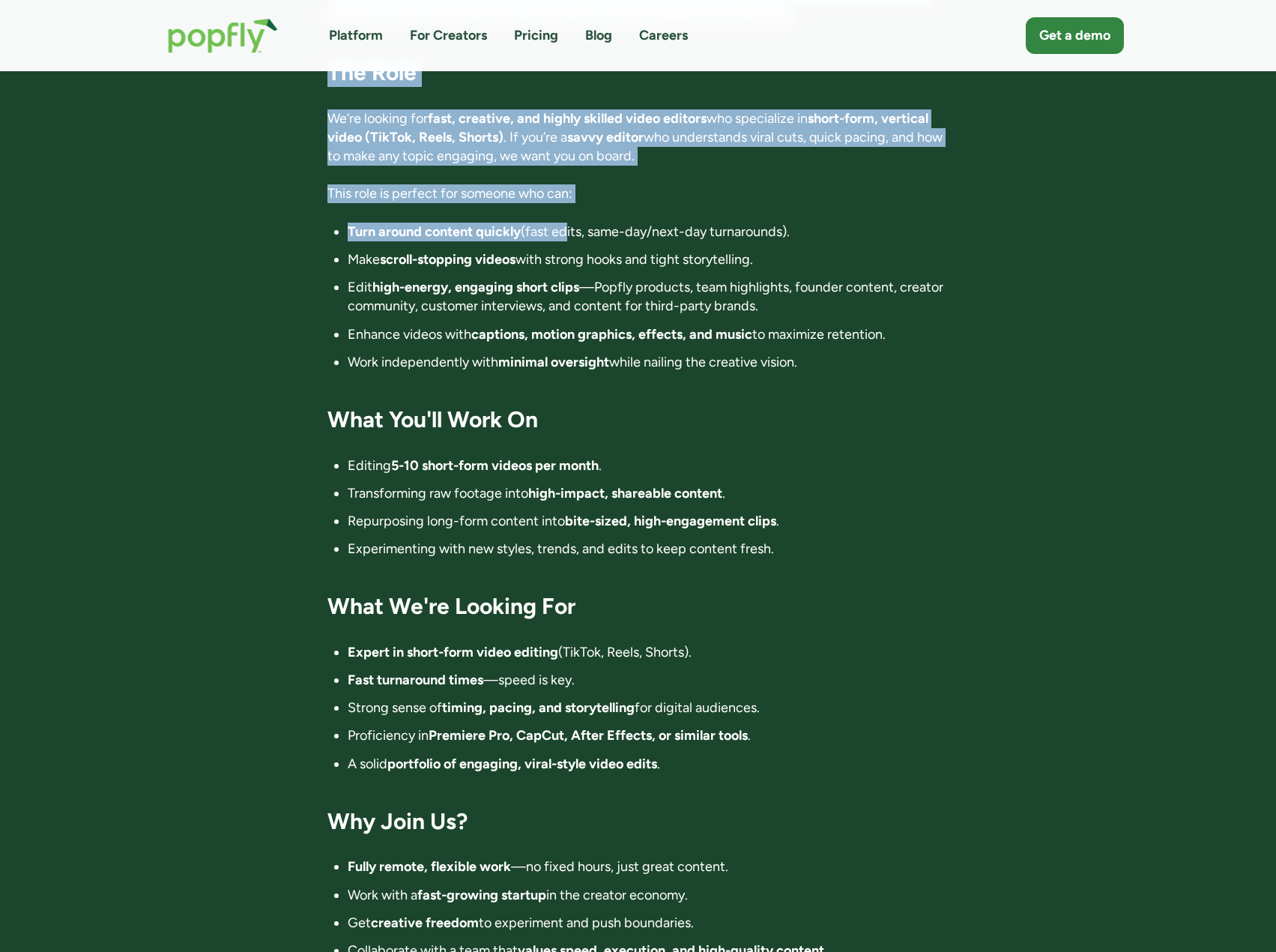
scroll to position [525, 0]
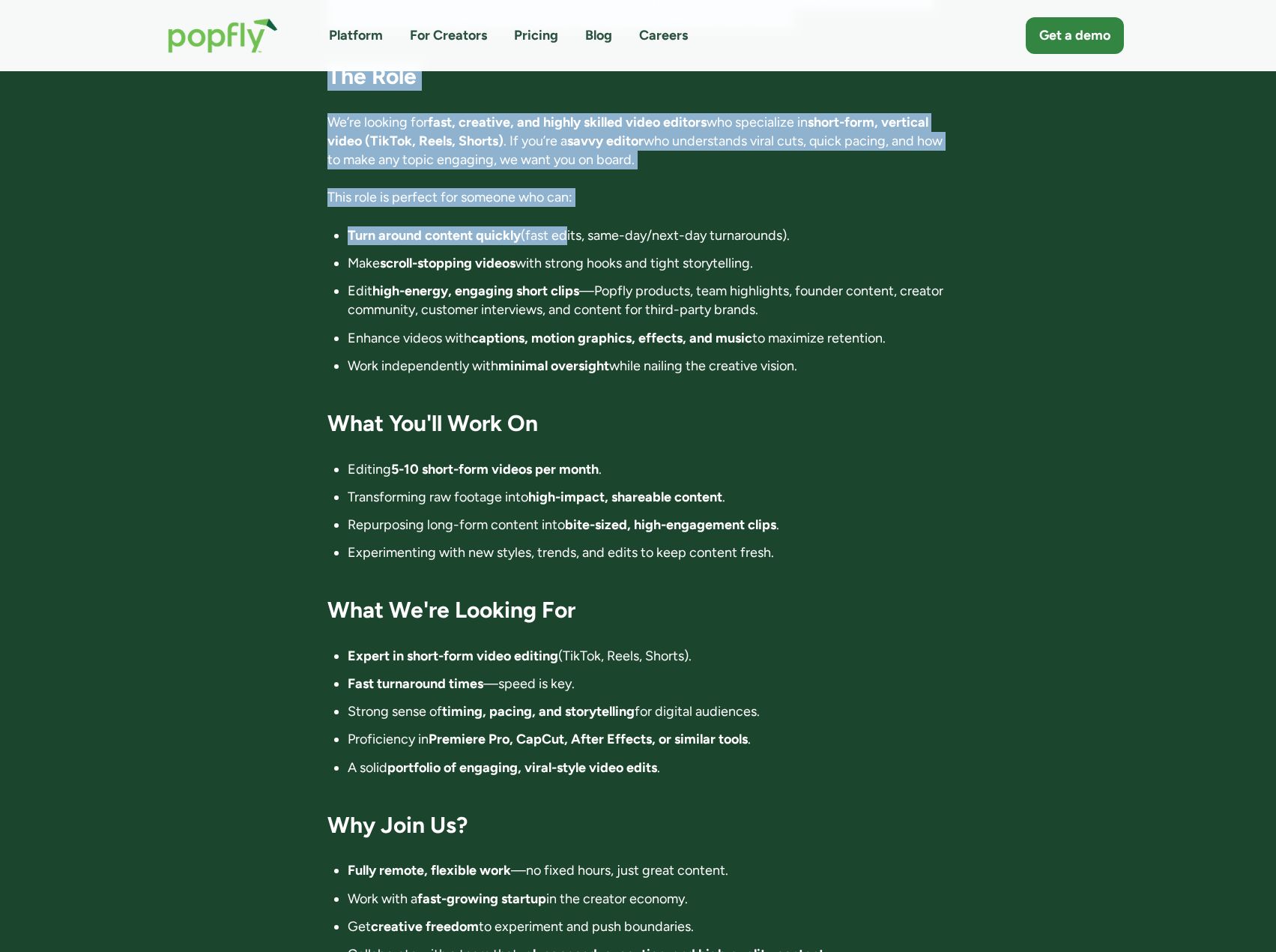
drag, startPoint x: 437, startPoint y: 250, endPoint x: 937, endPoint y: 337, distance: 507.5
click at [937, 337] on ul "Turn around content quickly (fast edits, same-day/next-day turnarounds). Make s…" at bounding box center [638, 301] width 621 height 149
click at [937, 357] on li "Work independently with minimal oversight while nailing the creative vision." at bounding box center [648, 366] width 601 height 19
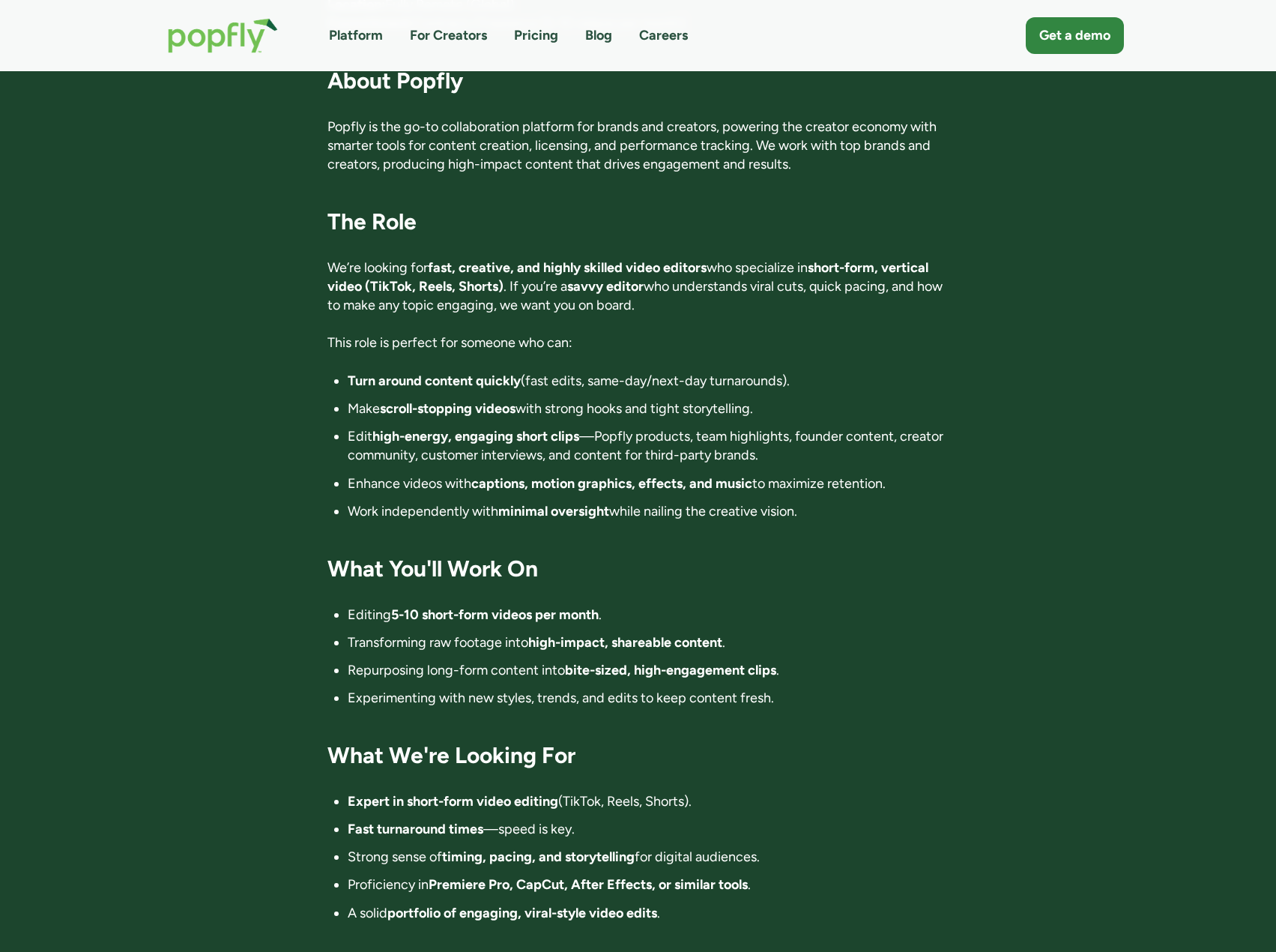
scroll to position [375, 0]
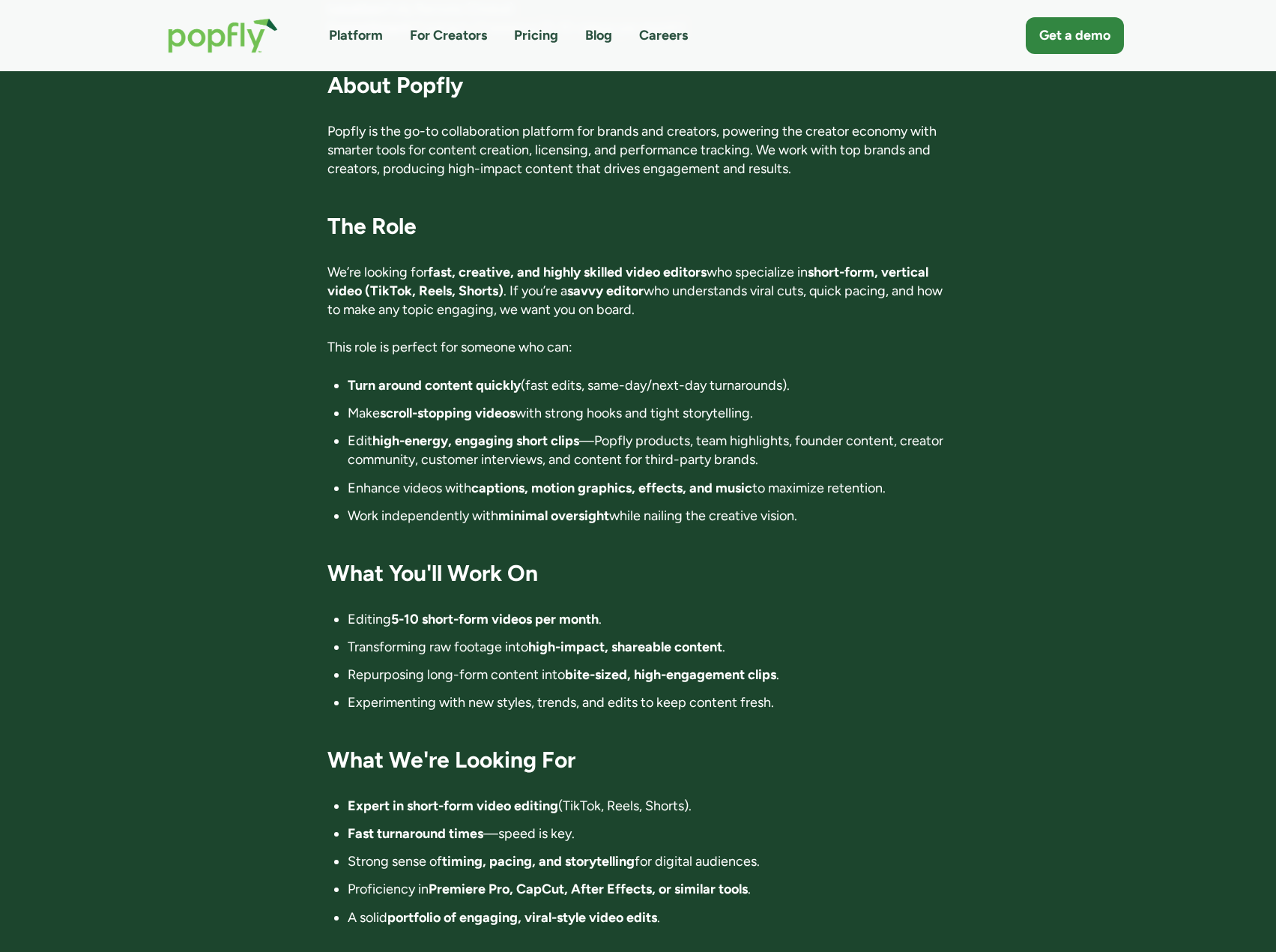
drag, startPoint x: 538, startPoint y: 250, endPoint x: 768, endPoint y: 289, distance: 233.3
click at [768, 289] on p "We’re looking for fast, creative, and highly skilled video editors who speciali…" at bounding box center [638, 291] width 621 height 57
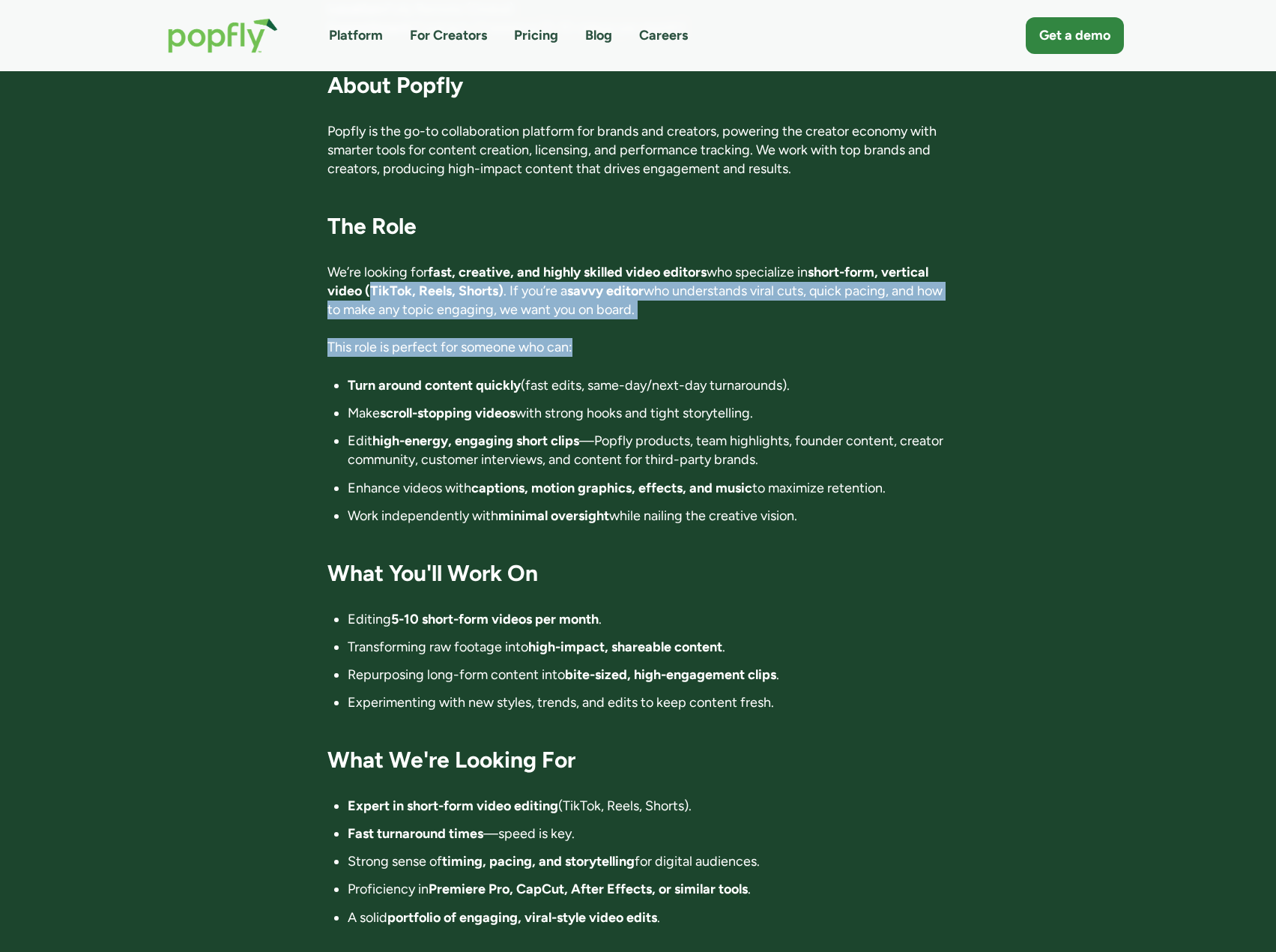
drag, startPoint x: 768, startPoint y: 290, endPoint x: 396, endPoint y: 254, distance: 373.7
click at [396, 254] on div "‍ Location: Fully Remote (Global) Commitment: Contract / Freelance (5-10 videos…" at bounding box center [638, 614] width 621 height 1228
click at [395, 264] on strong "short-form, vertical video (TikTok, Reels, Shorts)" at bounding box center [627, 281] width 601 height 35
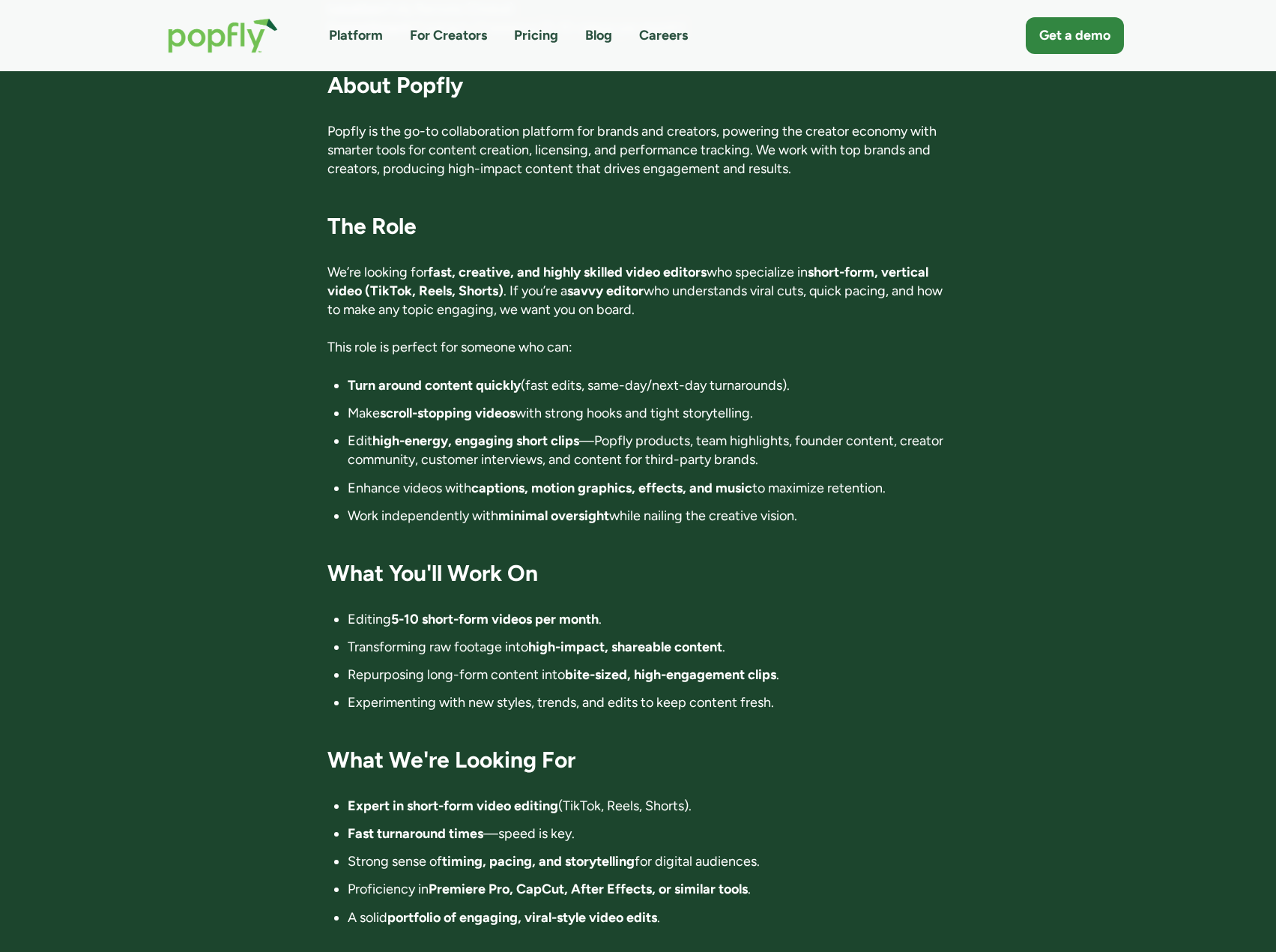
drag, startPoint x: 441, startPoint y: 239, endPoint x: 676, endPoint y: 280, distance: 238.5
click at [676, 279] on p "We’re looking for fast, creative, and highly skilled video editors who speciali…" at bounding box center [638, 291] width 621 height 57
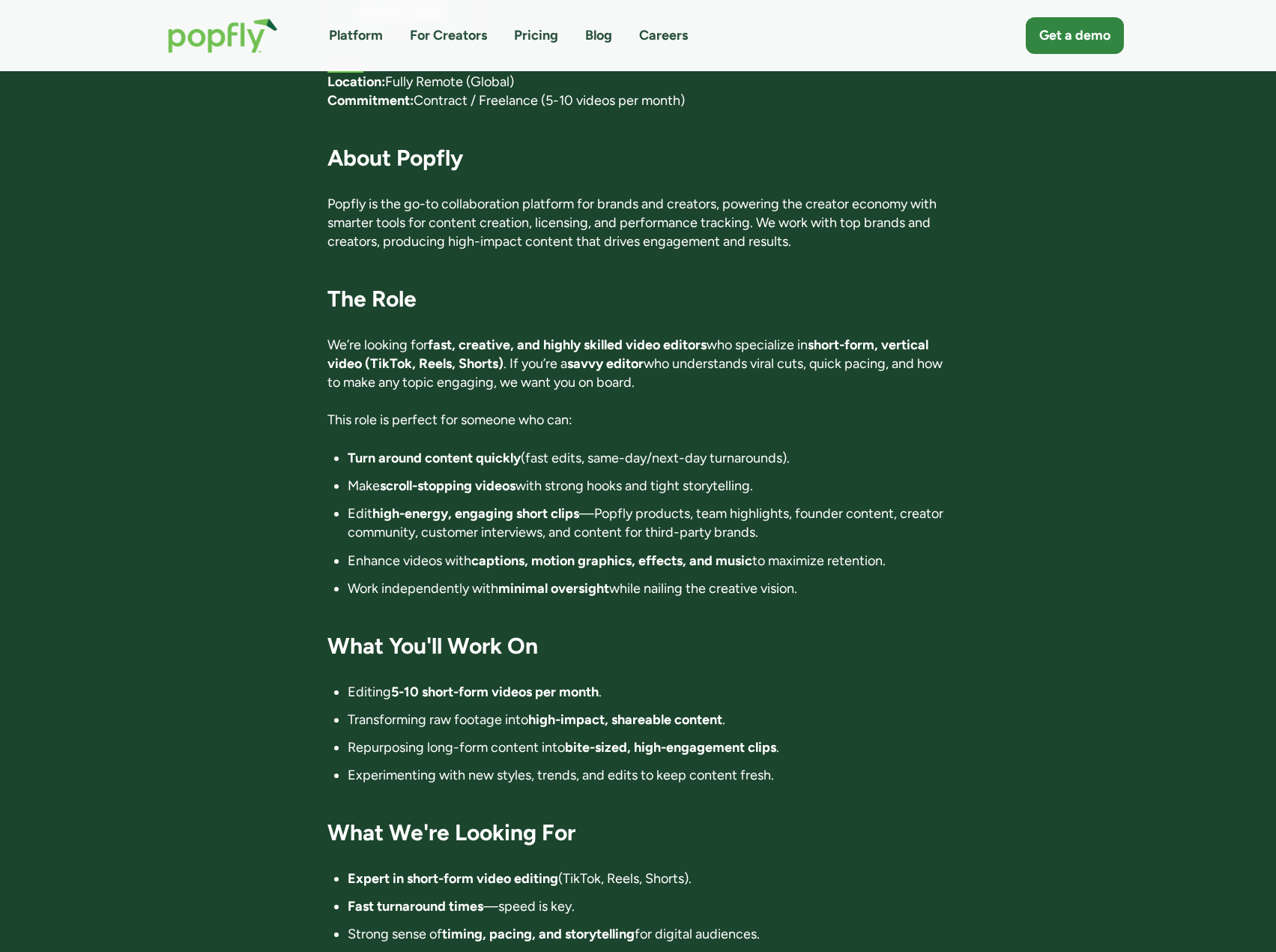
scroll to position [300, 0]
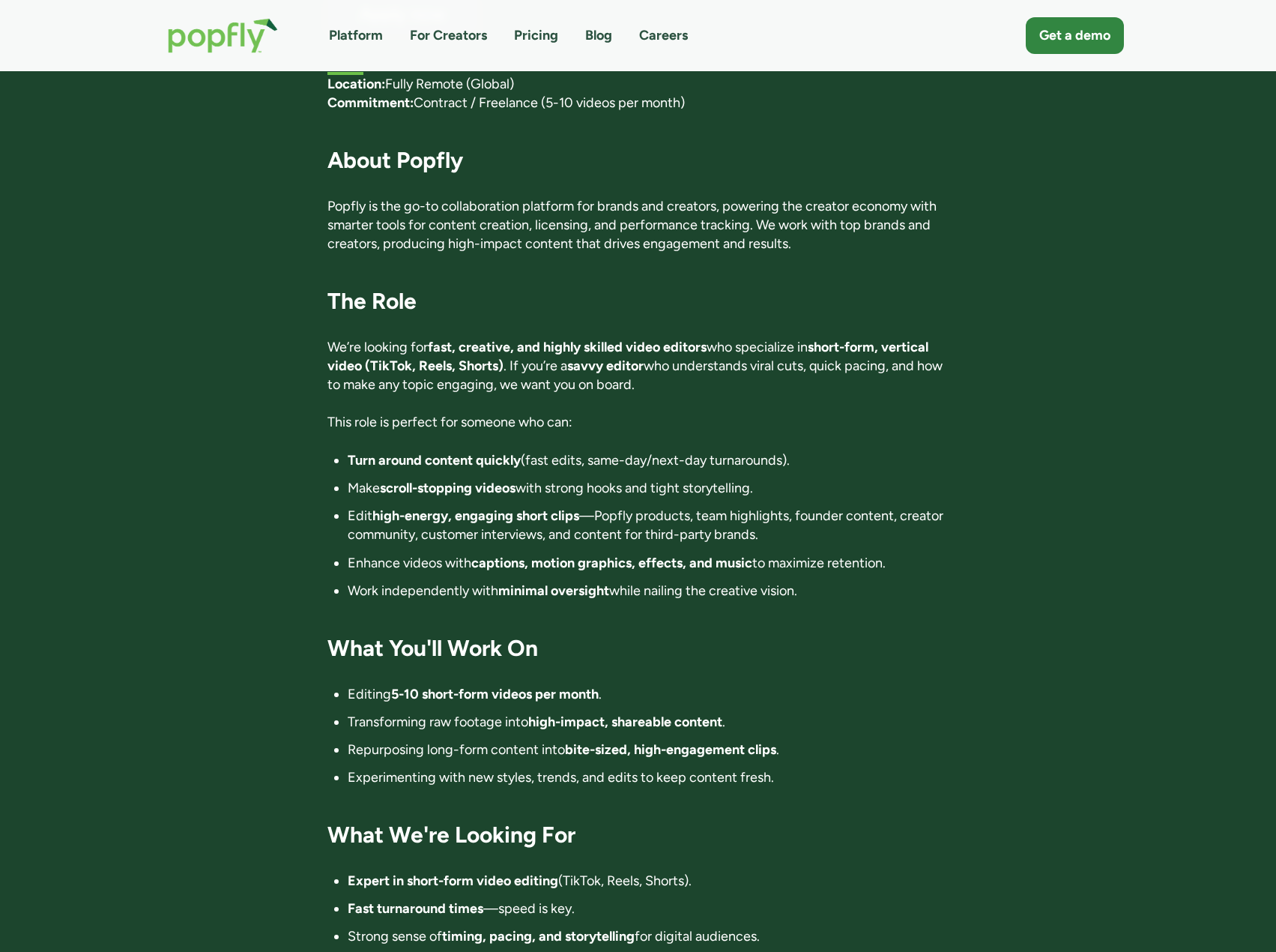
click at [679, 287] on h3 "The Role" at bounding box center [638, 301] width 621 height 29
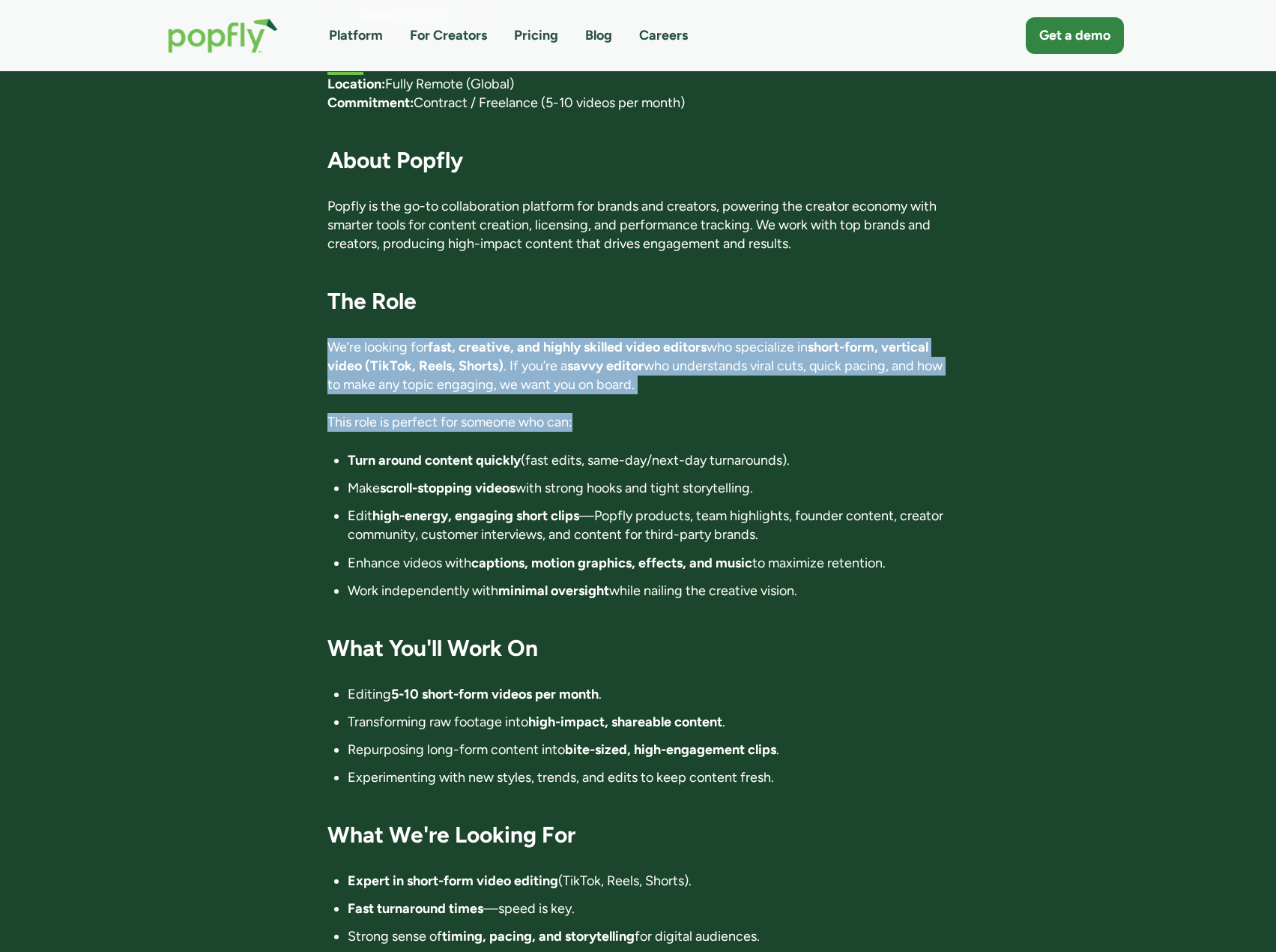
drag, startPoint x: 681, startPoint y: 299, endPoint x: 699, endPoint y: 374, distance: 77.1
click at [699, 374] on div "‍ Location: Fully Remote (Global) Commitment: Contract / Freelance (5-10 videos…" at bounding box center [638, 688] width 621 height 1228
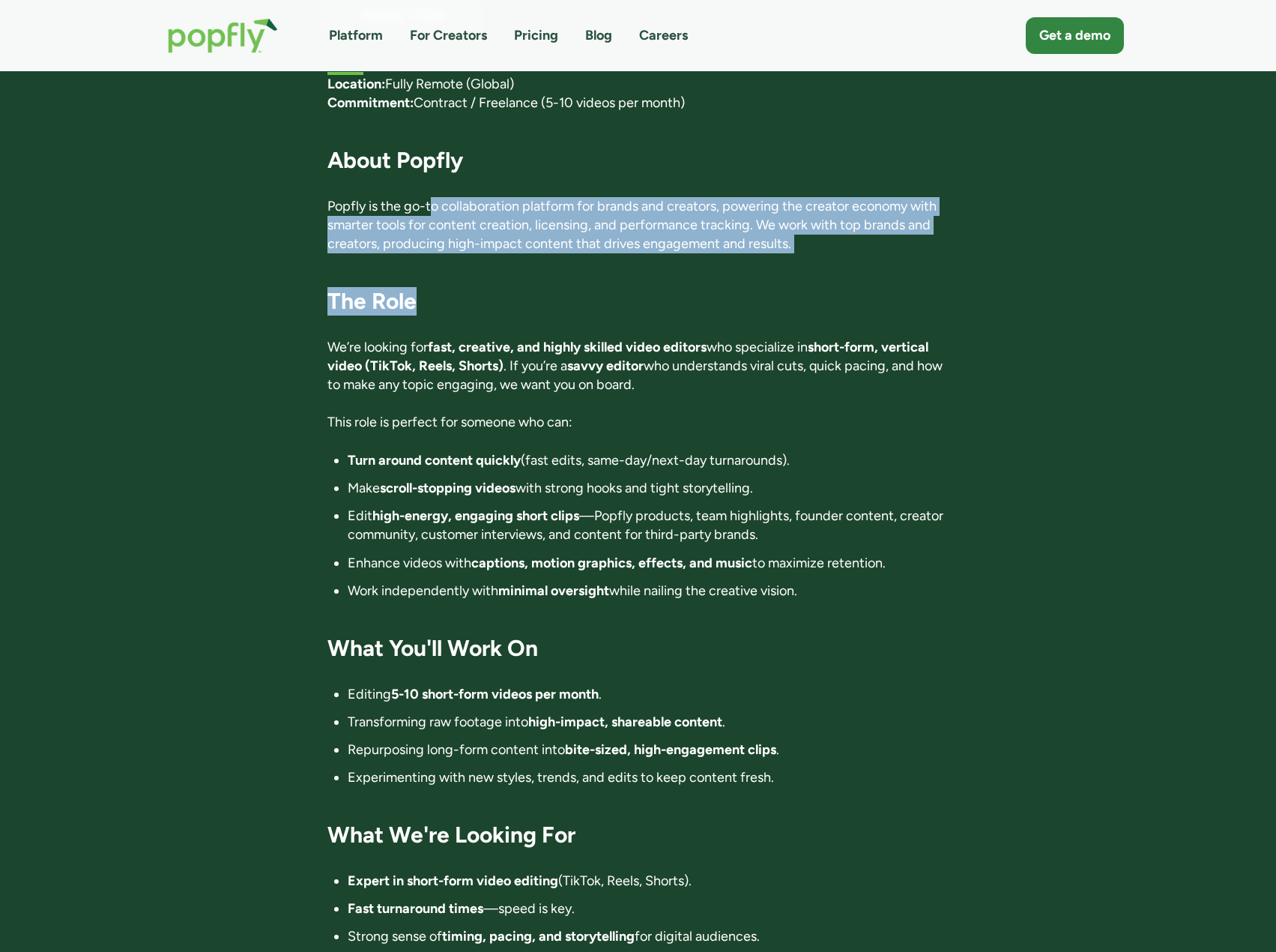
drag, startPoint x: 435, startPoint y: 185, endPoint x: 488, endPoint y: 233, distance: 71.5
click at [488, 233] on div "‍ Location: Fully Remote (Global) Commitment: Contract / Freelance (5-10 videos…" at bounding box center [638, 688] width 621 height 1228
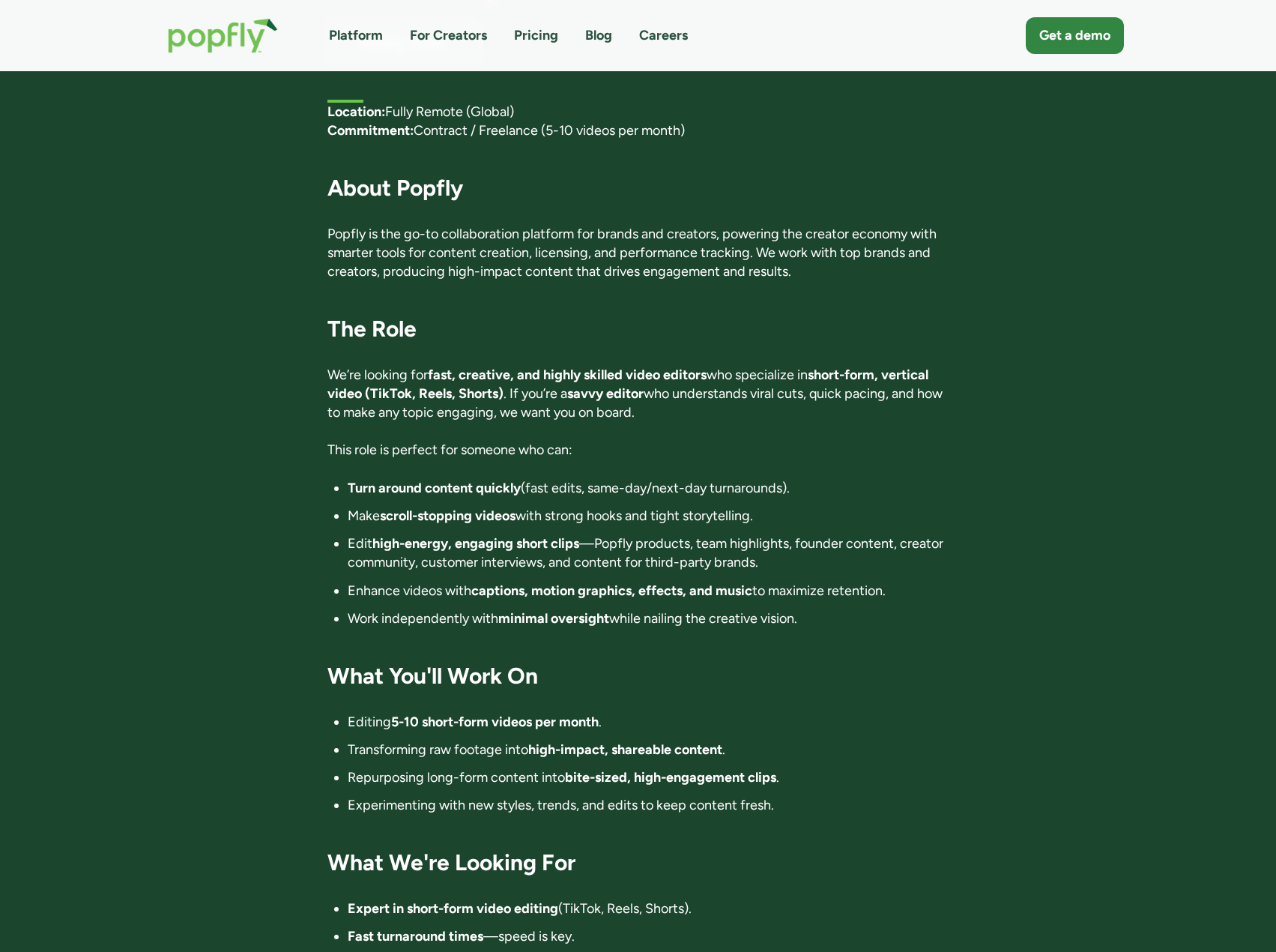
scroll to position [225, 0]
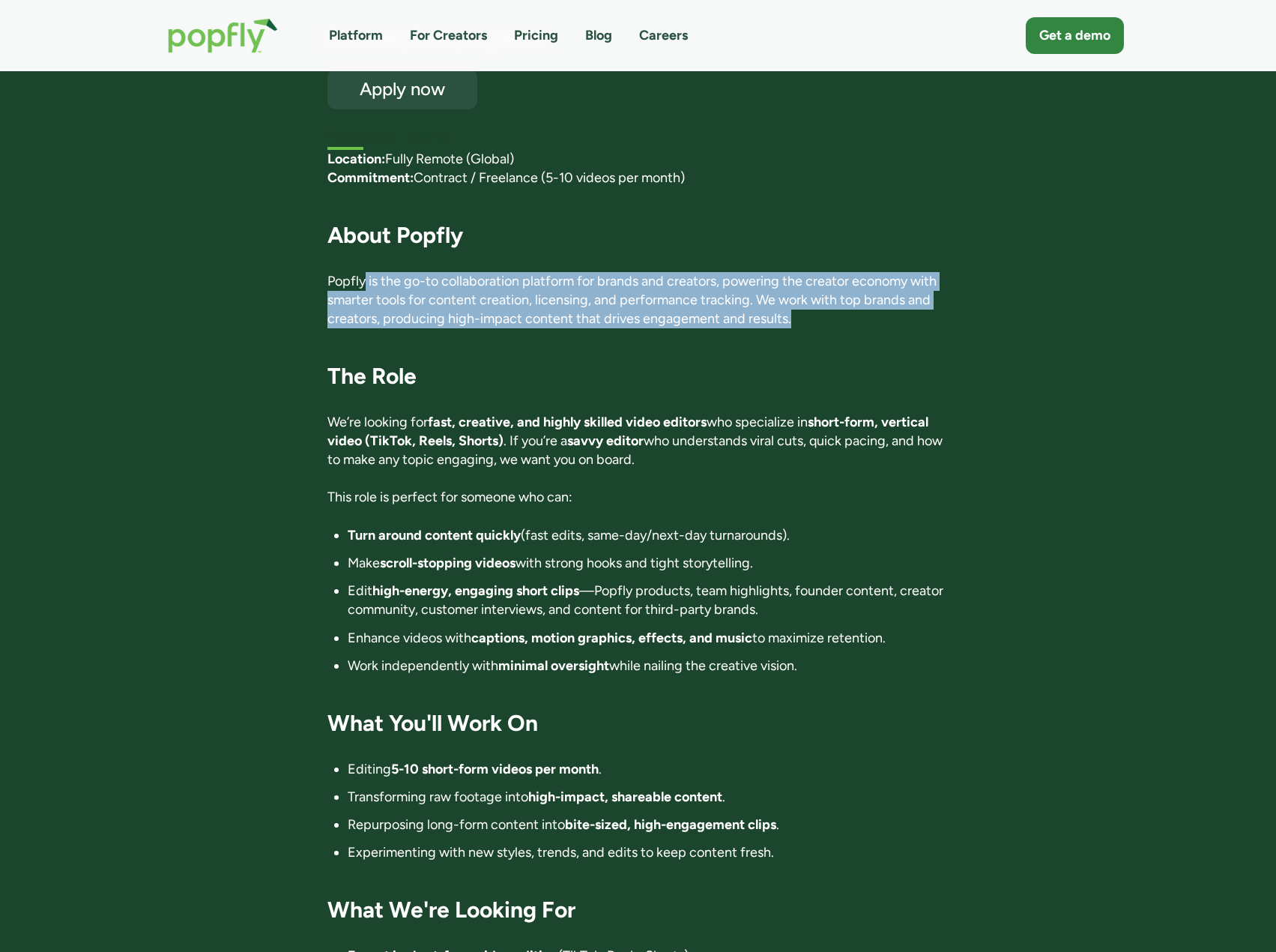
drag, startPoint x: 364, startPoint y: 249, endPoint x: 831, endPoint y: 291, distance: 468.9
click at [831, 291] on p "Popfly is the go-to collaboration platform for brands and creators, powering th…" at bounding box center [638, 301] width 621 height 57
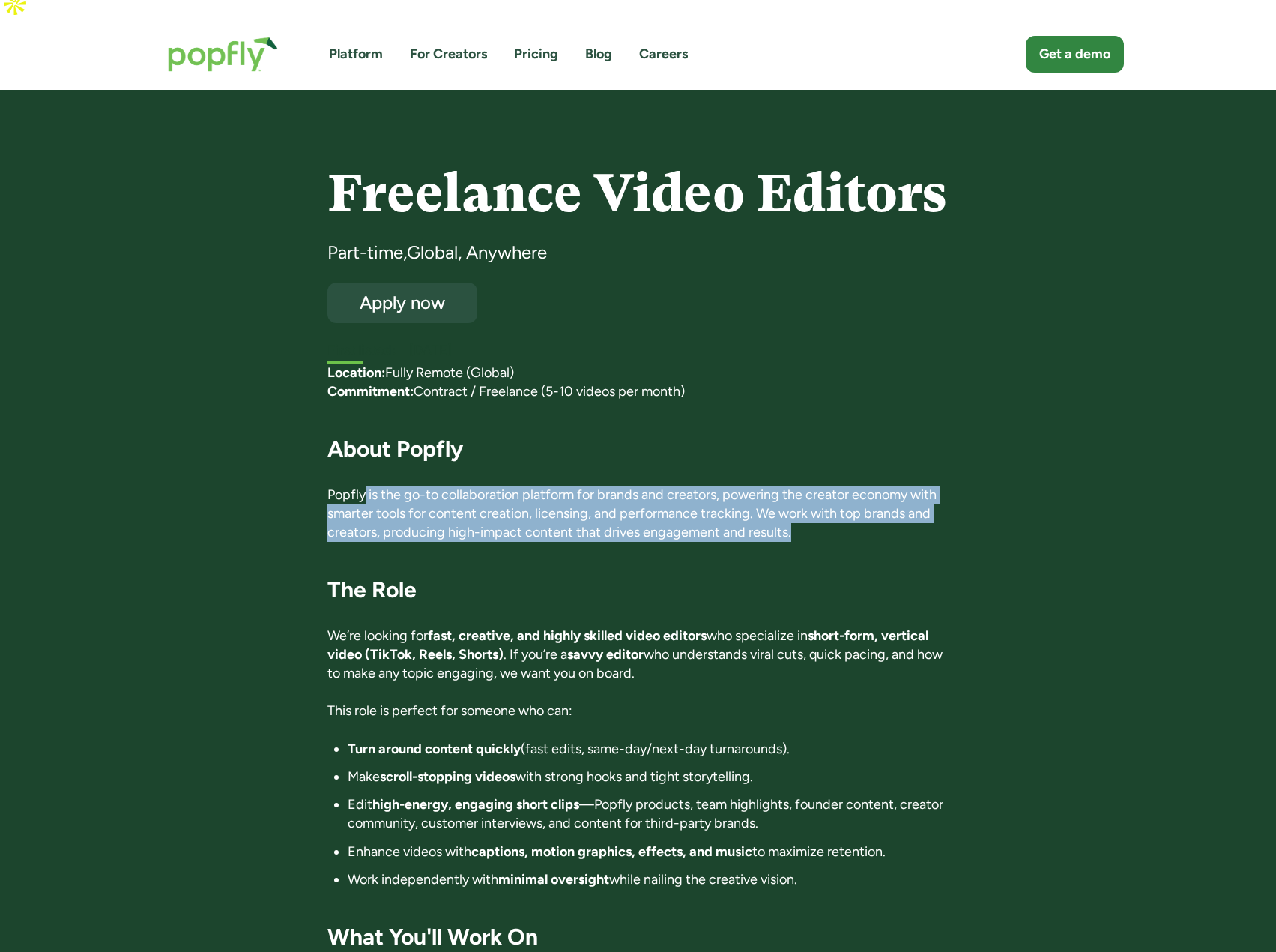
scroll to position [0, 0]
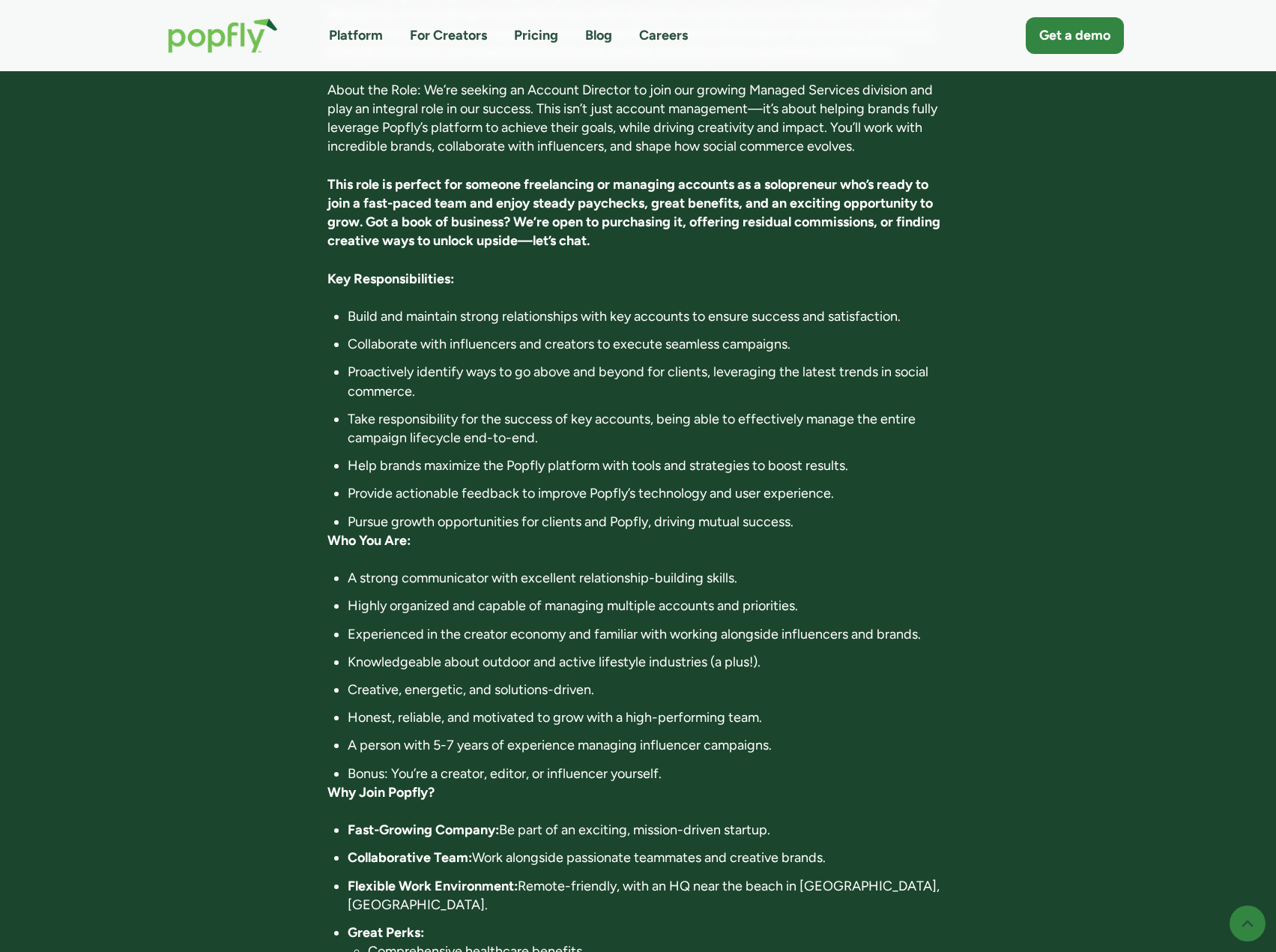
scroll to position [449, 0]
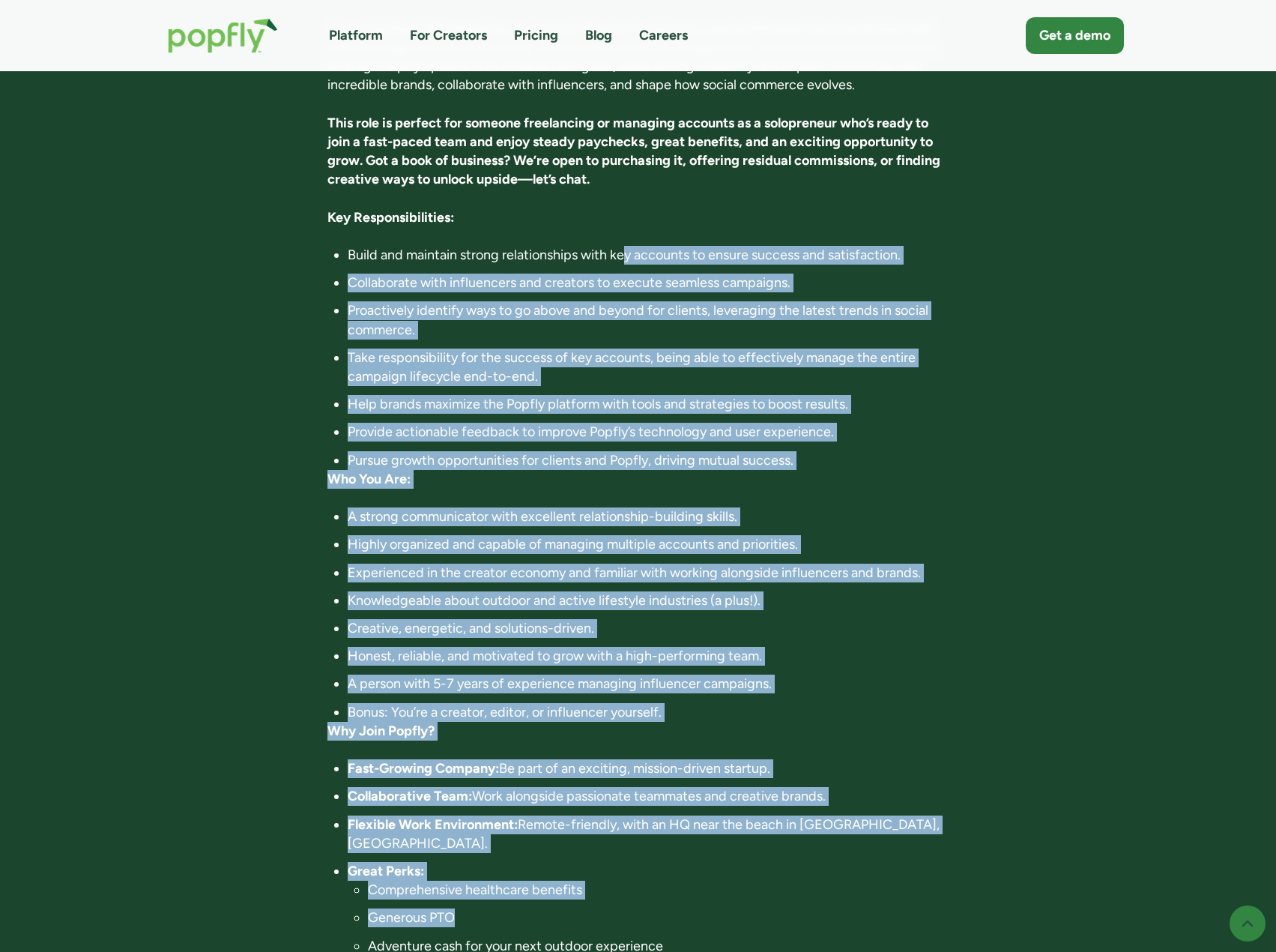
drag, startPoint x: 623, startPoint y: 207, endPoint x: 695, endPoint y: 861, distance: 658.0
click at [695, 861] on div "About Popfly: Popfly is a fast-growing network and collaboration software for t…" at bounding box center [638, 521] width 621 height 1191
click at [695, 908] on li "Generous PTO" at bounding box center [657, 918] width 580 height 19
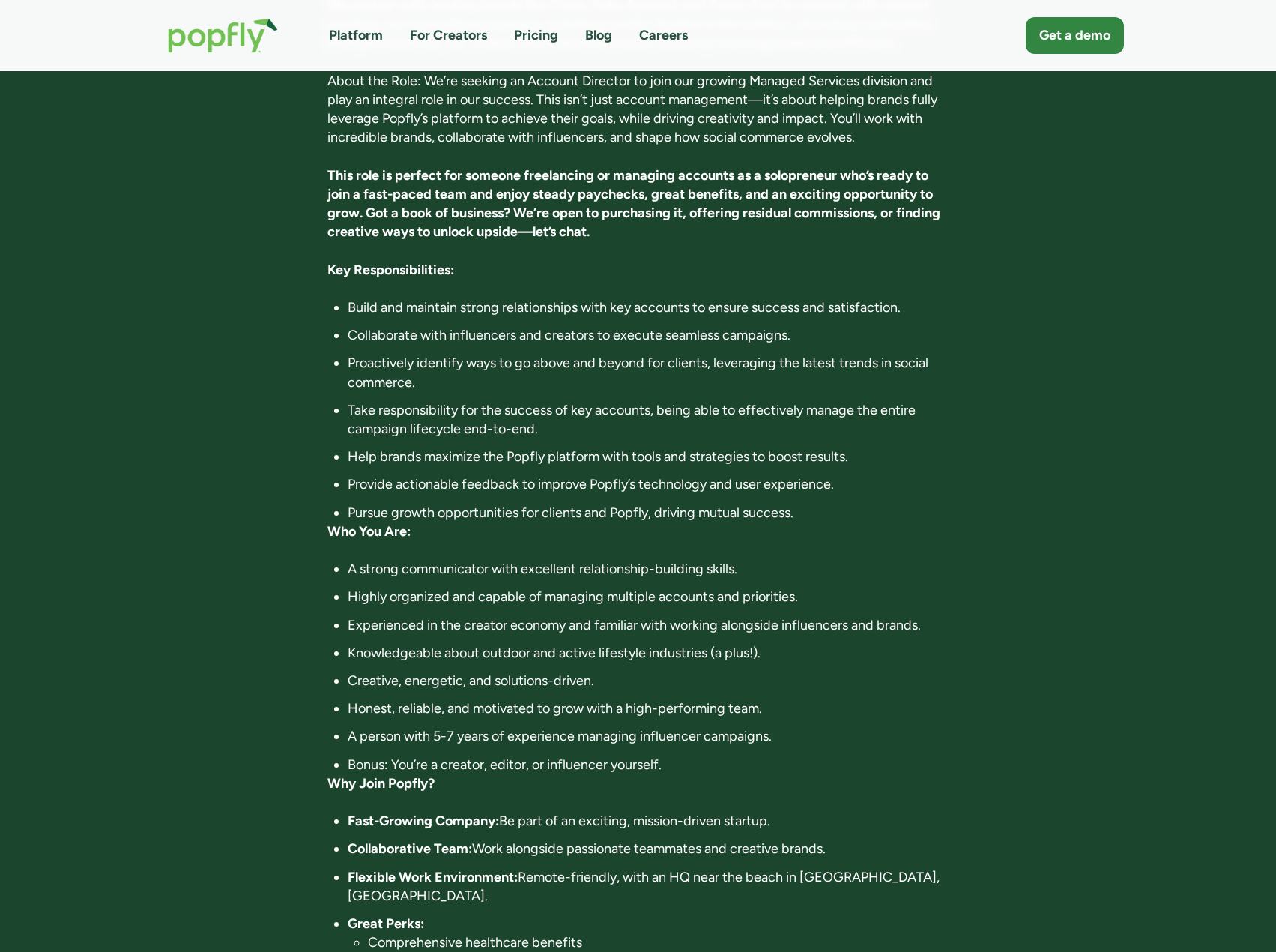
scroll to position [375, 0]
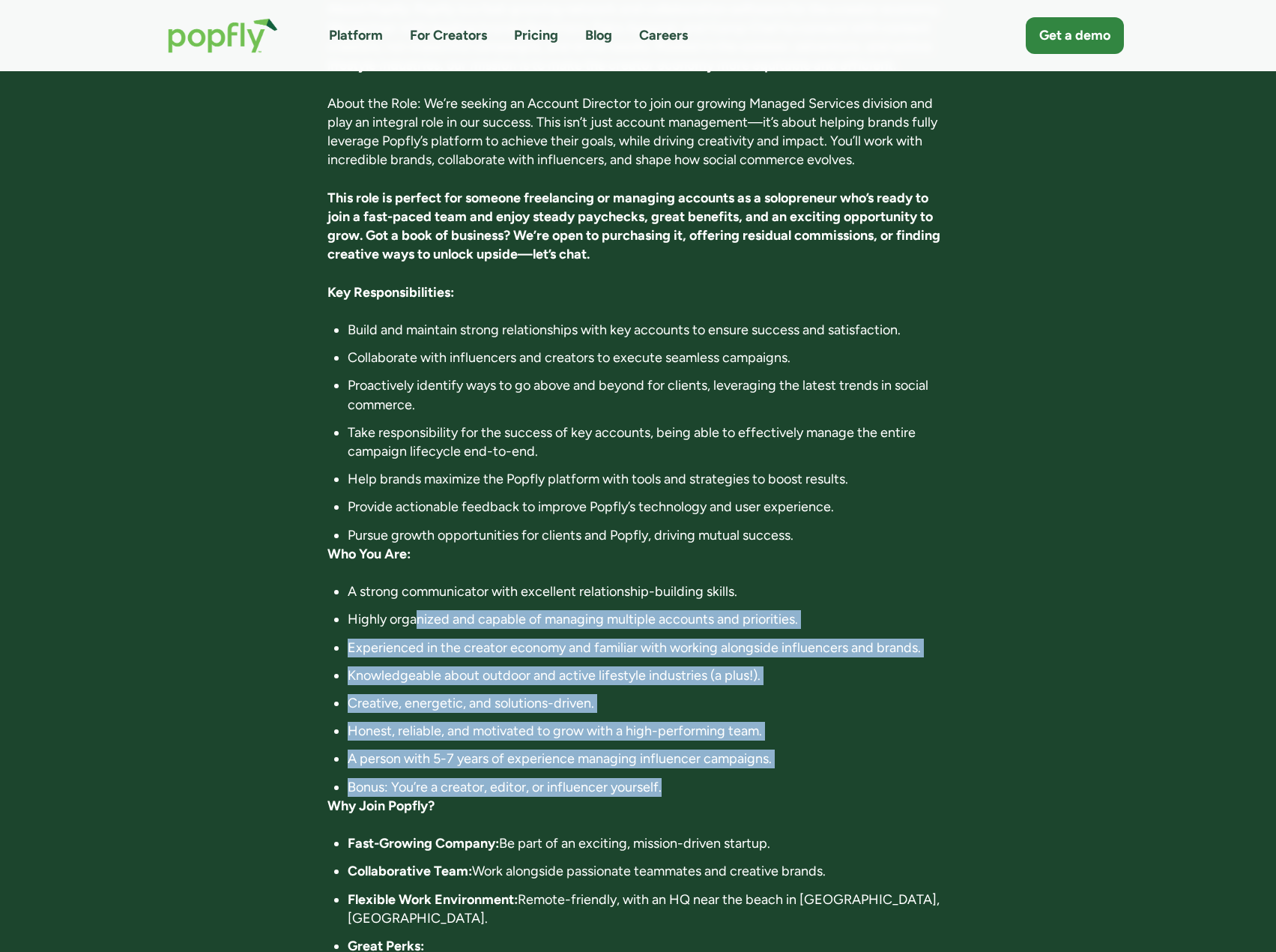
drag, startPoint x: 429, startPoint y: 584, endPoint x: 696, endPoint y: 752, distance: 315.5
click at [696, 752] on ul "A strong communicator with excellent relationship-building skills. Highly organ…" at bounding box center [638, 689] width 621 height 214
click at [696, 778] on li "Bonus: You’re a creator, editor, or influencer yourself." at bounding box center [648, 788] width 601 height 19
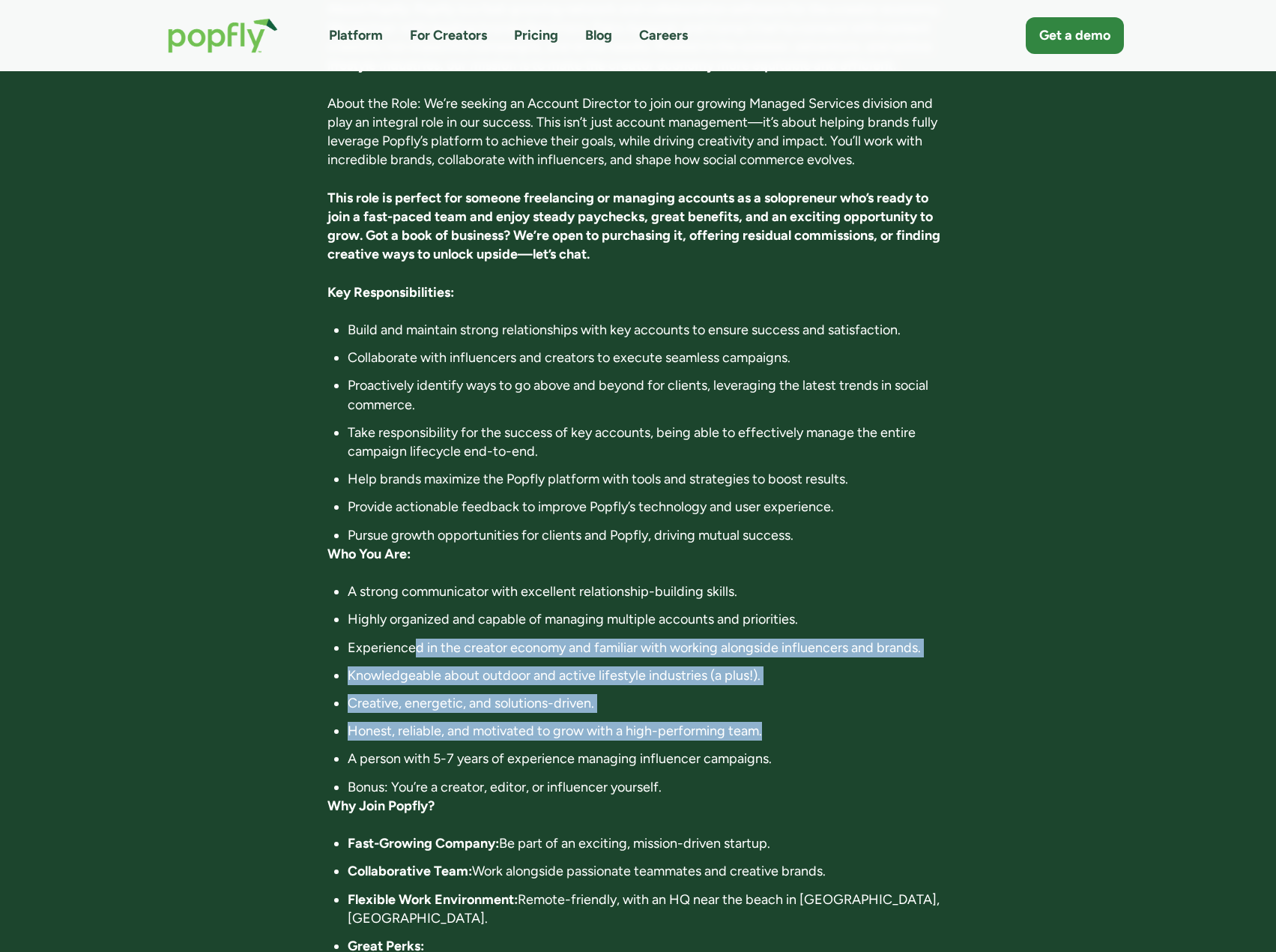
drag, startPoint x: 414, startPoint y: 622, endPoint x: 800, endPoint y: 711, distance: 396.1
click at [800, 711] on ul "A strong communicator with excellent relationship-building skills. Highly organ…" at bounding box center [638, 689] width 621 height 214
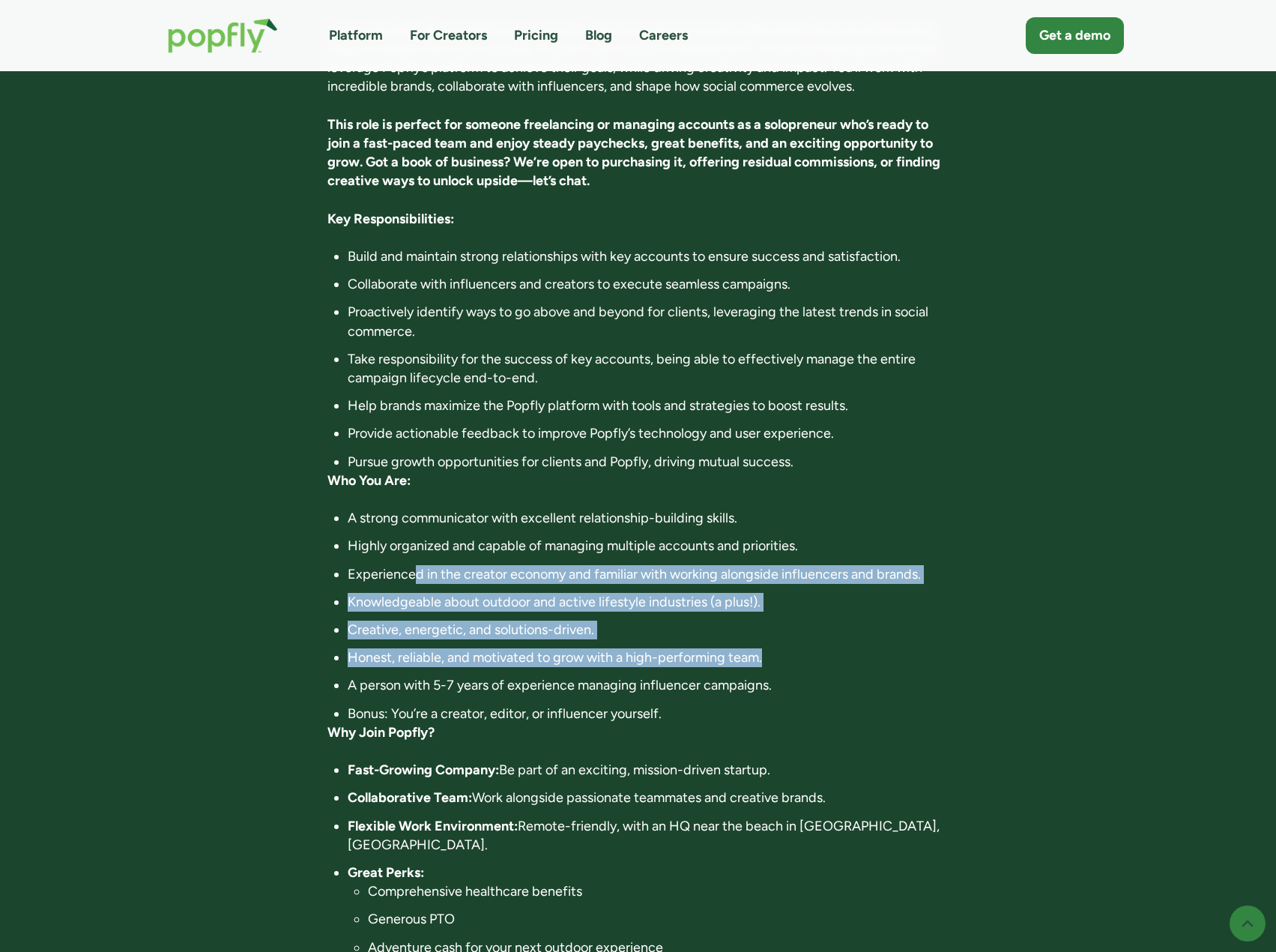
scroll to position [449, 0]
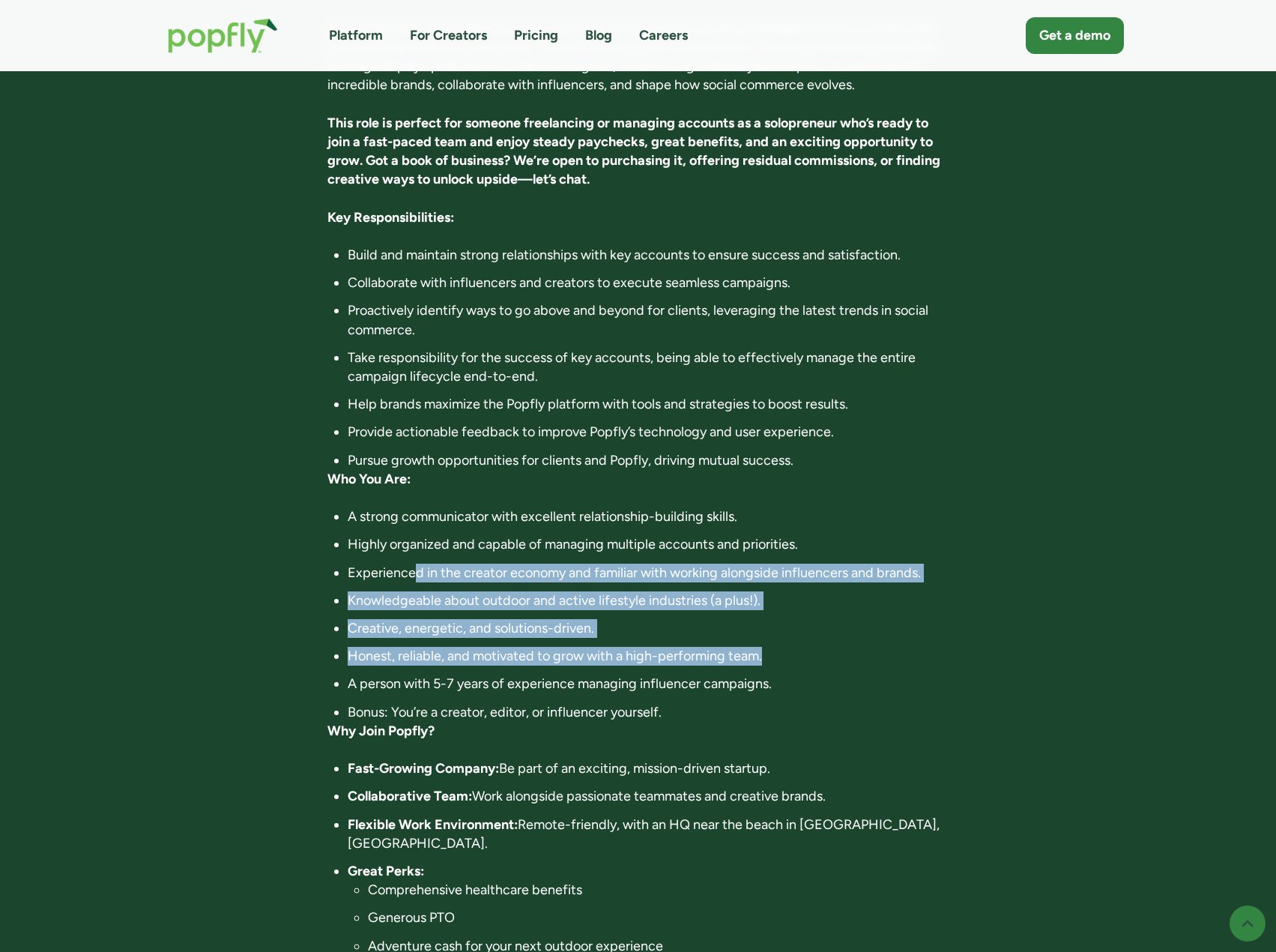
click at [439, 619] on li "Creative, energetic, and solutions-driven." at bounding box center [648, 629] width 601 height 19
click at [437, 647] on li "Honest, reliable, and motivated to grow with a high-performing team." at bounding box center [648, 657] width 601 height 19
click at [383, 647] on li "Honest, reliable, and motivated to grow with a high-performing team." at bounding box center [648, 657] width 601 height 19
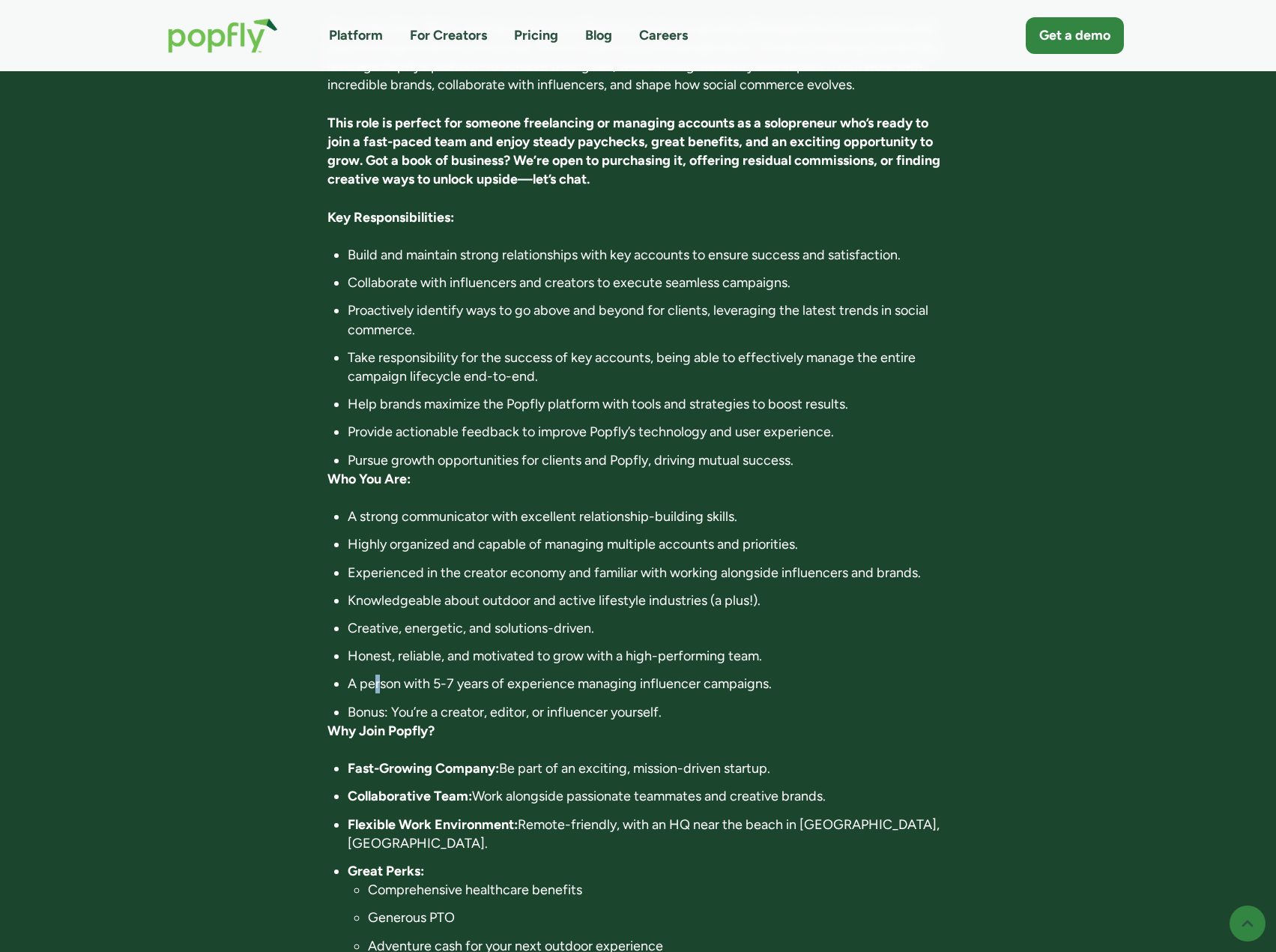
click at [380, 665] on ul "A strong communicator with excellent relationship-building skills. Highly organ…" at bounding box center [638, 615] width 621 height 214
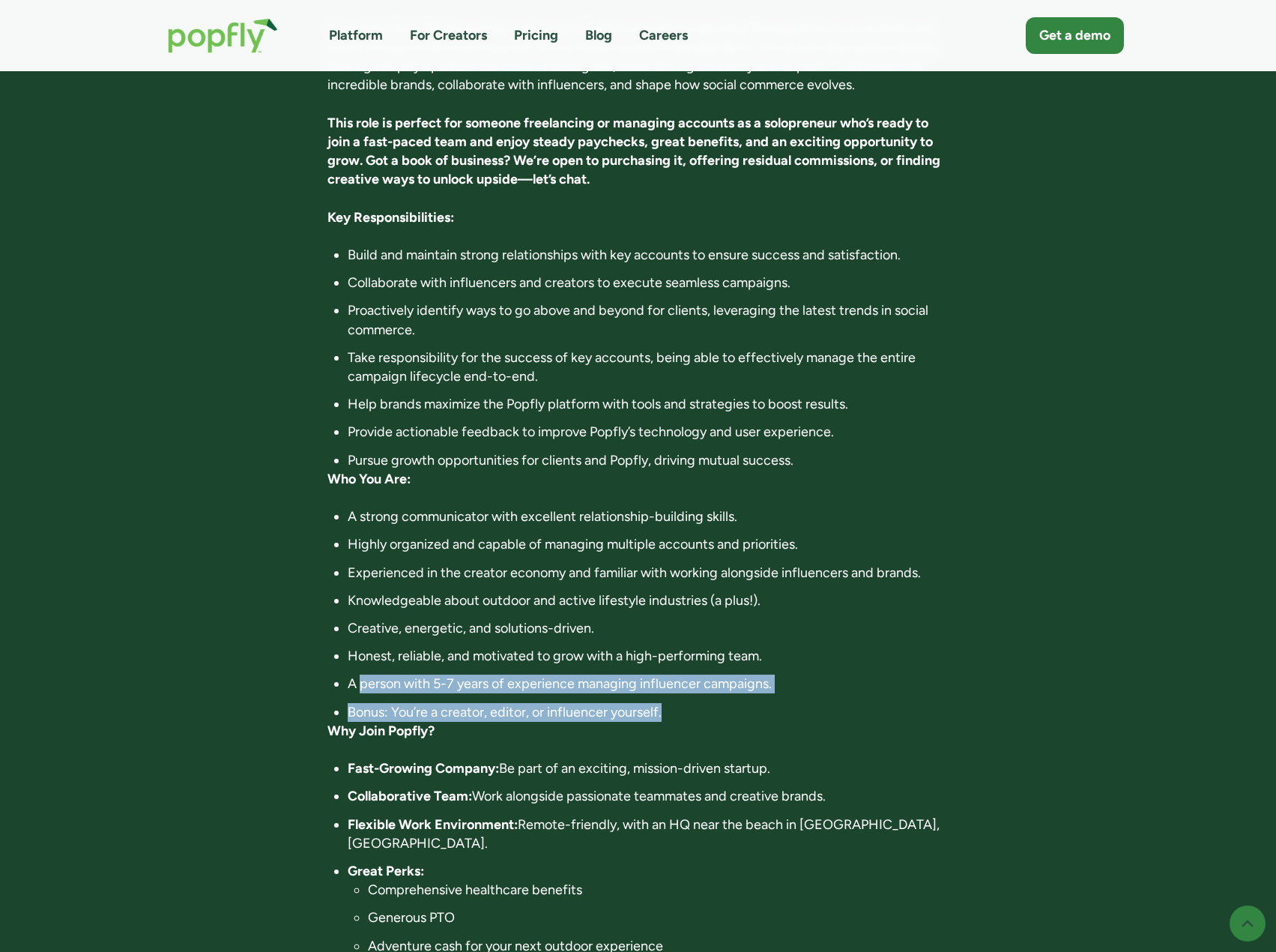
drag, startPoint x: 360, startPoint y: 656, endPoint x: 746, endPoint y: 676, distance: 386.5
click at [746, 676] on ul "A strong communicator with excellent relationship-building skills. Highly organ…" at bounding box center [638, 615] width 621 height 214
click at [746, 703] on li "Bonus: You’re a creator, editor, or influencer yourself." at bounding box center [648, 712] width 601 height 19
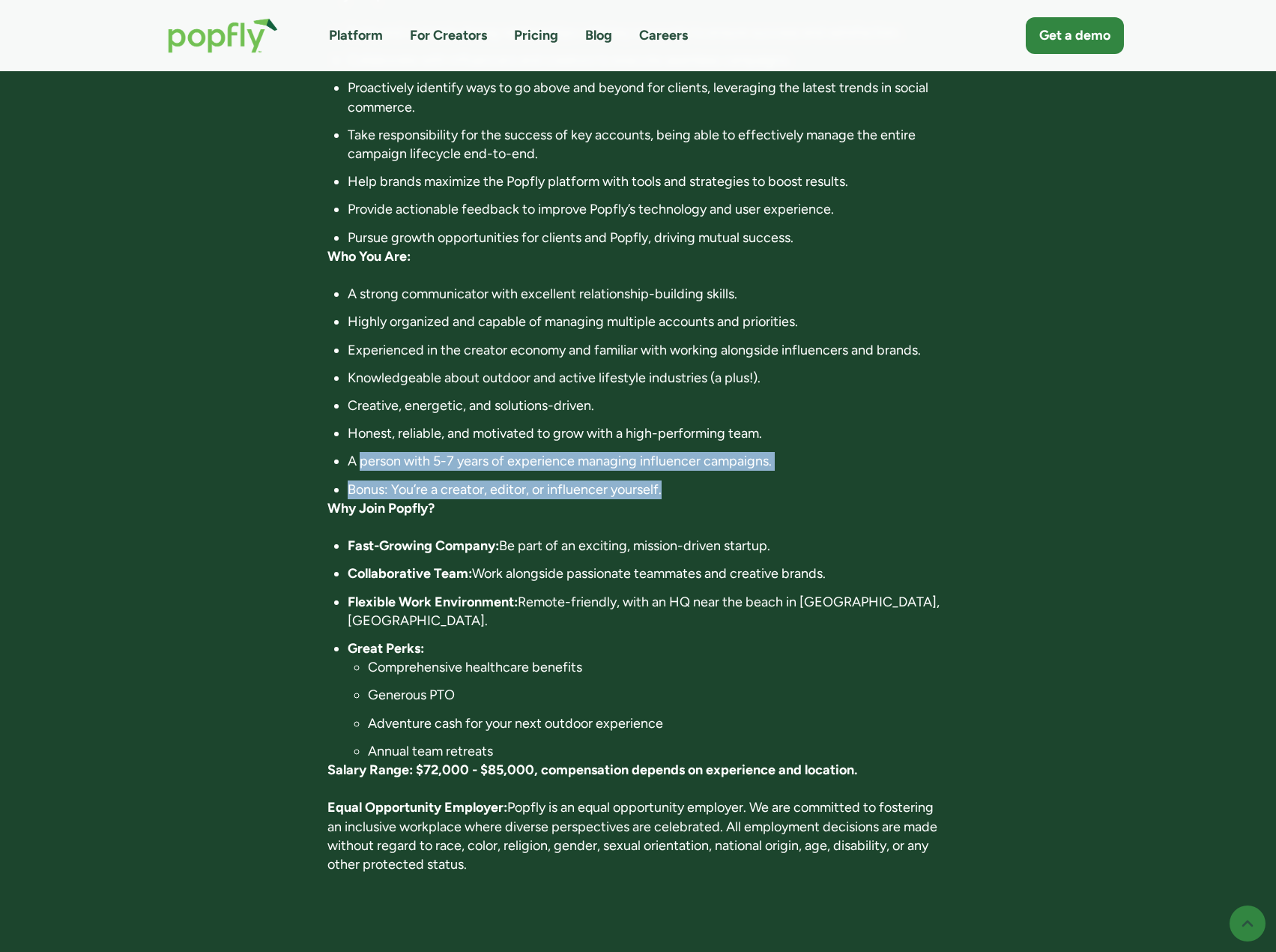
scroll to position [674, 0]
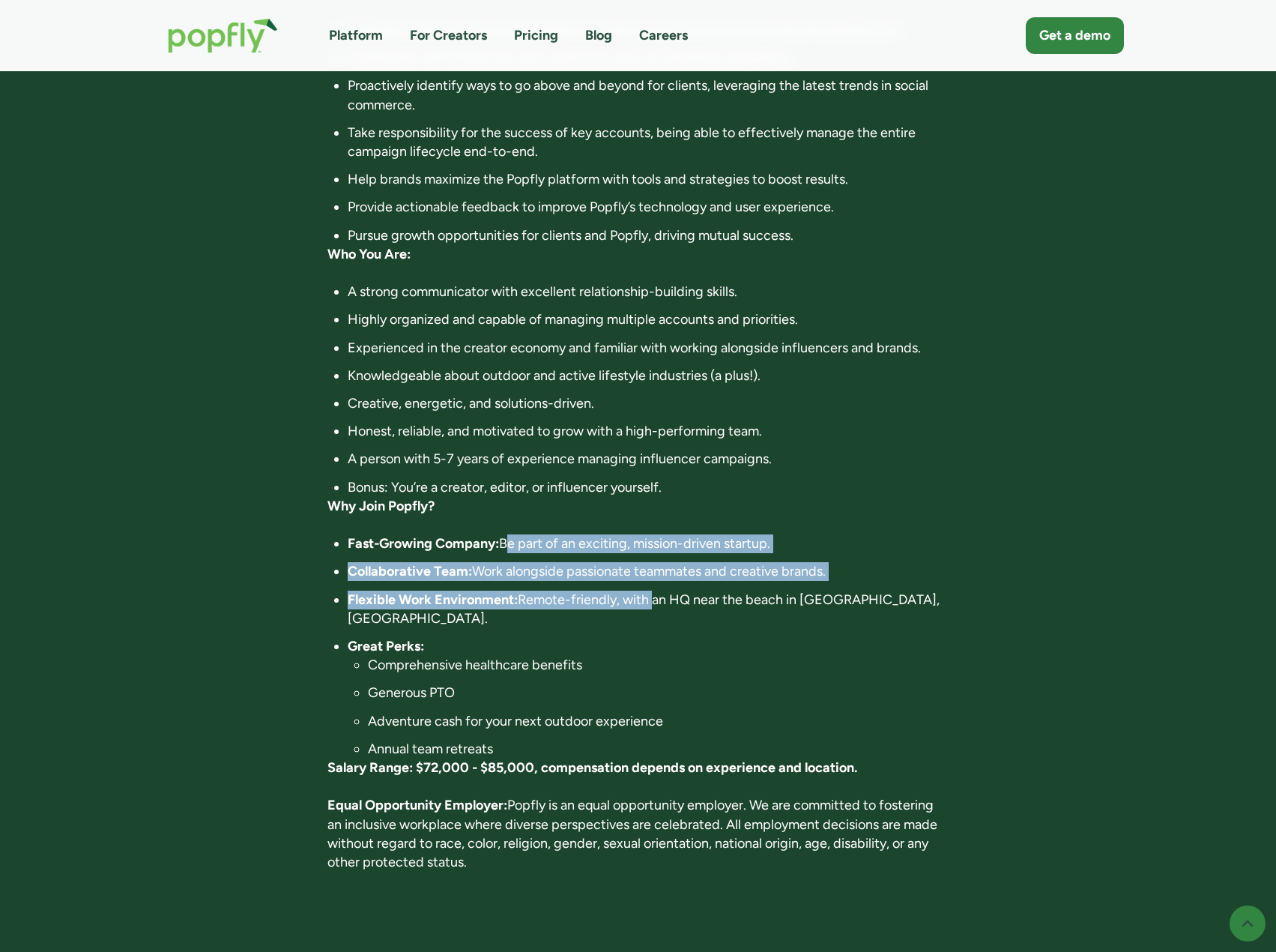
drag, startPoint x: 509, startPoint y: 525, endPoint x: 657, endPoint y: 594, distance: 163.3
click at [660, 585] on ul "Fast-Growing Company: Be part of an exciting, mission-driven startup. Collabora…" at bounding box center [638, 646] width 621 height 224
click at [667, 637] on li "Great Perks: Comprehensive healthcare benefits Generous PTO Adventure cash for …" at bounding box center [648, 697] width 601 height 121
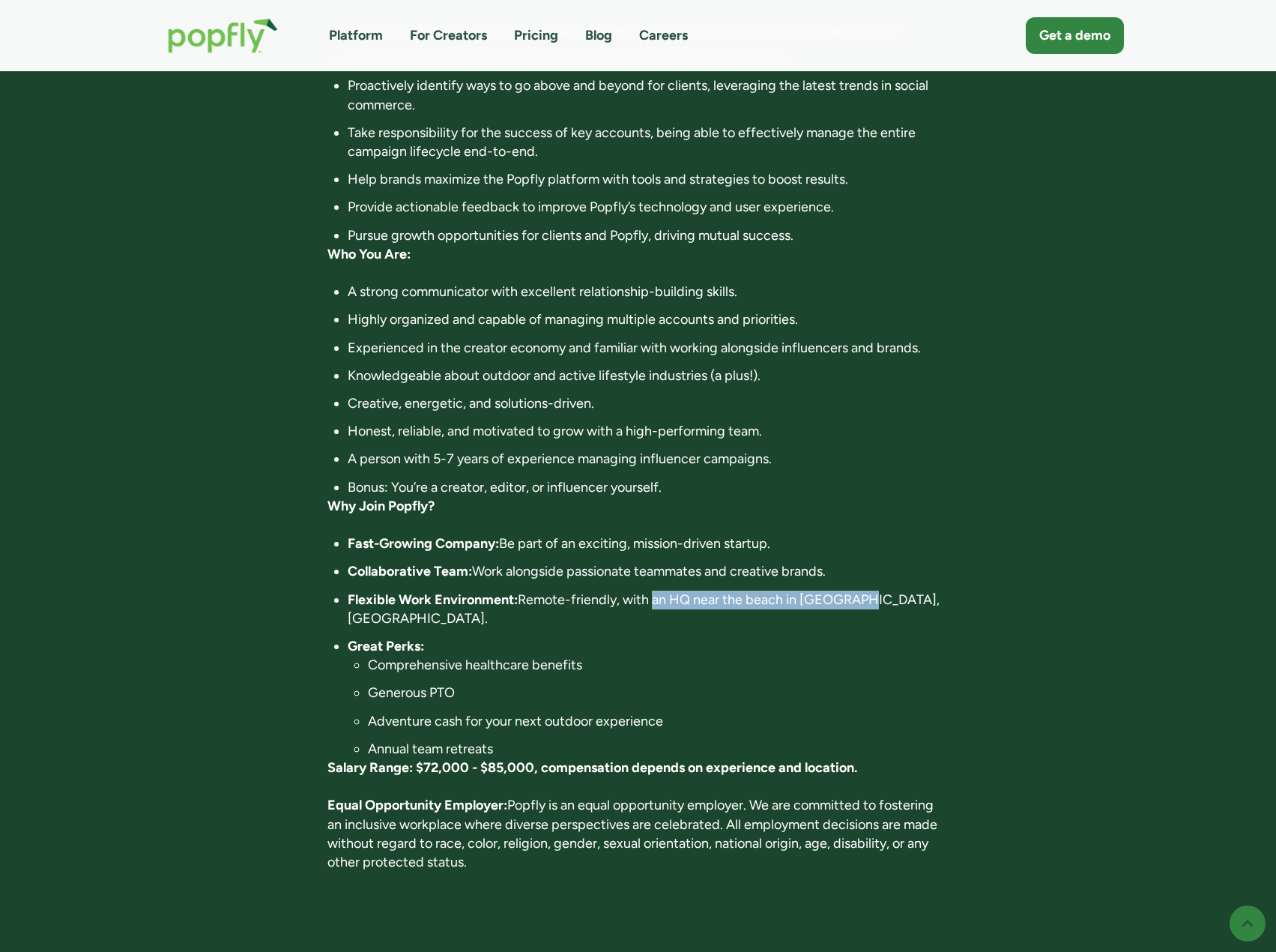
drag, startPoint x: 655, startPoint y: 573, endPoint x: 869, endPoint y: 583, distance: 214.2
click at [869, 583] on ul "Fast-Growing Company: Be part of an exciting, mission-driven startup. Collabora…" at bounding box center [638, 646] width 621 height 224
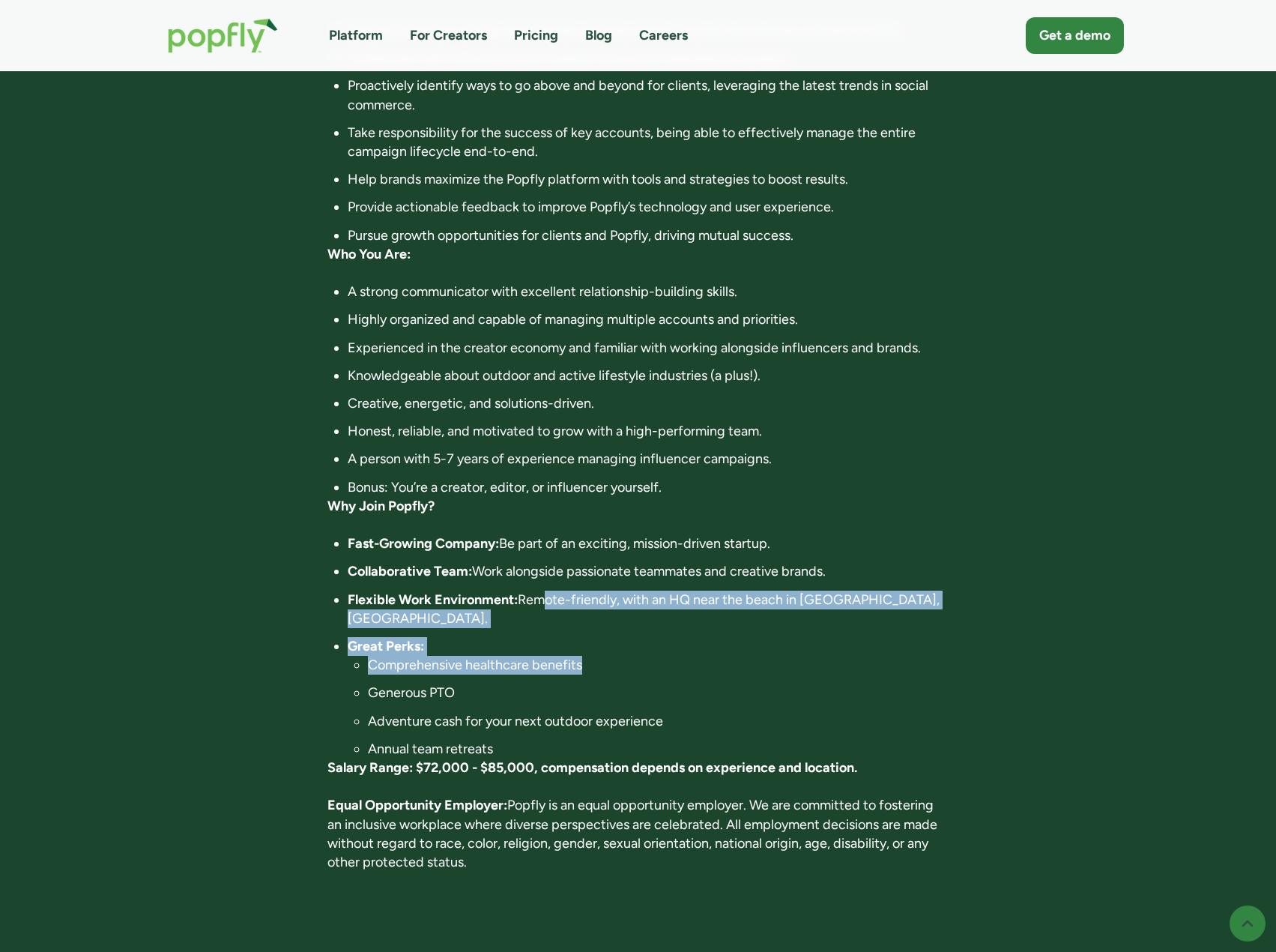
drag, startPoint x: 551, startPoint y: 557, endPoint x: 892, endPoint y: 622, distance: 347.1
click at [892, 622] on ul "Fast-Growing Company: Be part of an exciting, mission-driven startup. Collabora…" at bounding box center [638, 646] width 621 height 224
click at [892, 656] on li "Comprehensive healthcare benefits" at bounding box center [657, 665] width 580 height 19
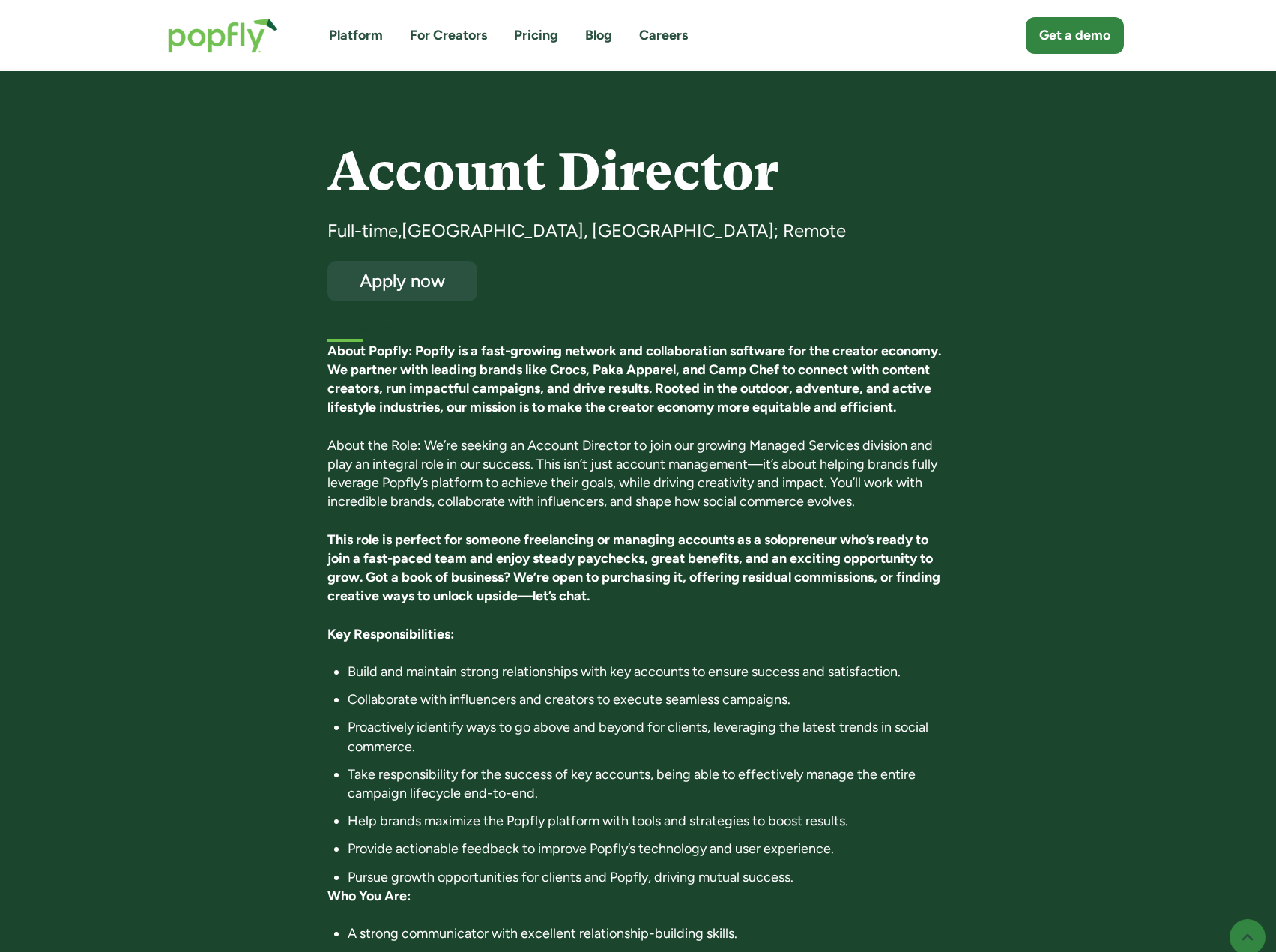
scroll to position [150, 0]
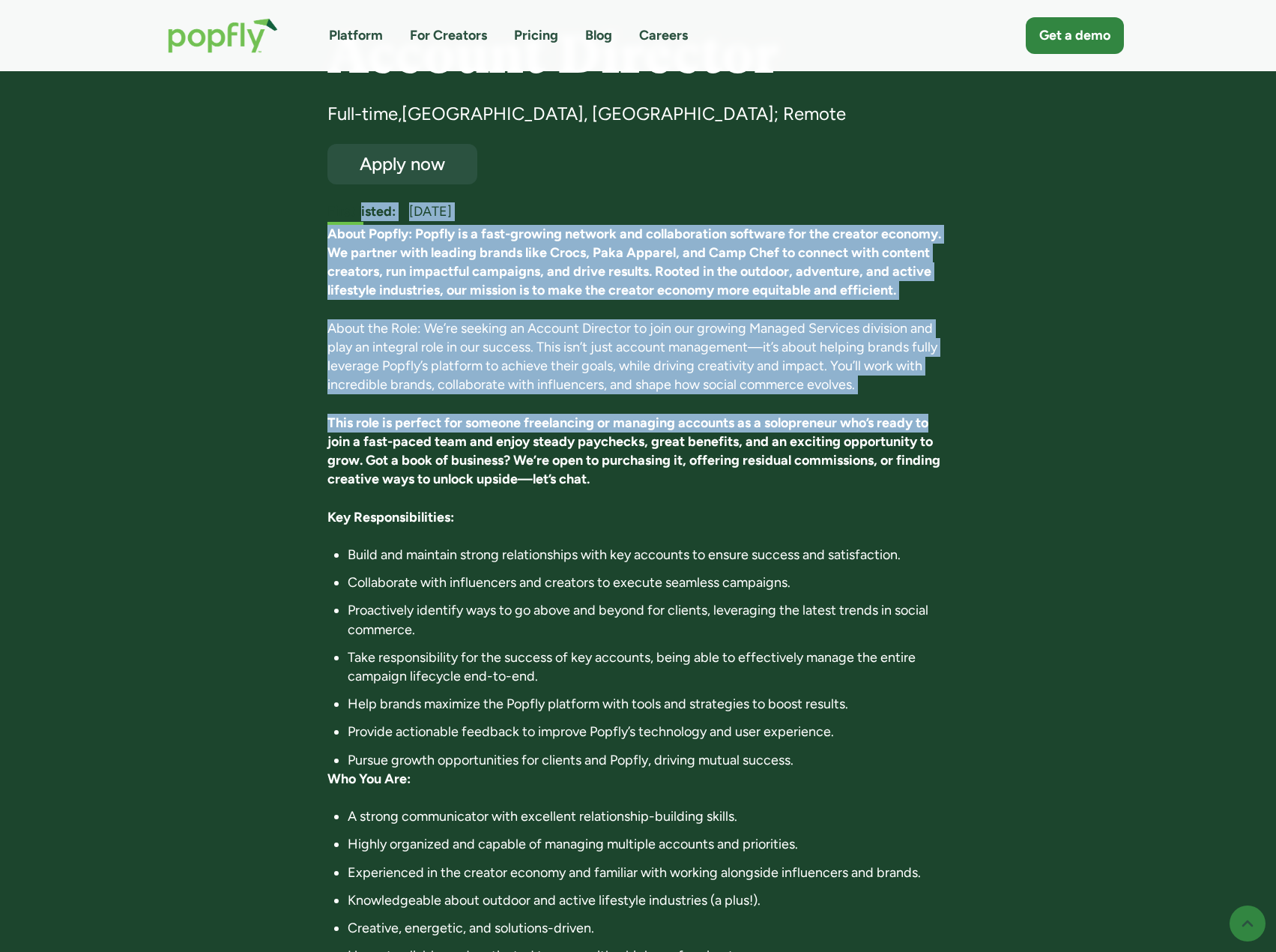
drag, startPoint x: 364, startPoint y: 184, endPoint x: 939, endPoint y: 400, distance: 614.2
click at [939, 400] on div "Account Director Full-time , Costa Mesa, CA; Remote Apply now First listed: Sep…" at bounding box center [638, 720] width 621 height 1389
click at [939, 414] on p "This role is perfect for someone freelancing or managing accounts as a solopren…" at bounding box center [638, 451] width 621 height 75
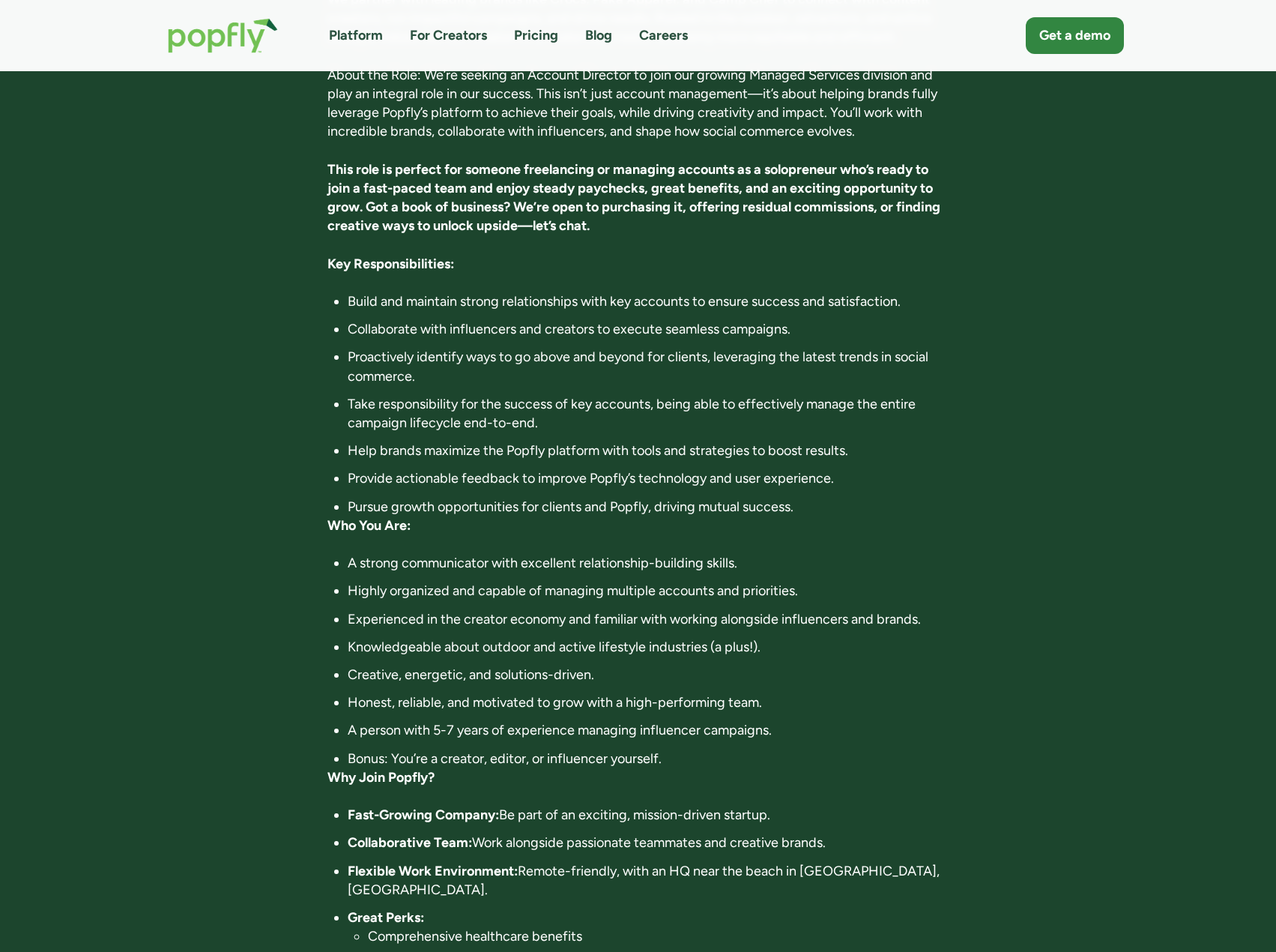
scroll to position [375, 0]
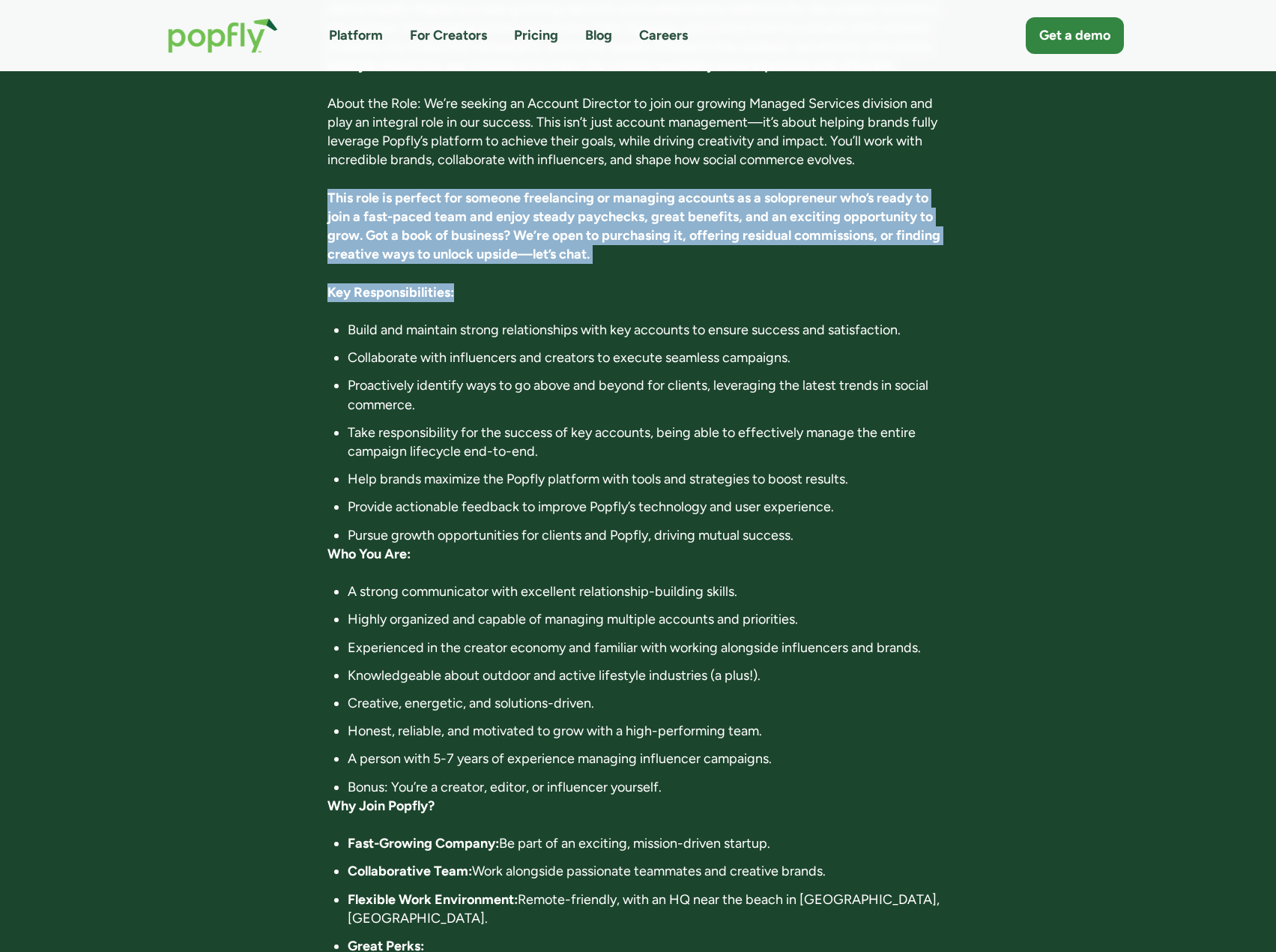
drag, startPoint x: 271, startPoint y: 160, endPoint x: 674, endPoint y: 272, distance: 418.3
click at [674, 272] on div "Account Director Full-time , Costa Mesa, CA; Remote Apply now First listed: Sep…" at bounding box center [638, 495] width 971 height 1389
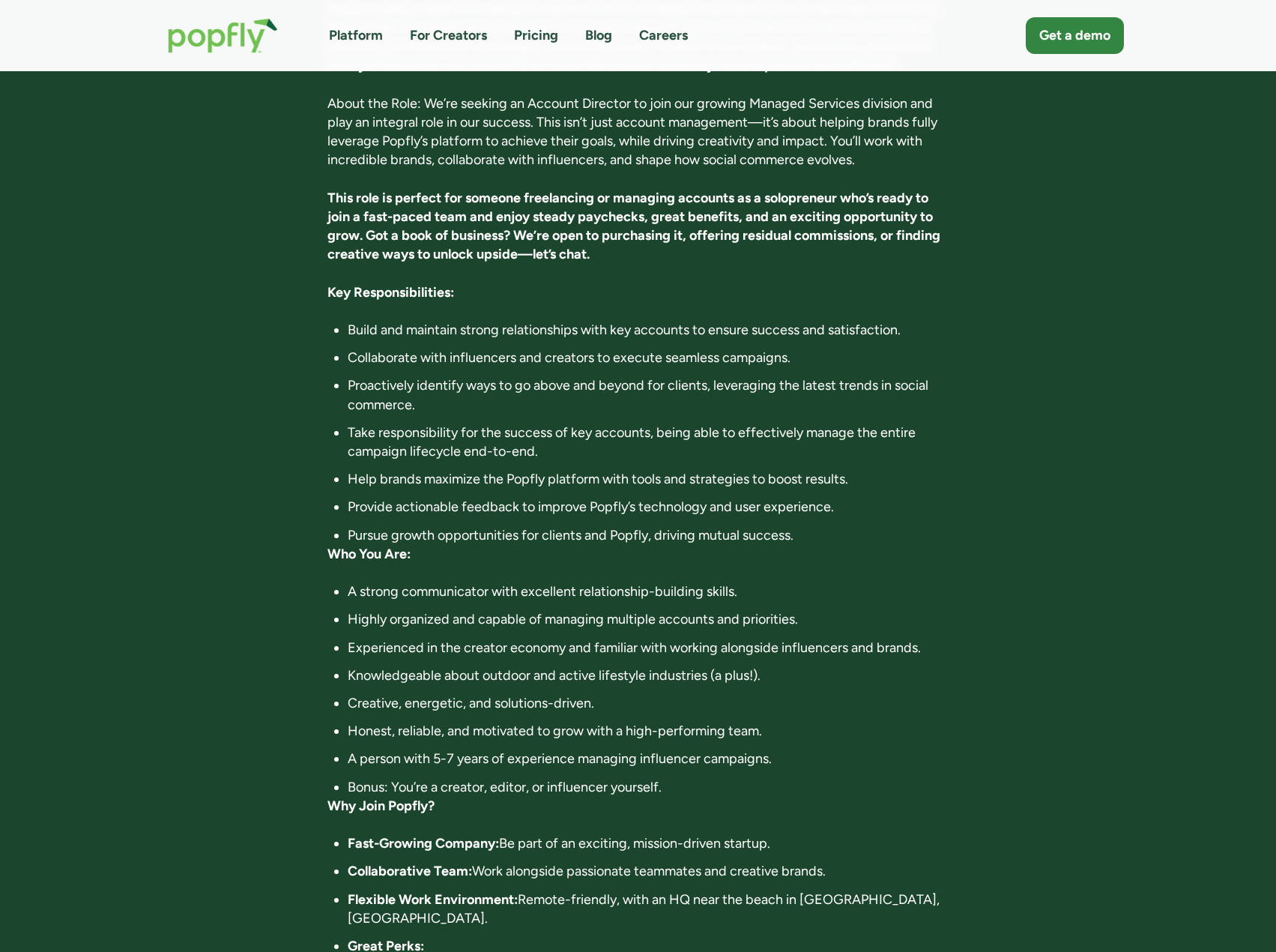
click at [674, 273] on div "About Popfly: Popfly is a fast-growing network and collaboration software for t…" at bounding box center [638, 595] width 621 height 1191
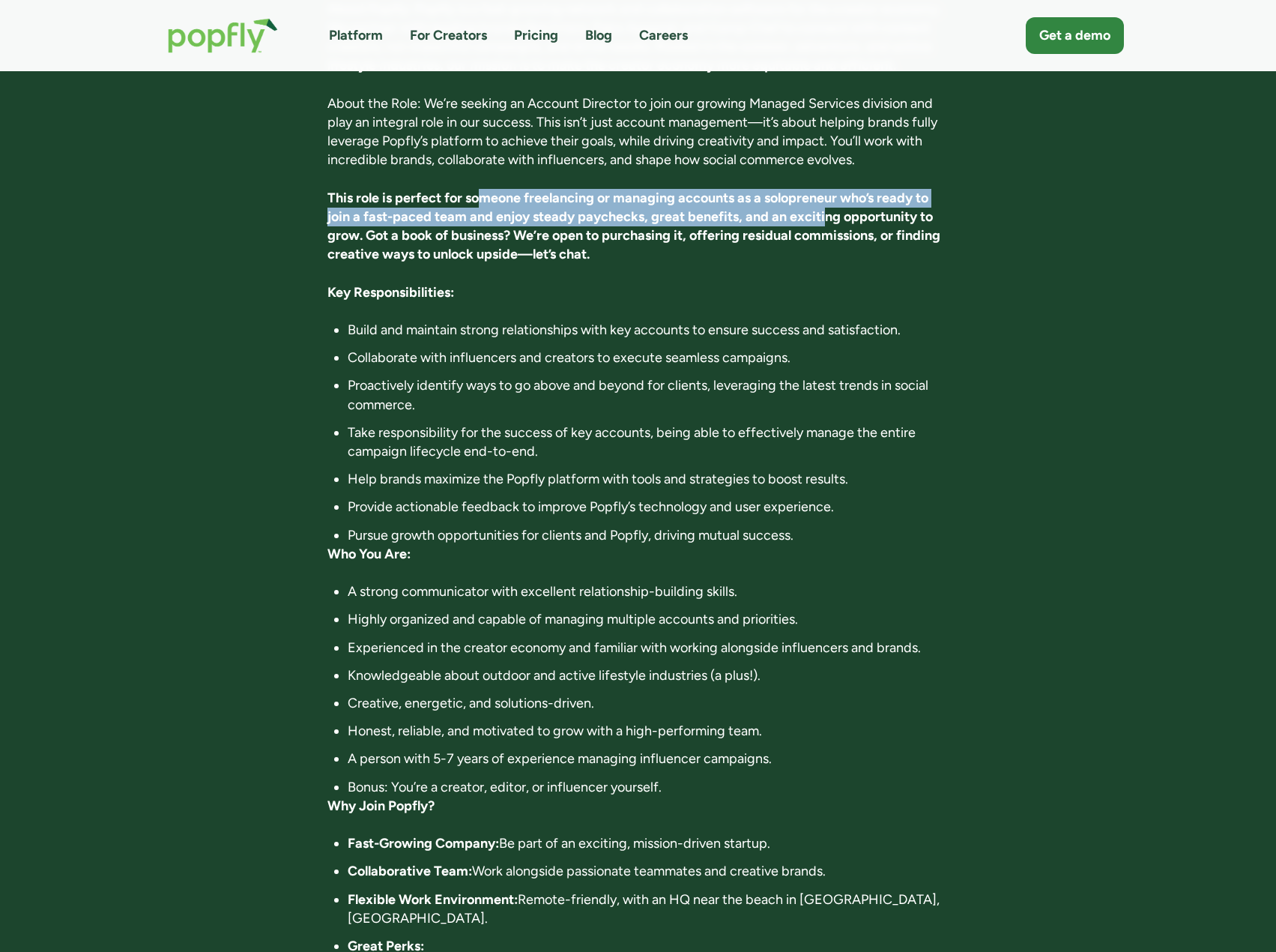
drag, startPoint x: 477, startPoint y: 160, endPoint x: 826, endPoint y: 195, distance: 350.8
click at [826, 195] on p "This role is perfect for someone freelancing or managing accounts as a solopren…" at bounding box center [638, 226] width 621 height 75
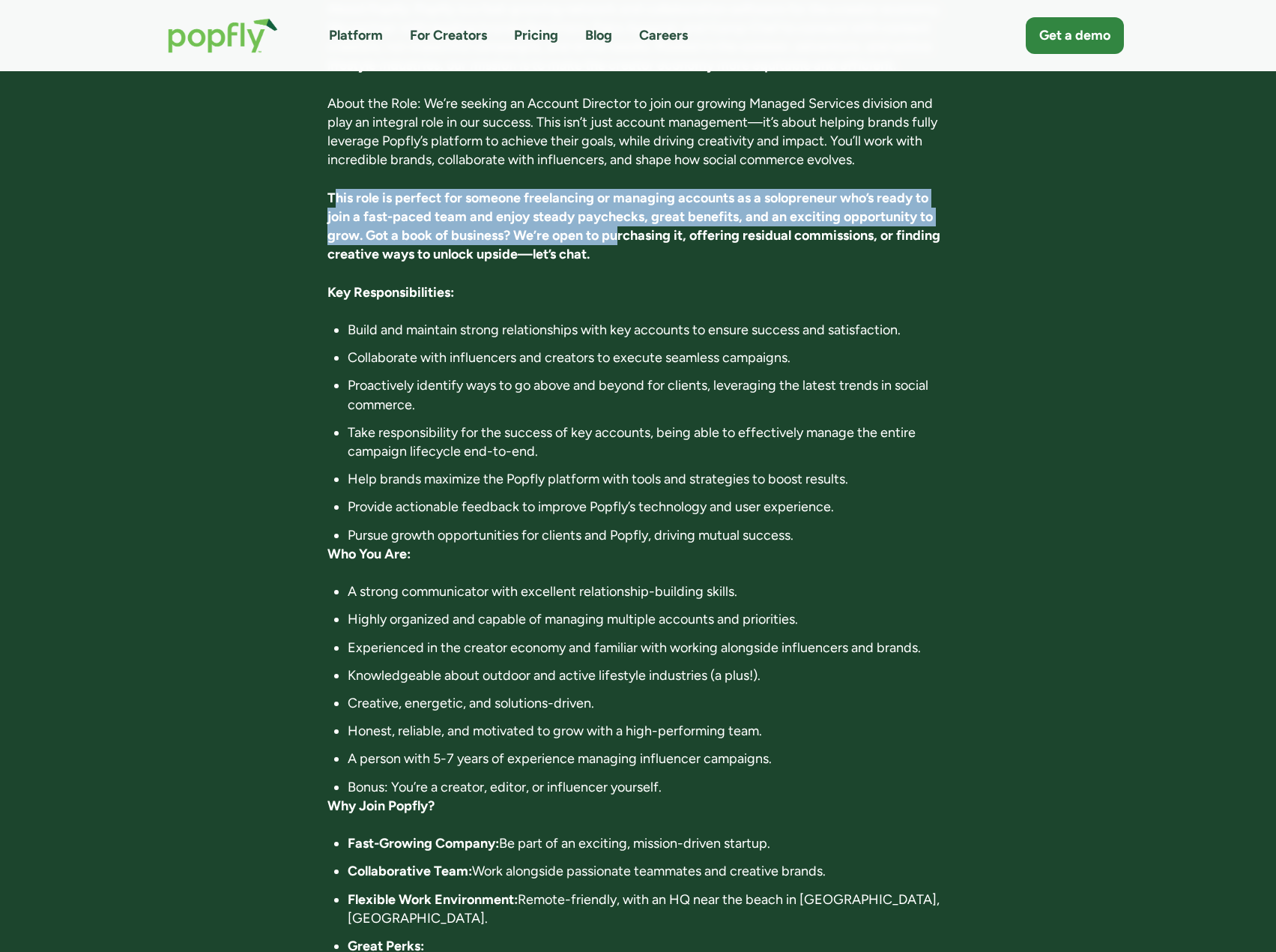
drag, startPoint x: 391, startPoint y: 170, endPoint x: 619, endPoint y: 203, distance: 230.4
click at [619, 201] on strong "This role is perfect for someone freelancing or managing accounts as a solopren…" at bounding box center [634, 226] width 613 height 73
click at [376, 190] on strong "This role is perfect for someone freelancing or managing accounts as a solopren…" at bounding box center [634, 226] width 613 height 73
click at [366, 198] on strong "This role is perfect for someone freelancing or managing accounts as a solopren…" at bounding box center [634, 226] width 613 height 73
click at [562, 201] on strong "This role is perfect for someone freelancing or managing accounts as a solopren…" at bounding box center [634, 226] width 613 height 73
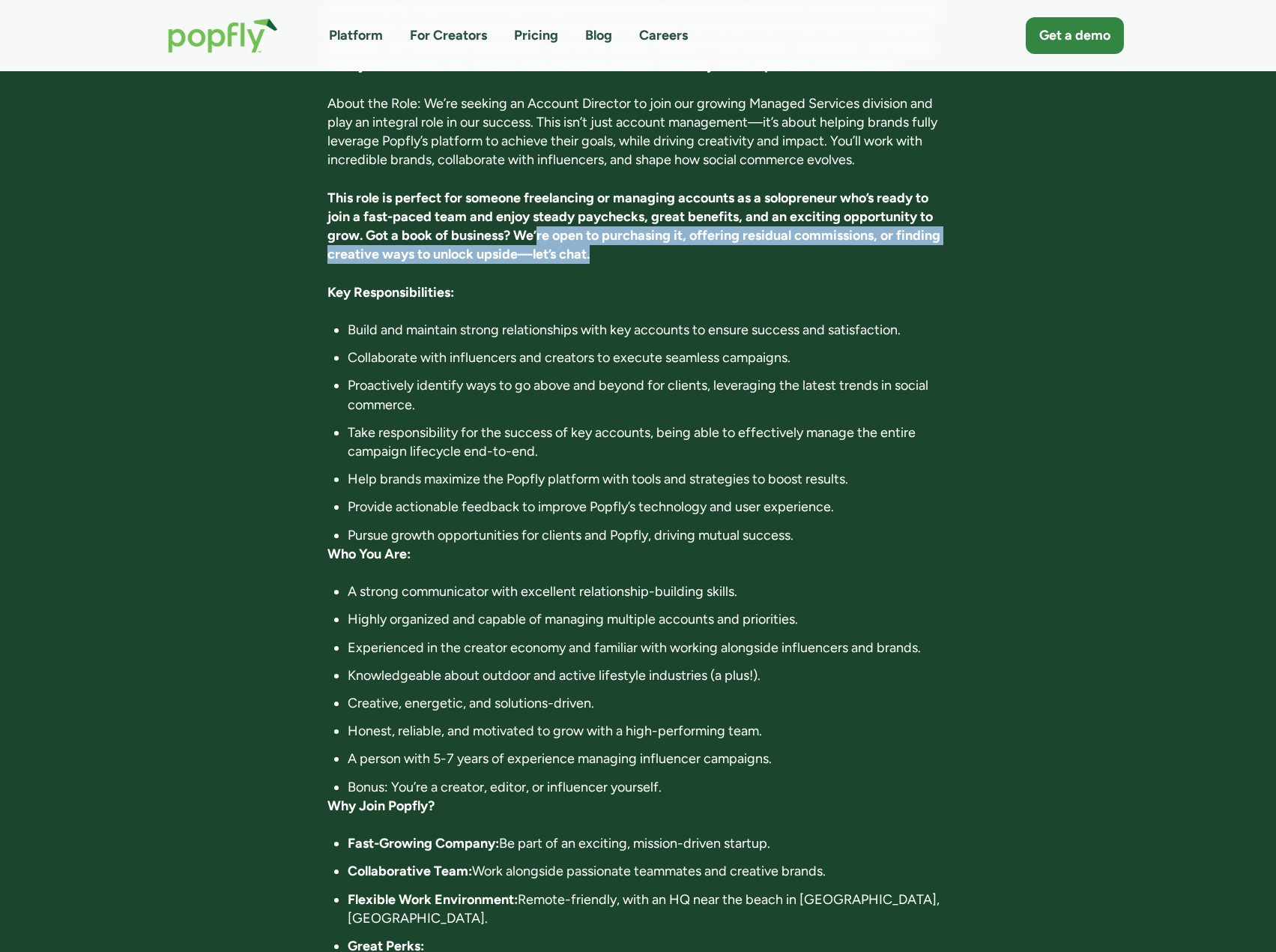
drag, startPoint x: 558, startPoint y: 206, endPoint x: 603, endPoint y: 233, distance: 52.5
click at [603, 232] on p "This role is perfect for someone freelancing or managing accounts as a solopren…" at bounding box center [638, 226] width 621 height 75
click at [603, 233] on p "This role is perfect for someone freelancing or managing accounts as a solopren…" at bounding box center [638, 226] width 621 height 75
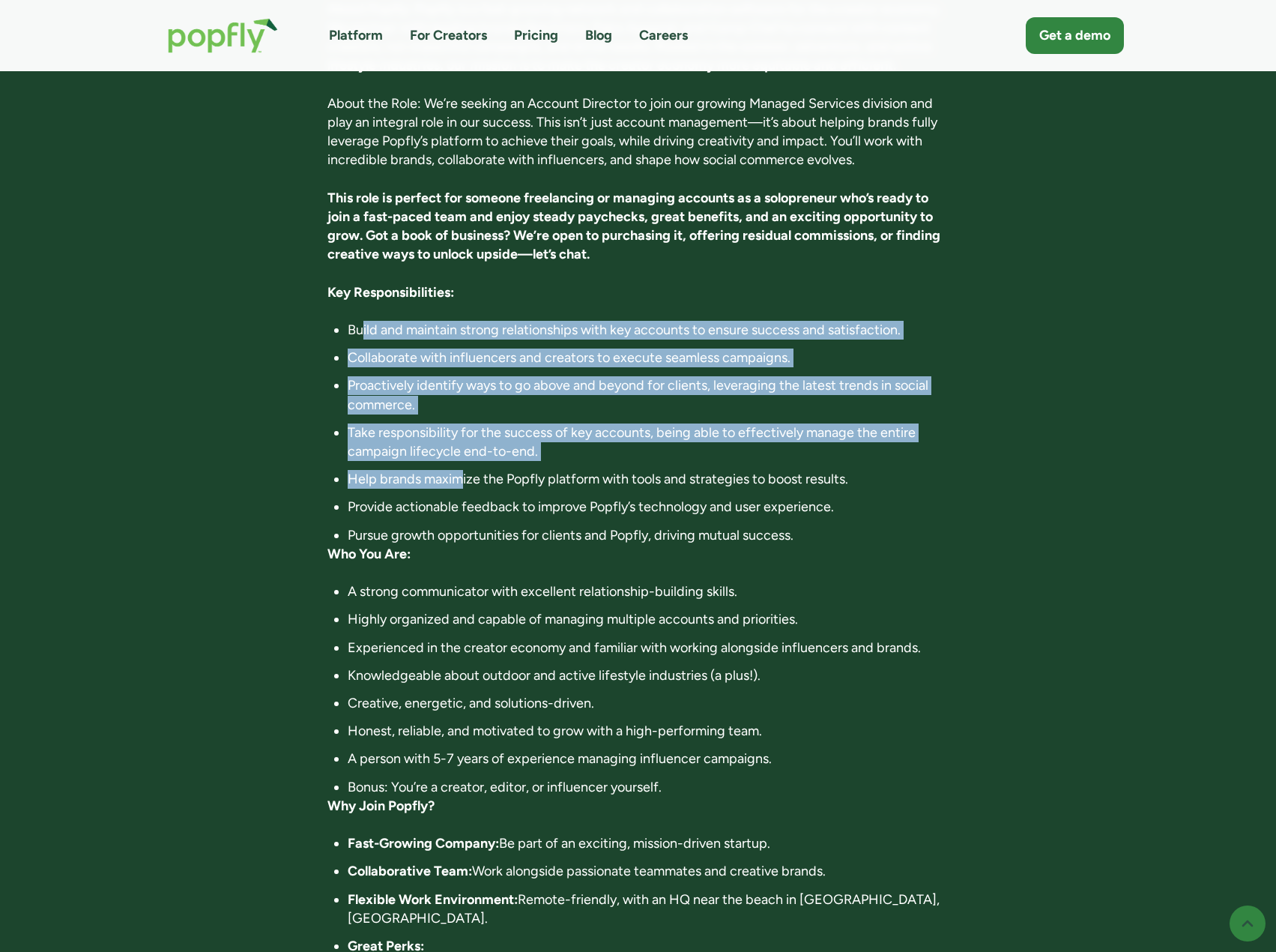
drag, startPoint x: 365, startPoint y: 300, endPoint x: 464, endPoint y: 440, distance: 171.5
click at [464, 440] on ul "Build and maintain strong relationships with key accounts to ensure success and…" at bounding box center [638, 433] width 621 height 224
click at [464, 470] on li "Help brands maximize the Popfly platform with tools and strategies to boost res…" at bounding box center [648, 480] width 601 height 19
click at [465, 470] on li "Help brands maximize the Popfly platform with tools and strategies to boost res…" at bounding box center [648, 480] width 601 height 19
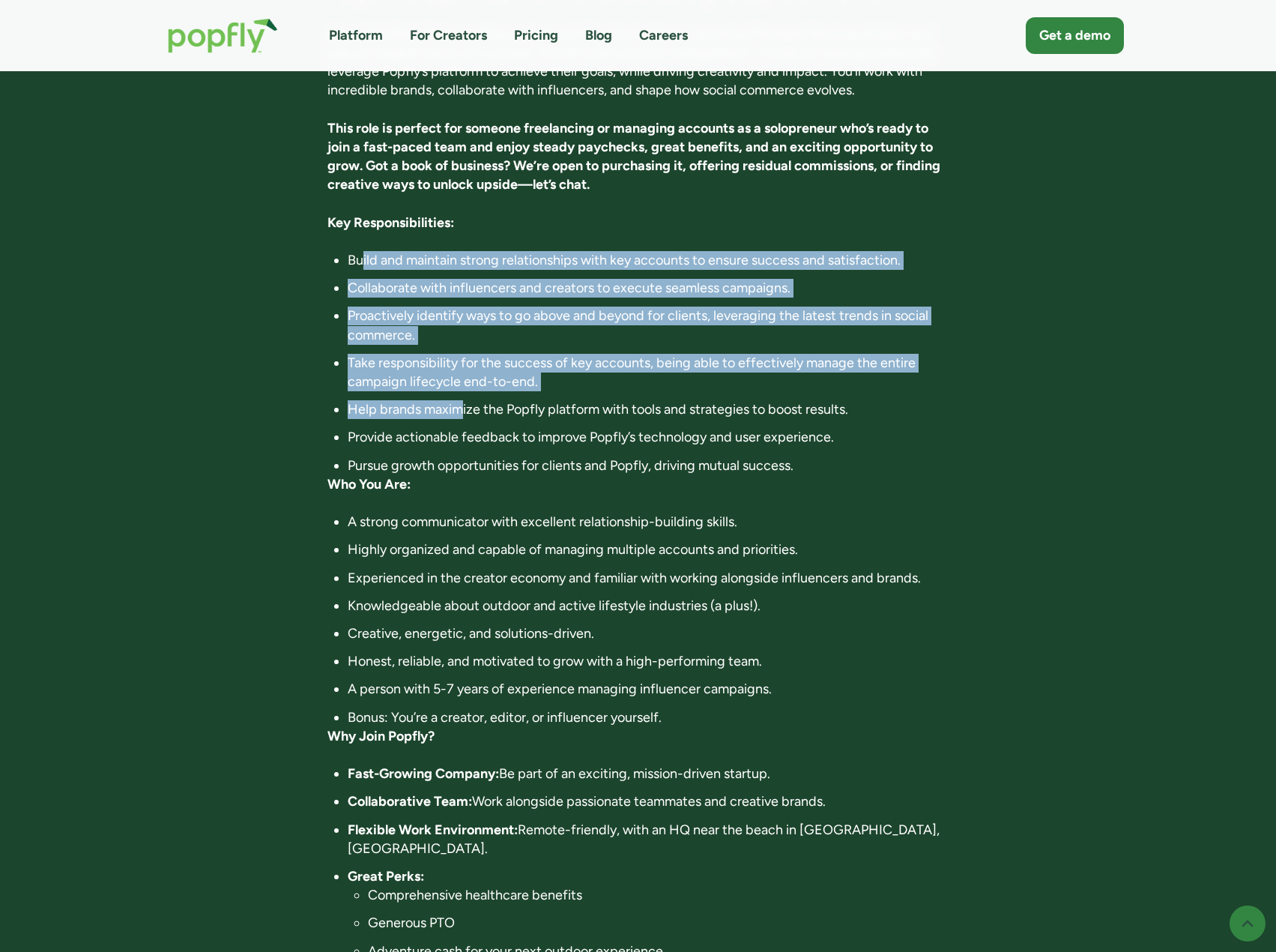
scroll to position [449, 0]
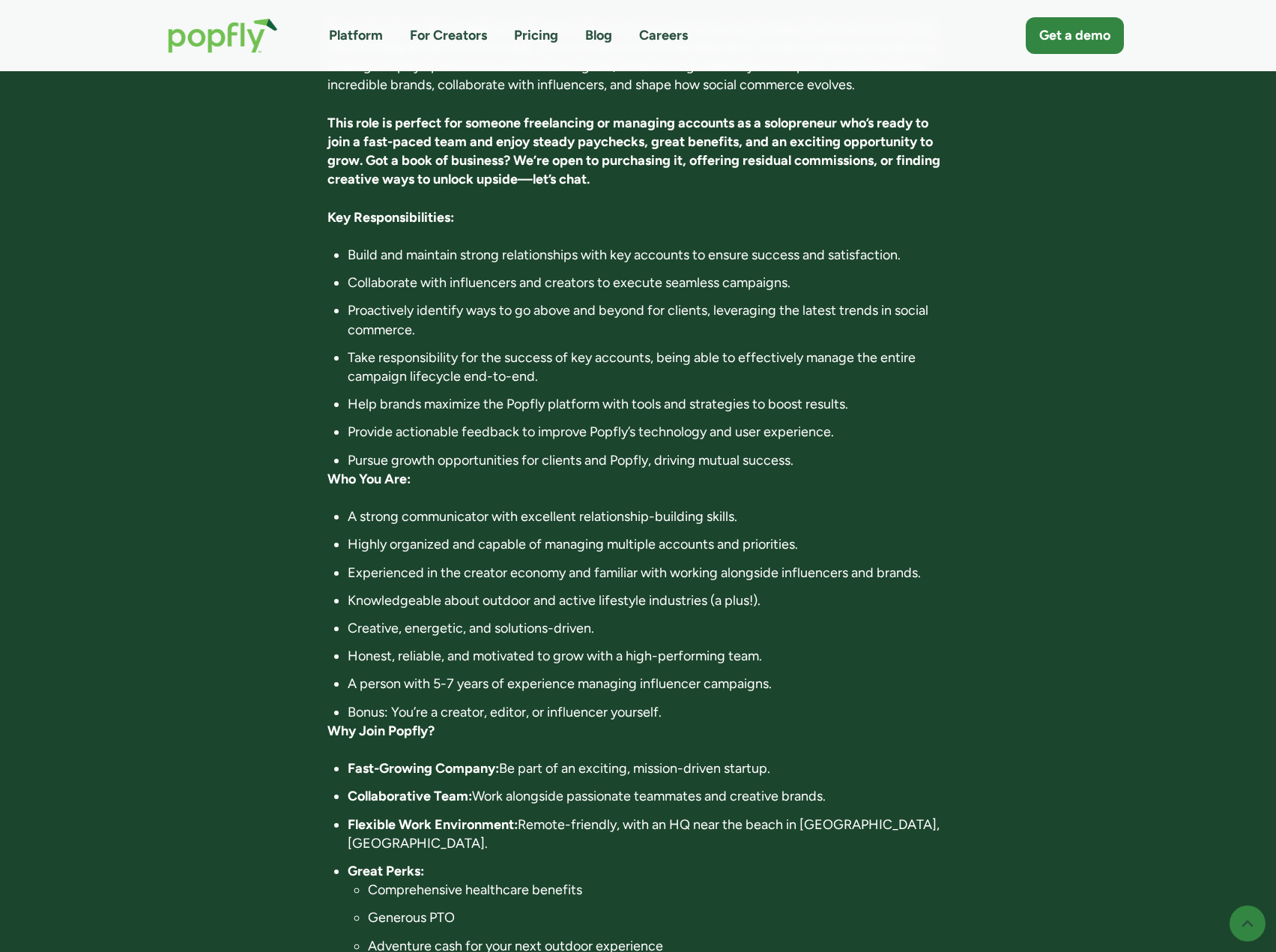
click at [472, 418] on ul "Build and maintain strong relationships with key accounts to ensure success and…" at bounding box center [638, 358] width 621 height 224
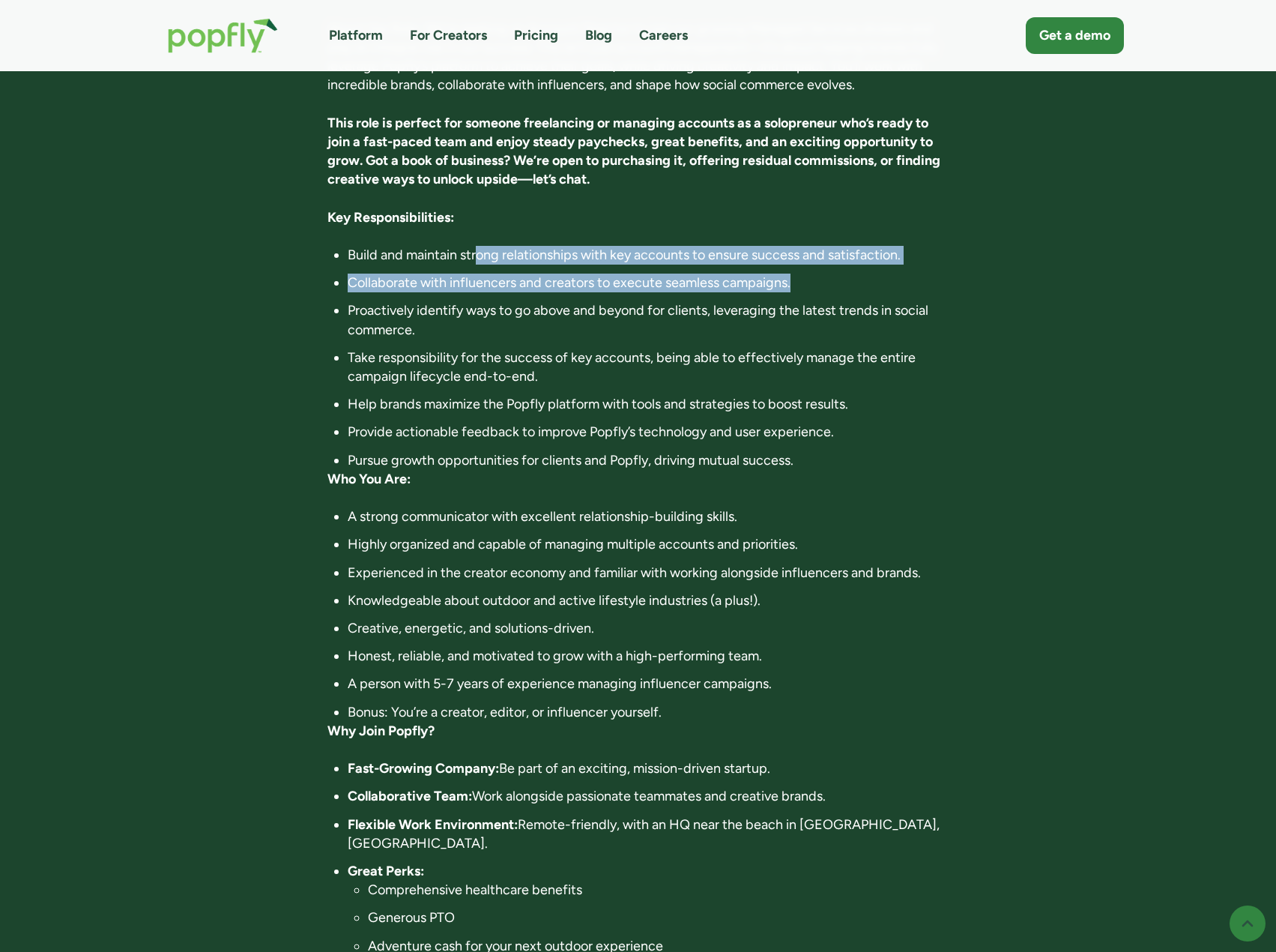
drag, startPoint x: 478, startPoint y: 224, endPoint x: 923, endPoint y: 246, distance: 445.5
click at [923, 246] on ul "Build and maintain strong relationships with key accounts to ensure success and…" at bounding box center [638, 358] width 621 height 224
click at [925, 274] on li "Collaborate with influencers and creators to execute seamless campaigns." at bounding box center [648, 283] width 601 height 19
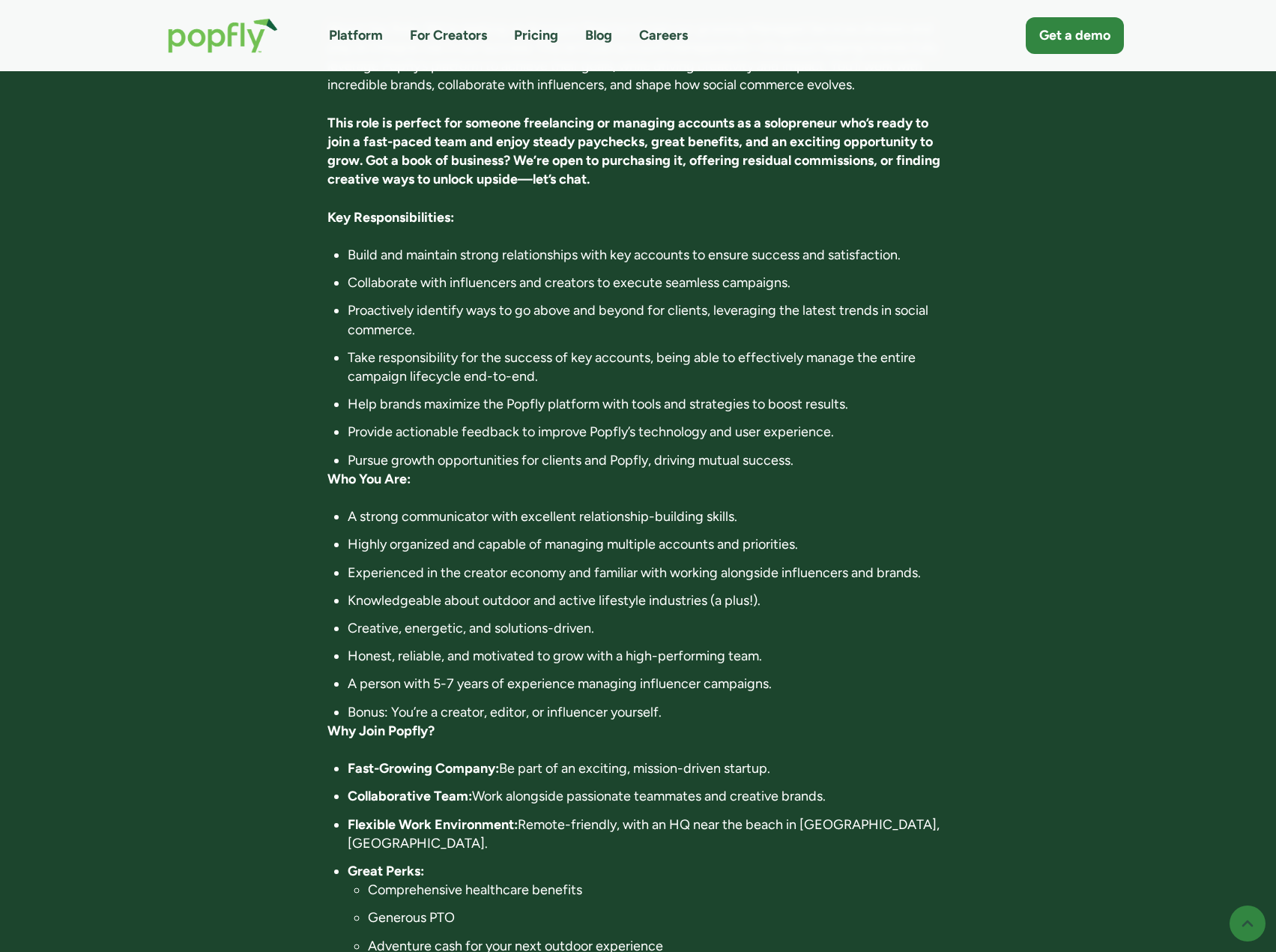
click at [859, 301] on li "Proactively identify ways to go above and beyond for clients, leveraging the la…" at bounding box center [648, 319] width 601 height 37
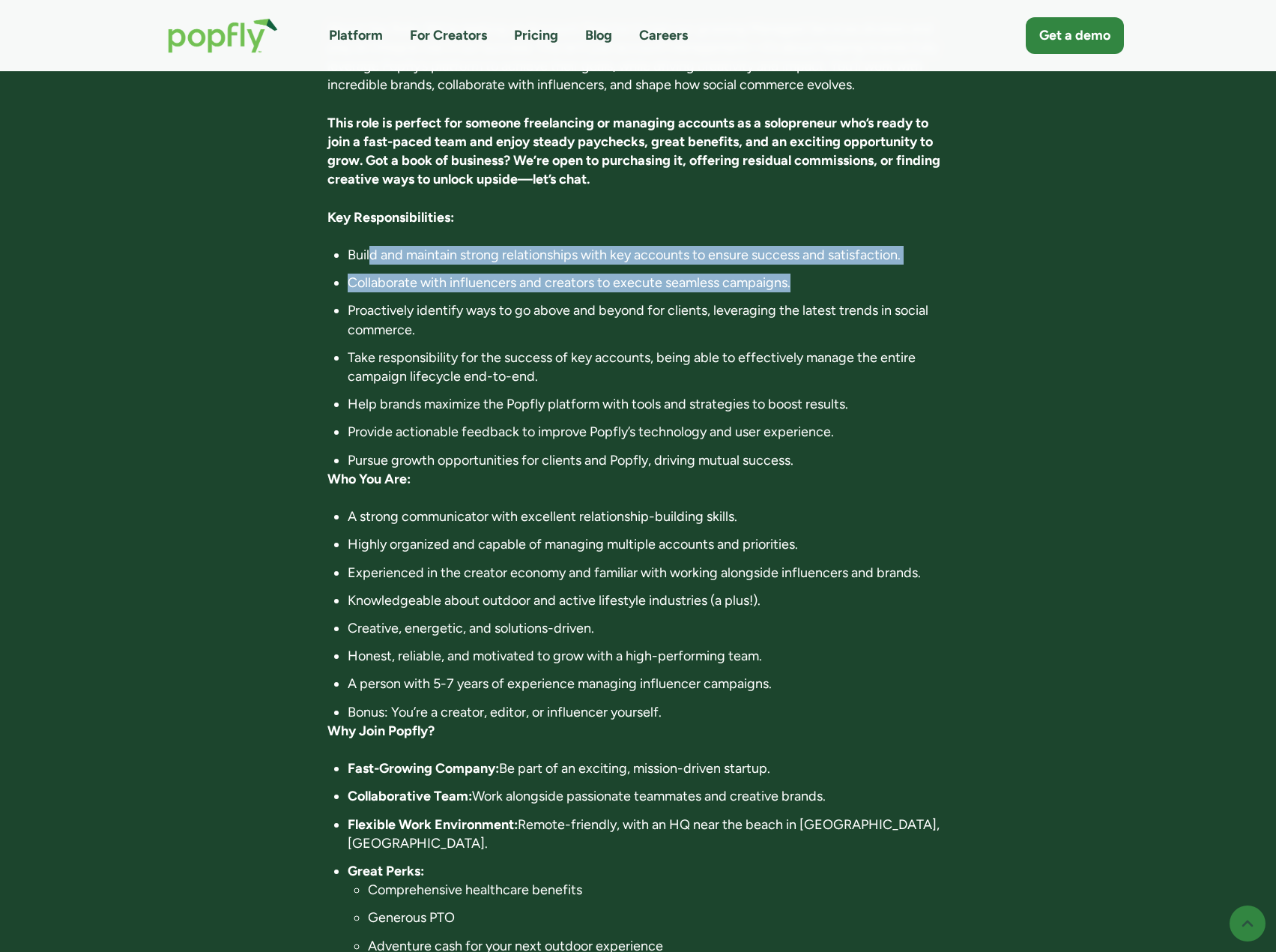
drag, startPoint x: 862, startPoint y: 264, endPoint x: 372, endPoint y: 236, distance: 490.8
click at [372, 246] on ul "Build and maintain strong relationships with key accounts to ensure success and…" at bounding box center [638, 358] width 621 height 224
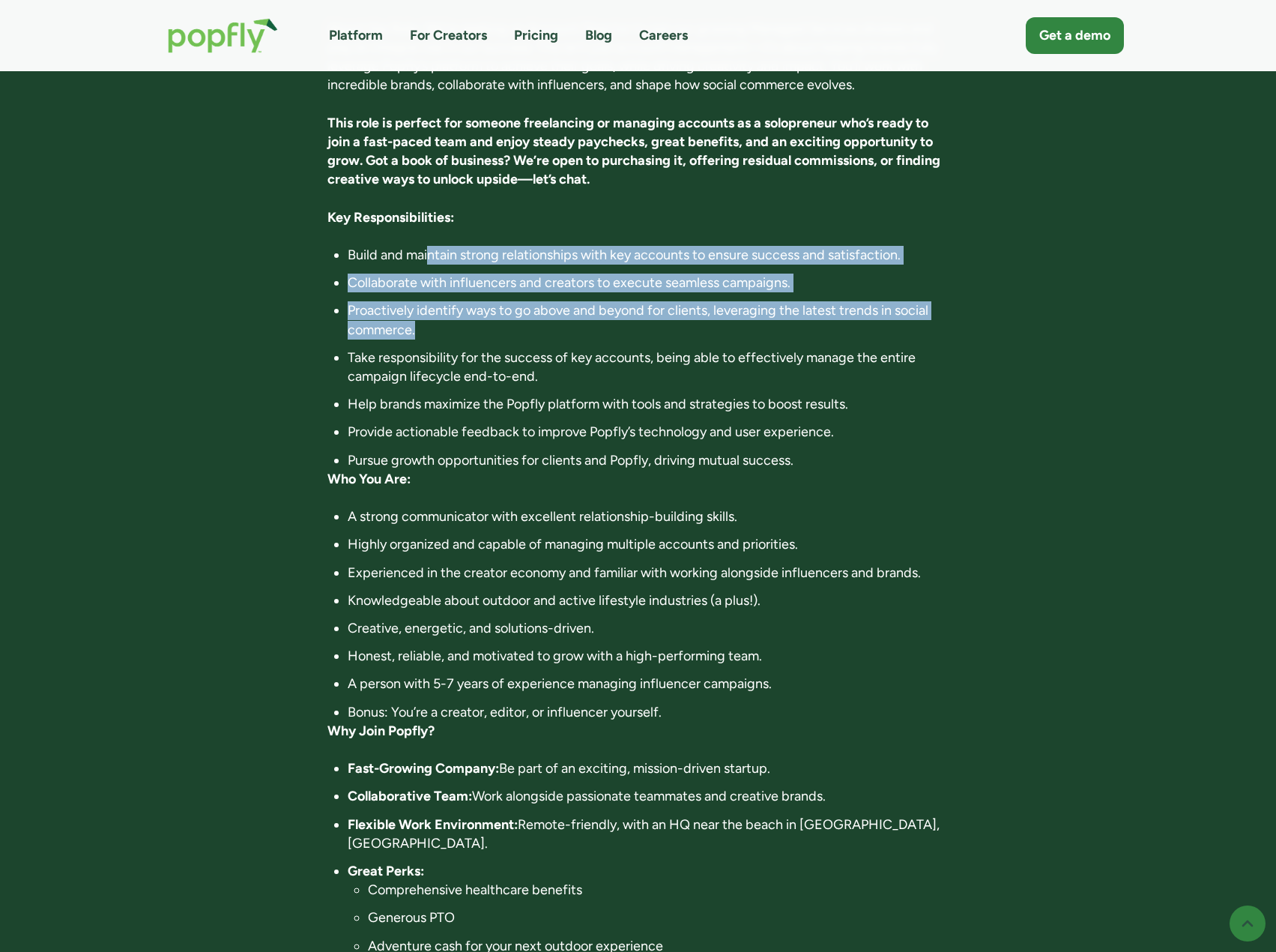
drag, startPoint x: 434, startPoint y: 228, endPoint x: 822, endPoint y: 303, distance: 395.2
click at [822, 303] on ul "Build and maintain strong relationships with key accounts to ensure success and…" at bounding box center [638, 358] width 621 height 224
click at [821, 303] on li "Proactively identify ways to go above and beyond for clients, leveraging the la…" at bounding box center [648, 319] width 601 height 37
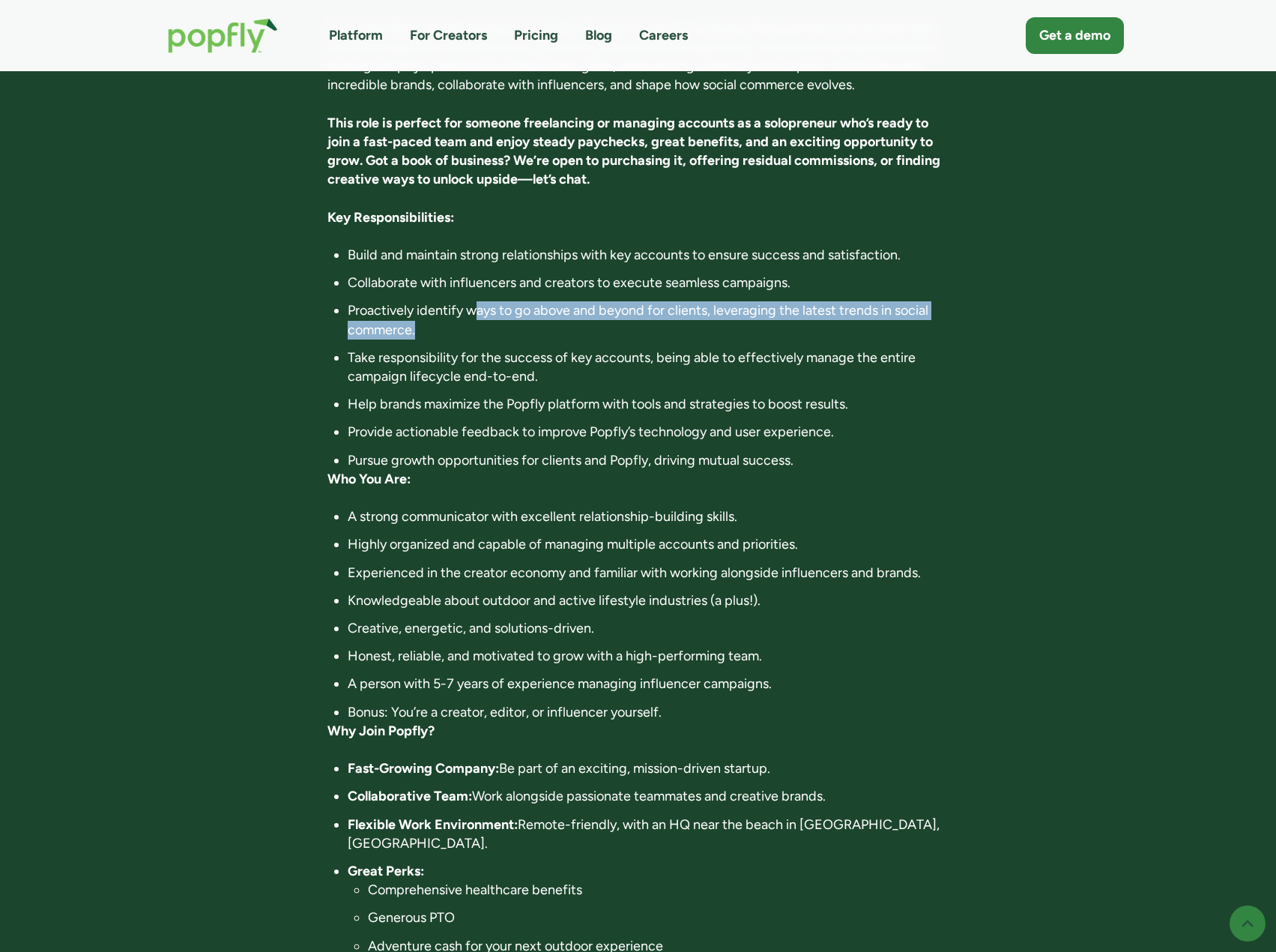
drag, startPoint x: 503, startPoint y: 279, endPoint x: 846, endPoint y: 293, distance: 343.3
click at [846, 301] on li "Proactively identify ways to go above and beyond for clients, leveraging the la…" at bounding box center [648, 319] width 601 height 37
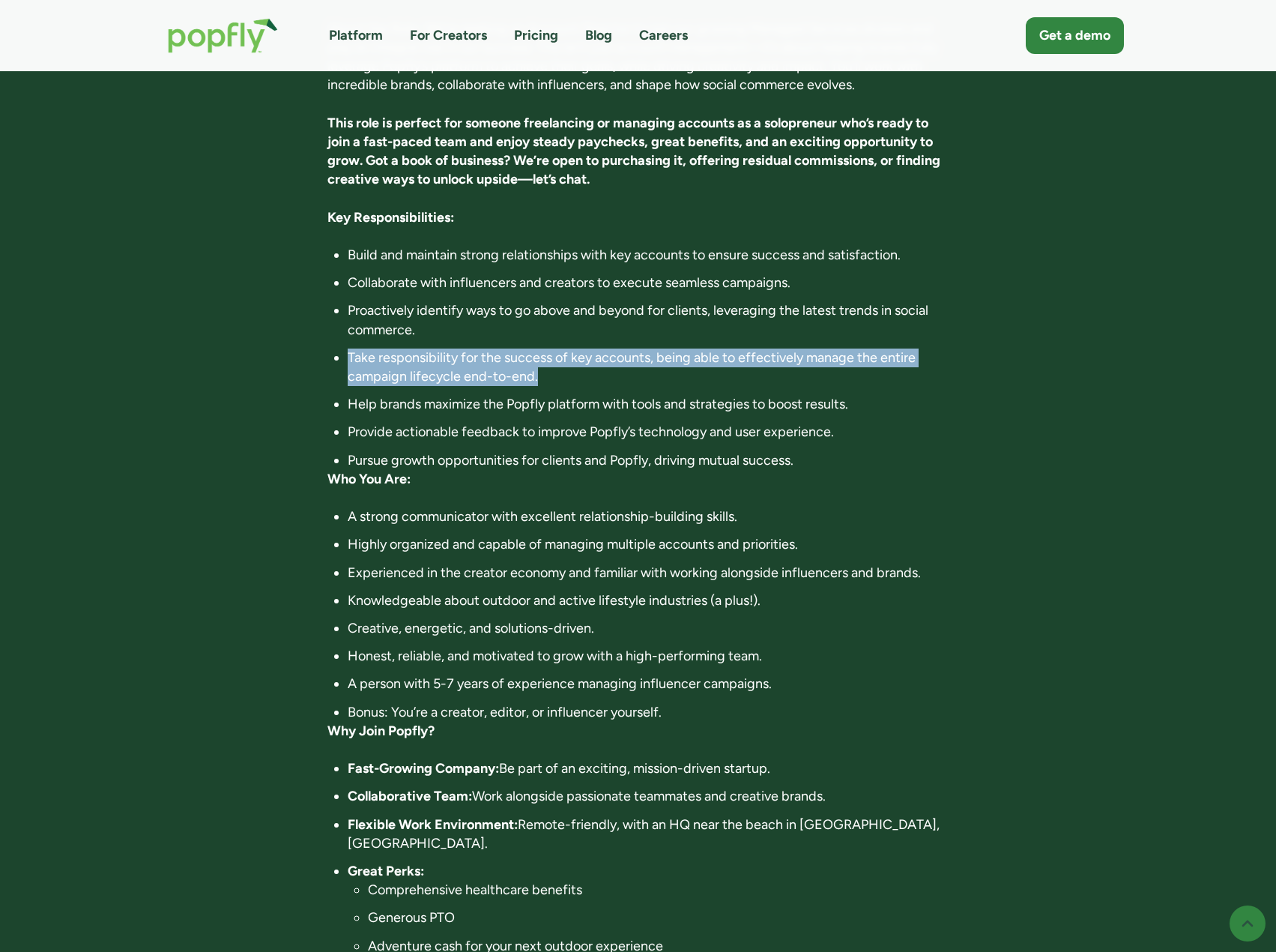
drag, startPoint x: 836, startPoint y: 299, endPoint x: 554, endPoint y: 350, distance: 286.6
click at [554, 349] on ul "Build and maintain strong relationships with key accounts to ensure success and…" at bounding box center [638, 358] width 621 height 224
click at [554, 350] on li "Take responsibility for the success of key accounts, being able to effectively …" at bounding box center [648, 367] width 601 height 37
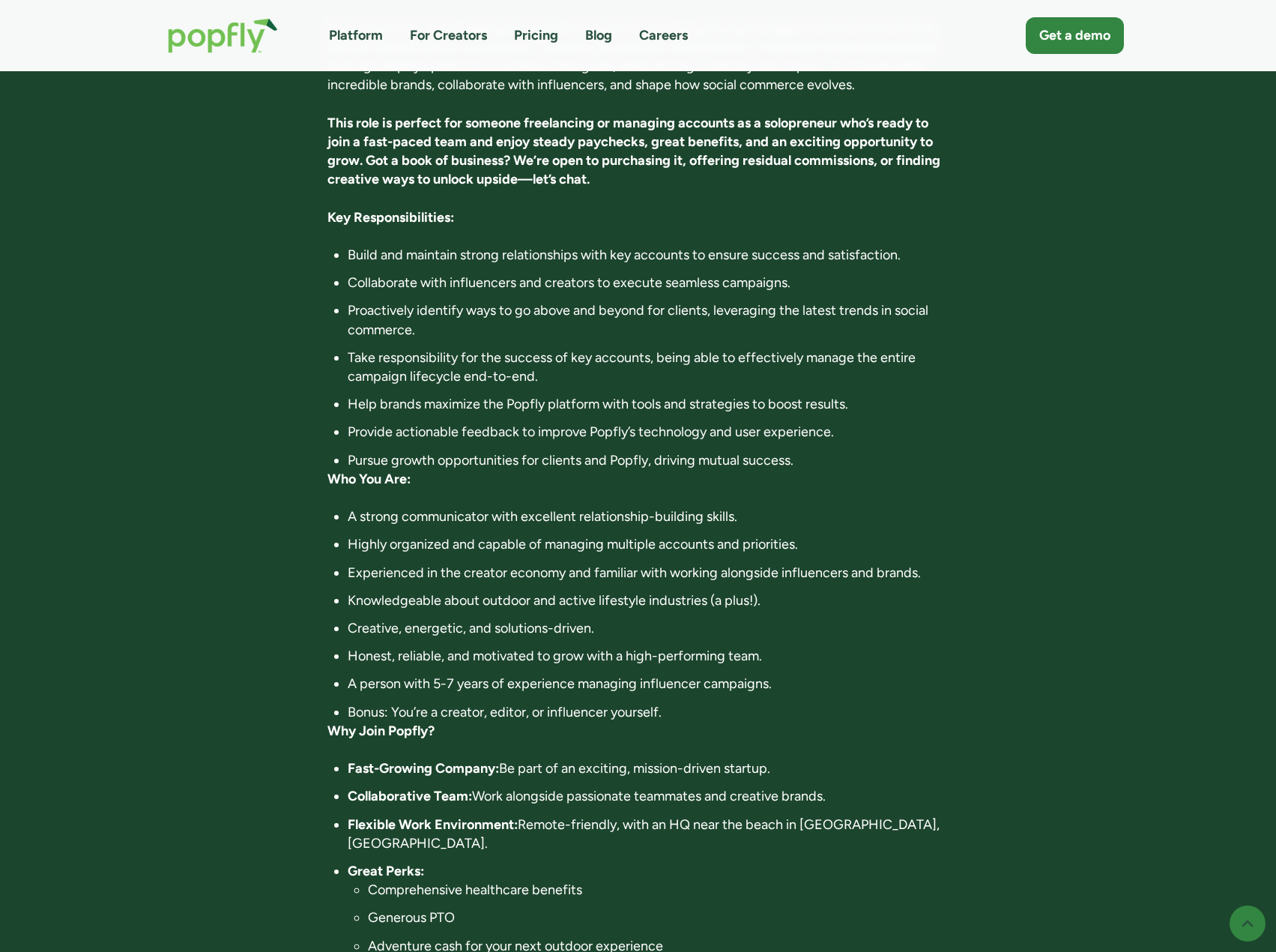
click at [554, 350] on li "Take responsibility for the success of key accounts, being able to effectively …" at bounding box center [648, 367] width 601 height 37
drag, startPoint x: 559, startPoint y: 324, endPoint x: 577, endPoint y: 347, distance: 29.2
click at [577, 349] on li "Take responsibility for the success of key accounts, being able to effectively …" at bounding box center [648, 367] width 601 height 37
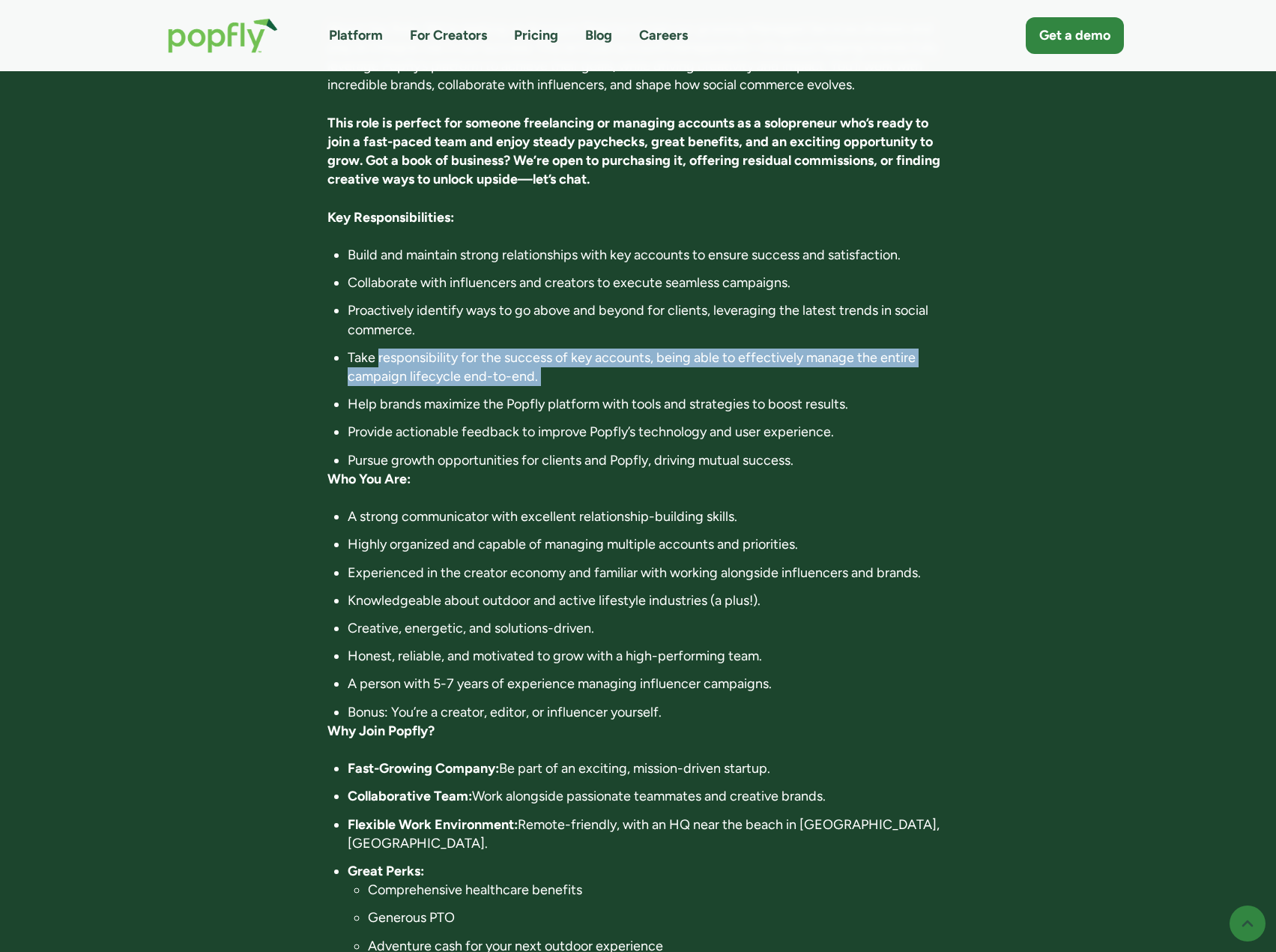
drag, startPoint x: 577, startPoint y: 347, endPoint x: 407, endPoint y: 322, distance: 171.8
click at [407, 349] on li "Take responsibility for the success of key accounts, being able to effectively …" at bounding box center [648, 367] width 601 height 37
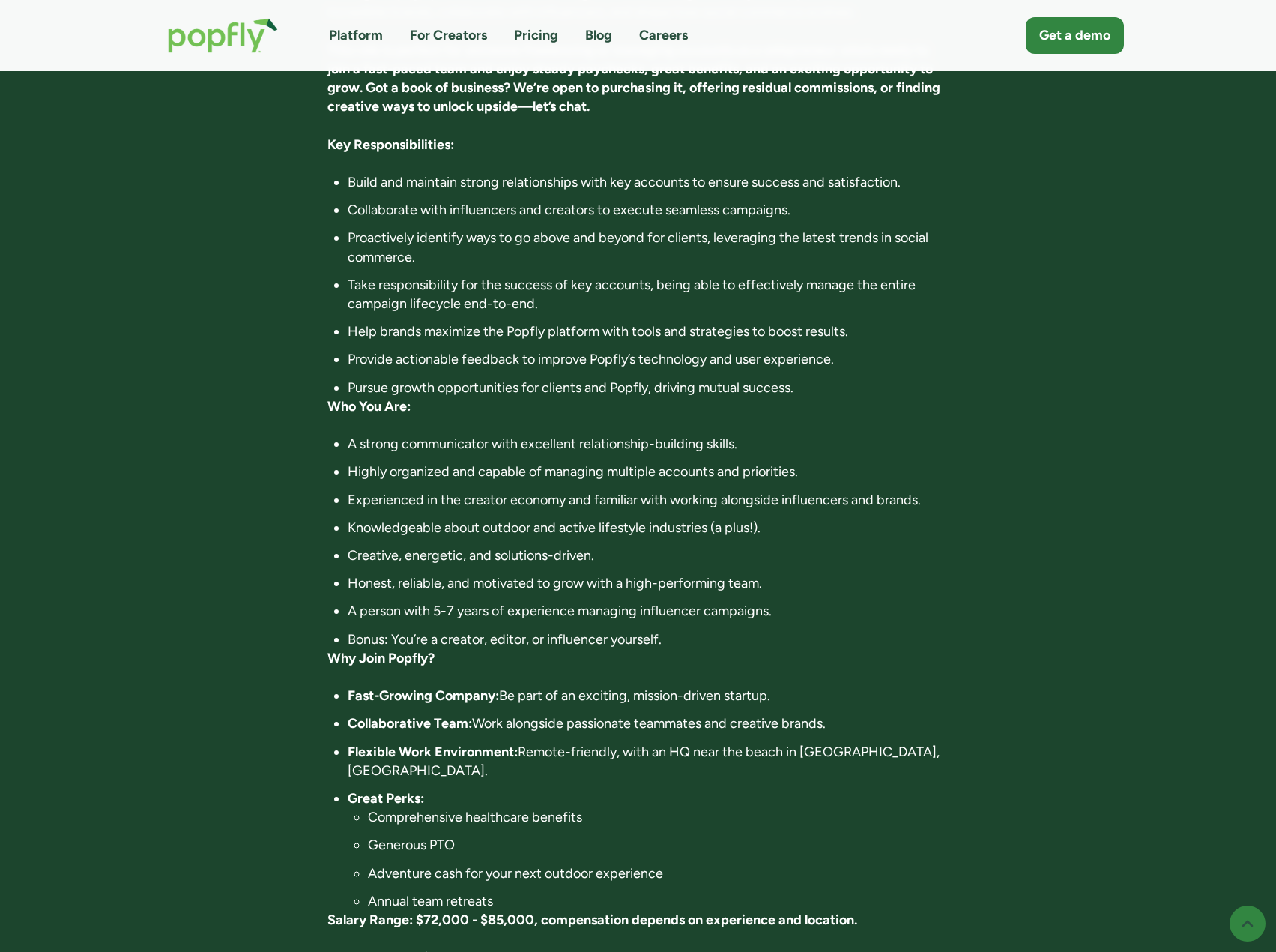
scroll to position [525, 0]
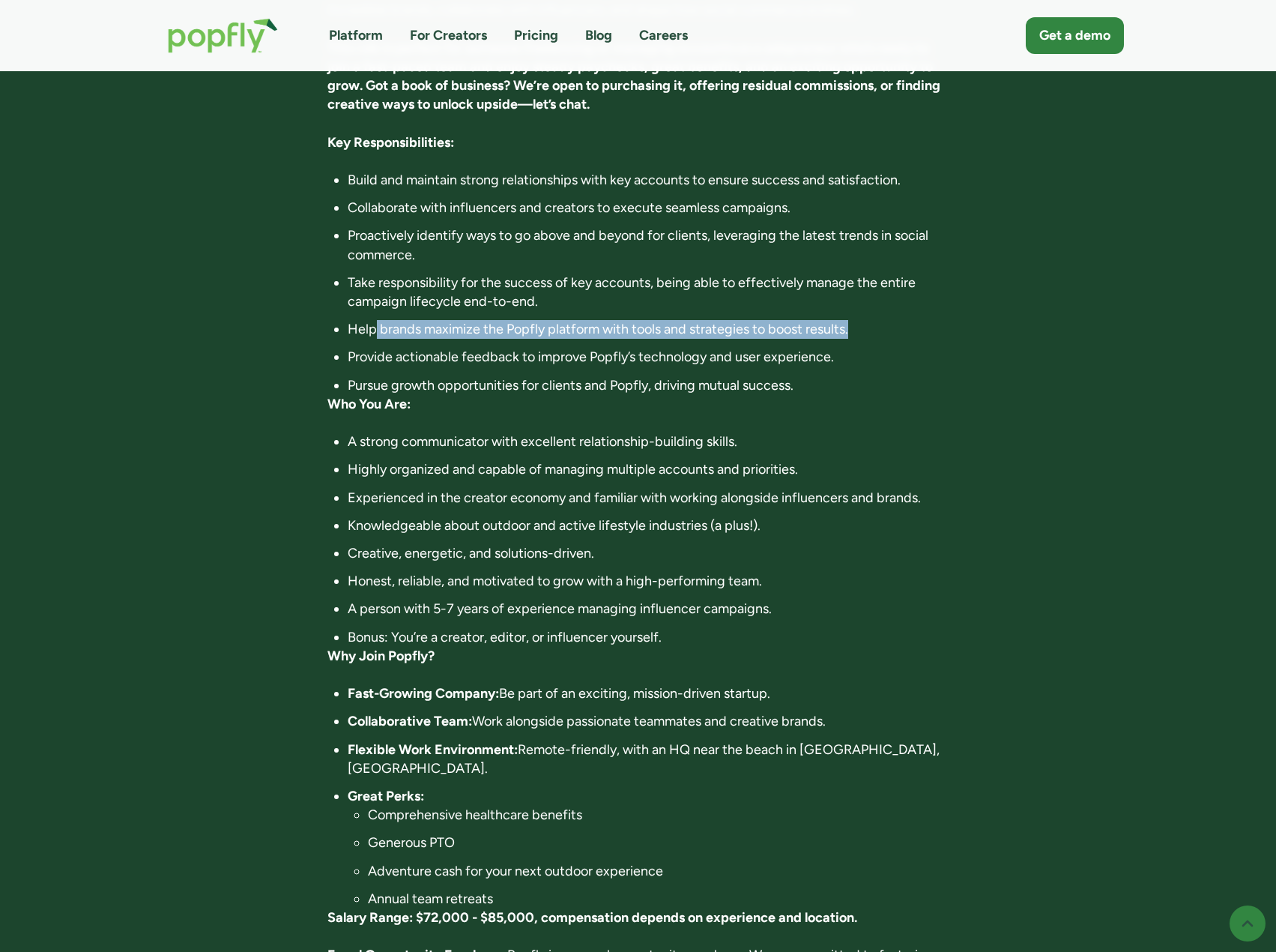
drag, startPoint x: 376, startPoint y: 286, endPoint x: 881, endPoint y: 300, distance: 505.2
click at [881, 300] on ul "Build and maintain strong relationships with key accounts to ensure success and…" at bounding box center [638, 283] width 621 height 224
click at [881, 320] on li "Help brands maximize the Popfly platform with tools and strategies to boost res…" at bounding box center [648, 330] width 601 height 19
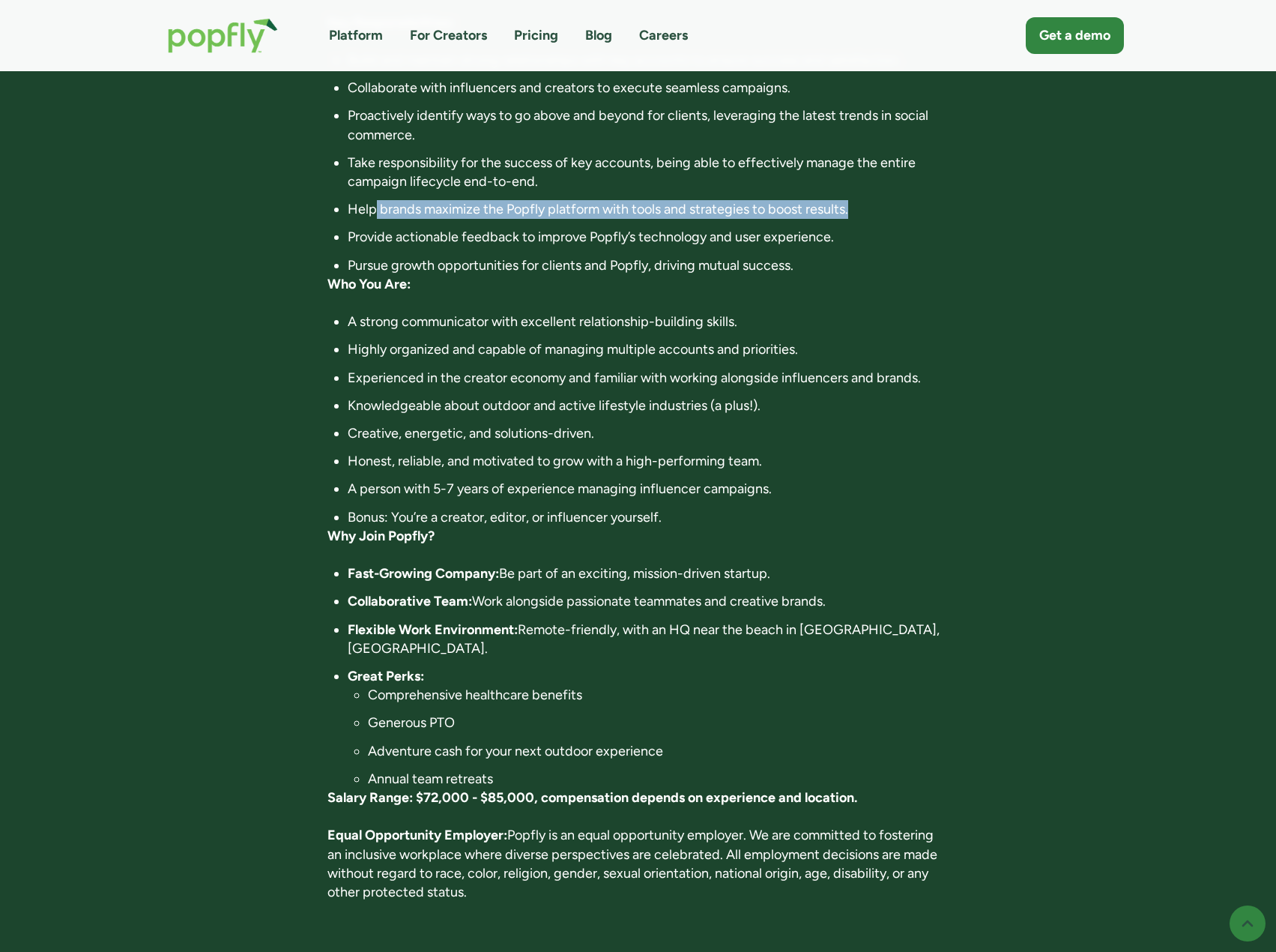
scroll to position [674, 0]
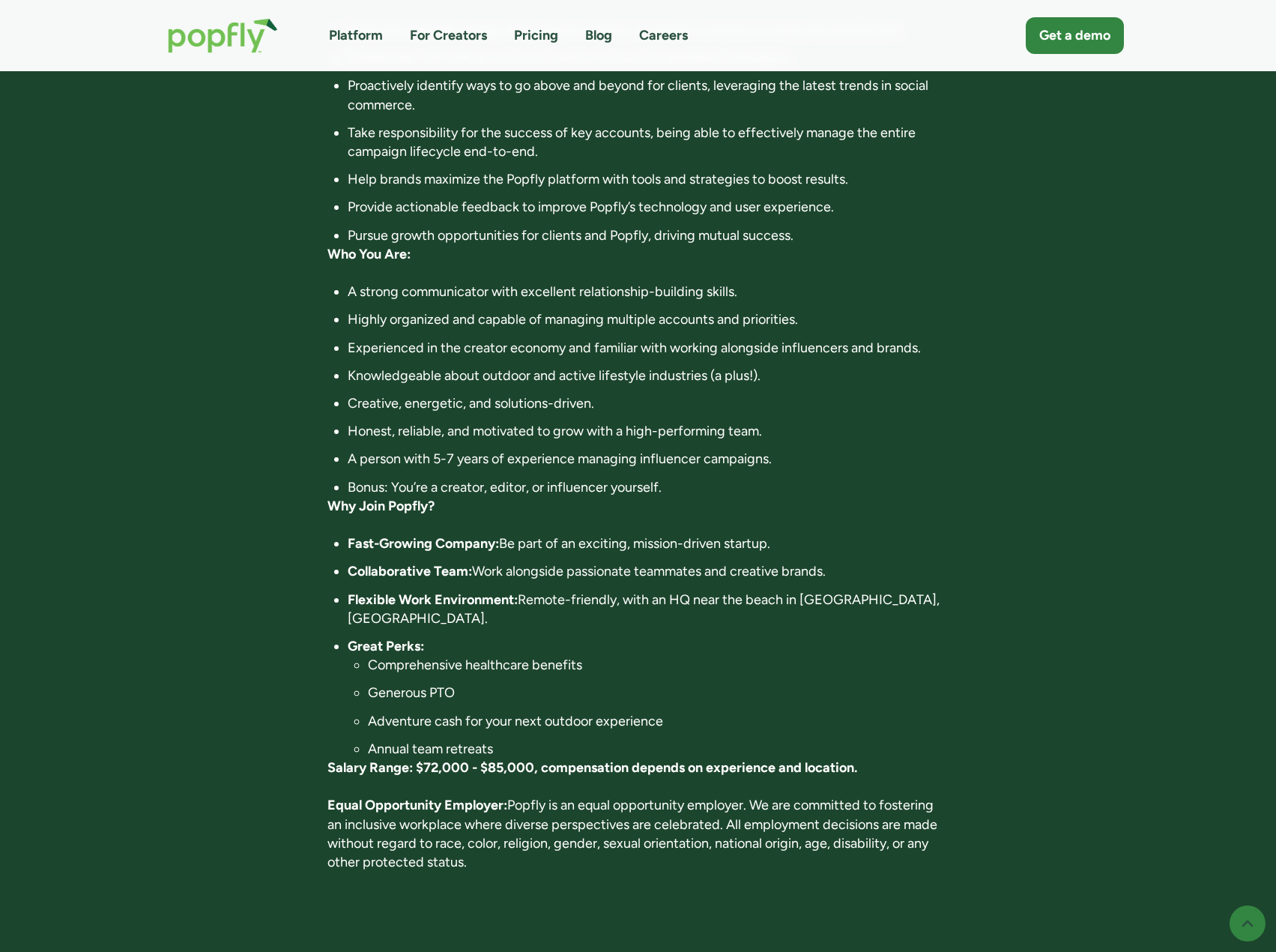
click at [244, 145] on div "Account Director Full-time , Costa Mesa, CA; Remote Apply now First listed: Sep…" at bounding box center [638, 195] width 971 height 1389
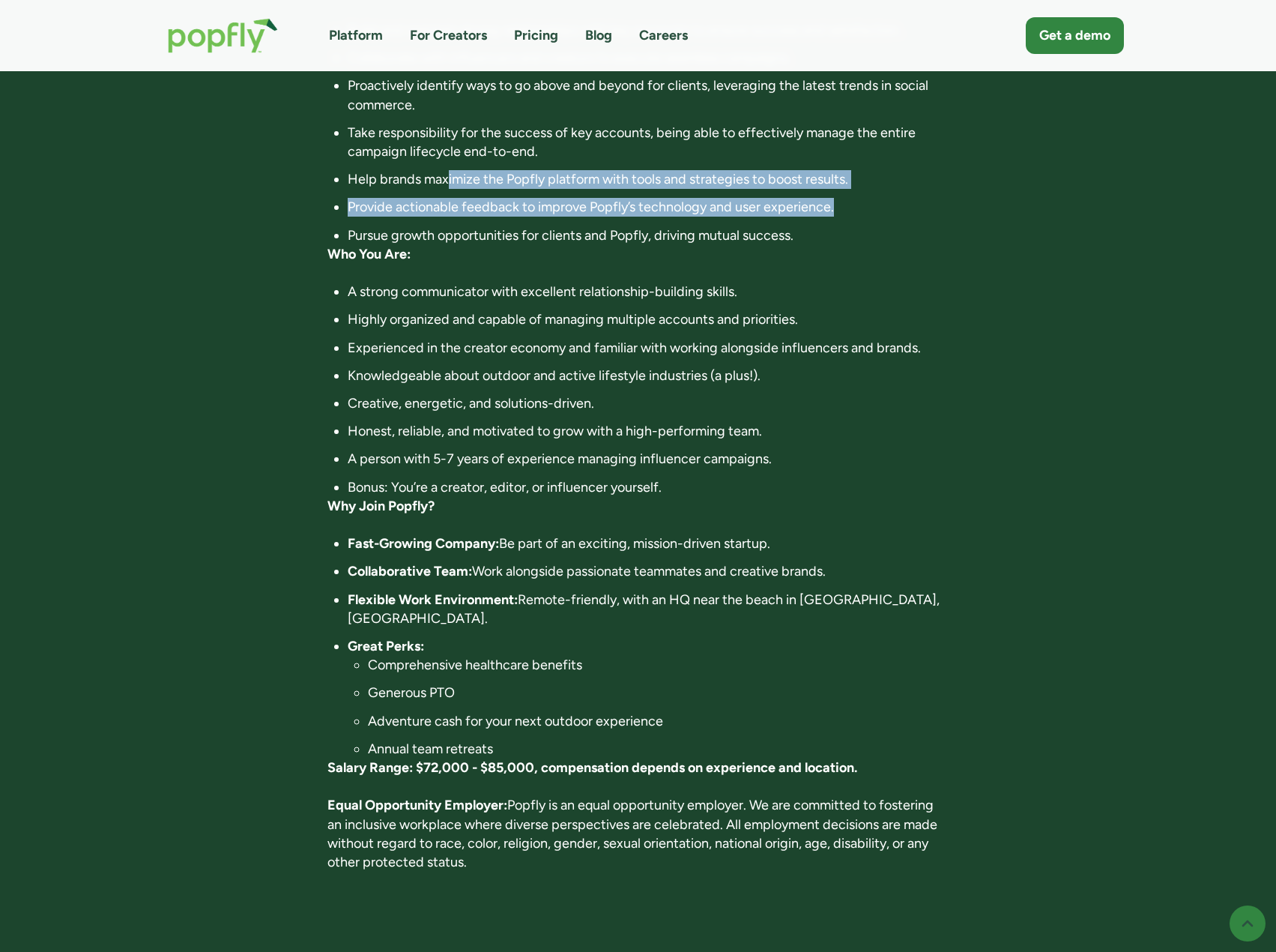
drag, startPoint x: 448, startPoint y: 157, endPoint x: 858, endPoint y: 179, distance: 410.6
click at [858, 179] on ul "Build and maintain strong relationships with key accounts to ensure success and…" at bounding box center [638, 133] width 621 height 224
click at [858, 198] on li "Provide actionable feedback to improve Popfly’s technology and user experience." at bounding box center [648, 207] width 601 height 19
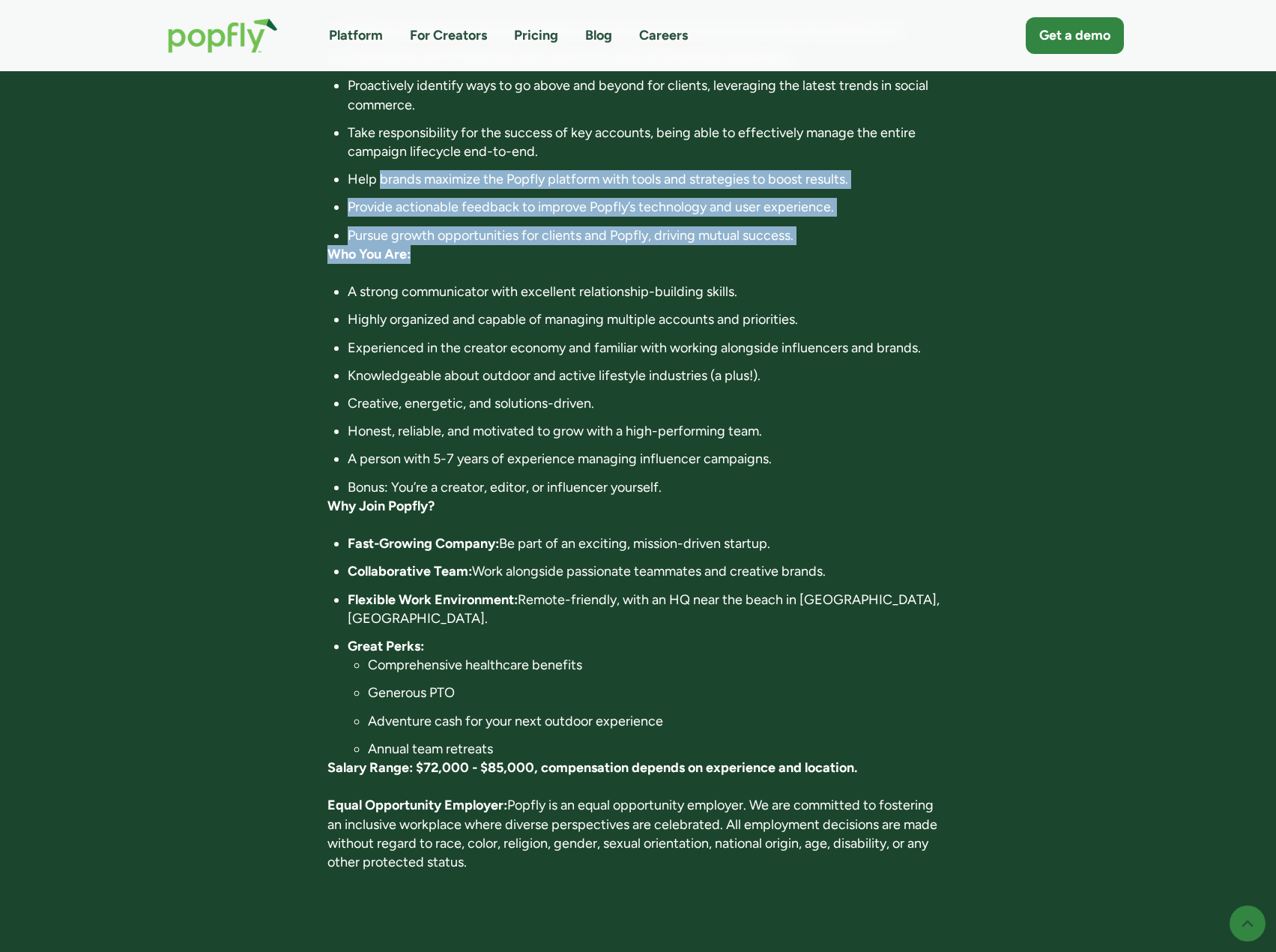
drag, startPoint x: 380, startPoint y: 153, endPoint x: 822, endPoint y: 224, distance: 447.7
click at [822, 224] on div "About Popfly: Popfly is a fast-growing network and collaboration software for t…" at bounding box center [638, 295] width 621 height 1191
click at [822, 245] on p "Who You Are:" at bounding box center [638, 255] width 621 height 19
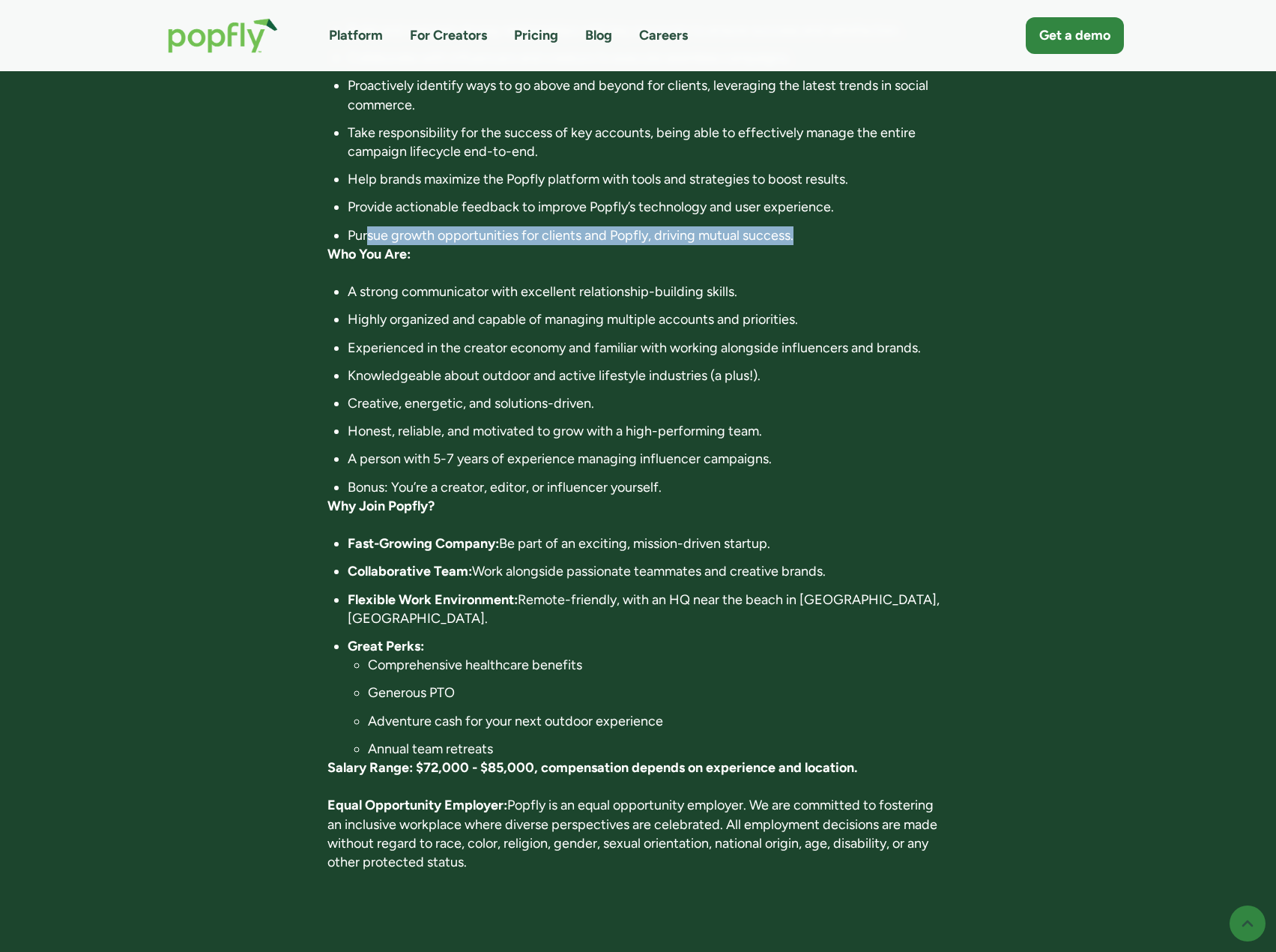
drag, startPoint x: 369, startPoint y: 196, endPoint x: 838, endPoint y: 204, distance: 469.1
click at [838, 226] on li "Pursue growth opportunities for clients and Popfly, driving mutual success." at bounding box center [648, 236] width 601 height 19
click at [362, 283] on li "A strong communicator with excellent relationship-building skills." at bounding box center [648, 292] width 601 height 19
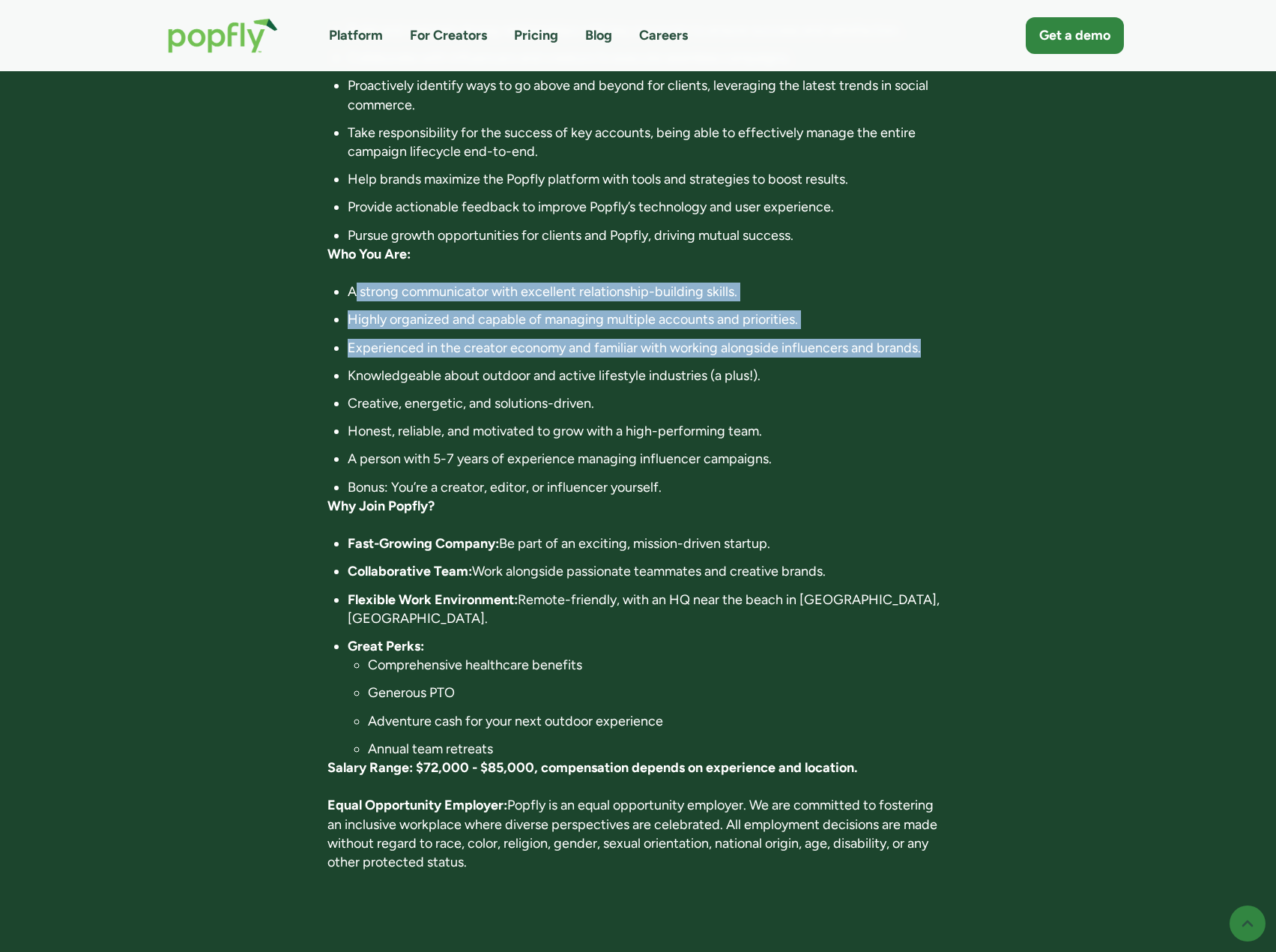
drag, startPoint x: 355, startPoint y: 272, endPoint x: 977, endPoint y: 319, distance: 623.8
click at [977, 319] on div "Account Director Full-time , Costa Mesa, CA; Remote Apply now First listed: Sep…" at bounding box center [638, 195] width 971 height 1389
click at [977, 321] on div "Account Director Full-time , Costa Mesa, CA; Remote Apply now First listed: Sep…" at bounding box center [638, 195] width 971 height 1389
click at [596, 339] on li "Experienced in the creator economy and familiar with working alongside influenc…" at bounding box center [648, 349] width 601 height 19
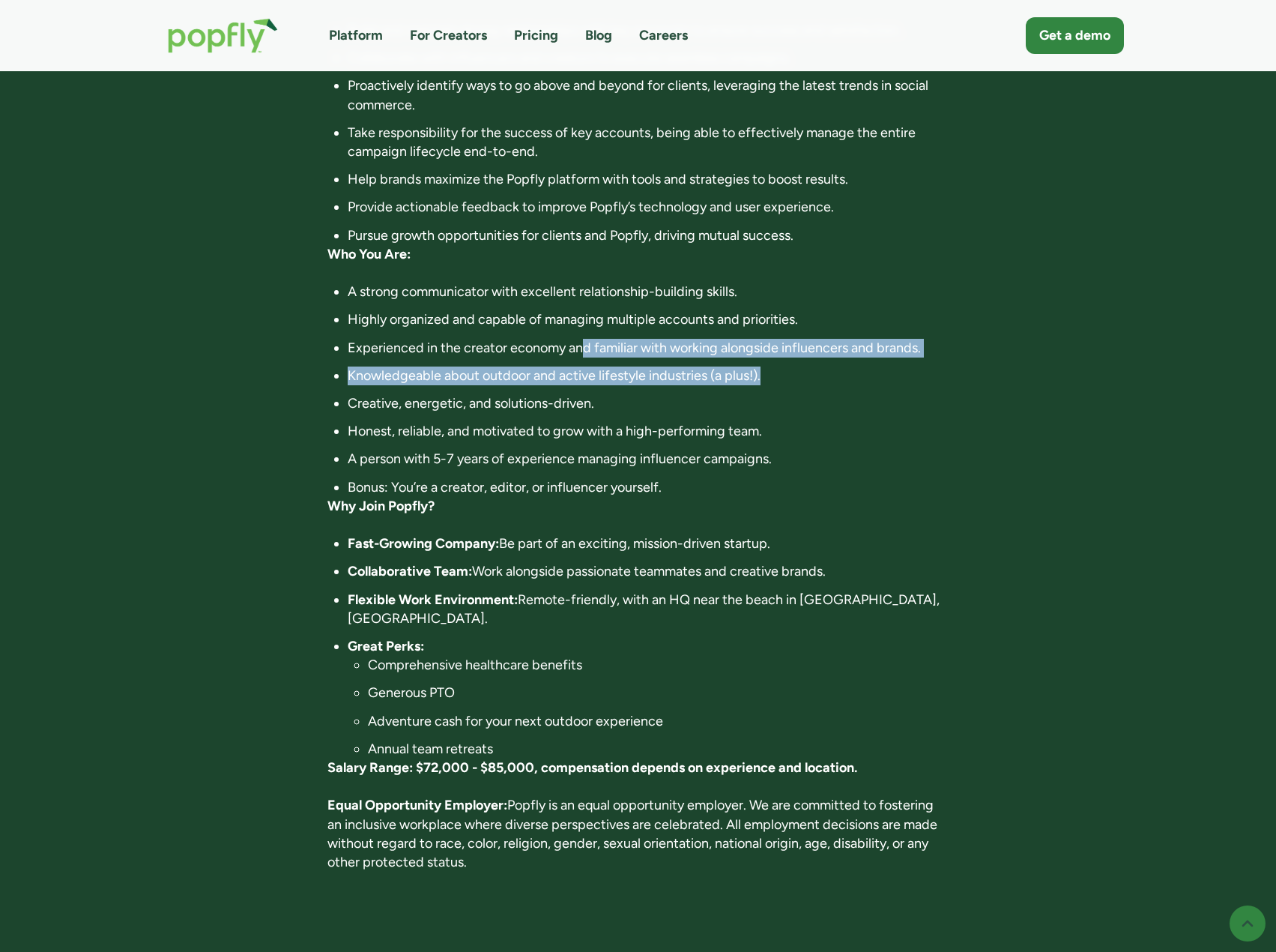
drag, startPoint x: 584, startPoint y: 326, endPoint x: 915, endPoint y: 347, distance: 331.7
click at [915, 345] on ul "A strong communicator with excellent relationship-building skills. Highly organ…" at bounding box center [638, 390] width 621 height 214
click at [915, 367] on li "Knowledgeable about outdoor and active lifestyle industries (a plus!)." at bounding box center [648, 376] width 601 height 19
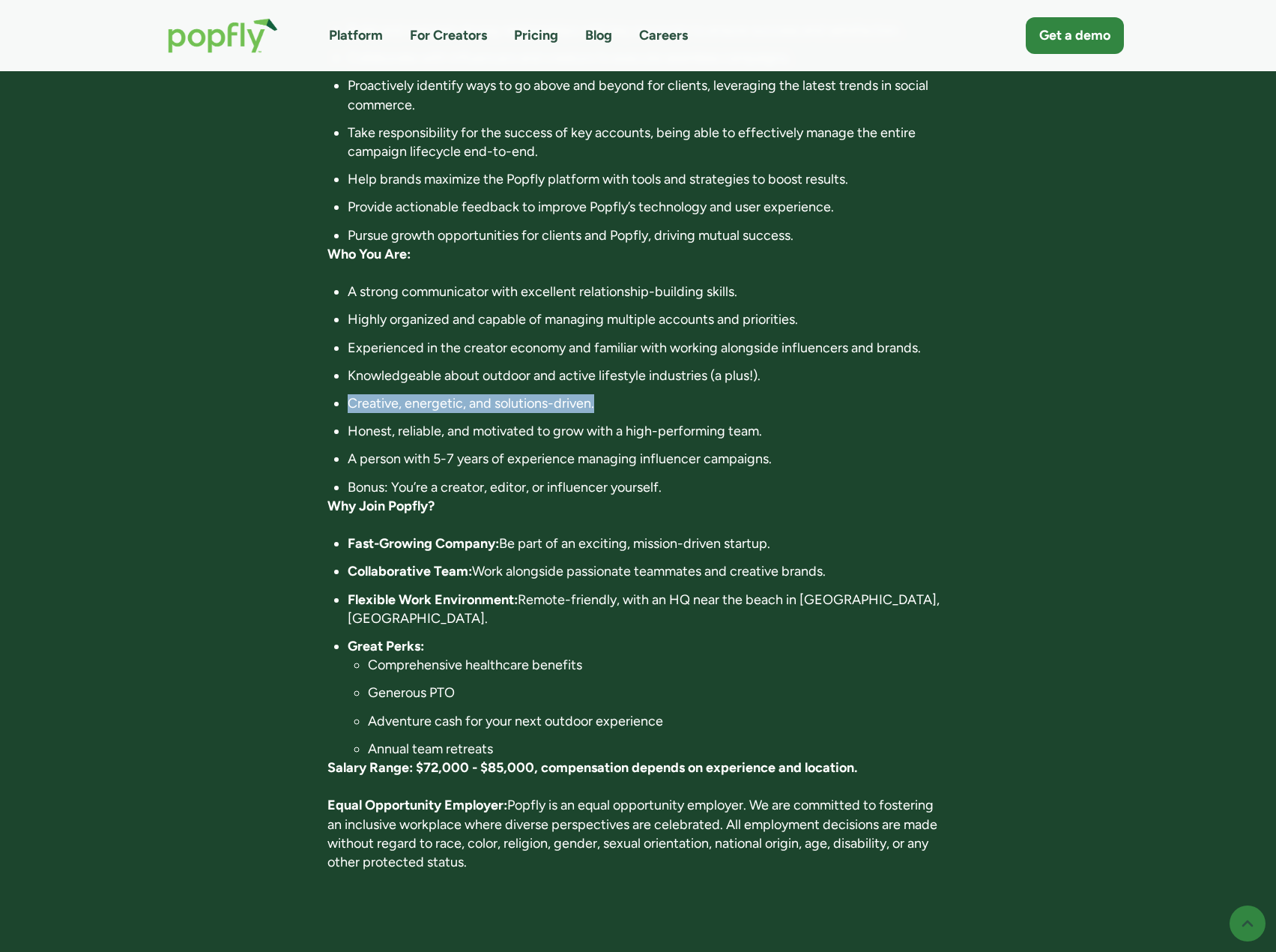
drag, startPoint x: 835, startPoint y: 346, endPoint x: 641, endPoint y: 387, distance: 198.3
click at [641, 387] on ul "A strong communicator with excellent relationship-building skills. Highly organ…" at bounding box center [638, 390] width 621 height 214
click at [360, 422] on li "Honest, reliable, and motivated to grow with a high-performing team." at bounding box center [648, 431] width 601 height 19
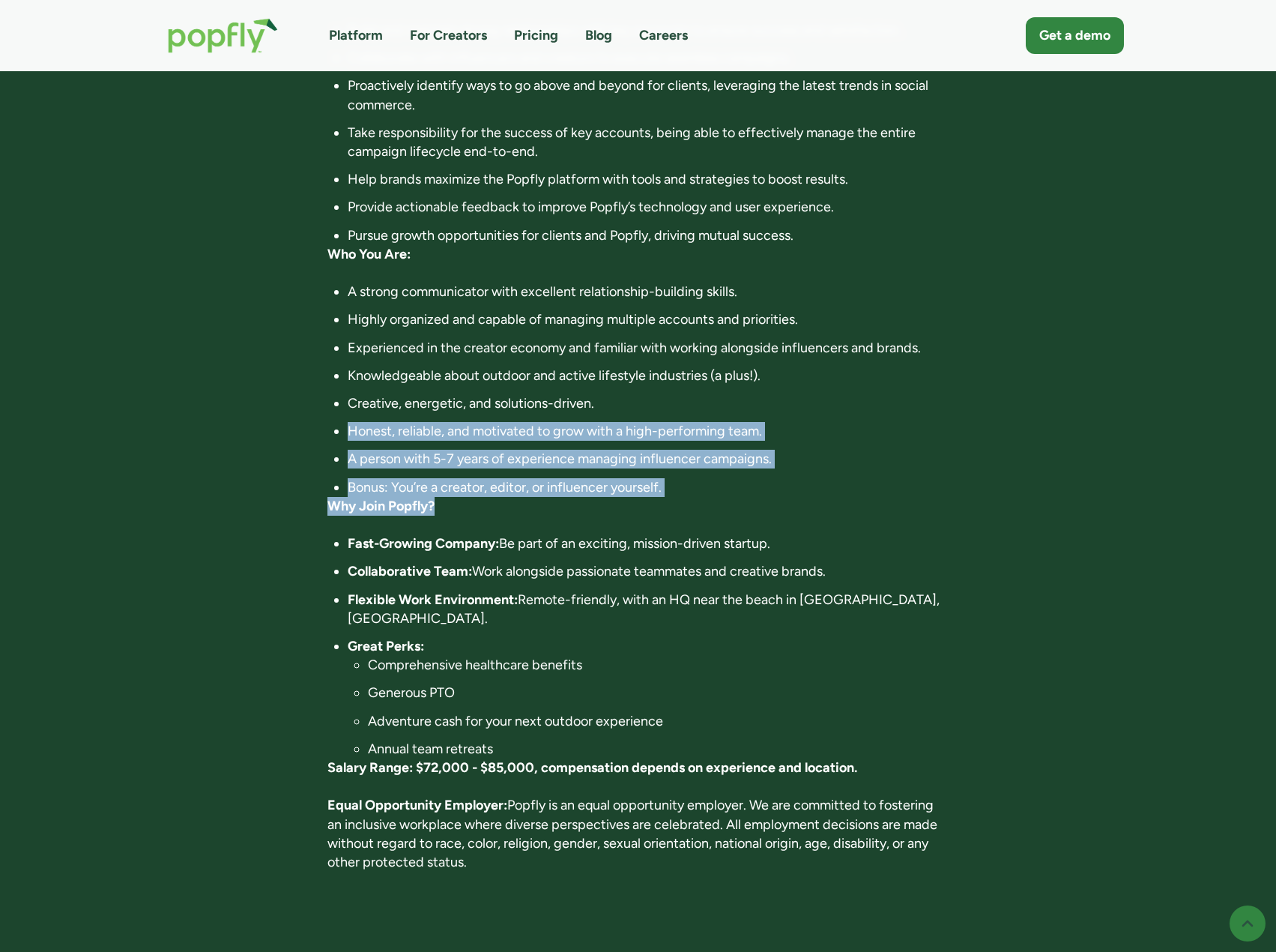
drag, startPoint x: 362, startPoint y: 397, endPoint x: 774, endPoint y: 472, distance: 418.8
click at [774, 472] on div "About Popfly: Popfly is a fast-growing network and collaboration software for t…" at bounding box center [638, 295] width 621 height 1191
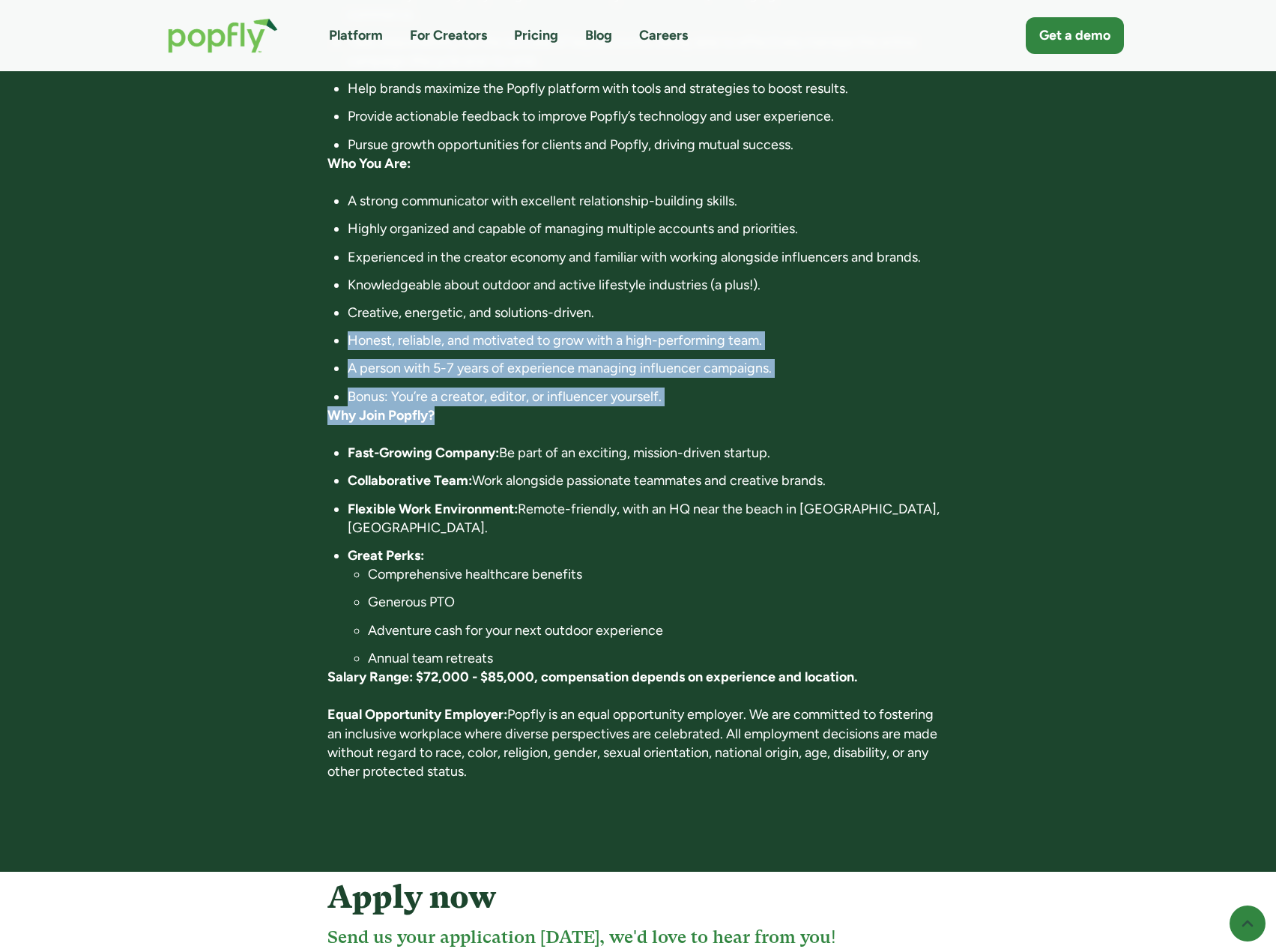
scroll to position [824, 0]
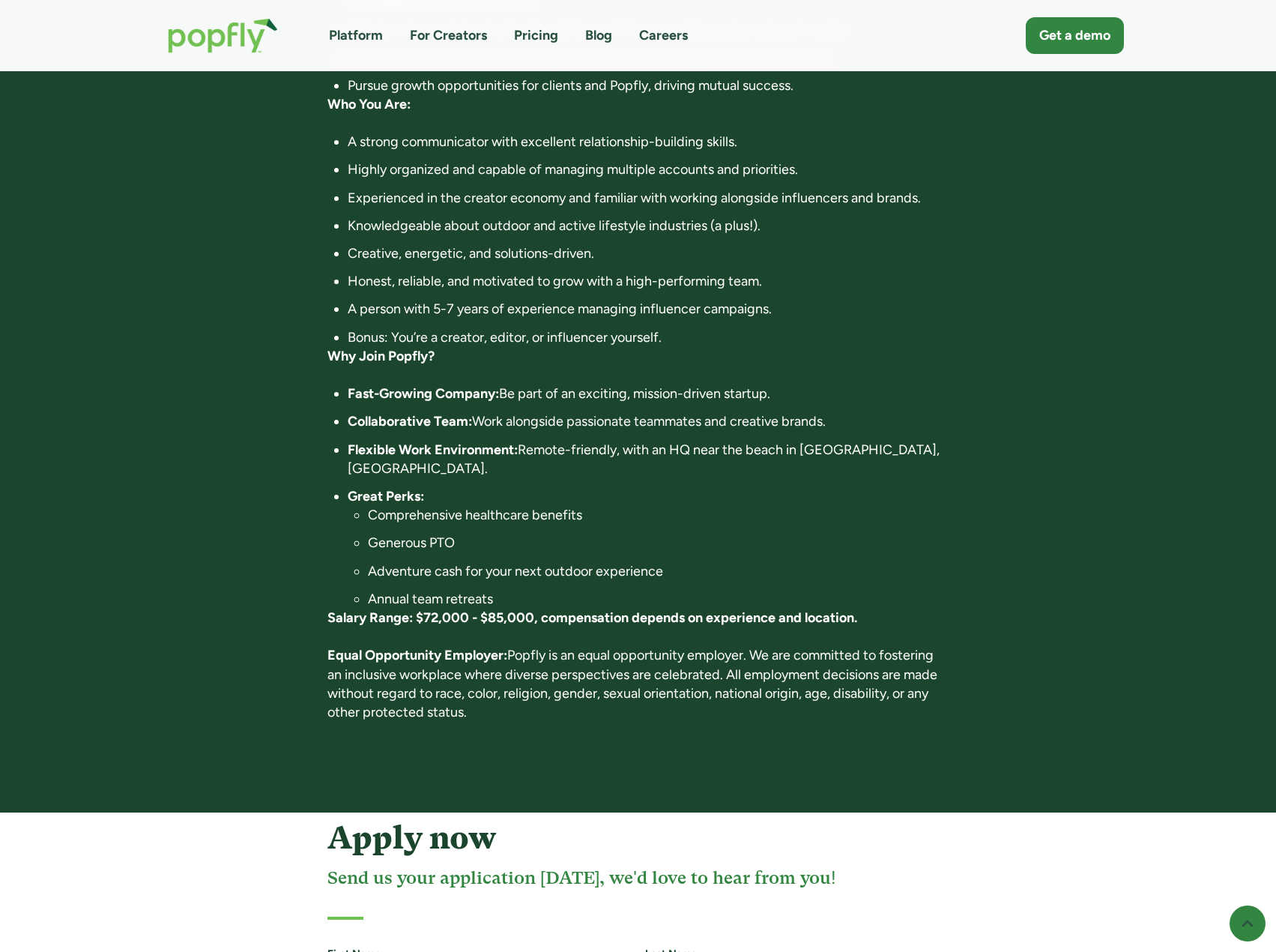
click at [457, 385] on strong "Fast-Growing Company:" at bounding box center [423, 393] width 152 height 17
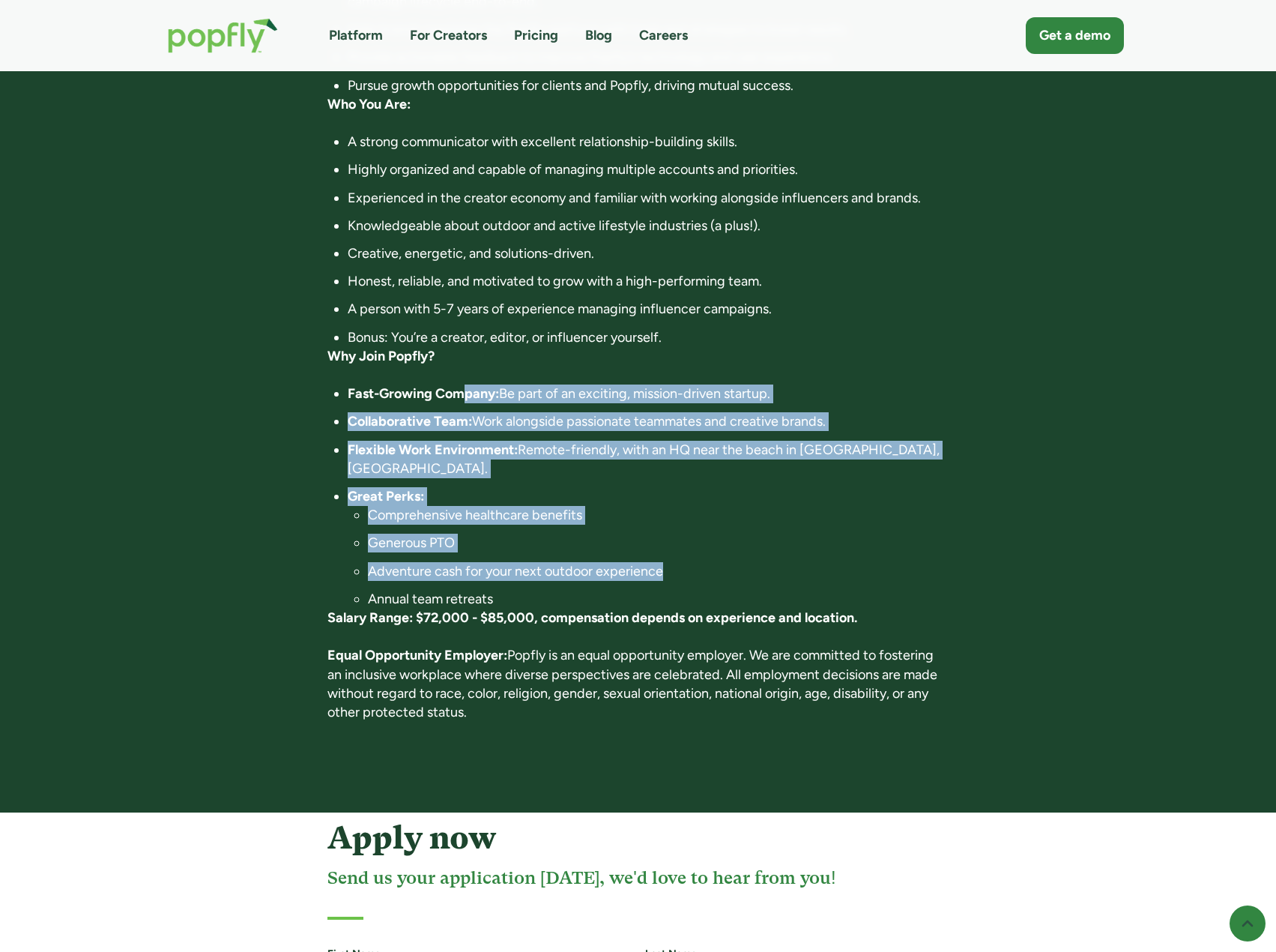
drag, startPoint x: 464, startPoint y: 355, endPoint x: 734, endPoint y: 517, distance: 314.9
click at [734, 517] on ul "Fast-Growing Company: Be part of an exciting, mission-driven startup. Collabora…" at bounding box center [638, 496] width 621 height 224
click at [734, 562] on li "Adventure cash for your next outdoor experience" at bounding box center [657, 572] width 580 height 19
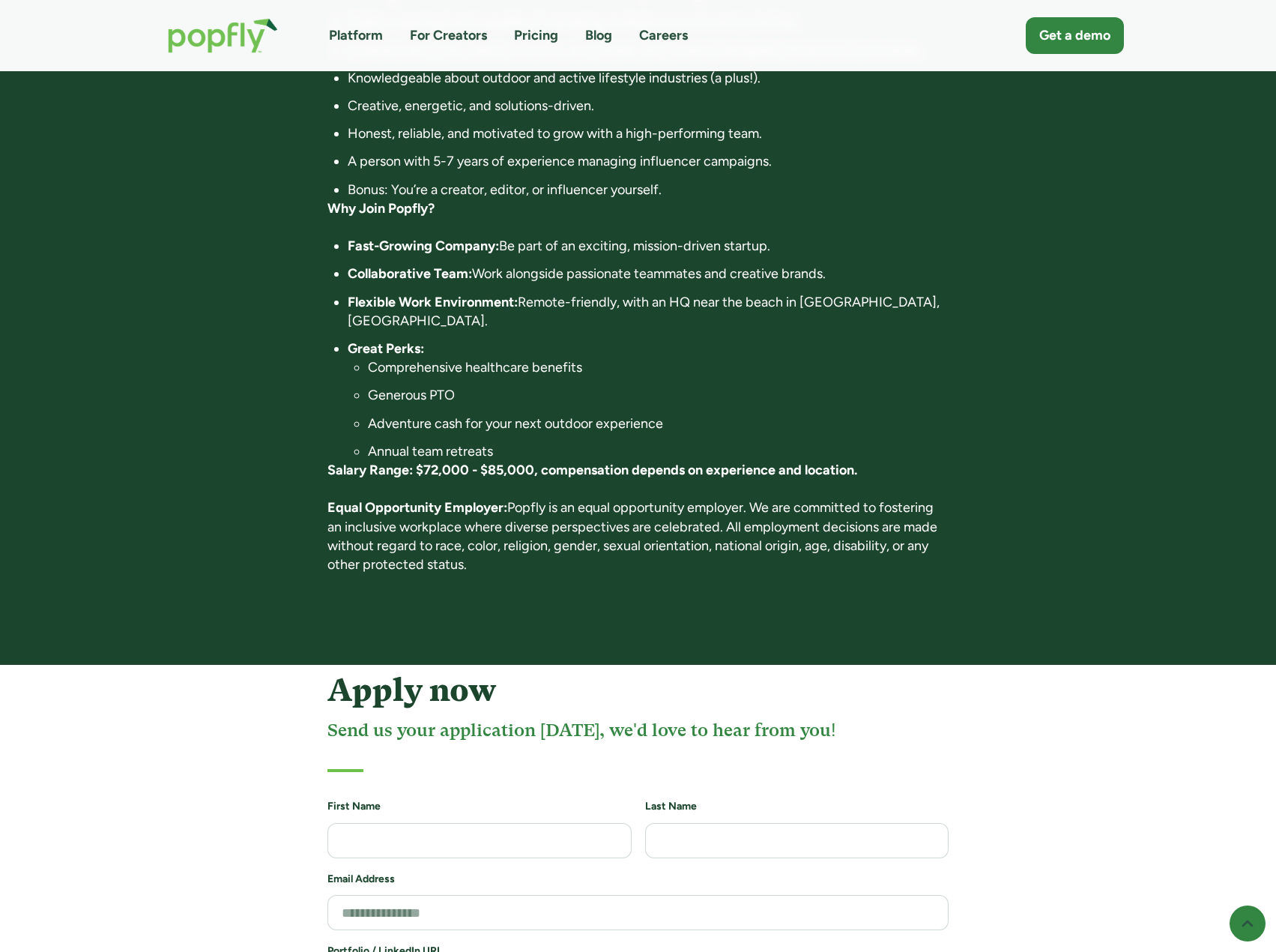
scroll to position [974, 0]
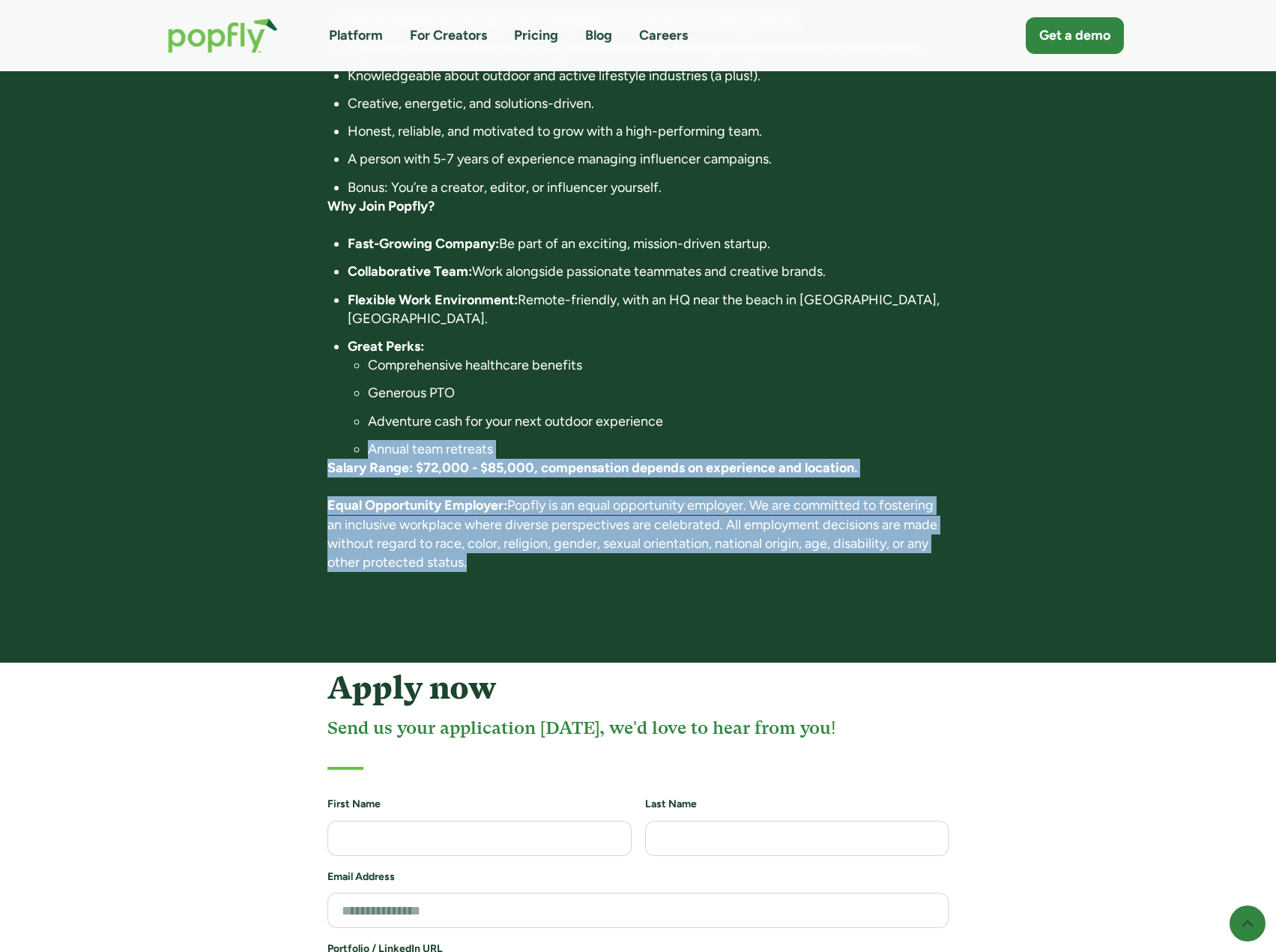
drag, startPoint x: 367, startPoint y: 397, endPoint x: 901, endPoint y: 522, distance: 548.4
click at [901, 522] on p "Equal Opportunity Employer: Popfly is an equal opportunity employer. We are com…" at bounding box center [638, 534] width 621 height 75
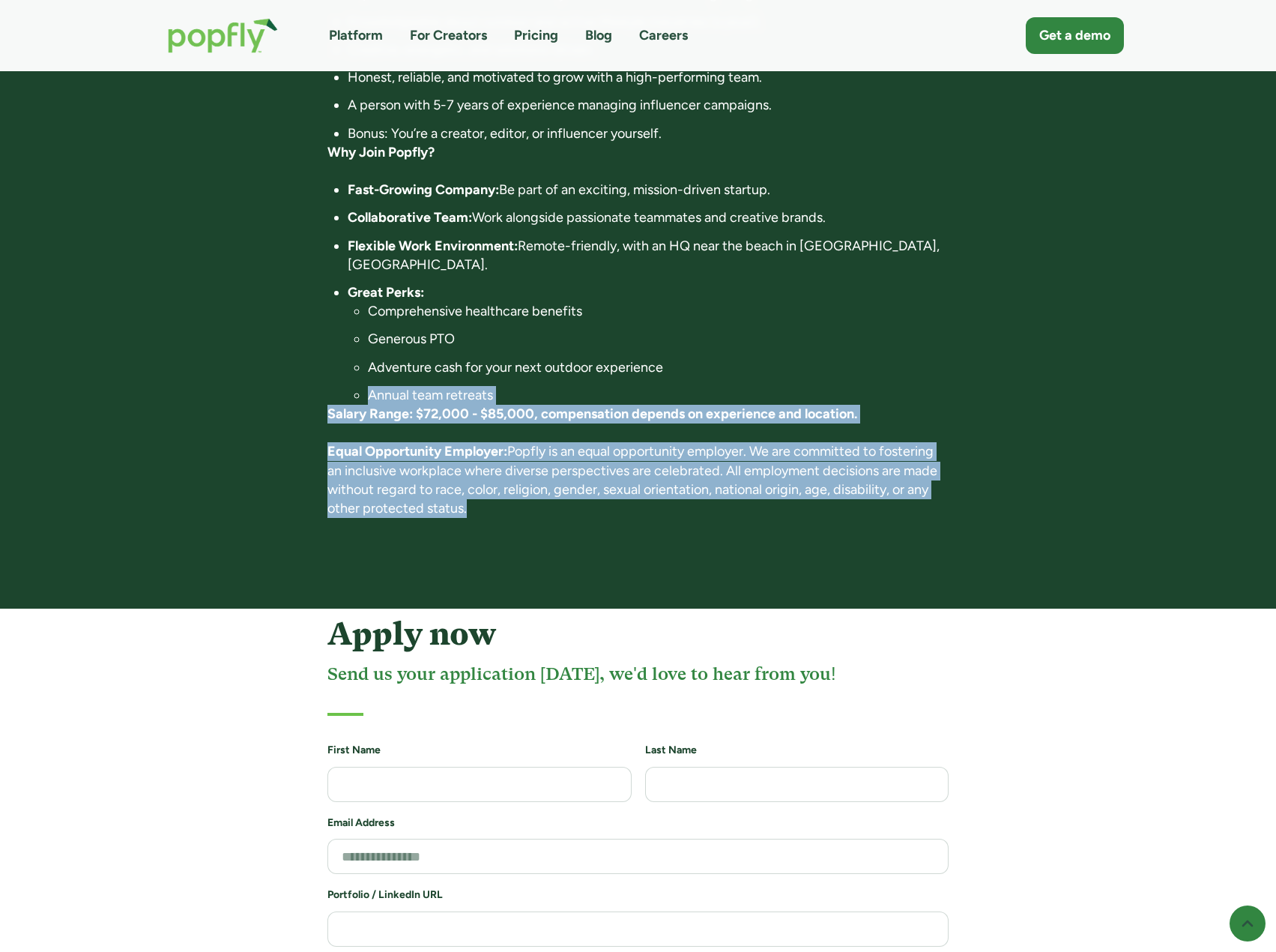
scroll to position [1124, 0]
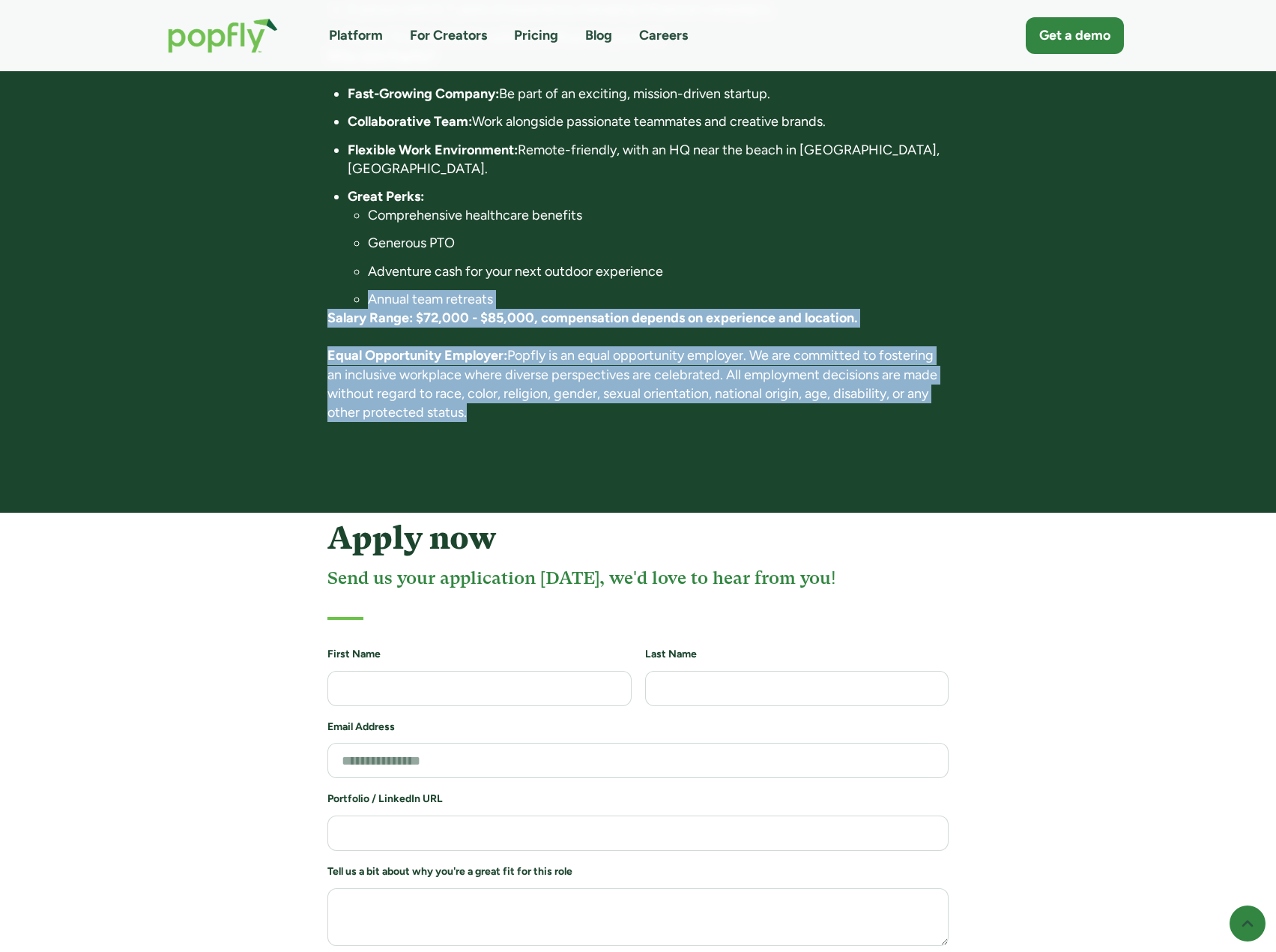
click at [438, 309] on p "Salary Range: $72,000 - $85,000, compensation depends on experience and locatio…" at bounding box center [638, 318] width 621 height 19
drag, startPoint x: 438, startPoint y: 278, endPoint x: 819, endPoint y: 472, distance: 427.5
click at [819, 472] on body "Platform For Creators Pricing Blog Careers Get a demo Account Director Full-tim…" at bounding box center [638, 202] width 1276 height 2653
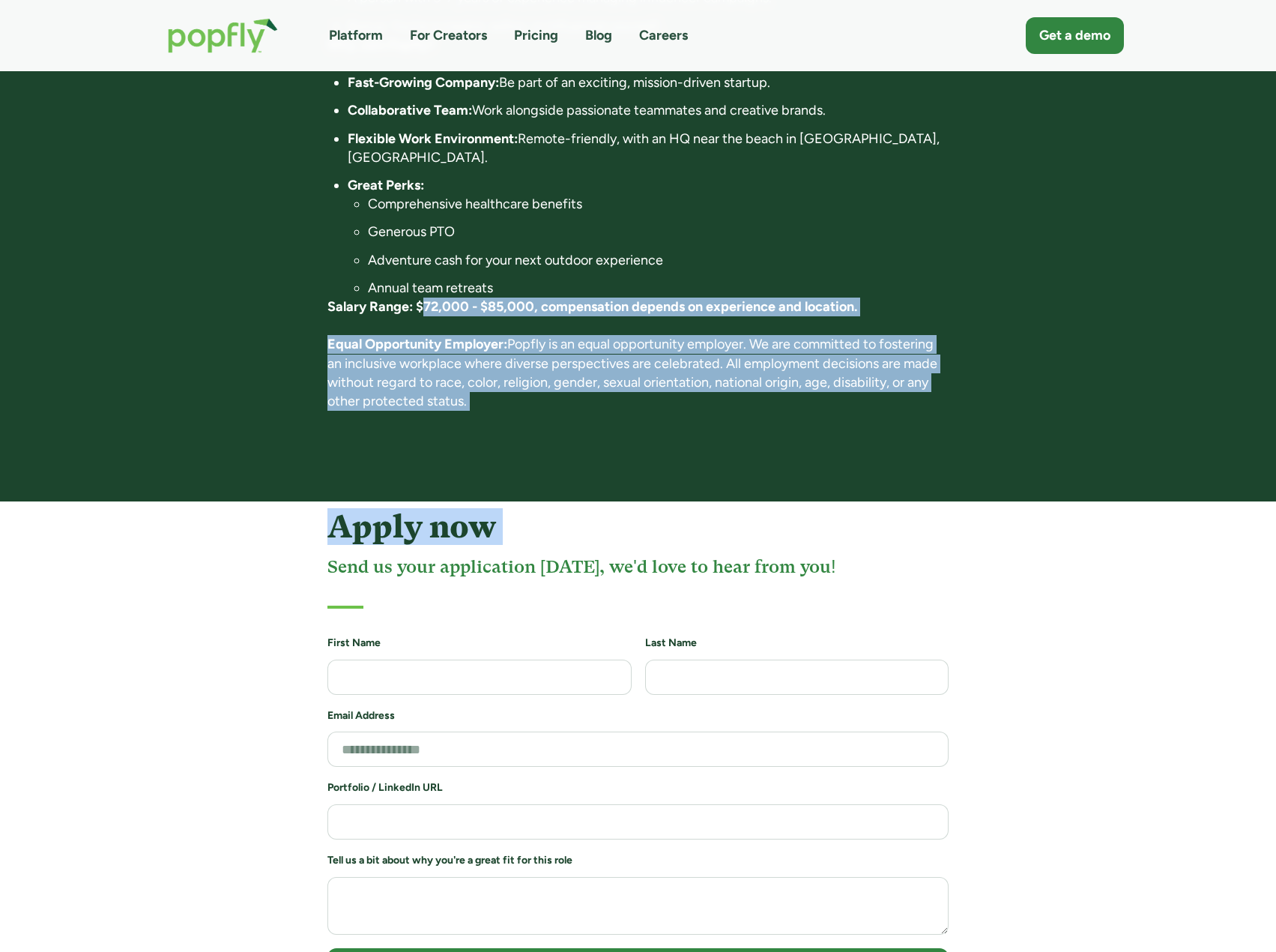
scroll to position [903, 0]
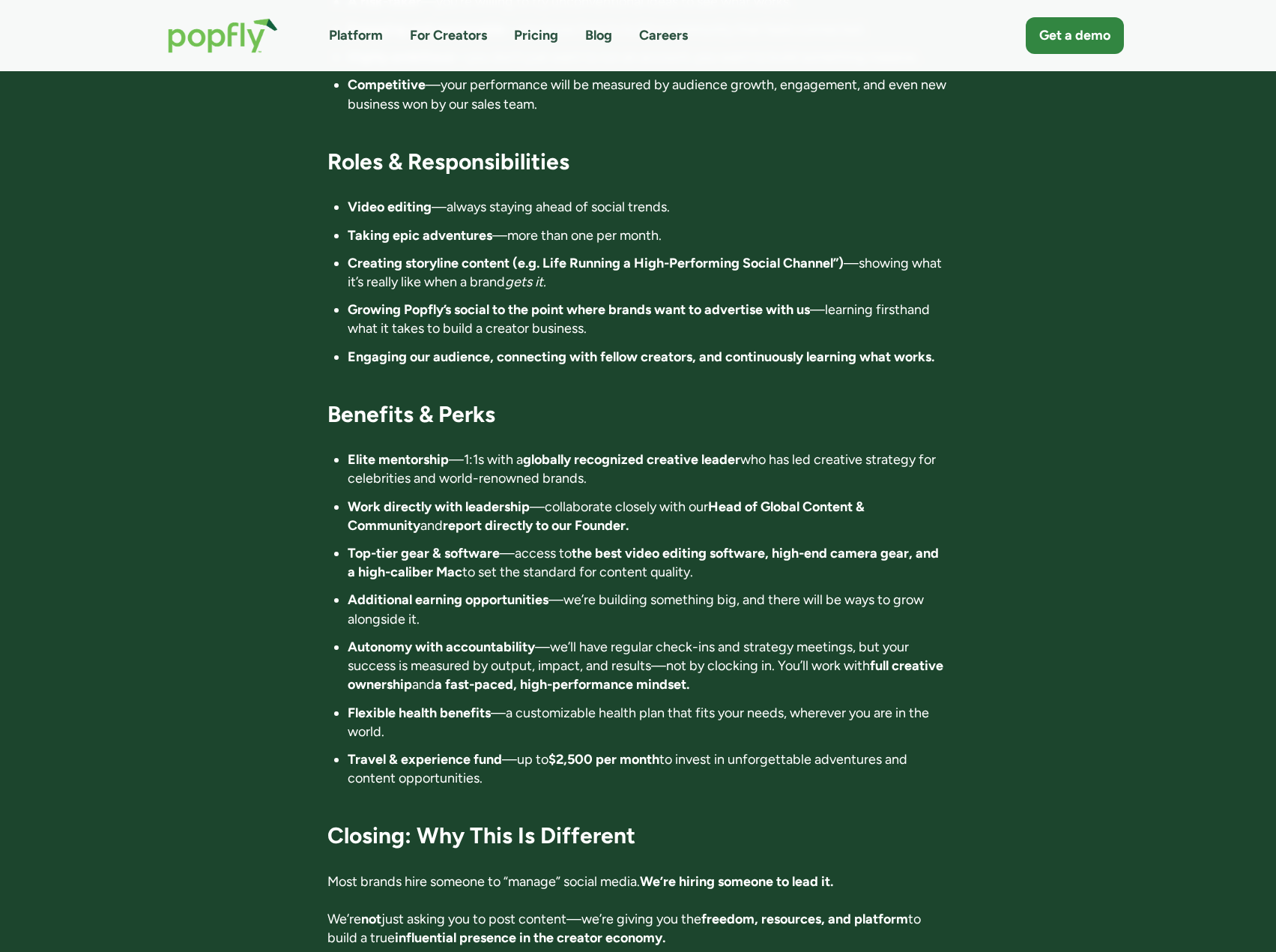
scroll to position [1874, 0]
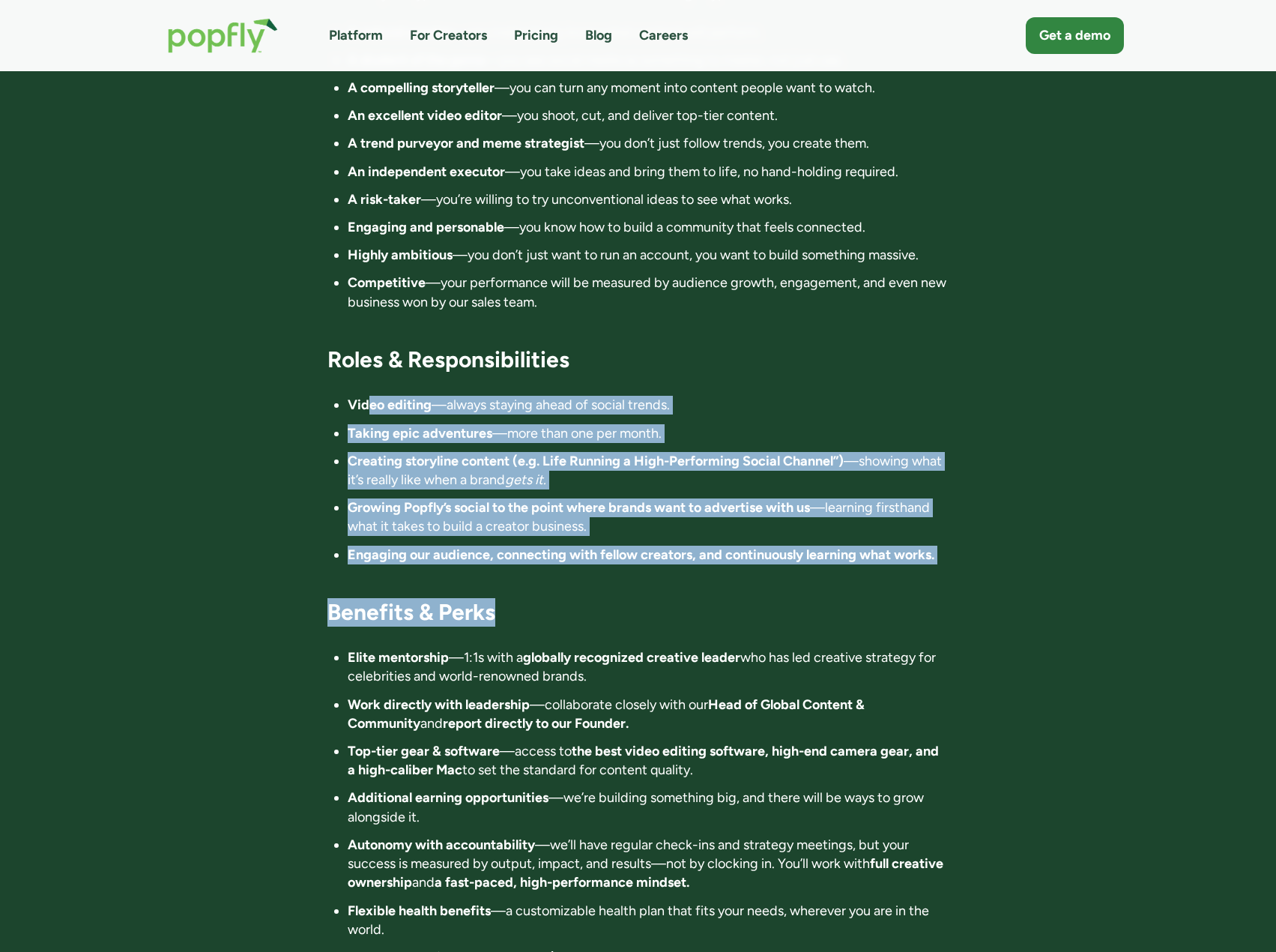
drag, startPoint x: 369, startPoint y: 340, endPoint x: 738, endPoint y: 512, distance: 407.1
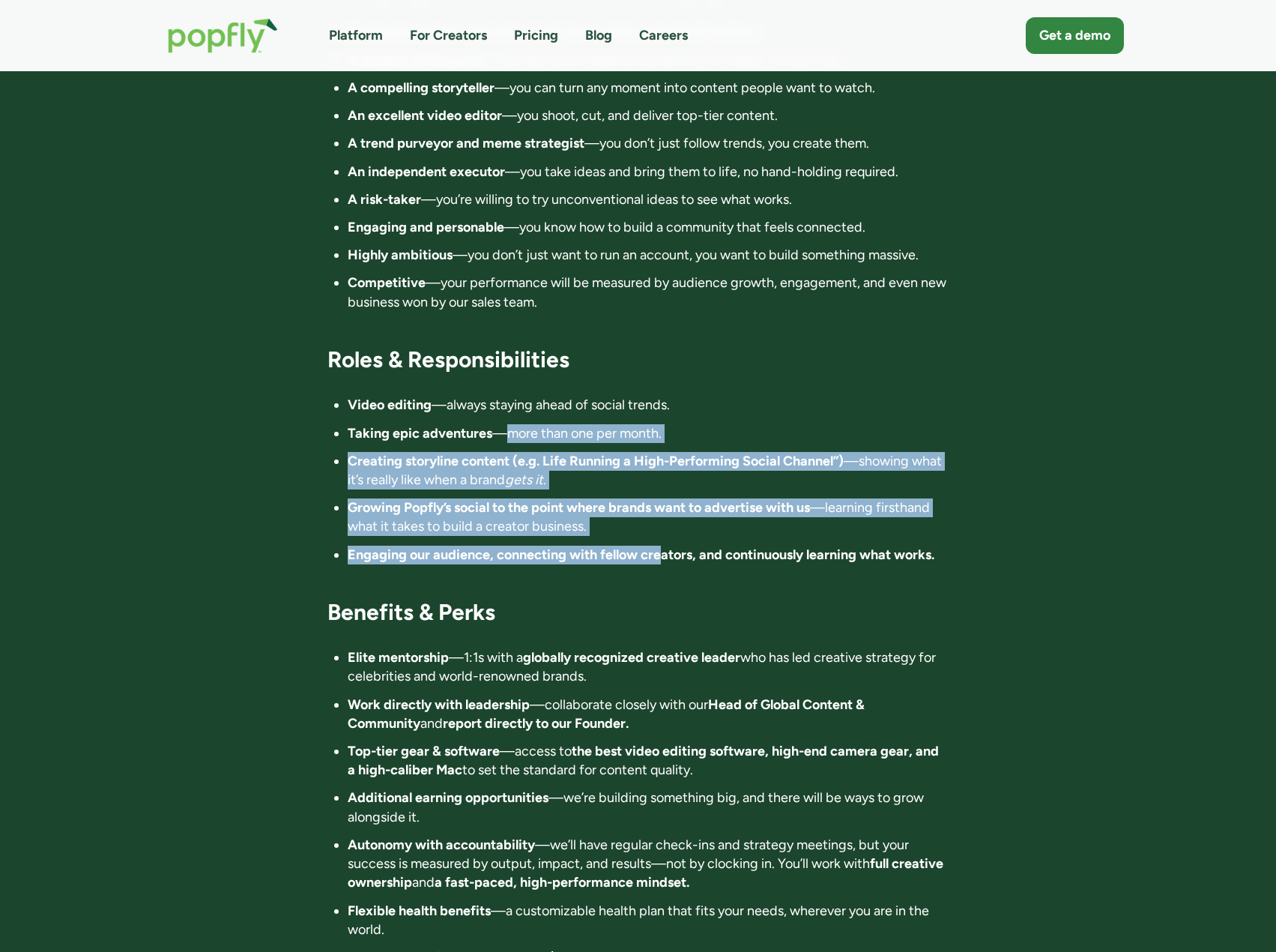
drag, startPoint x: 661, startPoint y: 482, endPoint x: 502, endPoint y: 364, distance: 198.0
click at [503, 395] on ul "Video editing —always staying ahead of social trends. Taking epic adventures —m…" at bounding box center [638, 479] width 621 height 168
click at [502, 424] on li "Taking epic adventures —more than one per month." at bounding box center [648, 434] width 601 height 19
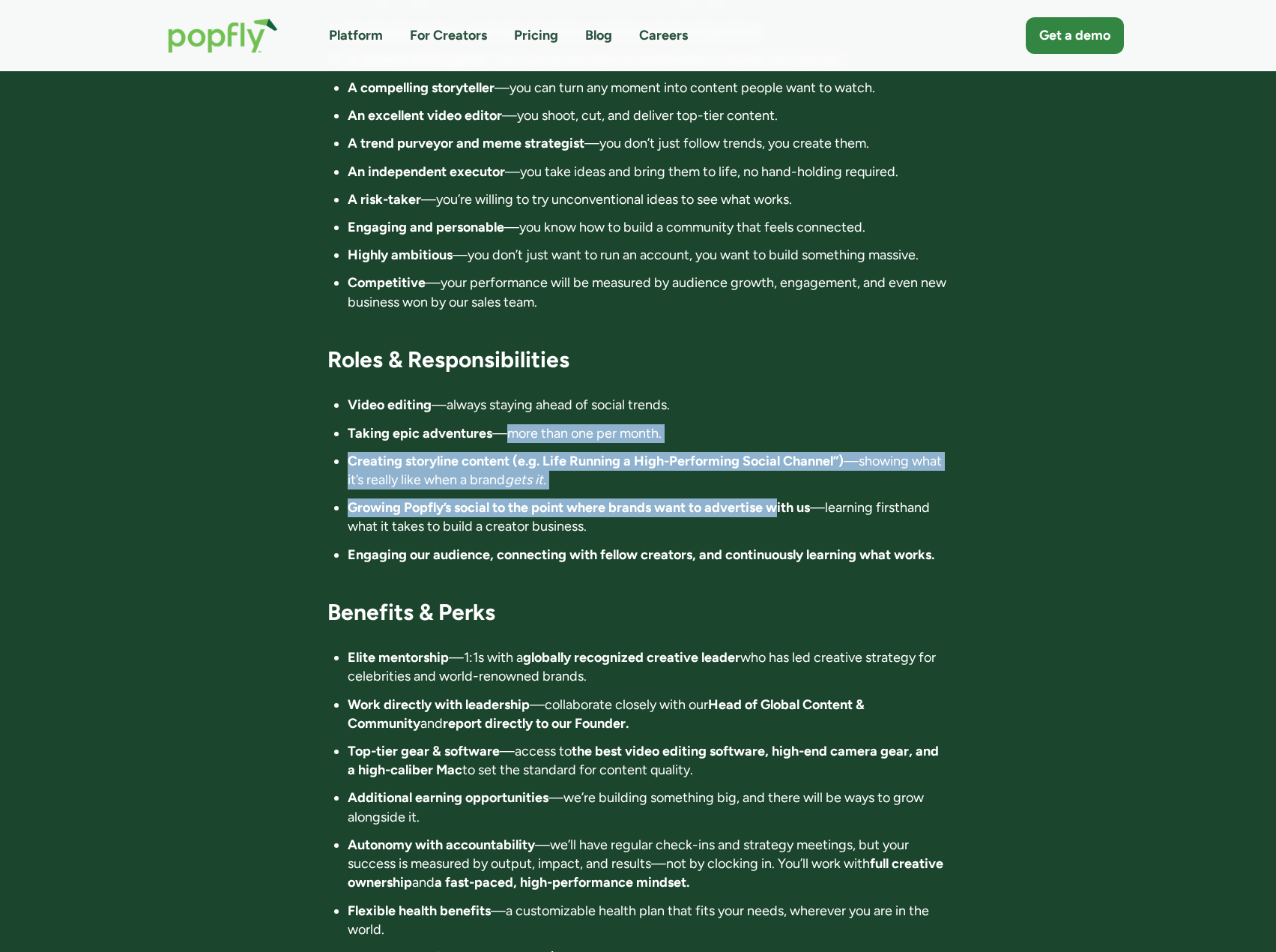
drag, startPoint x: 518, startPoint y: 370, endPoint x: 777, endPoint y: 448, distance: 270.5
click at [777, 448] on ul "Video editing —always staying ahead of social trends. Taking epic adventures —m…" at bounding box center [638, 479] width 621 height 168
click at [777, 499] on li "Growing Popfly’s social to the point where brands want to advertise with us —le…" at bounding box center [648, 517] width 601 height 37
drag, startPoint x: 518, startPoint y: 394, endPoint x: 781, endPoint y: 434, distance: 266.0
click at [781, 434] on ul "Video editing —always staying ahead of social trends. Taking epic adventures —m…" at bounding box center [638, 479] width 621 height 168
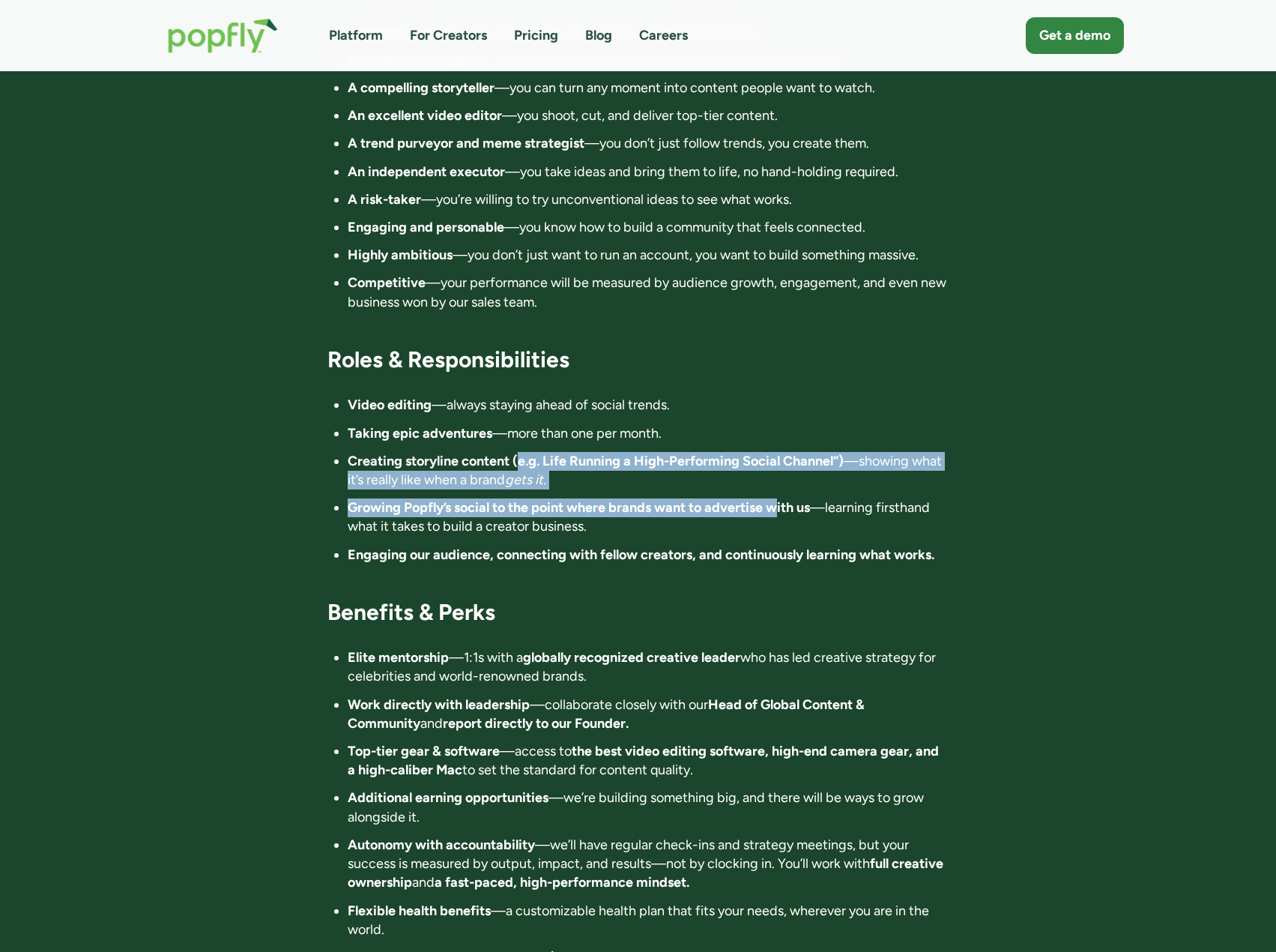
click at [781, 499] on strong "Growing Popfly’s social to the point where brands want to advertise with us" at bounding box center [579, 507] width 462 height 17
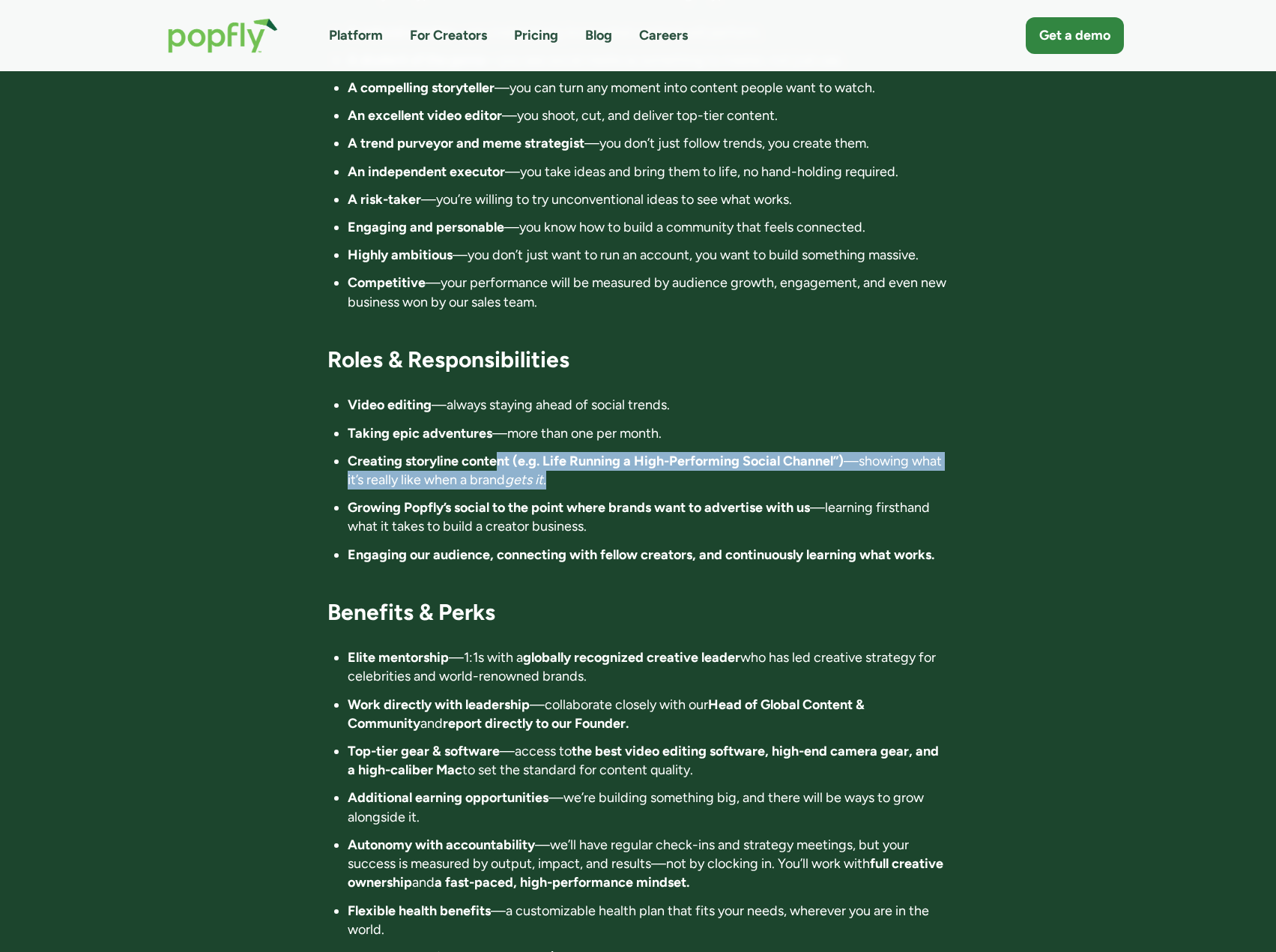
drag, startPoint x: 705, startPoint y: 418, endPoint x: 495, endPoint y: 384, distance: 212.7
click at [496, 452] on li "Creating storyline content (e.g. Life Running a High-Performing Social Channel”…" at bounding box center [648, 470] width 601 height 37
click at [495, 453] on strong "Creating storyline content (e.g. Life Running a High-Performing Social Channel”)" at bounding box center [596, 461] width 496 height 17
drag, startPoint x: 486, startPoint y: 384, endPoint x: 698, endPoint y: 426, distance: 216.1
click at [698, 426] on ul "Video editing —always staying ahead of social trends. Taking epic adventures —m…" at bounding box center [638, 479] width 621 height 168
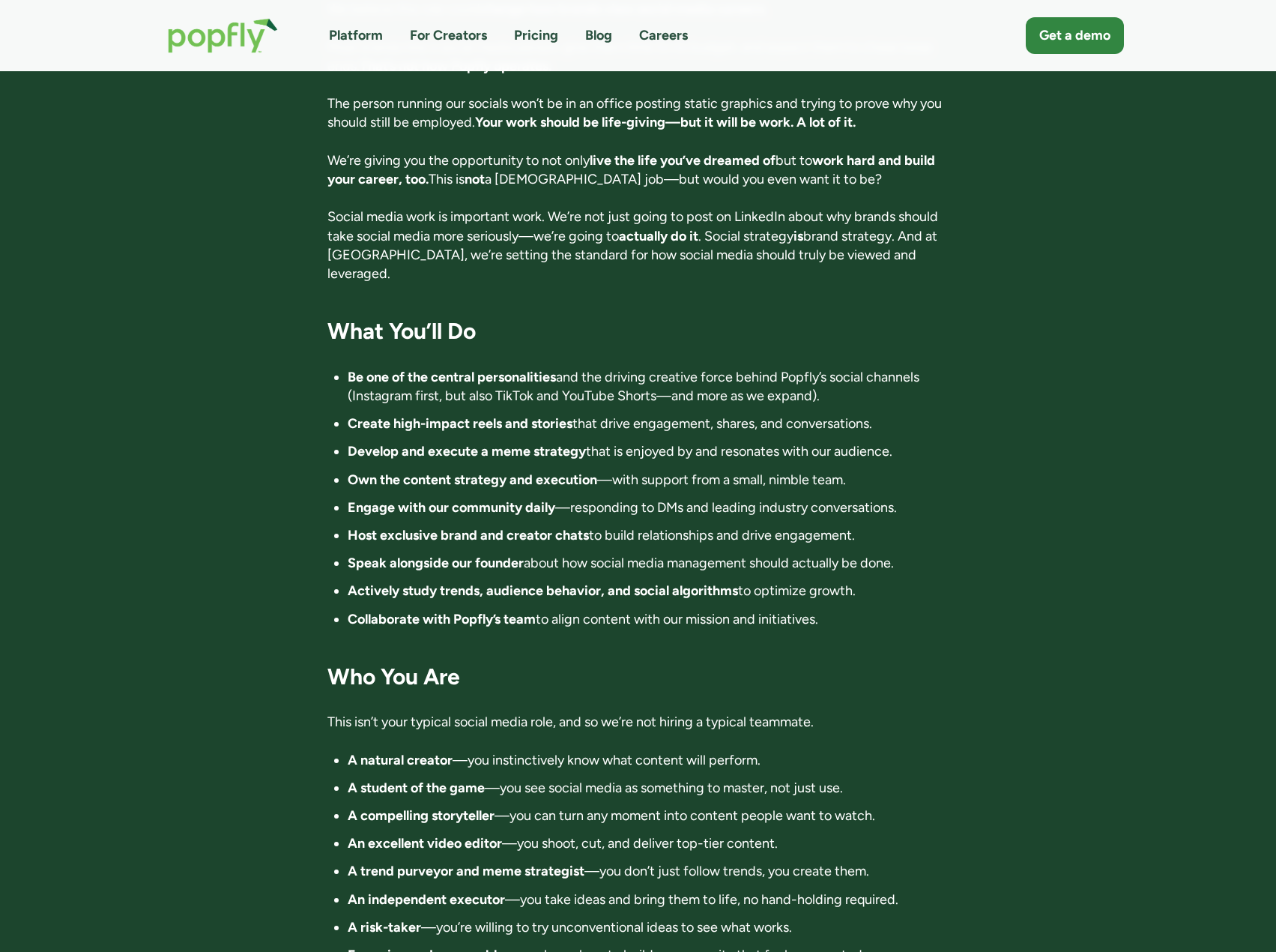
scroll to position [1124, 0]
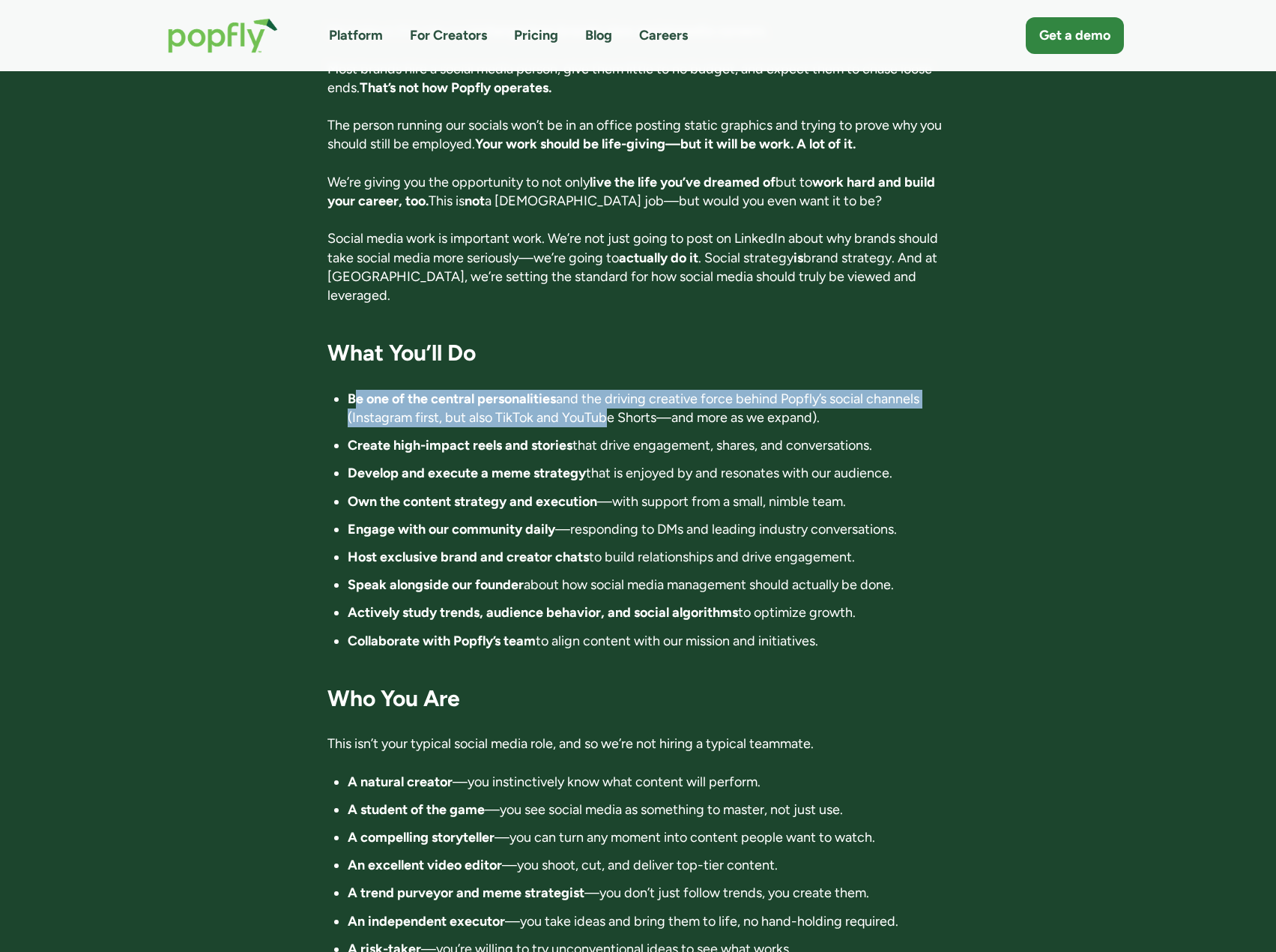
drag, startPoint x: 368, startPoint y: 333, endPoint x: 608, endPoint y: 358, distance: 241.3
click at [607, 359] on div "Director of Influence 📍 Location: Anywhere in the world. Fully remote 💰 Compens…" at bounding box center [638, 676] width 621 height 2852
click at [608, 390] on li "Be one of the central personalities and the driving creative force behind Popfl…" at bounding box center [648, 408] width 601 height 37
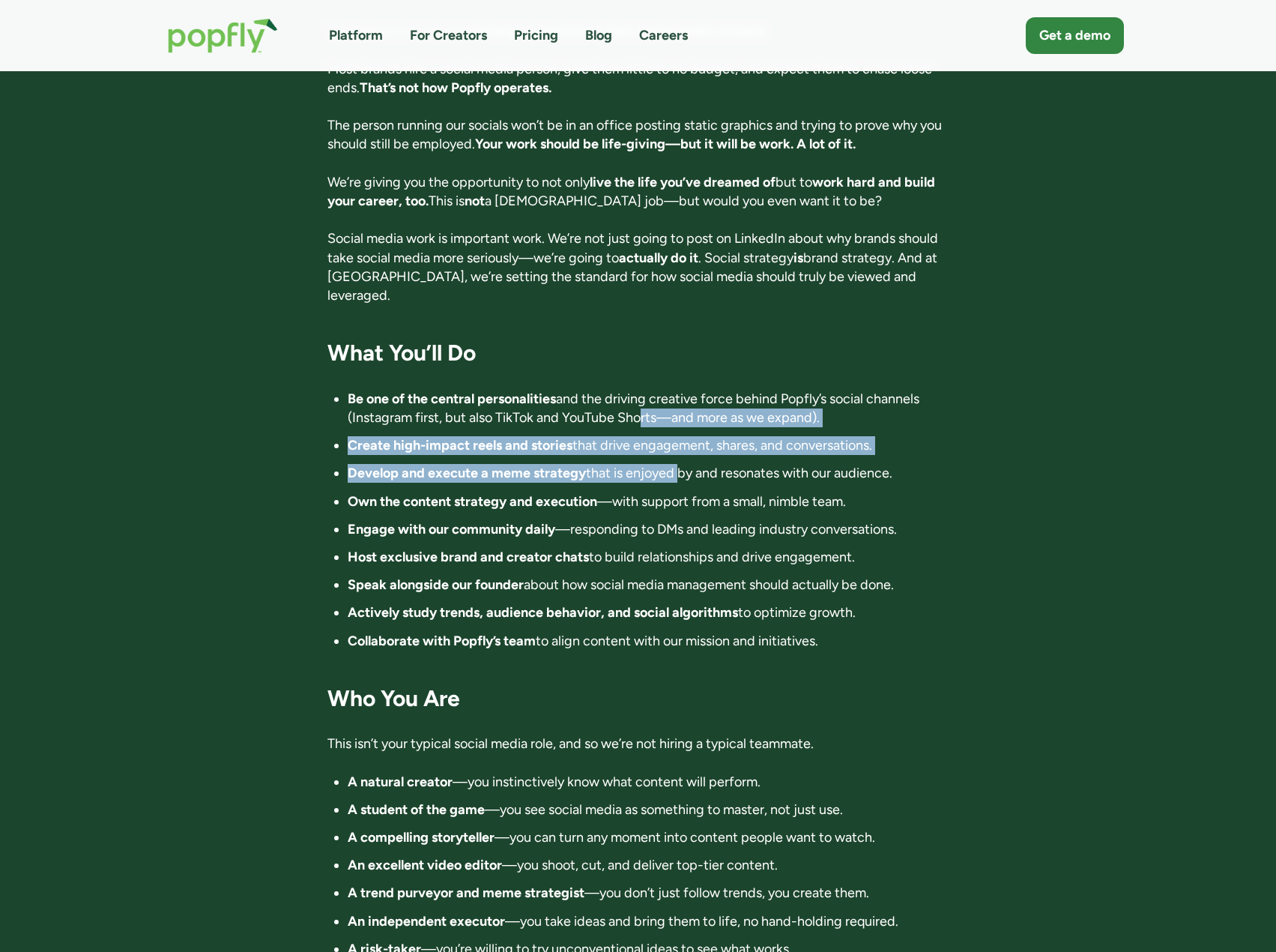
drag, startPoint x: 637, startPoint y: 349, endPoint x: 674, endPoint y: 421, distance: 81.0
click at [674, 415] on ul "Be one of the central personalities and the driving creative force behind Popfl…" at bounding box center [638, 520] width 621 height 260
click at [674, 419] on ul "Be one of the central personalities and the driving creative force behind Popfl…" at bounding box center [638, 520] width 621 height 260
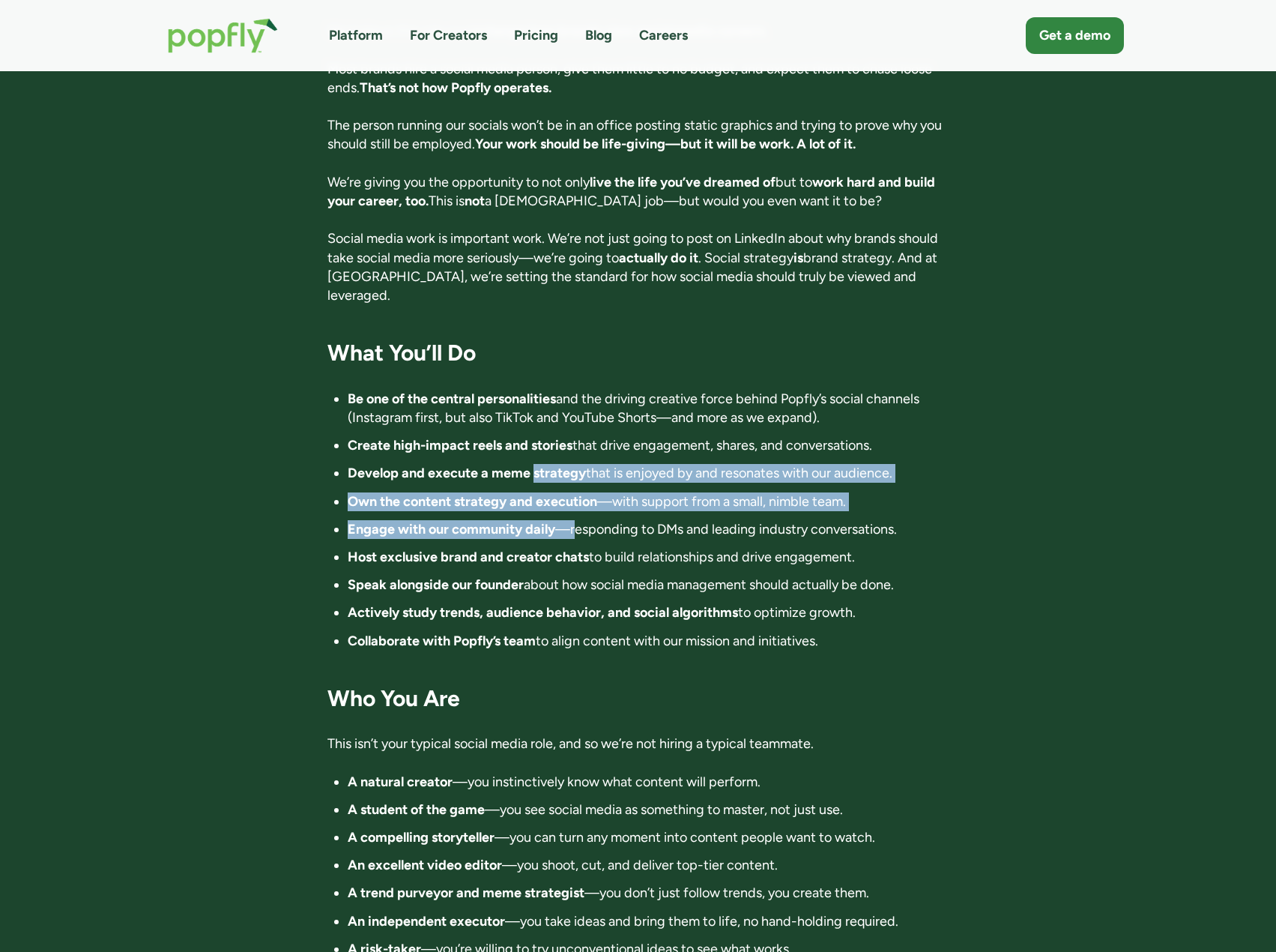
drag, startPoint x: 540, startPoint y: 404, endPoint x: 576, endPoint y: 450, distance: 58.4
click at [576, 450] on ul "Be one of the central personalities and the driving creative force behind Popfl…" at bounding box center [638, 520] width 621 height 260
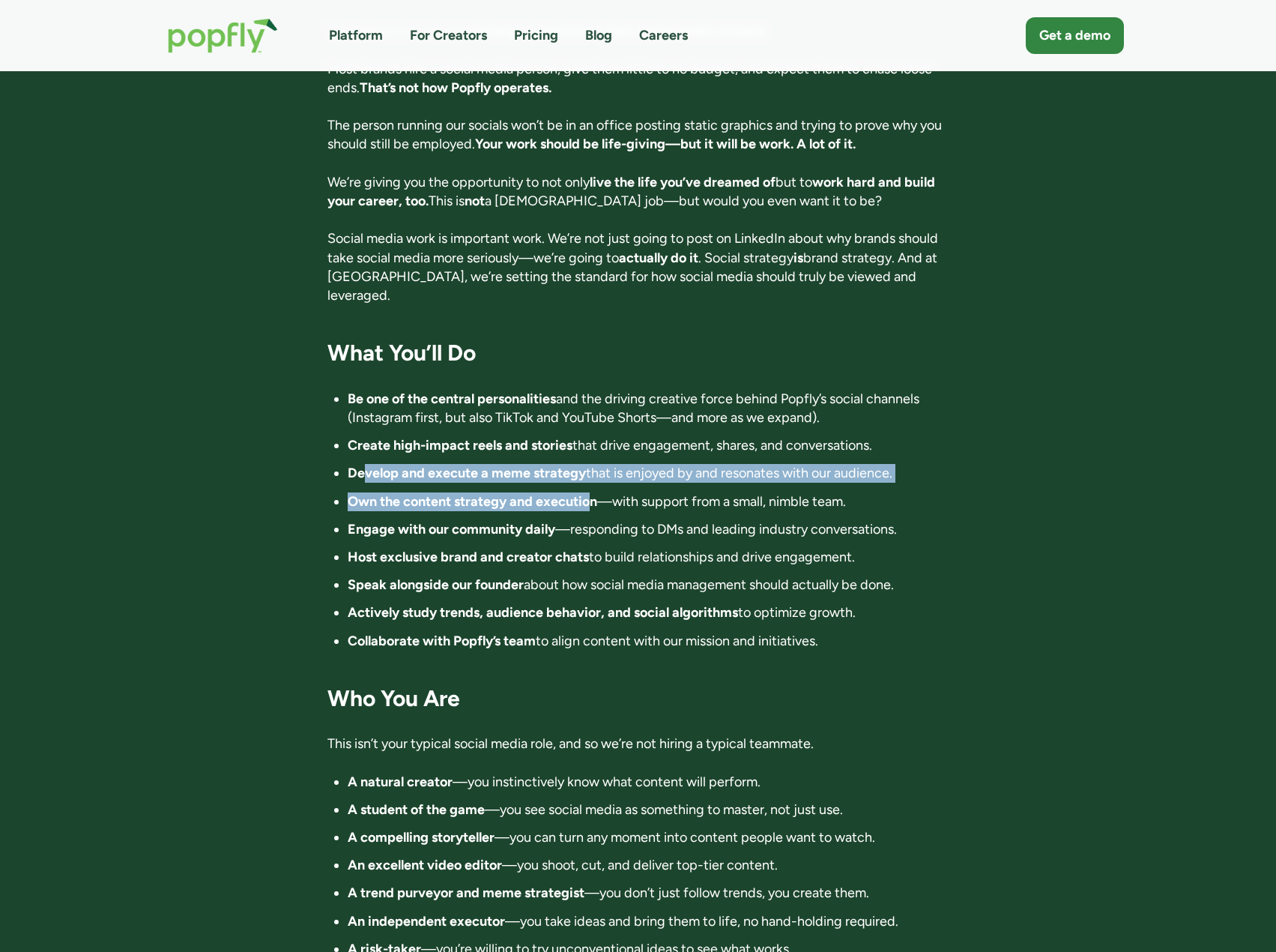
drag, startPoint x: 368, startPoint y: 412, endPoint x: 596, endPoint y: 421, distance: 228.2
click at [594, 420] on ul "Be one of the central personalities and the driving creative force behind Popfl…" at bounding box center [638, 520] width 621 height 260
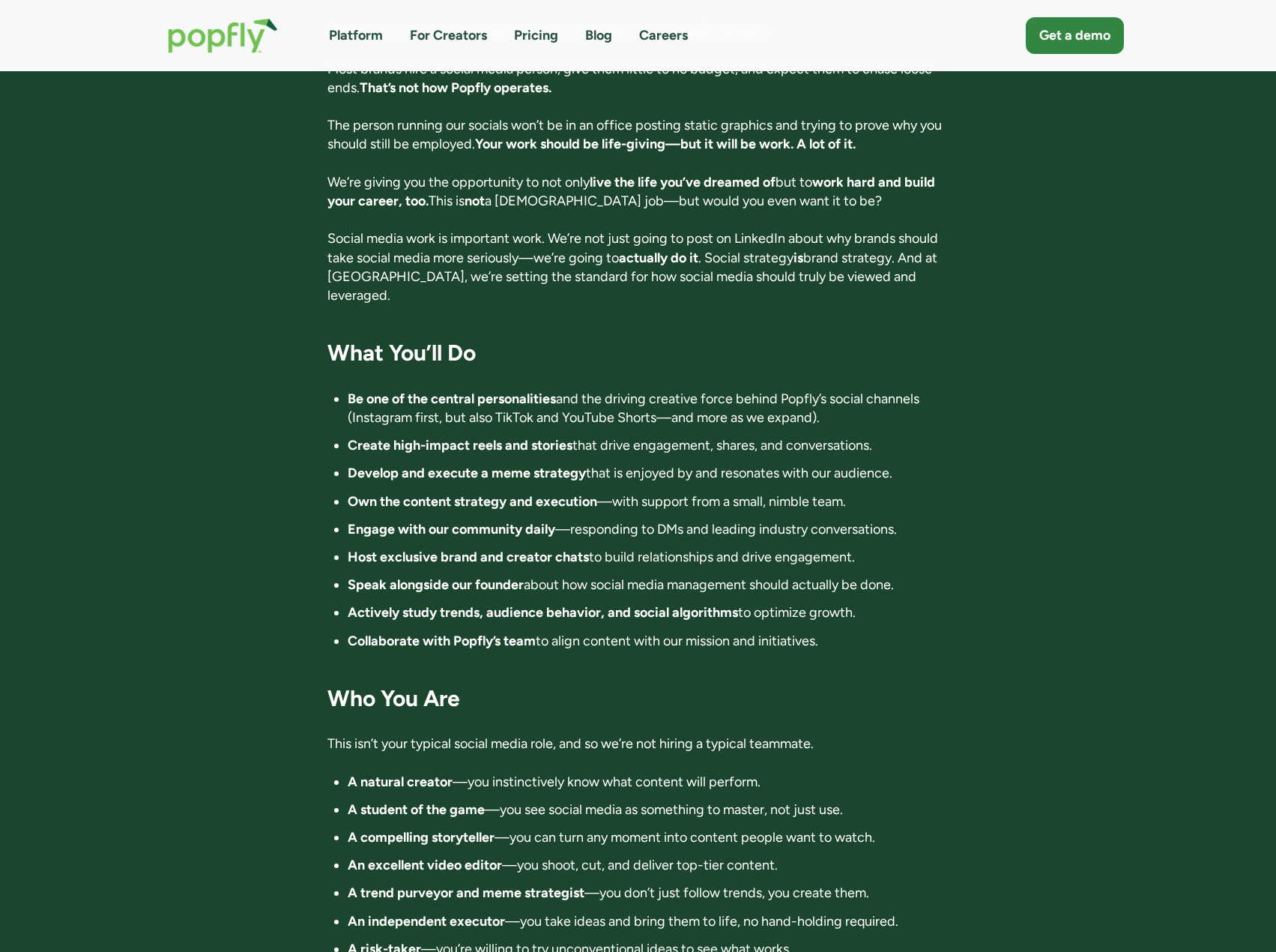
click at [596, 421] on ul "Be one of the central personalities and the driving creative force behind Popfl…" at bounding box center [638, 520] width 621 height 260
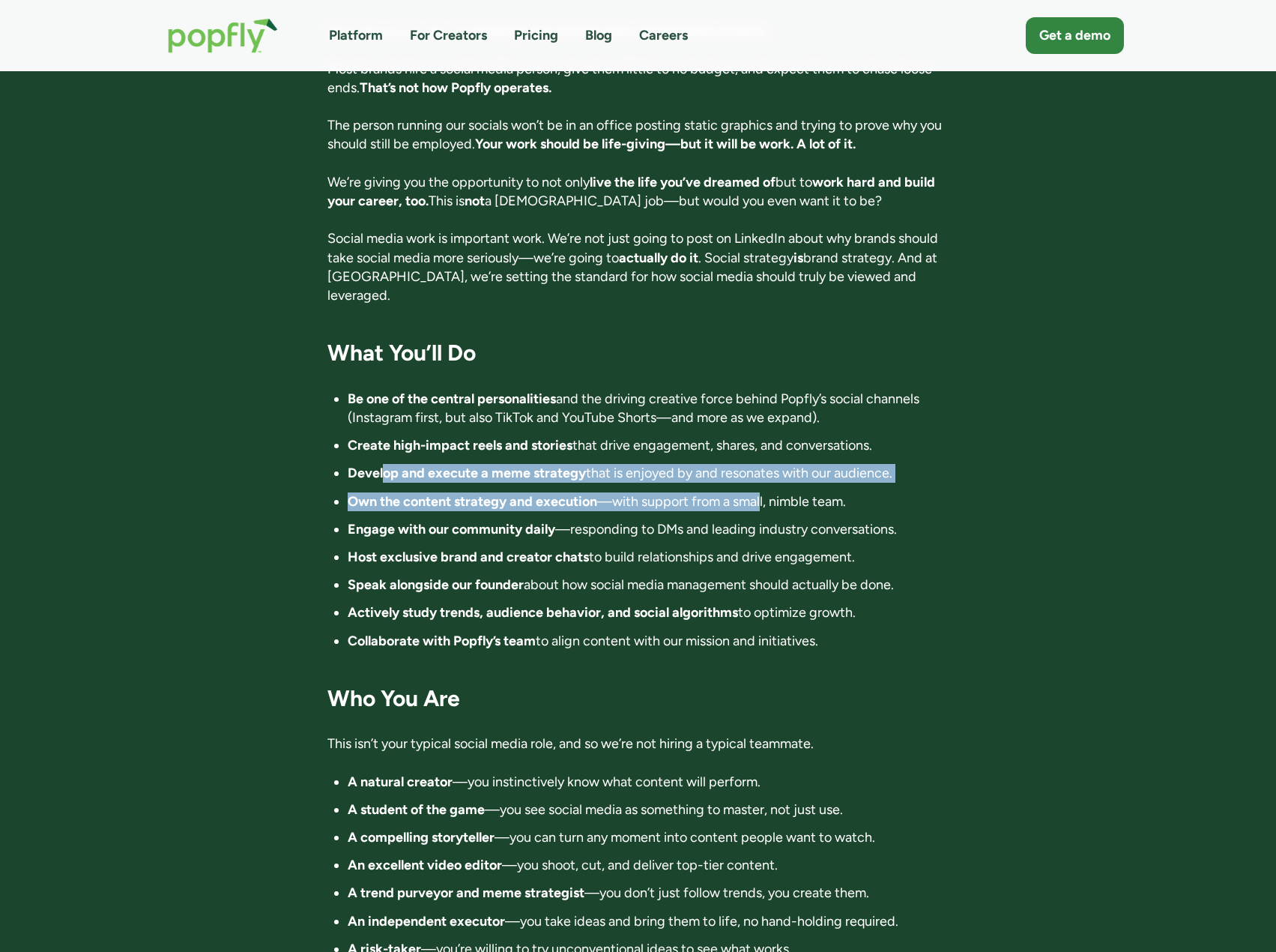
drag, startPoint x: 386, startPoint y: 402, endPoint x: 765, endPoint y: 439, distance: 380.8
click at [765, 439] on ul "Be one of the central personalities and the driving creative force behind Popfl…" at bounding box center [638, 520] width 621 height 260
click at [766, 492] on li "Own the content strategy and execution —with support from a small, nimble team." at bounding box center [648, 502] width 601 height 19
drag, startPoint x: 765, startPoint y: 441, endPoint x: 634, endPoint y: 410, distance: 134.6
click at [635, 410] on ul "Be one of the central personalities and the driving creative force behind Popfl…" at bounding box center [638, 520] width 621 height 260
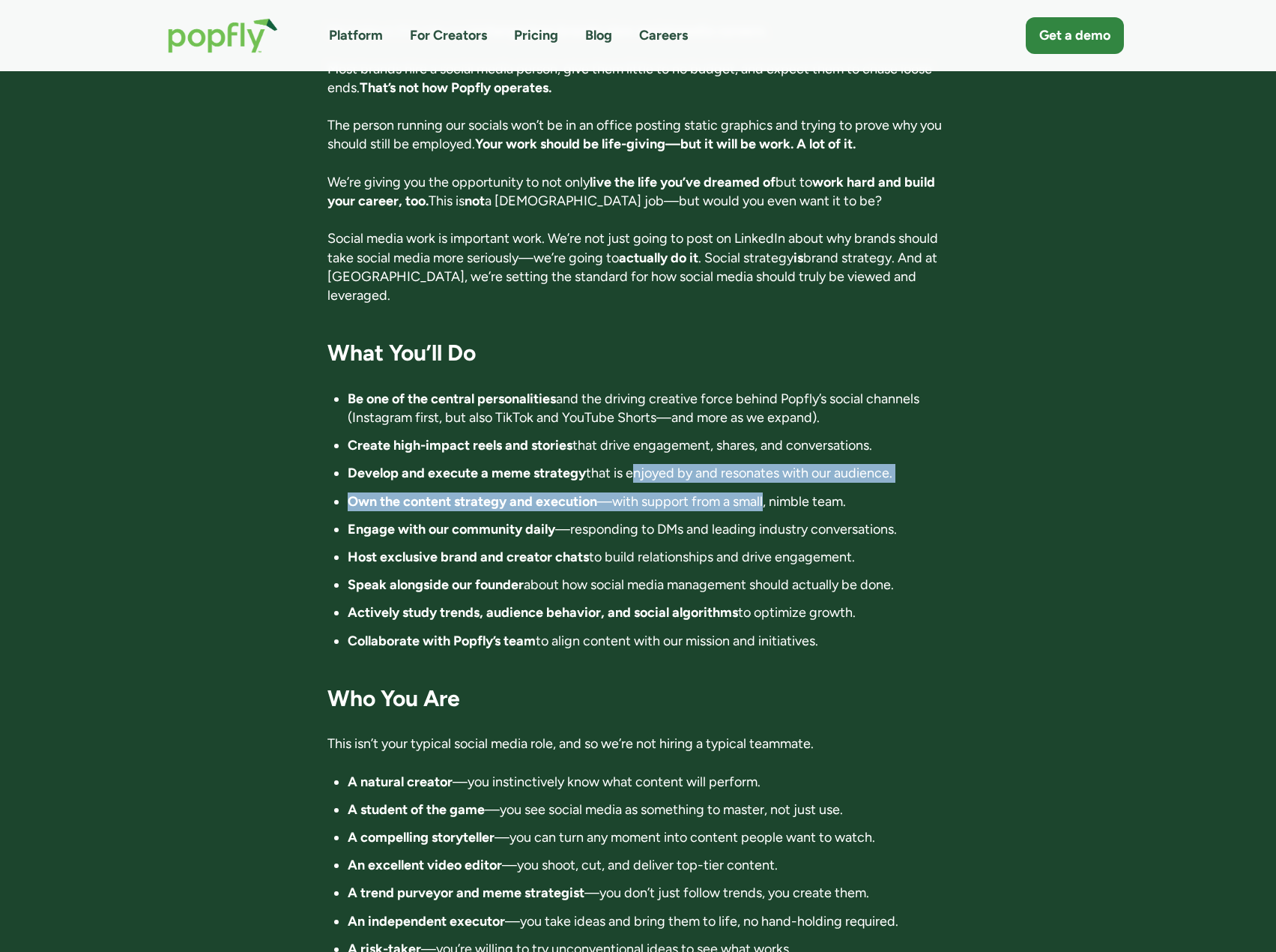
click at [634, 464] on li "Develop and execute a meme strategy that is enjoyed by and resonates with our a…" at bounding box center [648, 473] width 601 height 19
drag, startPoint x: 634, startPoint y: 410, endPoint x: 830, endPoint y: 443, distance: 198.8
click at [830, 443] on ul "Be one of the central personalities and the driving creative force behind Popfl…" at bounding box center [638, 520] width 621 height 260
click at [830, 492] on li "Own the content strategy and execution —with support from a small, nimble team." at bounding box center [648, 502] width 601 height 19
drag, startPoint x: 348, startPoint y: 432, endPoint x: 869, endPoint y: 435, distance: 521.0
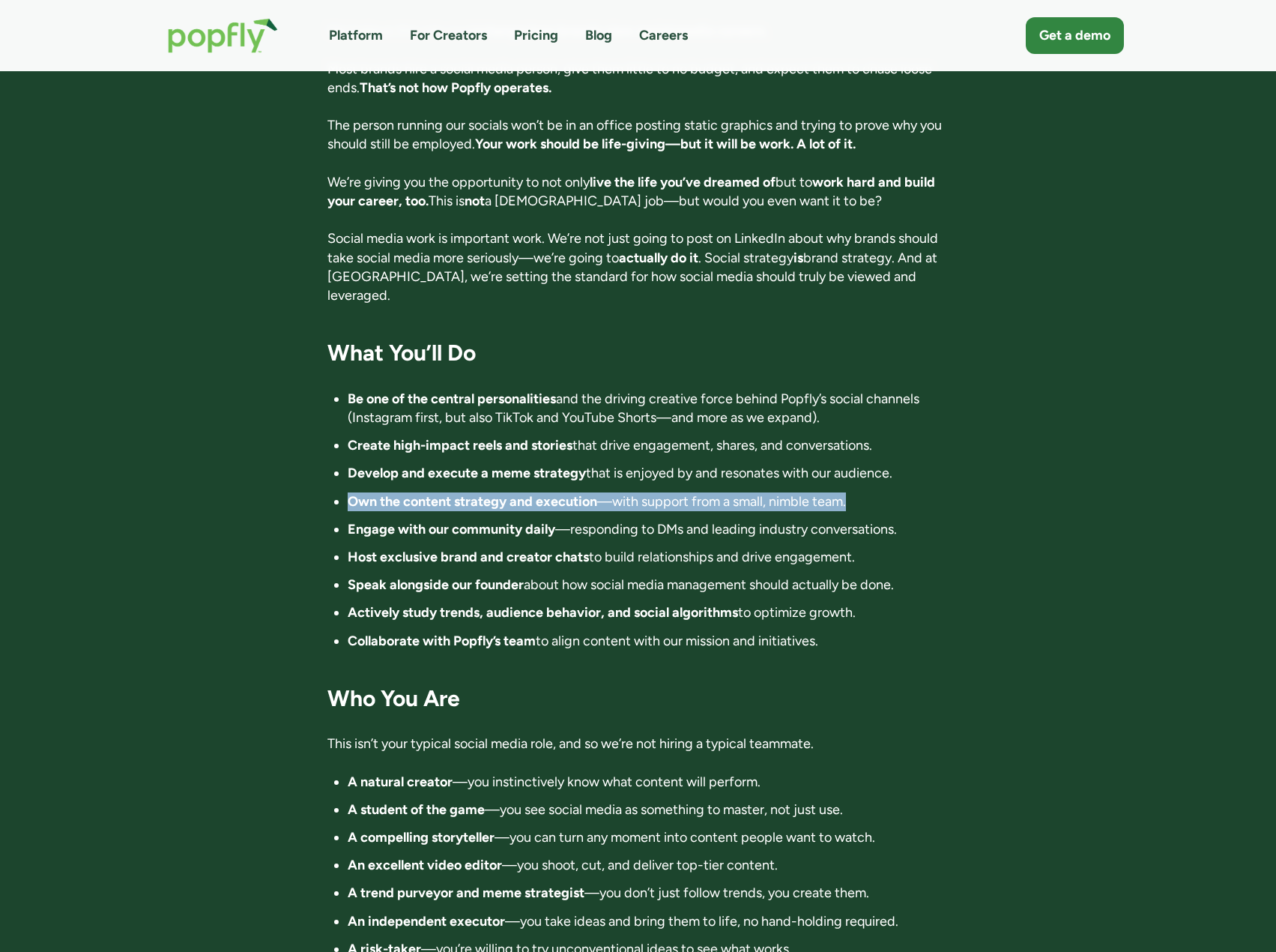
click at [862, 492] on li "Own the content strategy and execution —with support from a small, nimble team." at bounding box center [648, 502] width 601 height 19
click at [869, 492] on li "Own the content strategy and execution —with support from a small, nimble team." at bounding box center [648, 502] width 601 height 19
drag, startPoint x: 869, startPoint y: 436, endPoint x: 353, endPoint y: 434, distance: 516.0
click at [353, 492] on li "Own the content strategy and execution —with support from a small, nimble team." at bounding box center [648, 502] width 601 height 19
click at [353, 493] on strong "Own the content strategy and execution" at bounding box center [472, 501] width 249 height 17
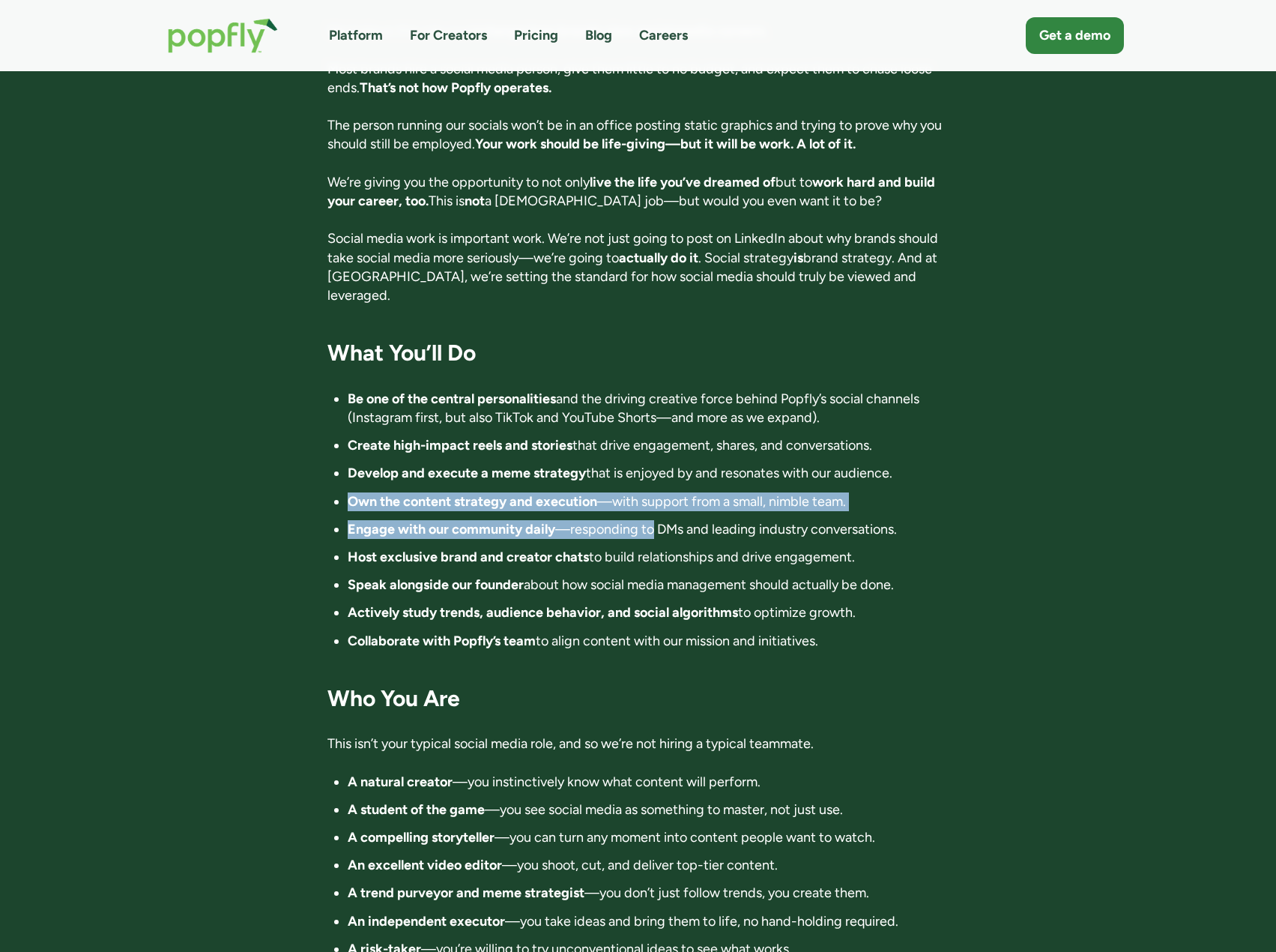
drag, startPoint x: 353, startPoint y: 434, endPoint x: 643, endPoint y: 457, distance: 290.9
click at [643, 457] on ul "Be one of the central personalities and the driving creative force behind Popfl…" at bounding box center [638, 520] width 621 height 260
click at [643, 520] on li "Engage with our community daily —responding to DMs and leading industry convers…" at bounding box center [648, 530] width 601 height 19
drag, startPoint x: 339, startPoint y: 460, endPoint x: 923, endPoint y: 486, distance: 584.6
click at [923, 486] on ul "Be one of the central personalities and the driving creative force behind Popfl…" at bounding box center [638, 520] width 621 height 260
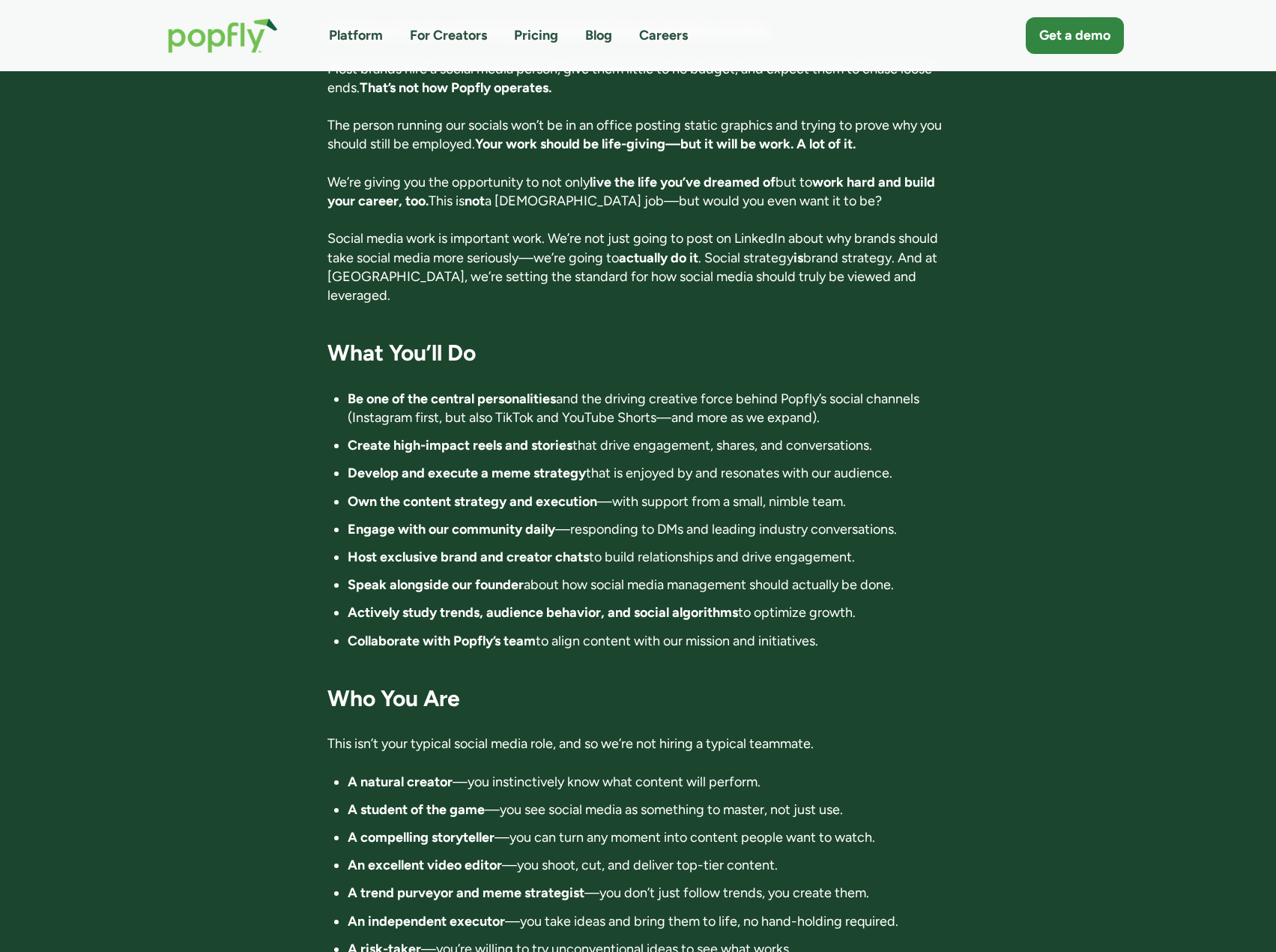
click at [534, 576] on li "Speak alongside our founder about how social media management should actually b…" at bounding box center [648, 585] width 601 height 19
drag, startPoint x: 389, startPoint y: 488, endPoint x: 877, endPoint y: 494, distance: 488.0
click at [877, 548] on li "Host exclusive brand and creator chats to build relationships and drive engagem…" at bounding box center [648, 557] width 601 height 19
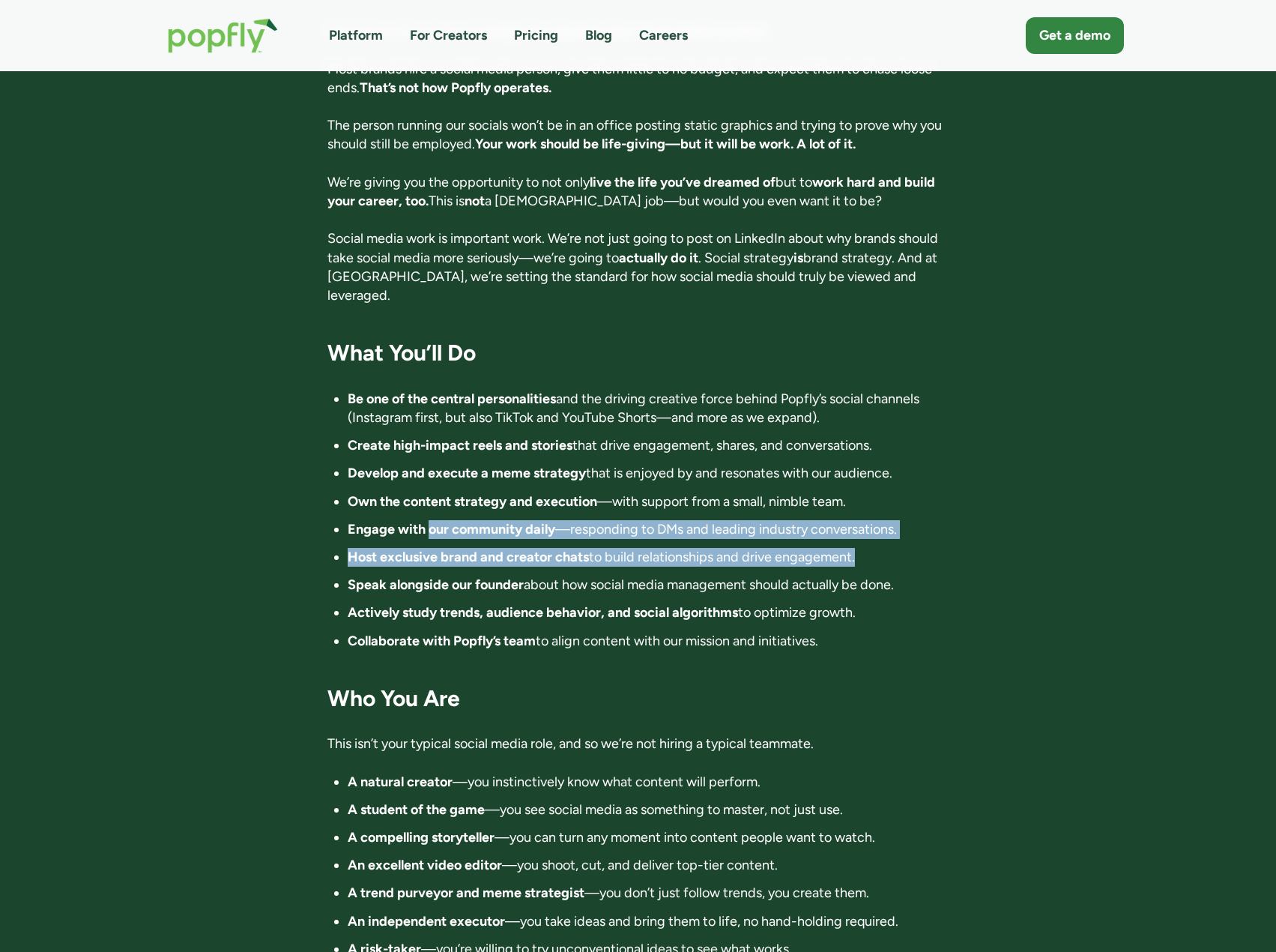
drag, startPoint x: 877, startPoint y: 494, endPoint x: 438, endPoint y: 460, distance: 440.3
click at [442, 459] on ul "Be one of the central personalities and the driving creative force behind Popfl…" at bounding box center [638, 520] width 621 height 260
click at [438, 521] on strong "Engage with our community daily" at bounding box center [451, 529] width 207 height 17
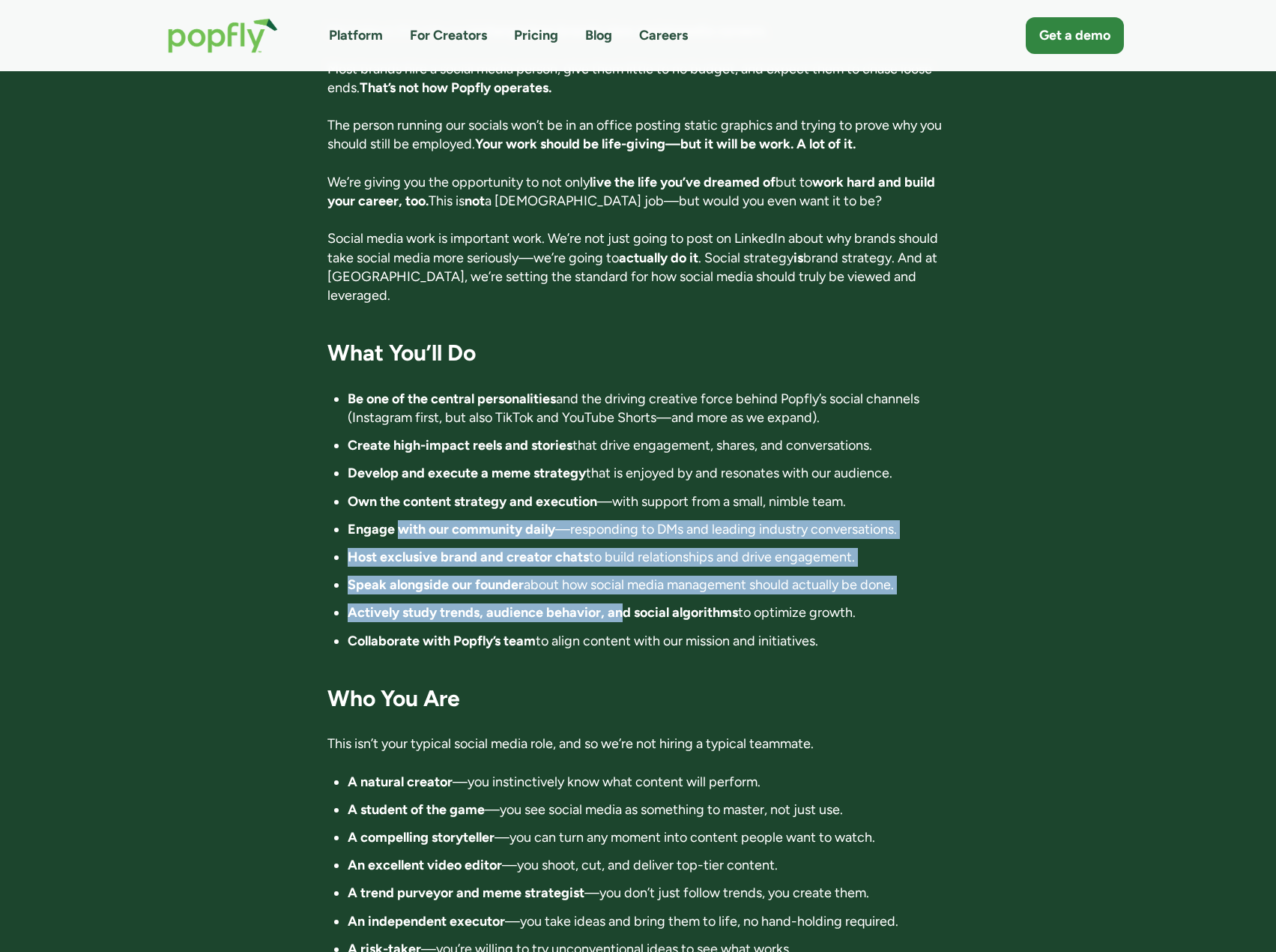
drag, startPoint x: 402, startPoint y: 465, endPoint x: 621, endPoint y: 533, distance: 229.3
click at [621, 533] on ul "Be one of the central personalities and the driving creative force behind Popfl…" at bounding box center [638, 520] width 621 height 260
click at [619, 534] on ul "Be one of the central personalities and the driving creative force behind Popfl…" at bounding box center [638, 520] width 621 height 260
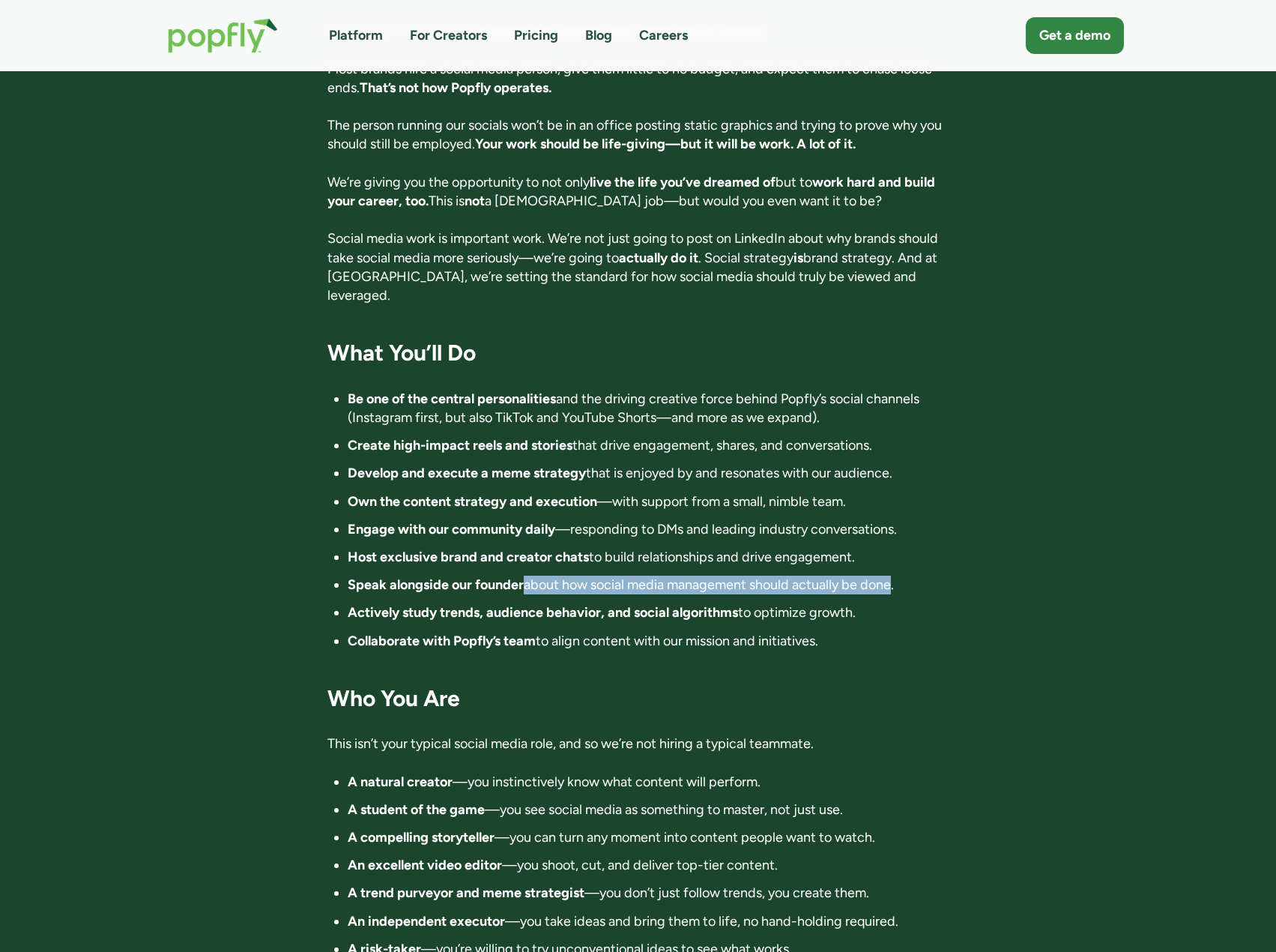
drag, startPoint x: 523, startPoint y: 516, endPoint x: 891, endPoint y: 527, distance: 368.2
click at [891, 527] on ul "Be one of the central personalities and the driving creative force behind Popfl…" at bounding box center [638, 520] width 621 height 260
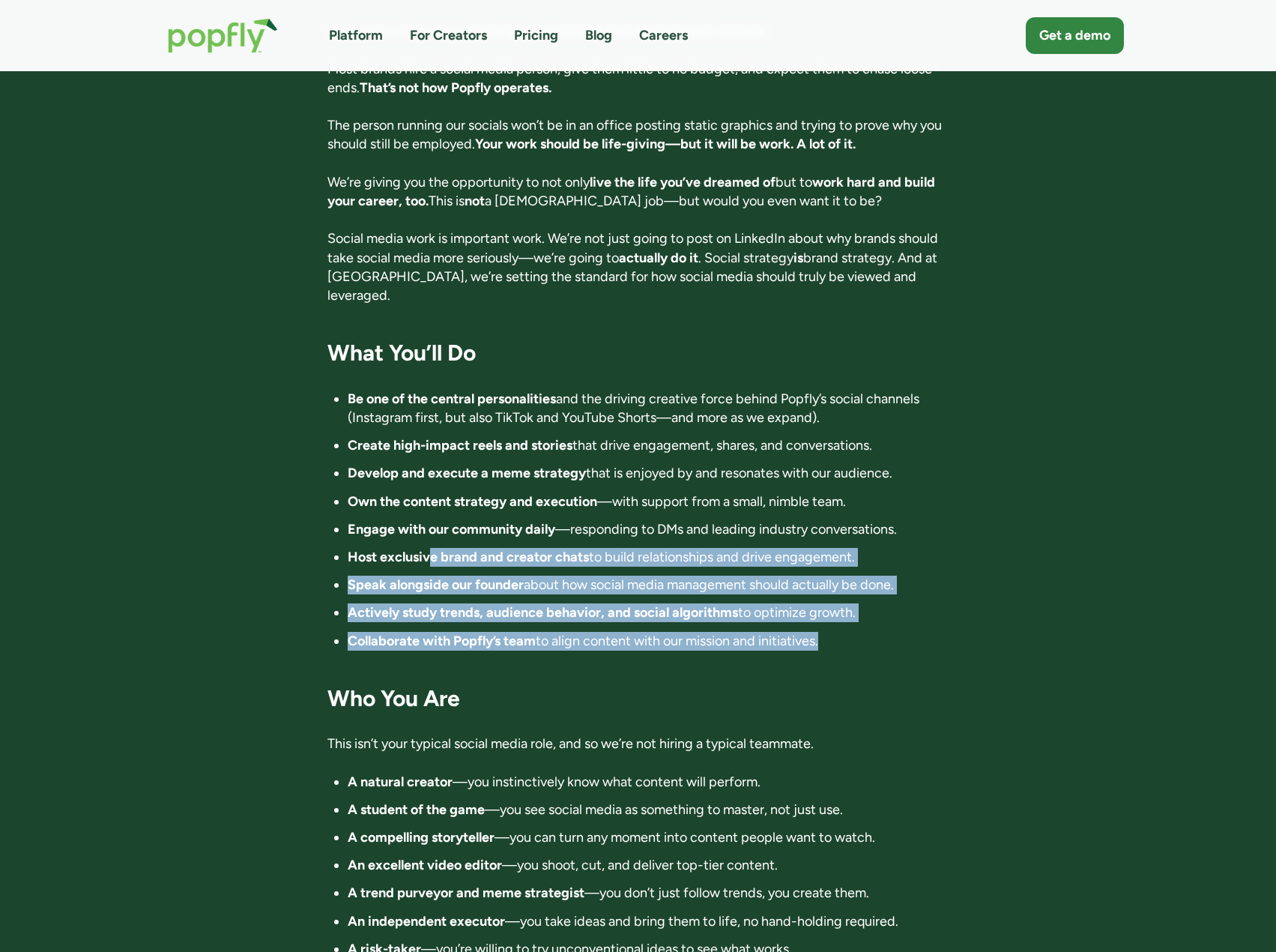
drag, startPoint x: 827, startPoint y: 566, endPoint x: 429, endPoint y: 491, distance: 405.0
click at [429, 491] on ul "Be one of the central personalities and the driving creative force behind Popfl…" at bounding box center [638, 520] width 621 height 260
click at [429, 549] on strong "Host exclusive brand and creator chats" at bounding box center [468, 557] width 241 height 17
drag, startPoint x: 434, startPoint y: 491, endPoint x: 881, endPoint y: 560, distance: 452.3
click at [881, 560] on ul "Be one of the central personalities and the driving creative force behind Popfl…" at bounding box center [638, 520] width 621 height 260
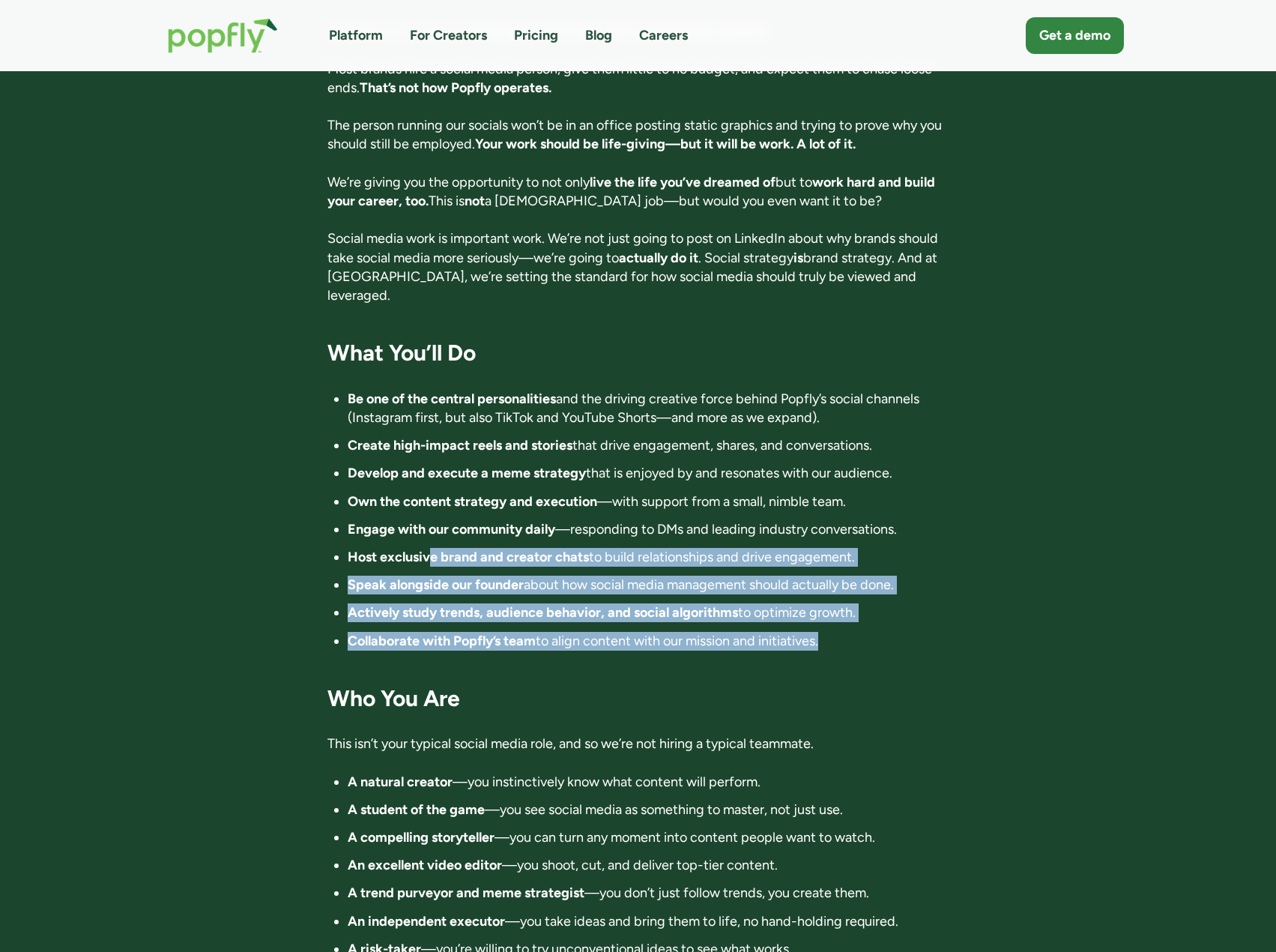
click at [881, 560] on ul "Be one of the central personalities and the driving creative force behind Popfl…" at bounding box center [638, 520] width 621 height 260
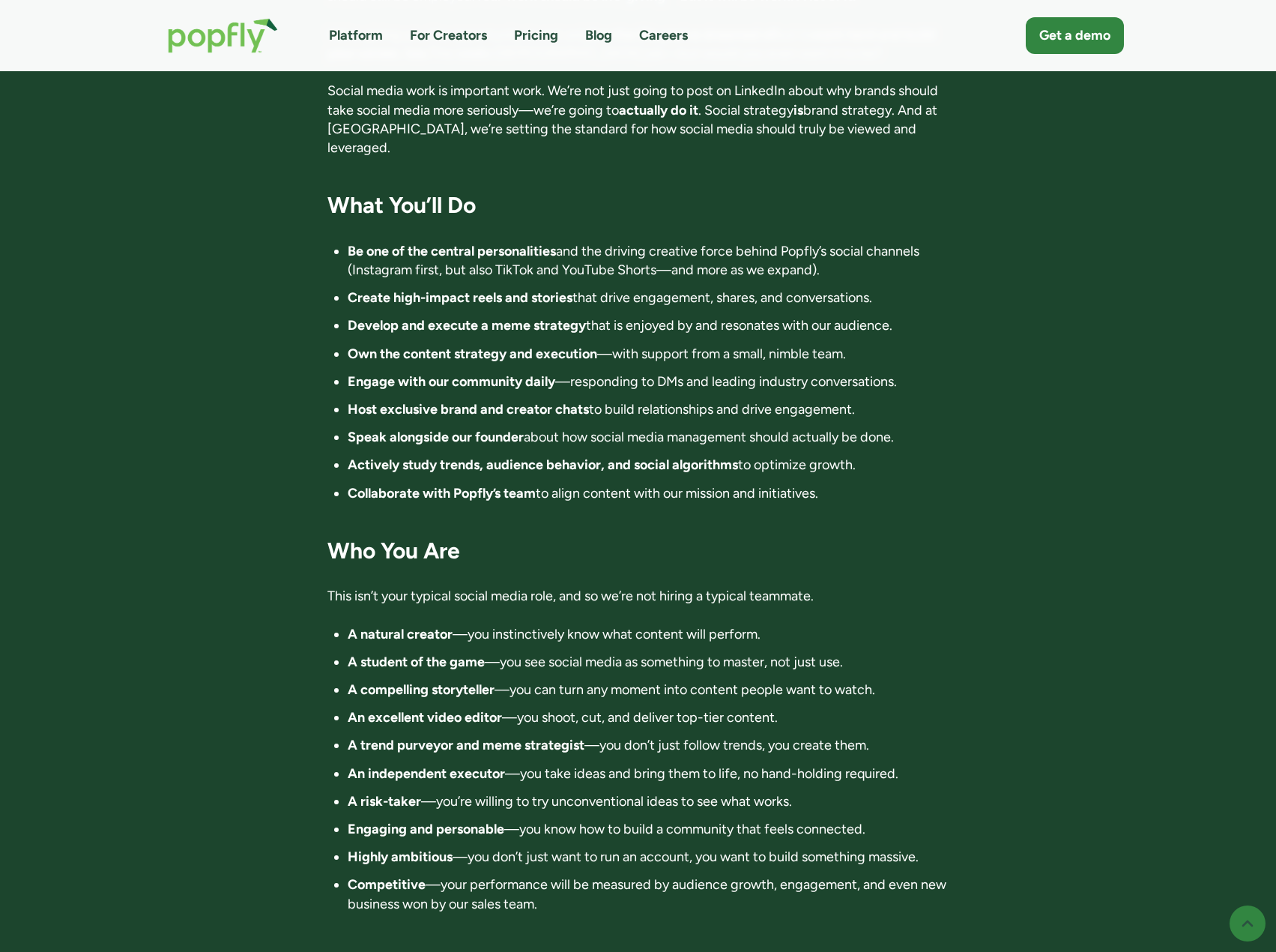
scroll to position [1274, 0]
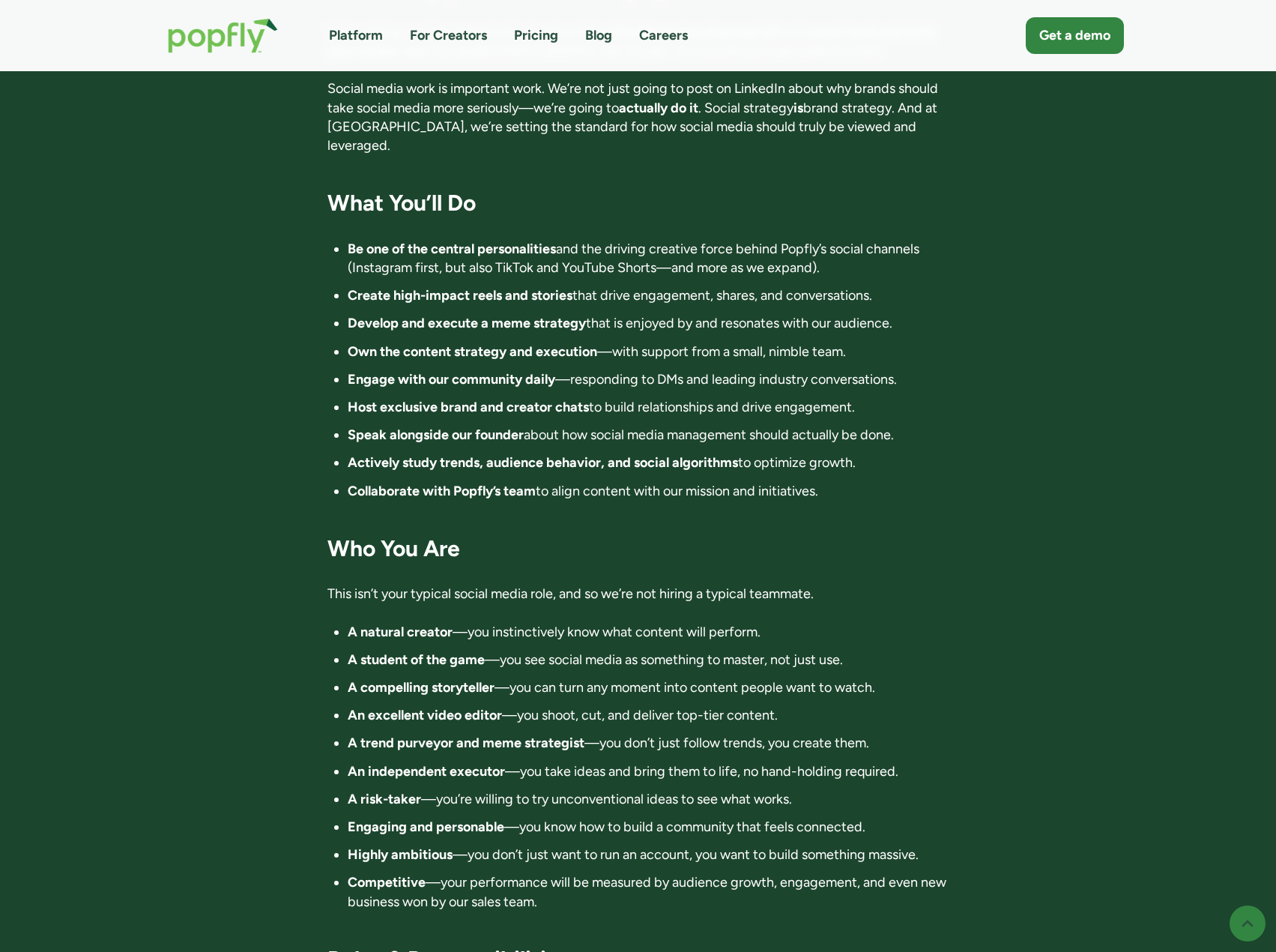
drag, startPoint x: 532, startPoint y: 376, endPoint x: 865, endPoint y: 412, distance: 334.9
click at [864, 411] on ul "Be one of the central personalities and the driving creative force behind Popfl…" at bounding box center [638, 370] width 621 height 260
click at [865, 414] on ul "Be one of the central personalities and the driving creative force behind Popfl…" at bounding box center [638, 370] width 621 height 260
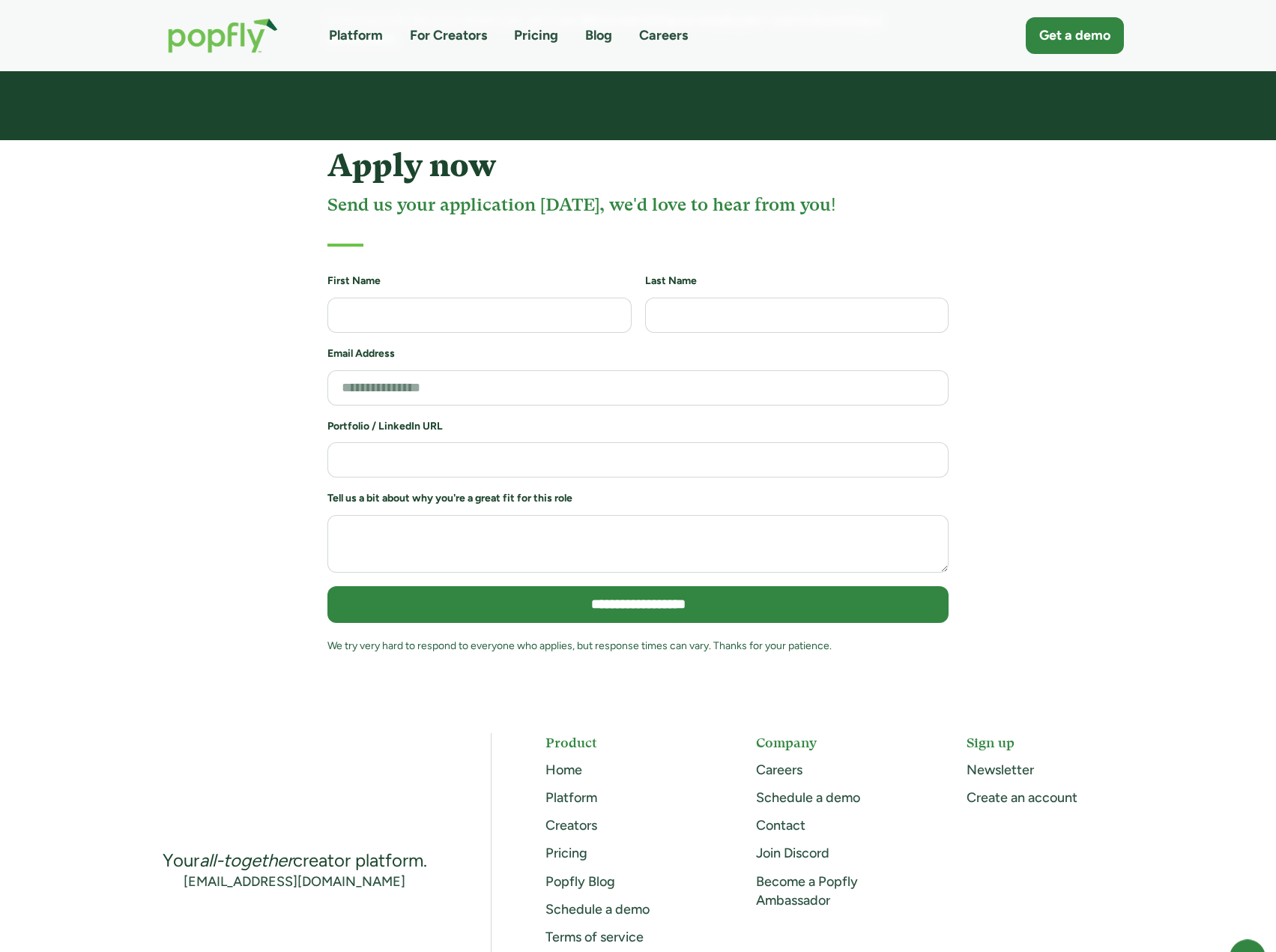
scroll to position [3145, 0]
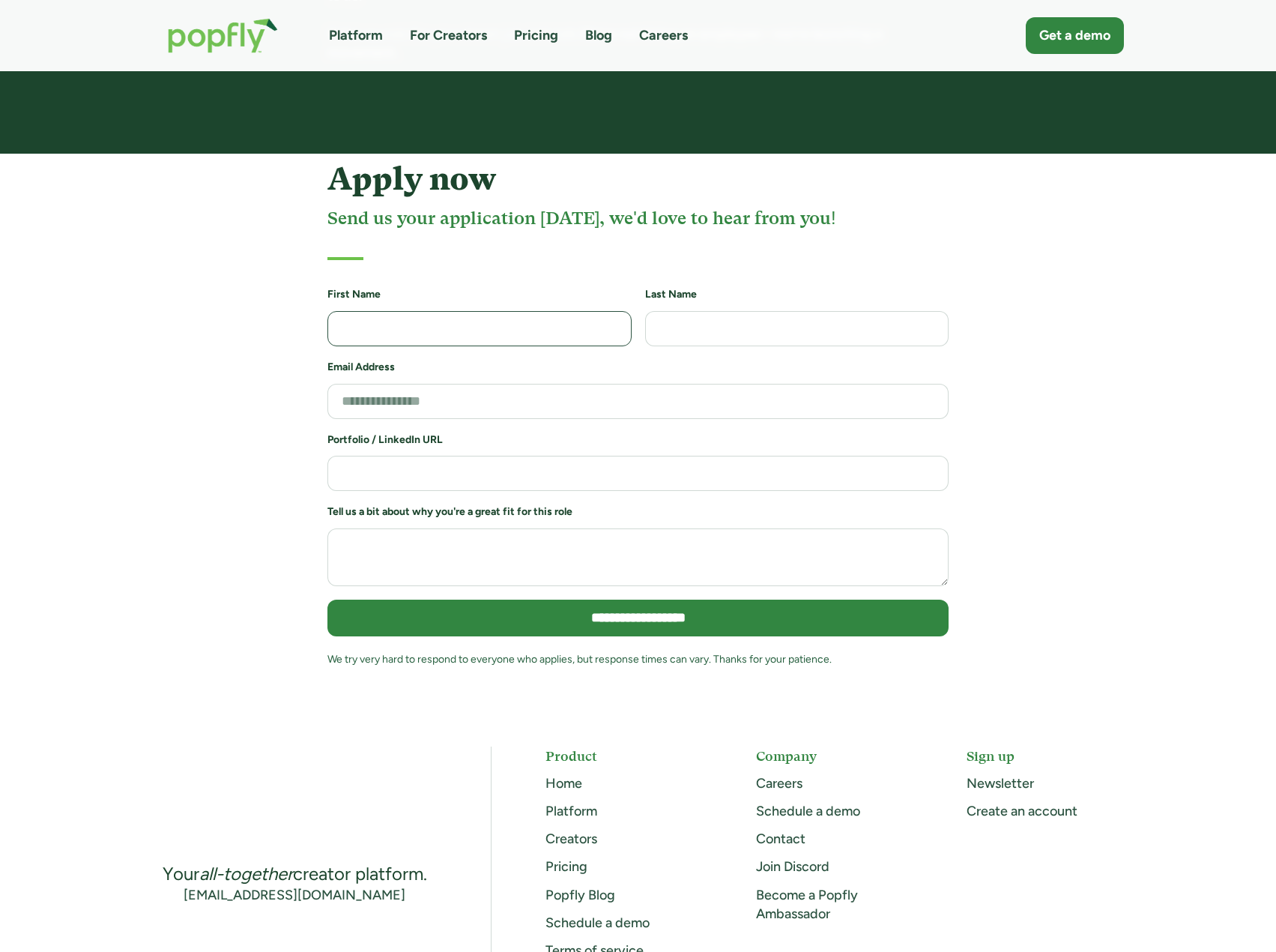
click at [511, 311] on input "Job Application Form" at bounding box center [479, 329] width 304 height 35
type input "******"
type input "****"
click at [452, 357] on form "**********" at bounding box center [638, 484] width 621 height 395
click at [454, 383] on input "Job Application Form" at bounding box center [638, 401] width 621 height 35
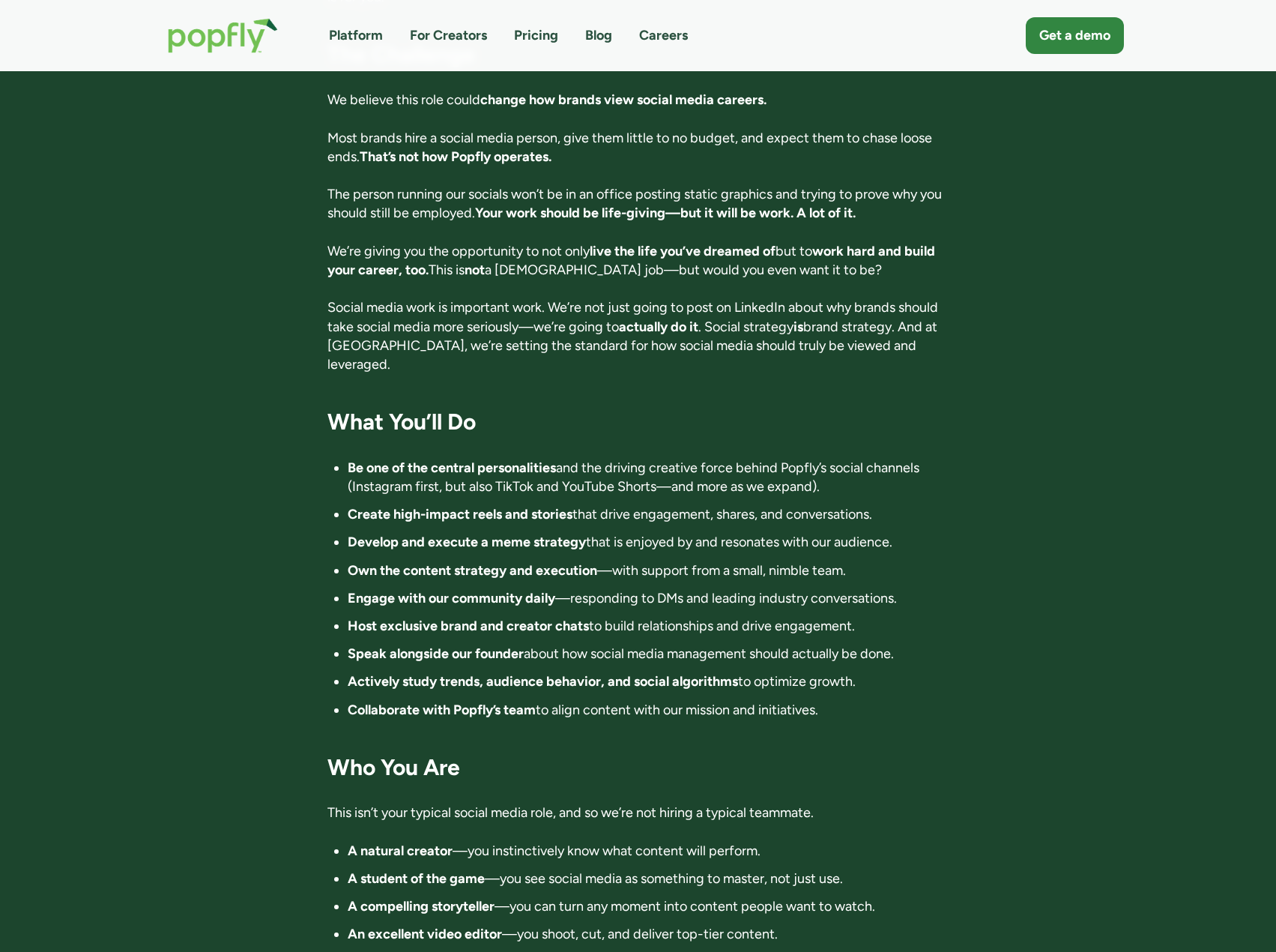
scroll to position [1047, 0]
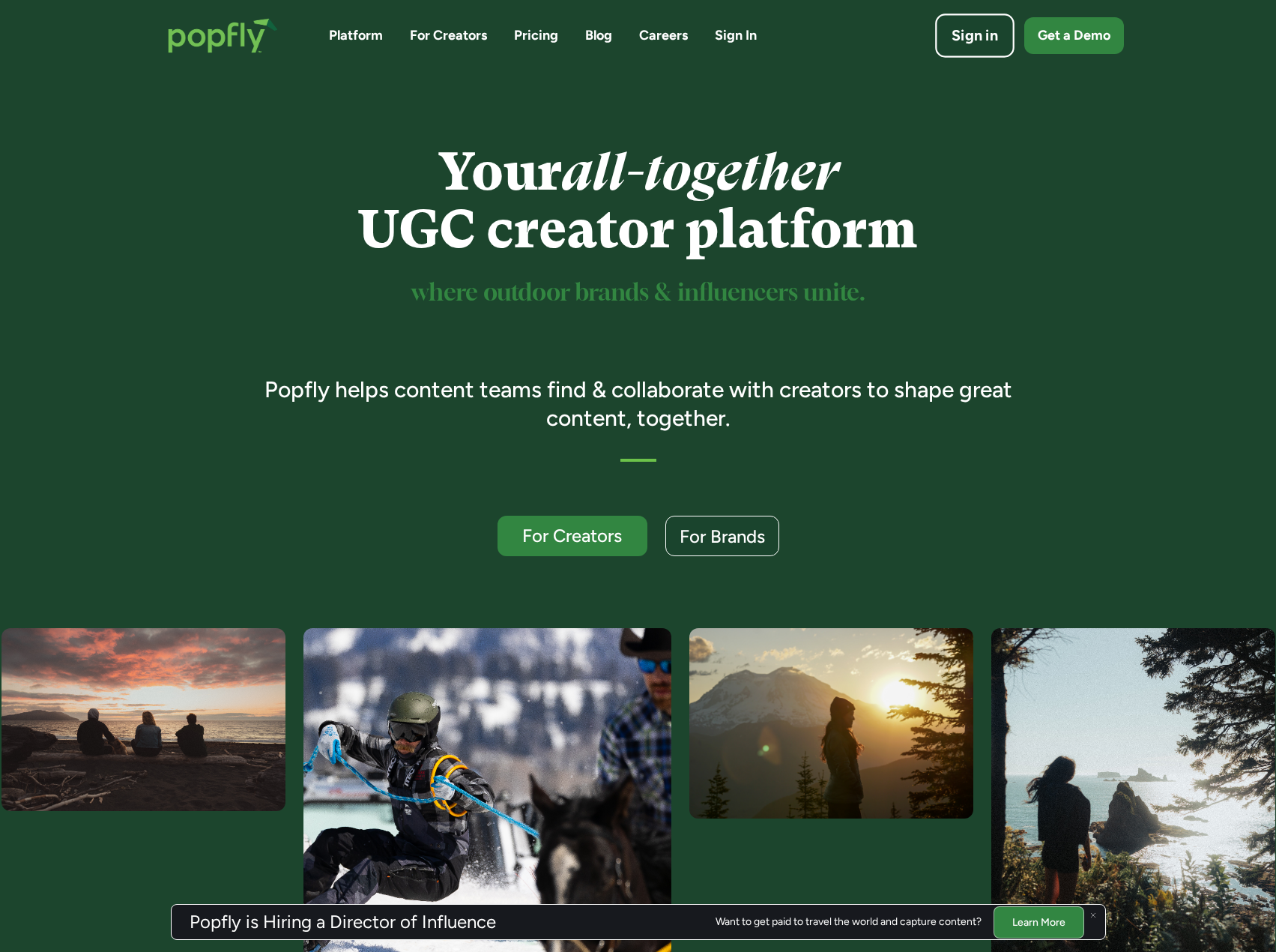
click at [981, 35] on div "Sign in" at bounding box center [975, 36] width 47 height 21
